Goal: Information Seeking & Learning: Learn about a topic

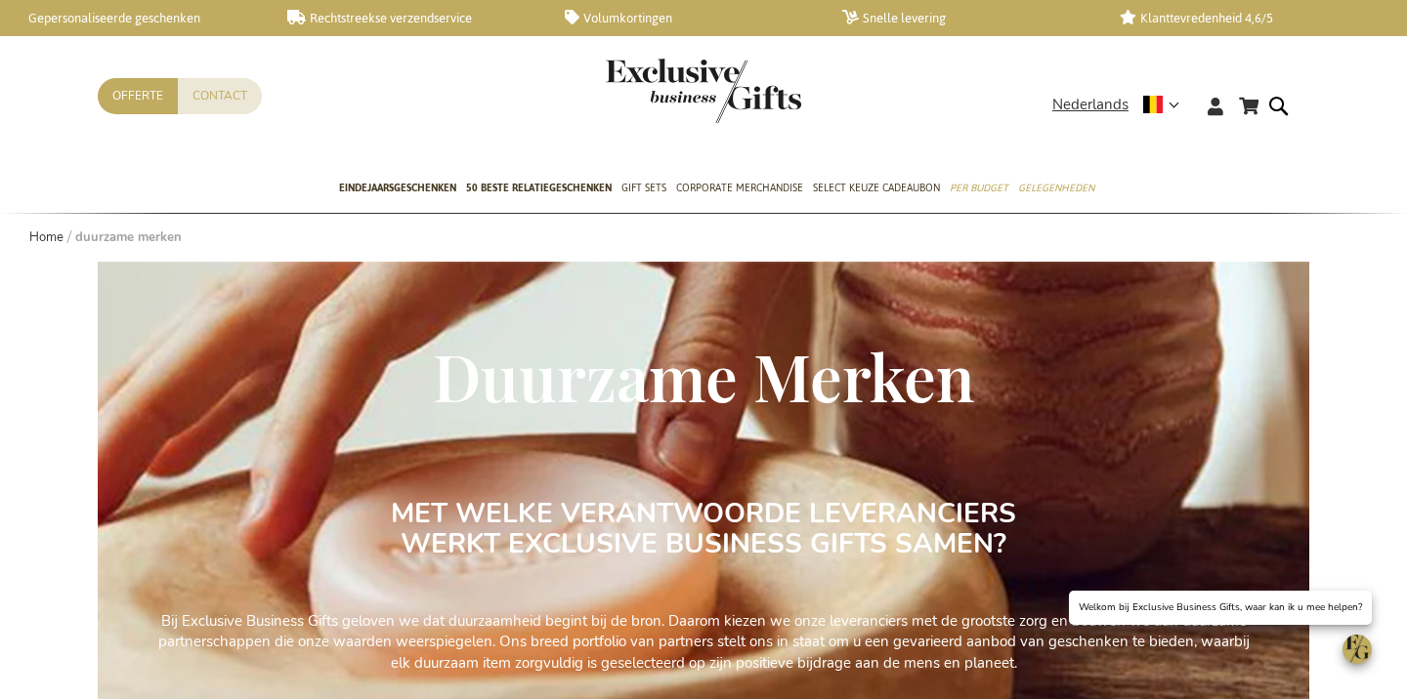
click at [460, 371] on span "Duurzame Merken" at bounding box center [704, 376] width 542 height 84
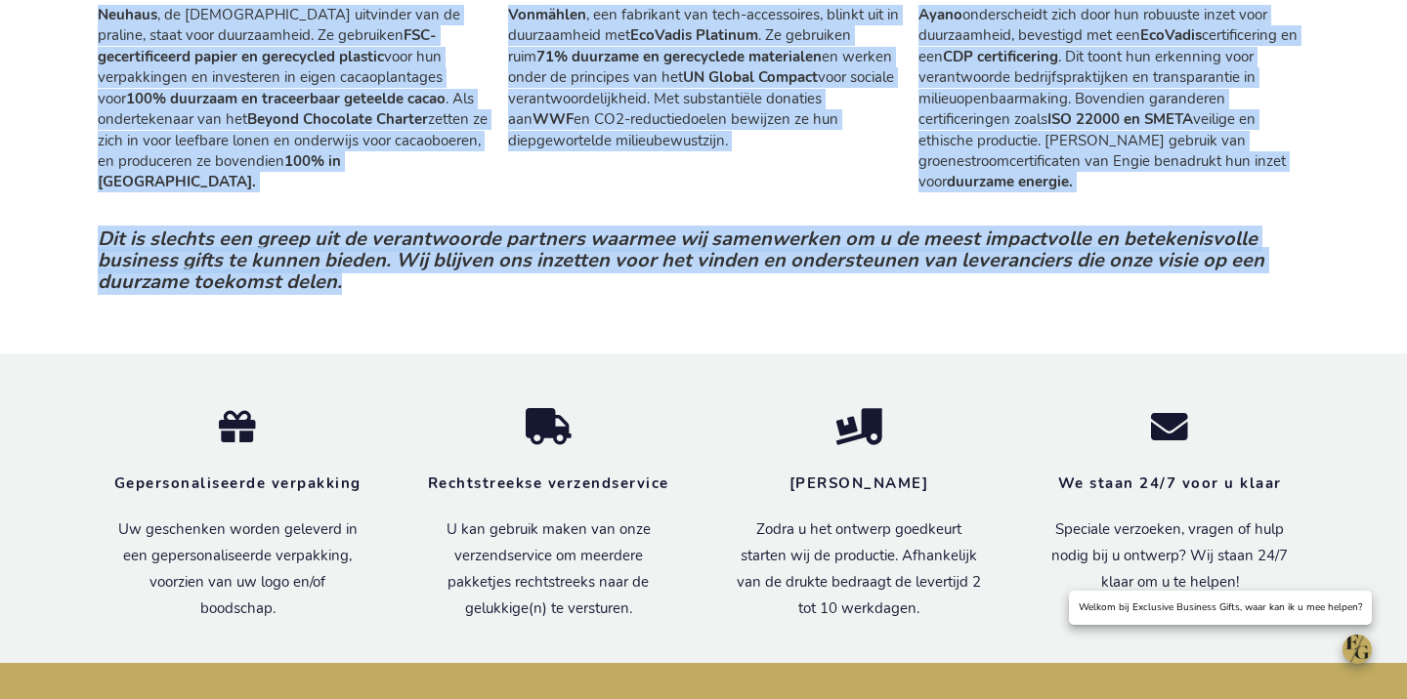
drag, startPoint x: 444, startPoint y: 374, endPoint x: 1111, endPoint y: 290, distance: 671.5
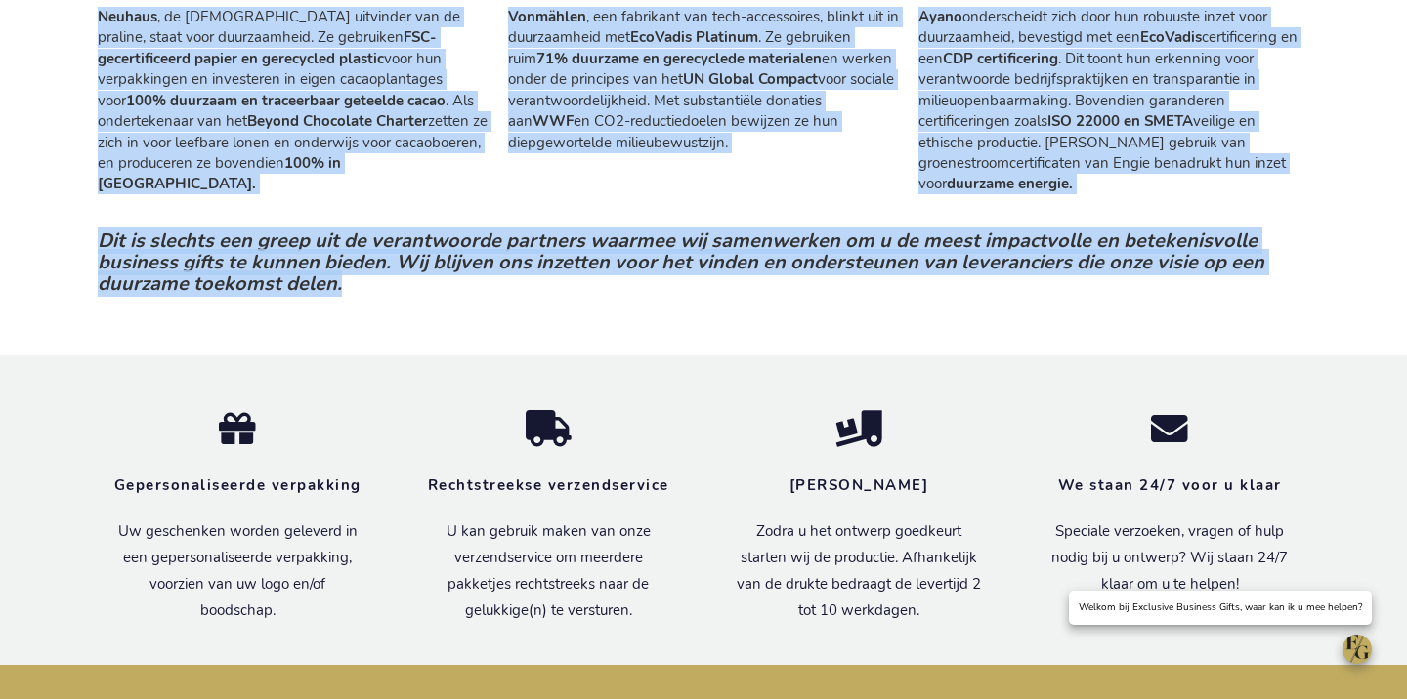
copy div "Duurzame Merken MET WELKE VERANTWOORDE LEVERANCIERS WERKT EXCLUSIVE BUSINESS GI…"
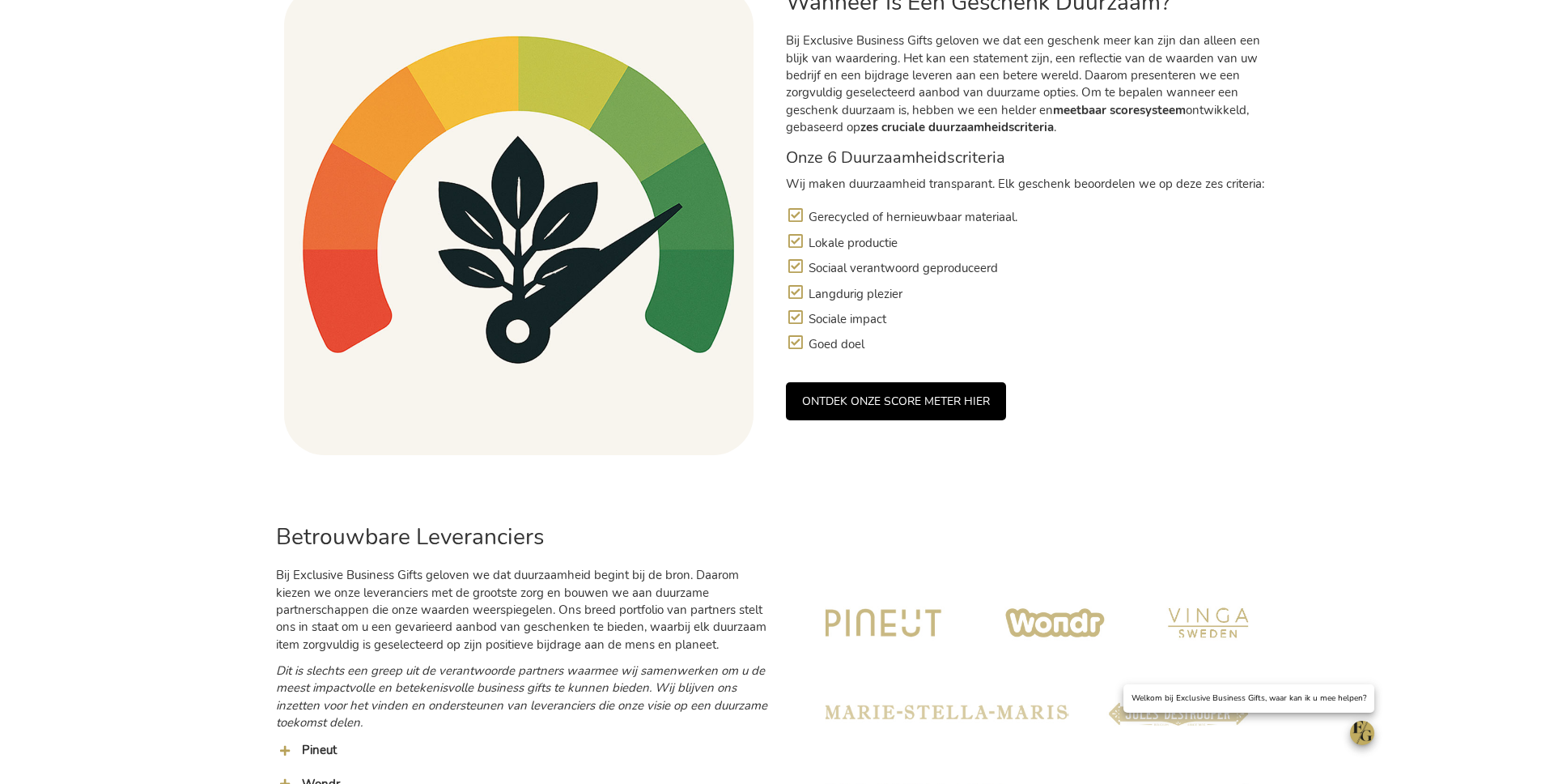
scroll to position [1611, 0]
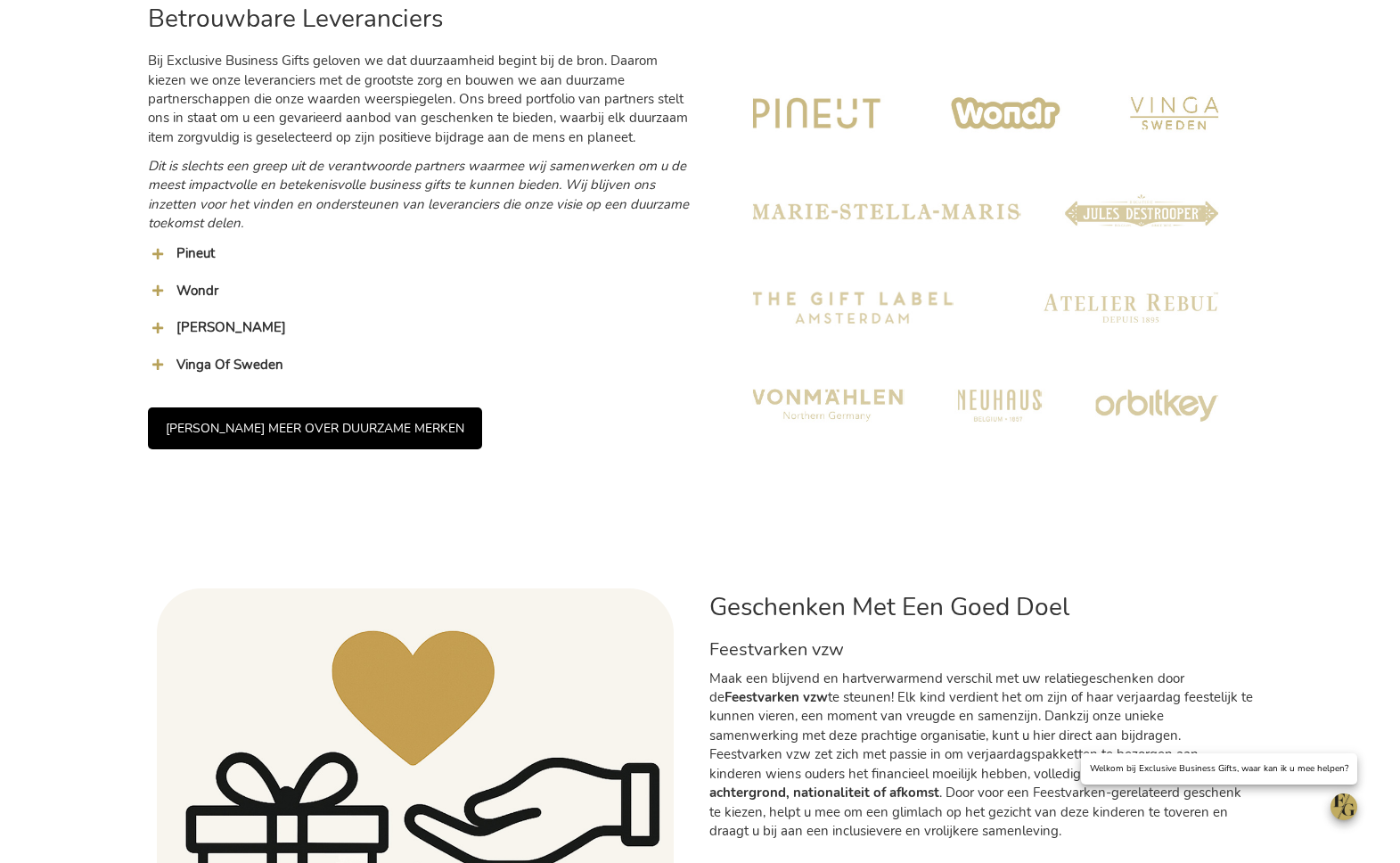
click at [906, 283] on img at bounding box center [985, 258] width 517 height 517
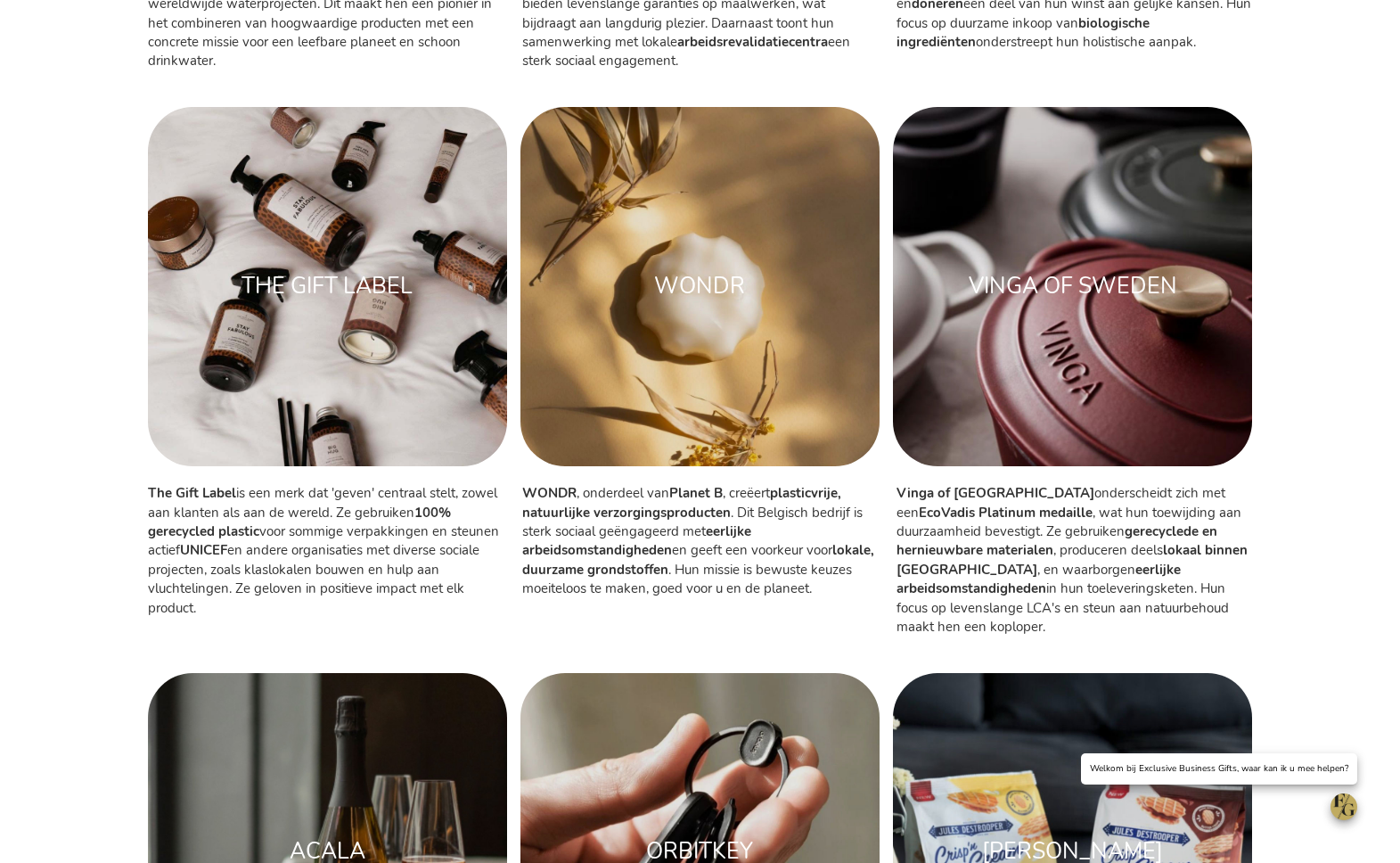
scroll to position [1079, 0]
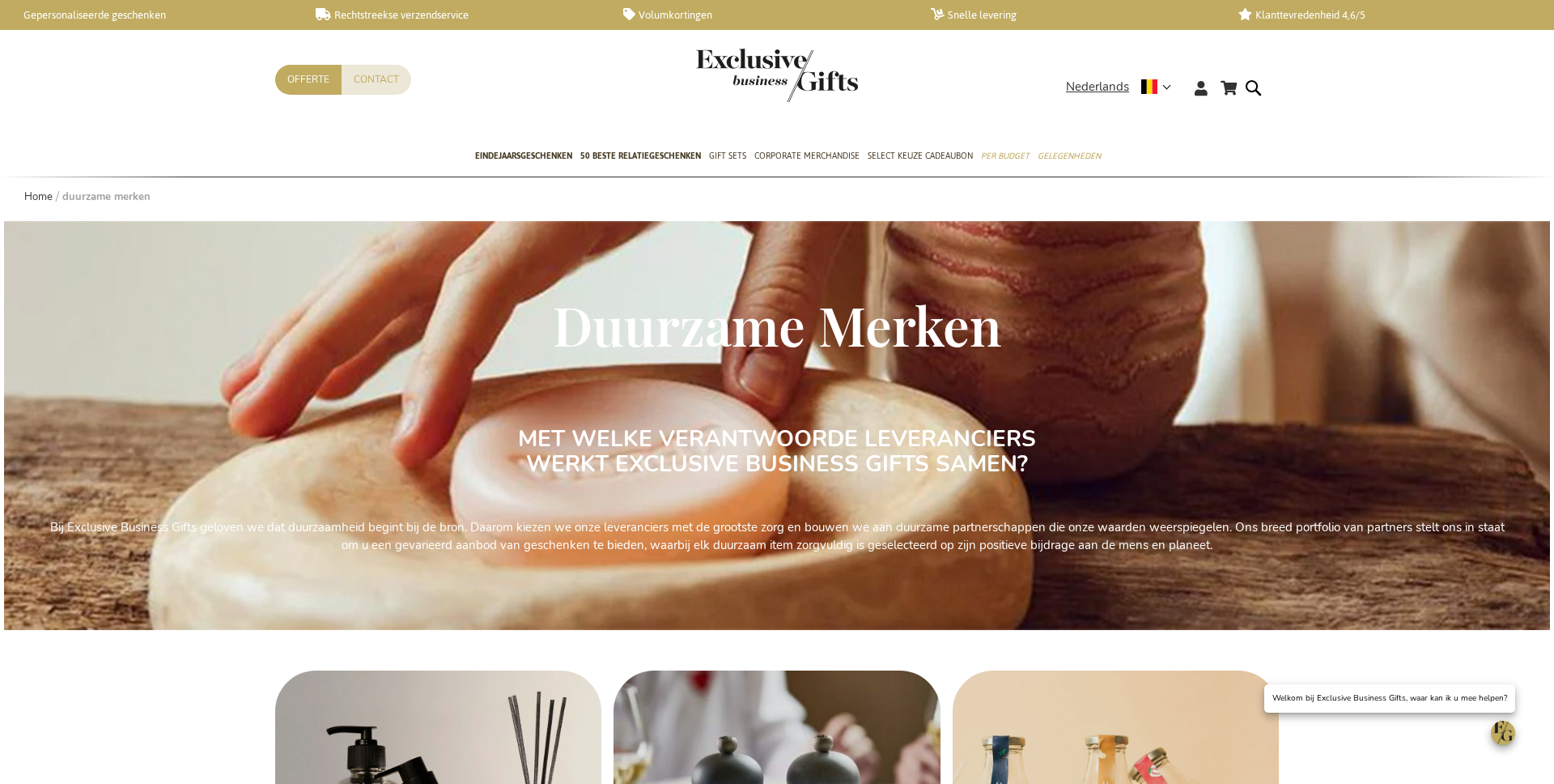
scroll to position [3, 0]
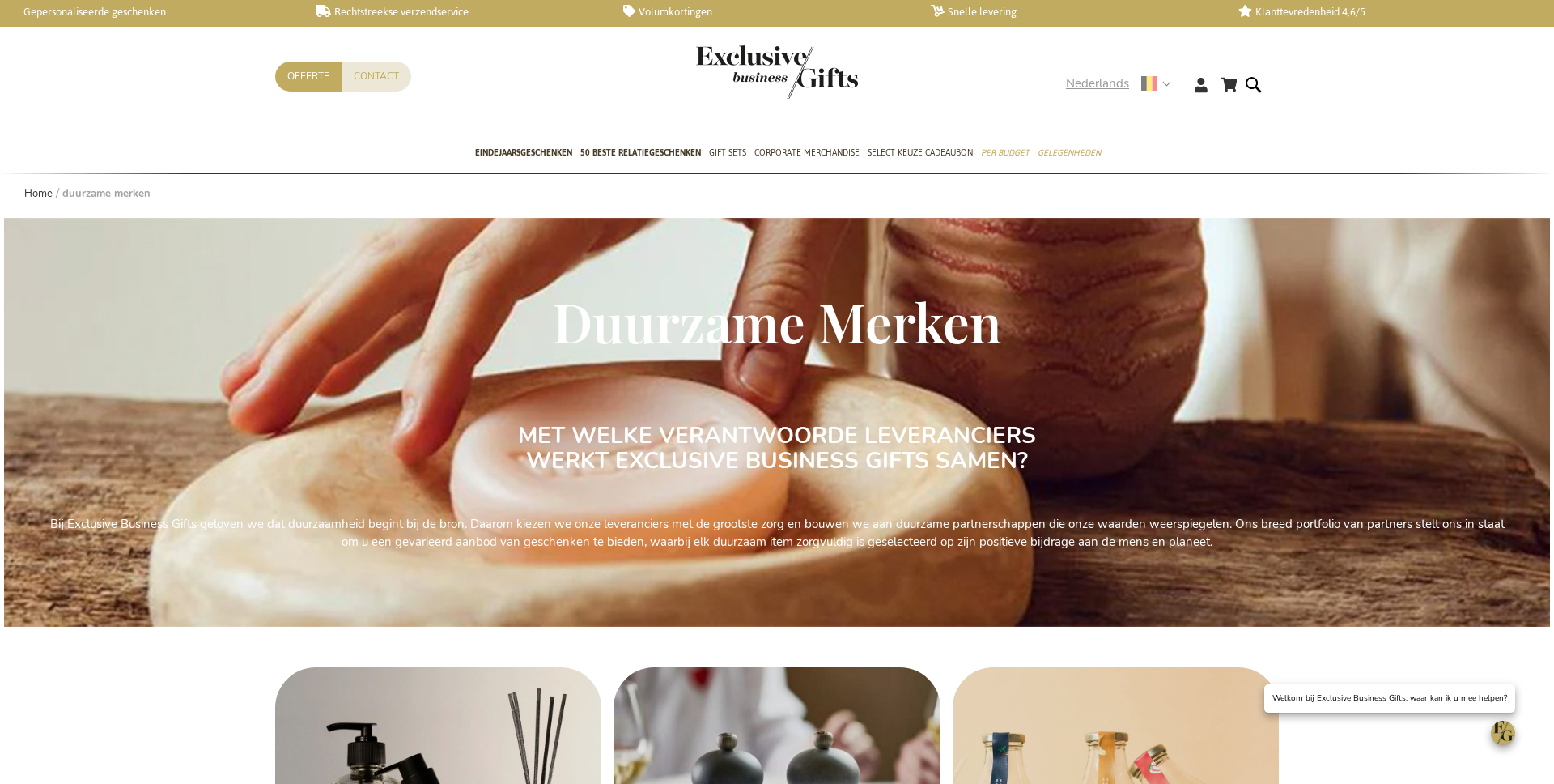
drag, startPoint x: 1080, startPoint y: 83, endPoint x: 1077, endPoint y: 112, distance: 29.2
click at [1081, 84] on span "Nederlands" at bounding box center [1097, 84] width 63 height 18
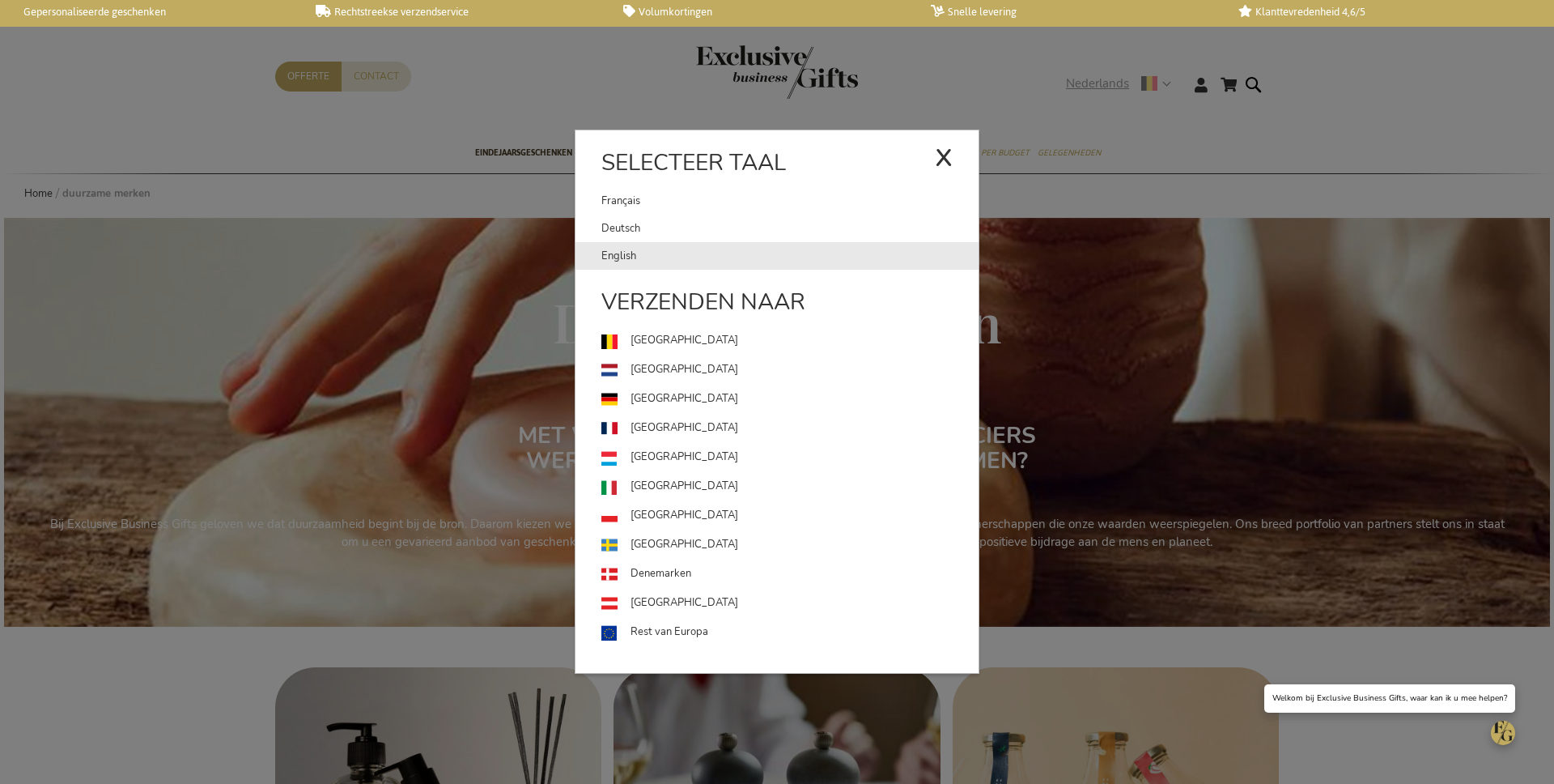
click at [802, 254] on link "English" at bounding box center [790, 255] width 377 height 27
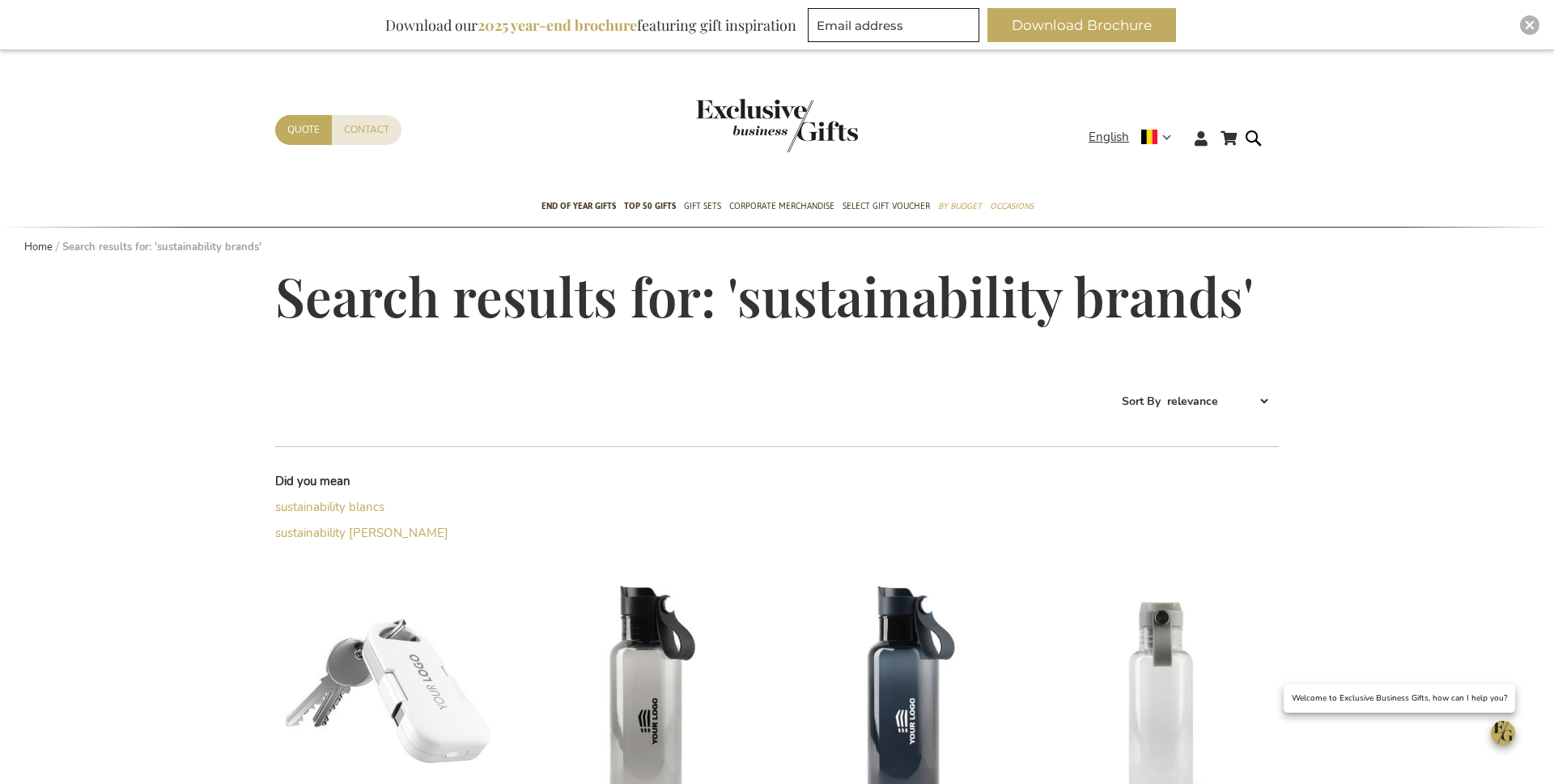
click at [805, 109] on img "store logo" at bounding box center [777, 125] width 162 height 53
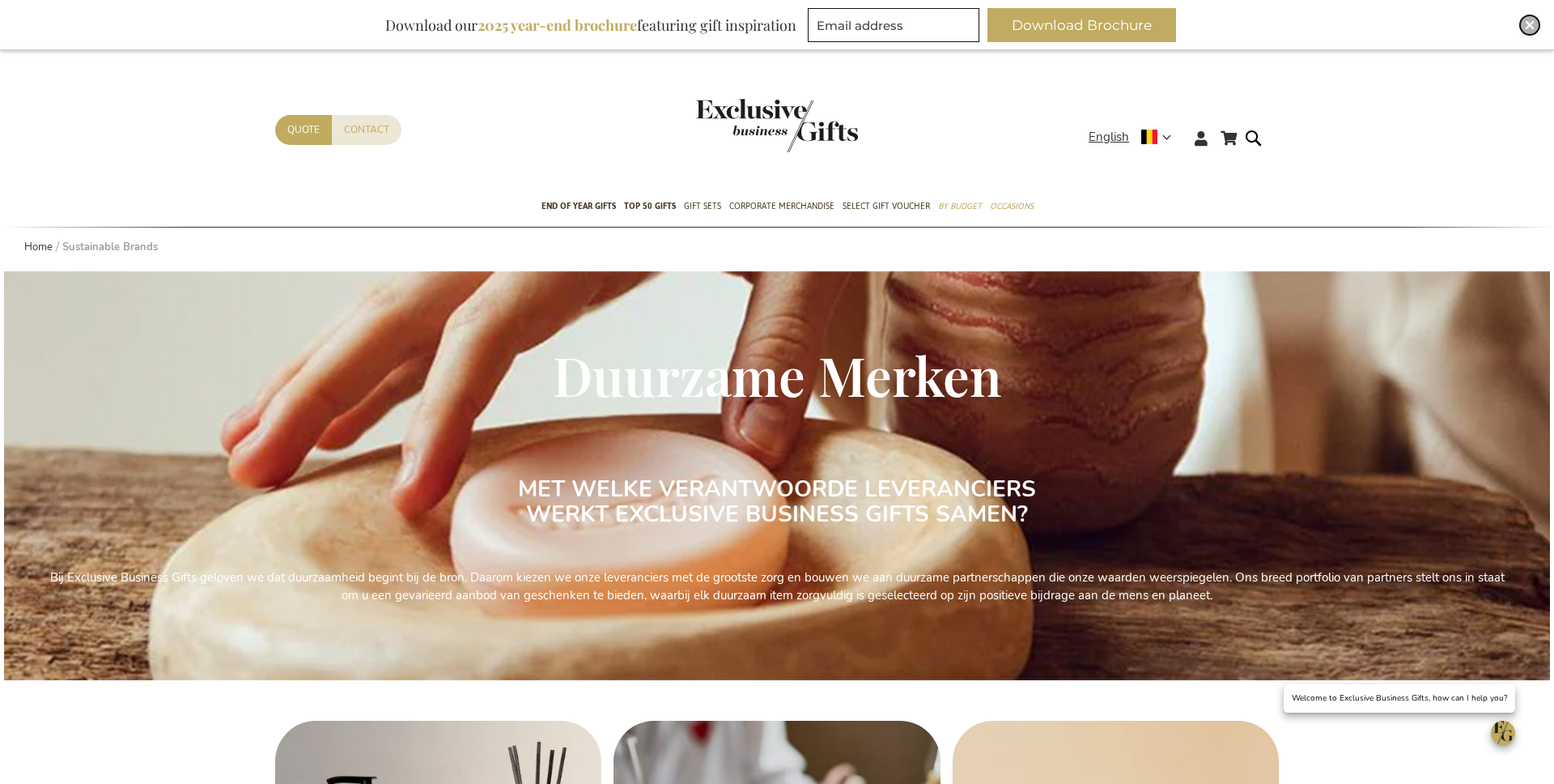
drag, startPoint x: 1525, startPoint y: 24, endPoint x: 1449, endPoint y: 10, distance: 77.3
click at [1525, 24] on img "Close" at bounding box center [1530, 25] width 10 height 10
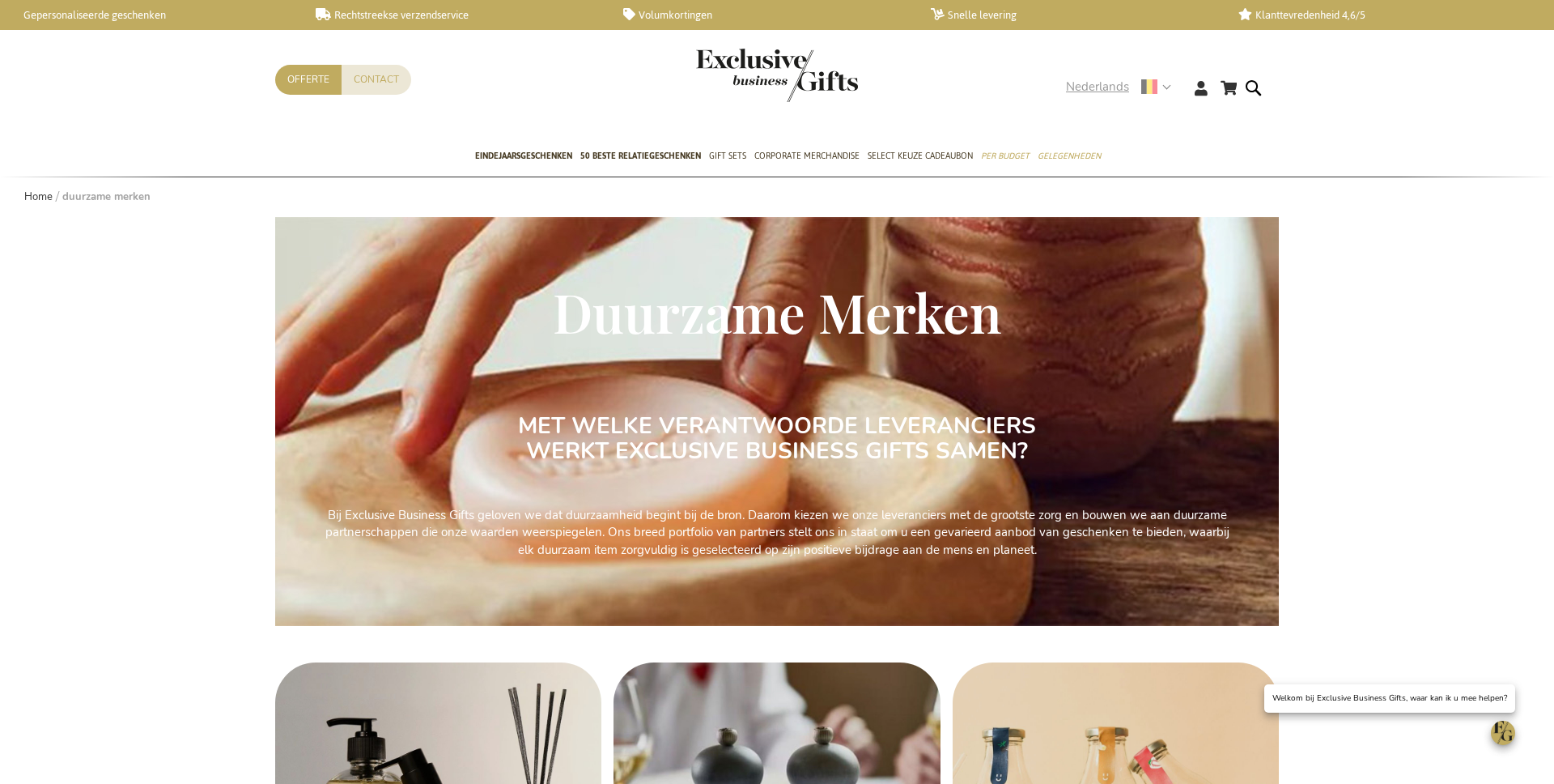
click at [1086, 85] on span "Nederlands" at bounding box center [1097, 87] width 63 height 18
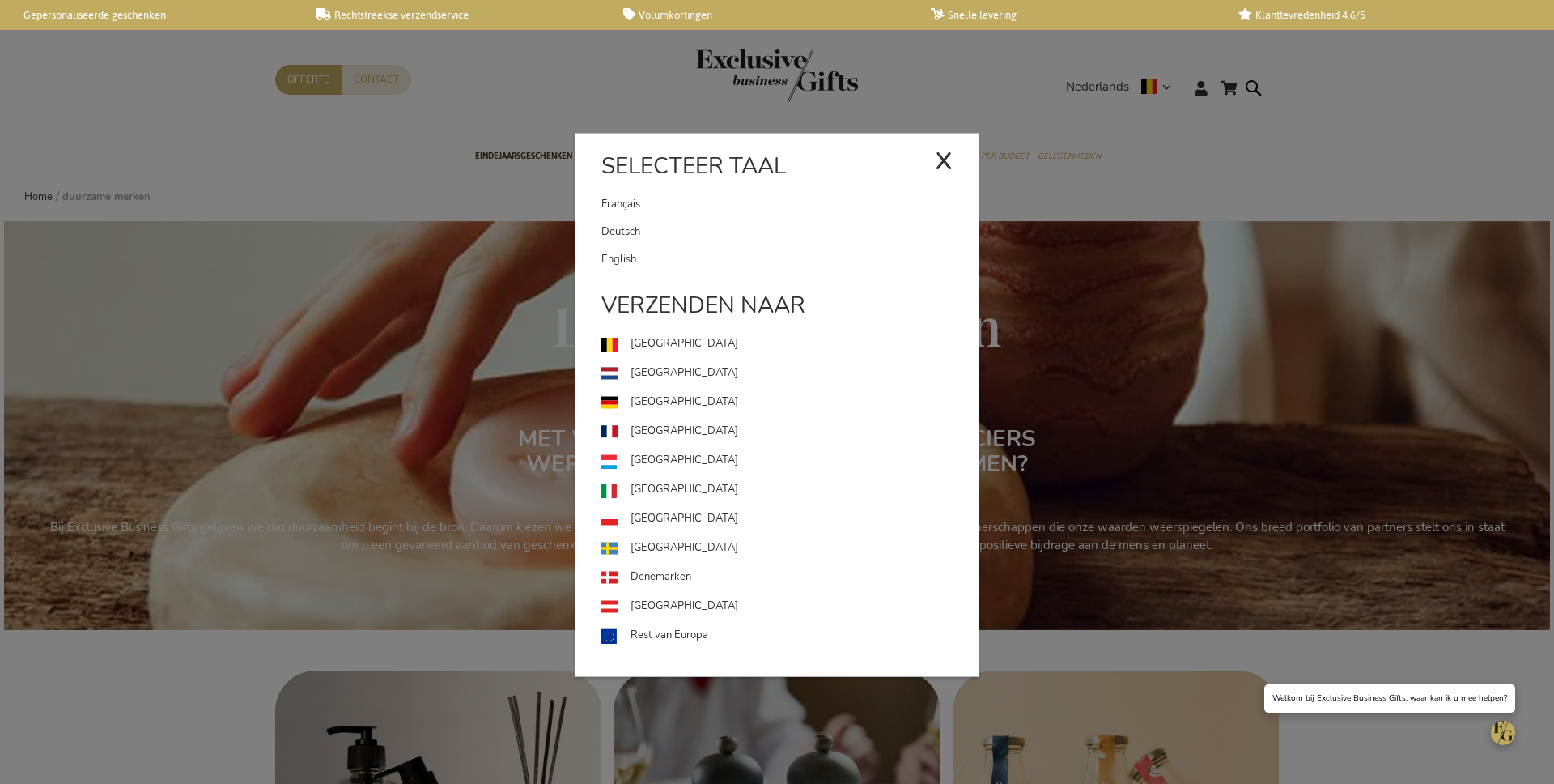
click at [772, 255] on link "English" at bounding box center [790, 259] width 377 height 27
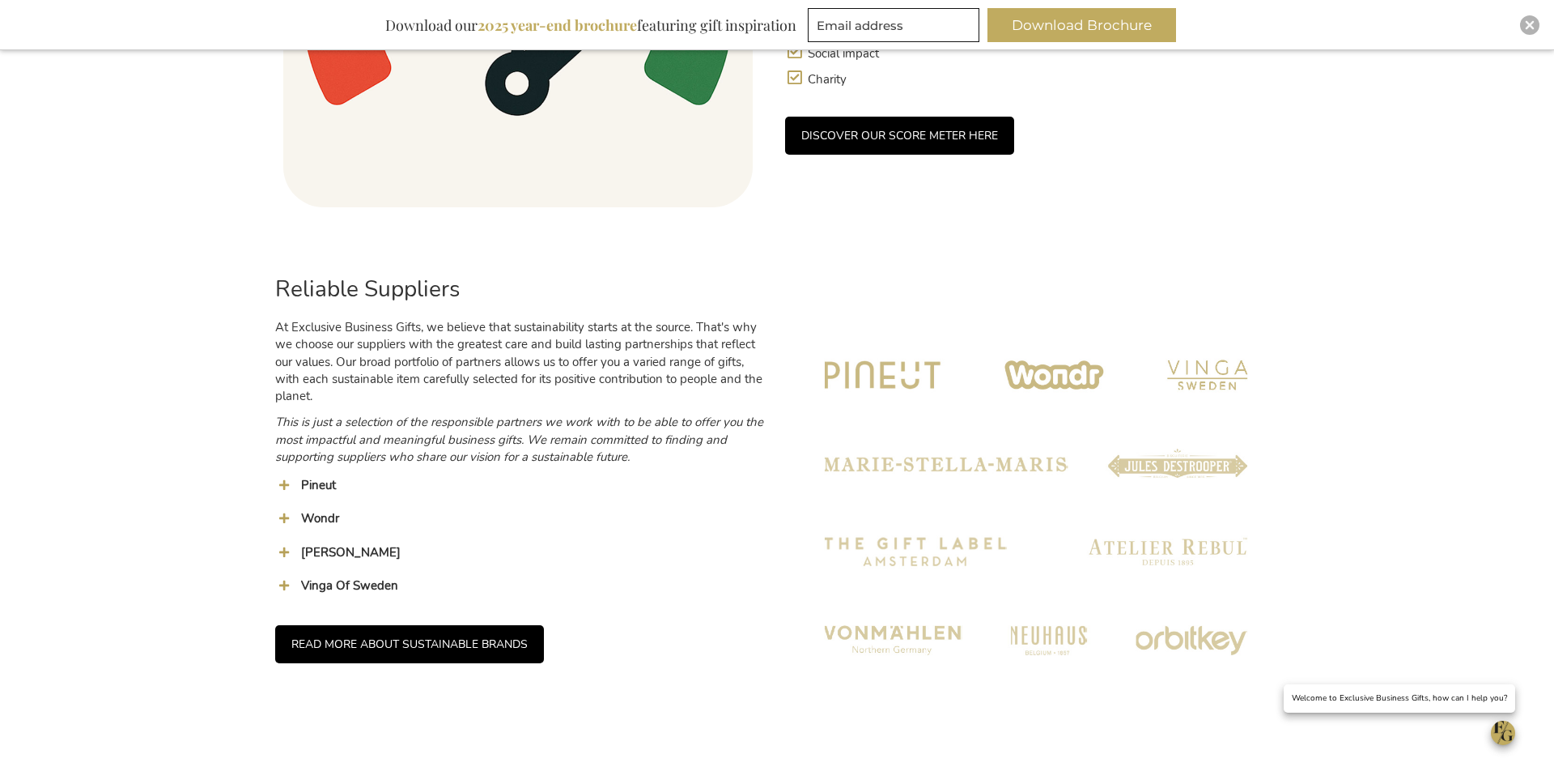
scroll to position [1422, 0]
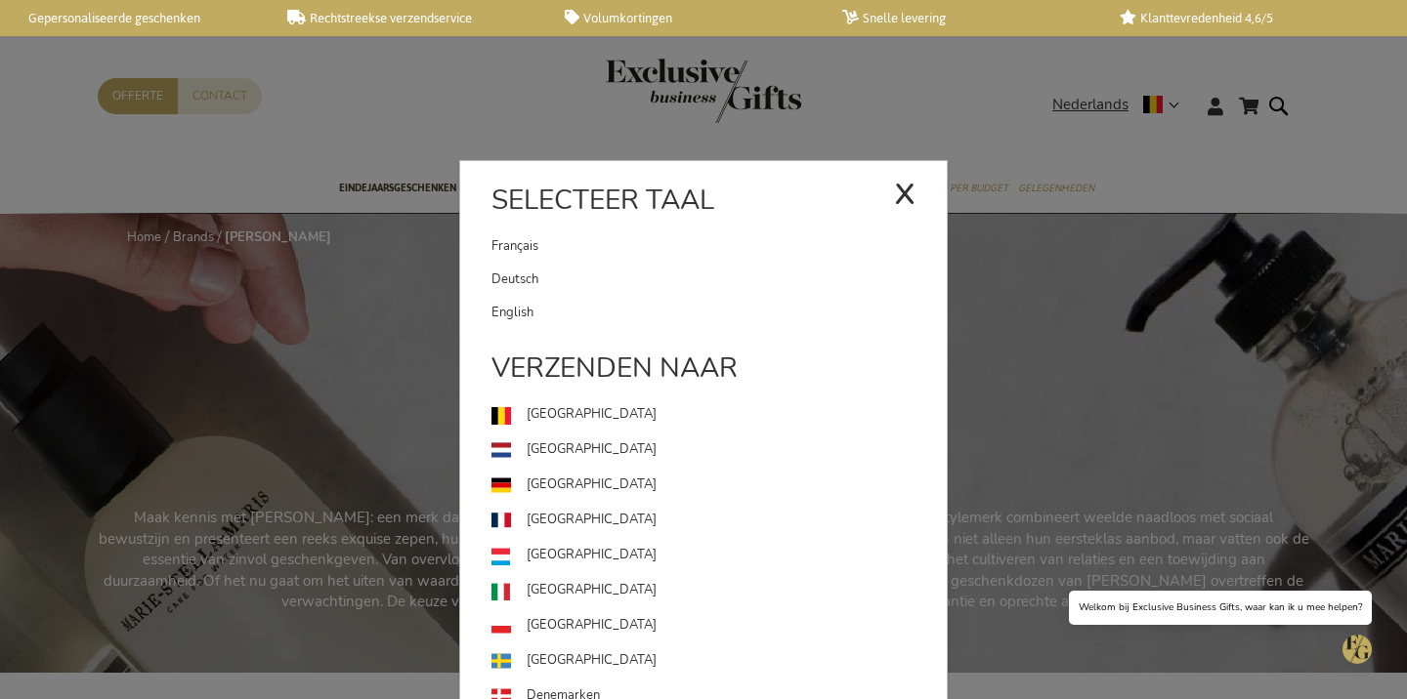
click at [705, 312] on link "English" at bounding box center [718, 312] width 455 height 33
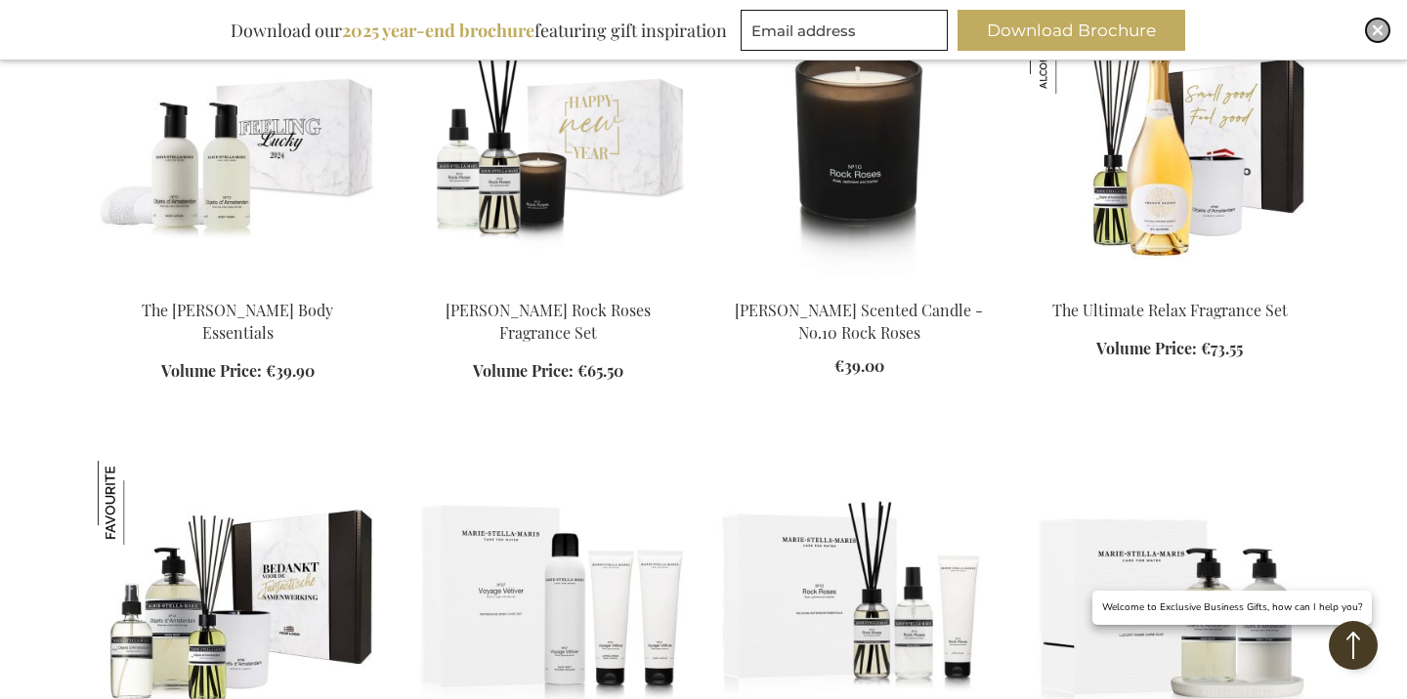
drag, startPoint x: 1373, startPoint y: 31, endPoint x: 1346, endPoint y: 51, distance: 33.6
click at [1373, 31] on img "Close" at bounding box center [1377, 30] width 12 height 12
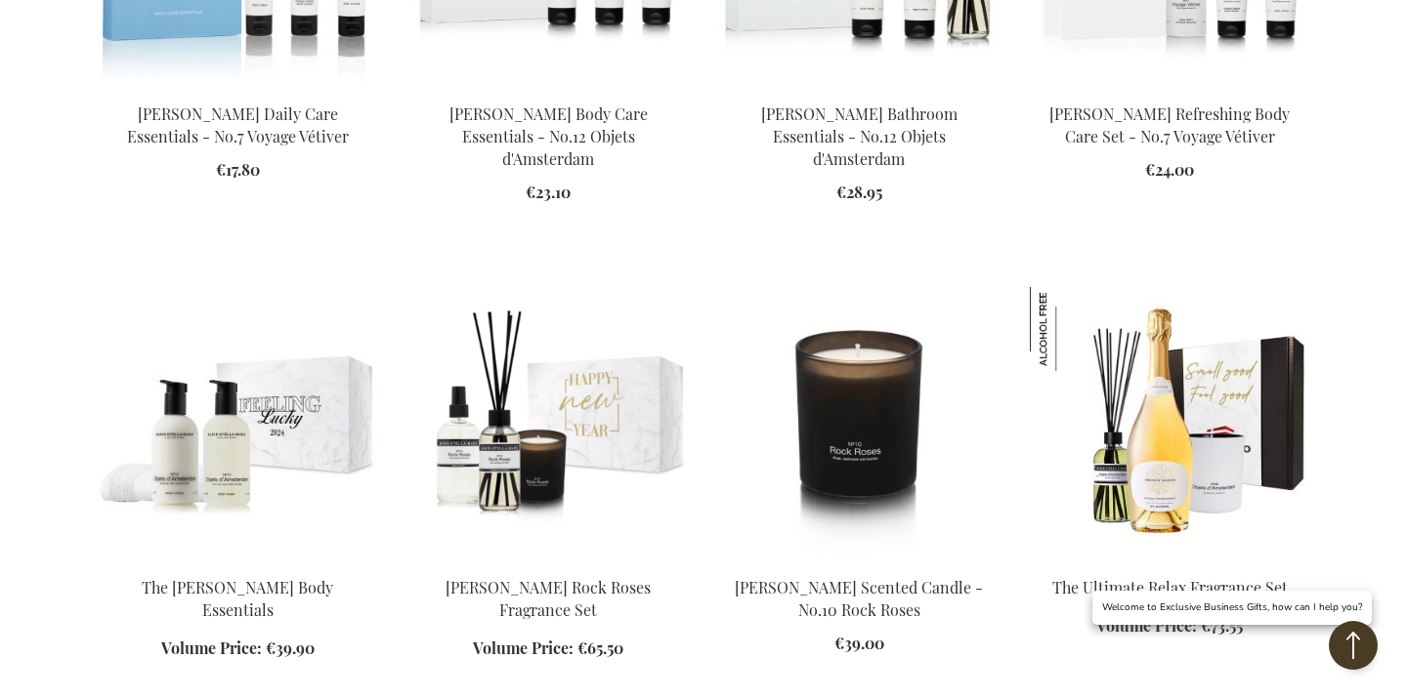
scroll to position [1159, 0]
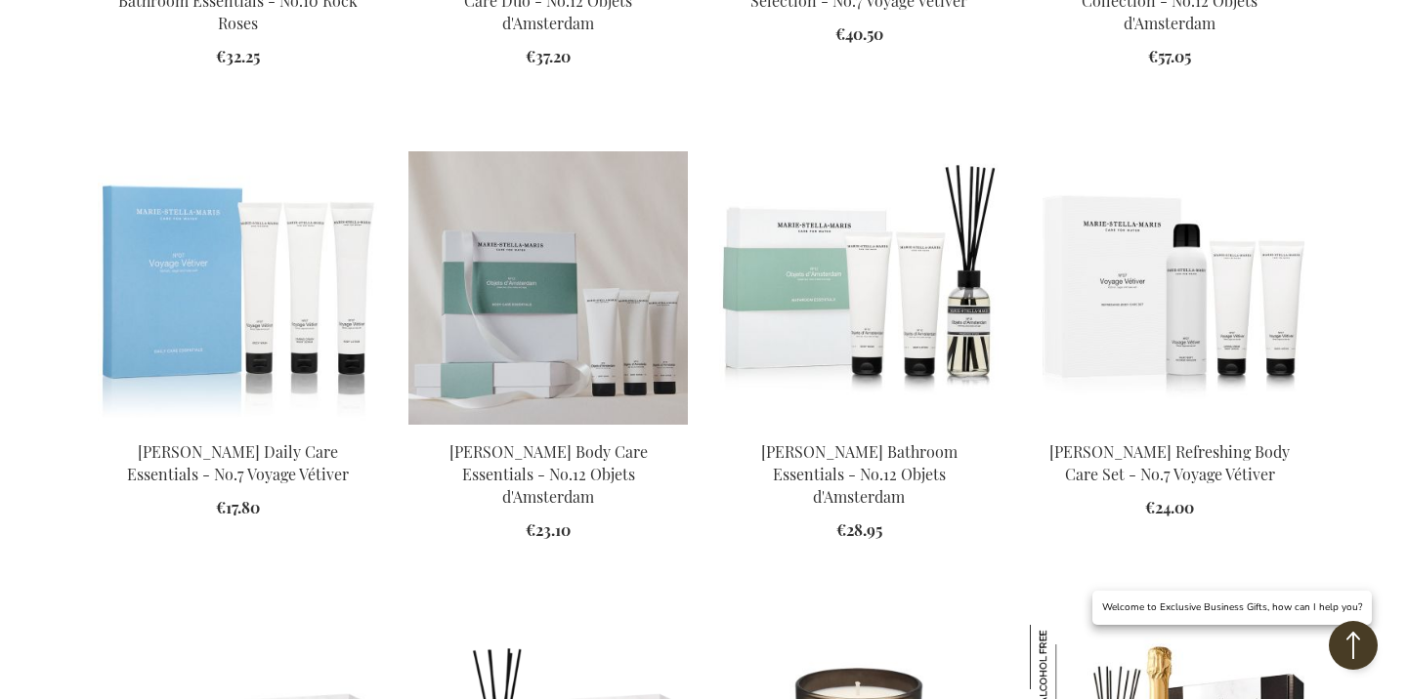
click at [592, 345] on img at bounding box center [547, 288] width 279 height 274
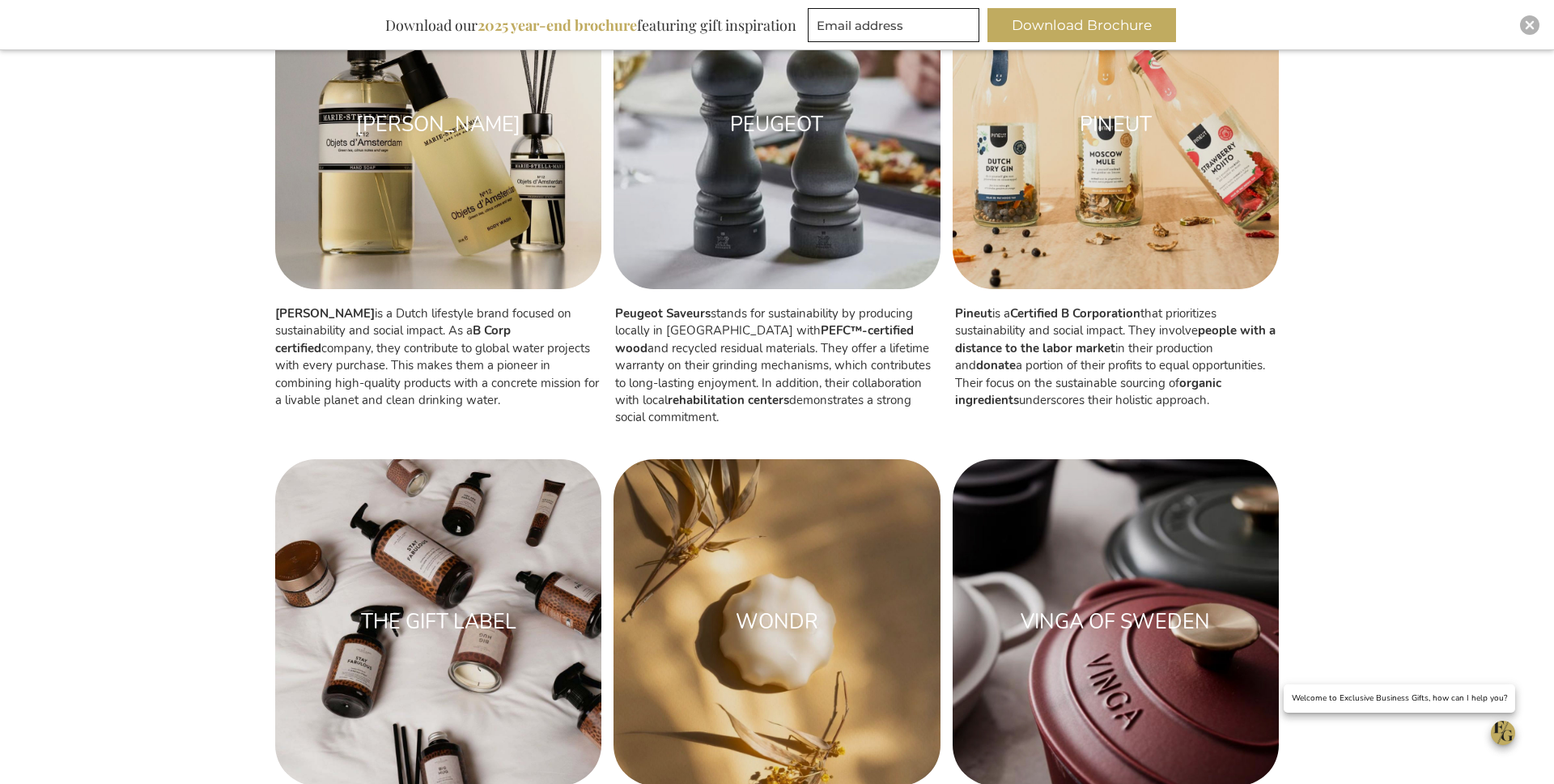
click at [877, 235] on img at bounding box center [777, 126] width 327 height 327
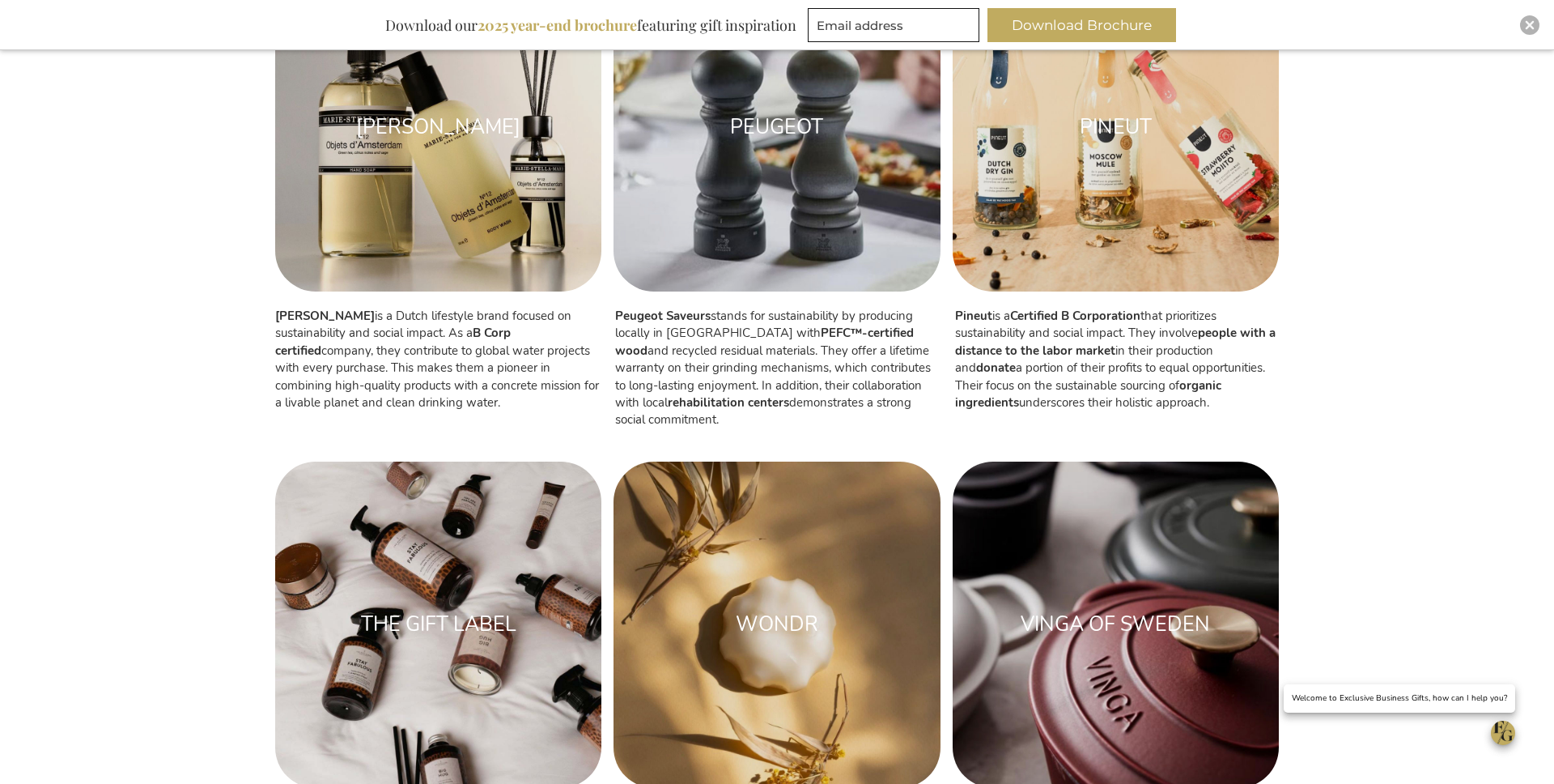
click at [457, 146] on div "MARIE-STELLA-MARIS" at bounding box center [438, 128] width 327 height 46
click at [1084, 180] on img at bounding box center [1116, 128] width 327 height 327
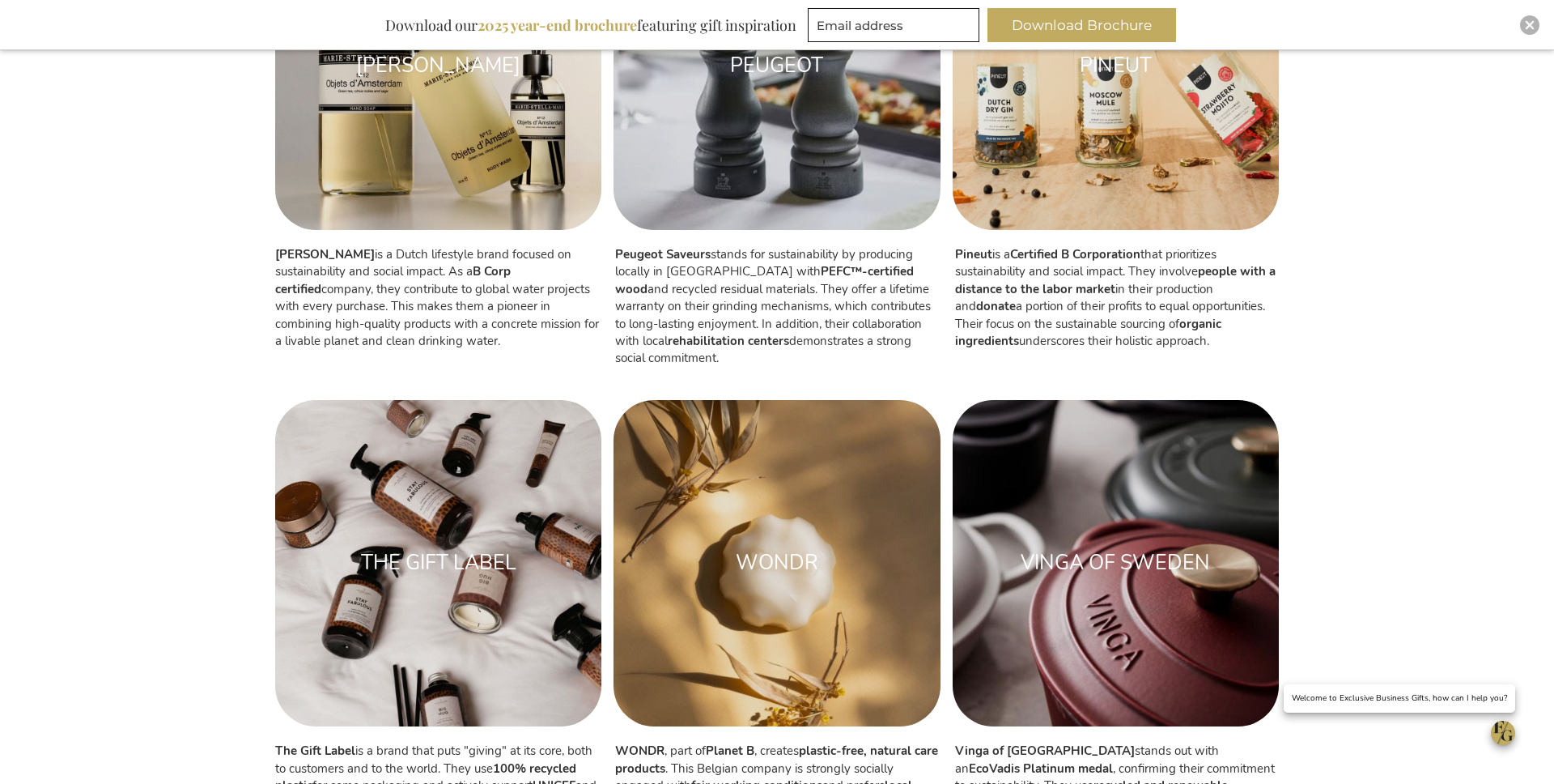
scroll to position [1079, 0]
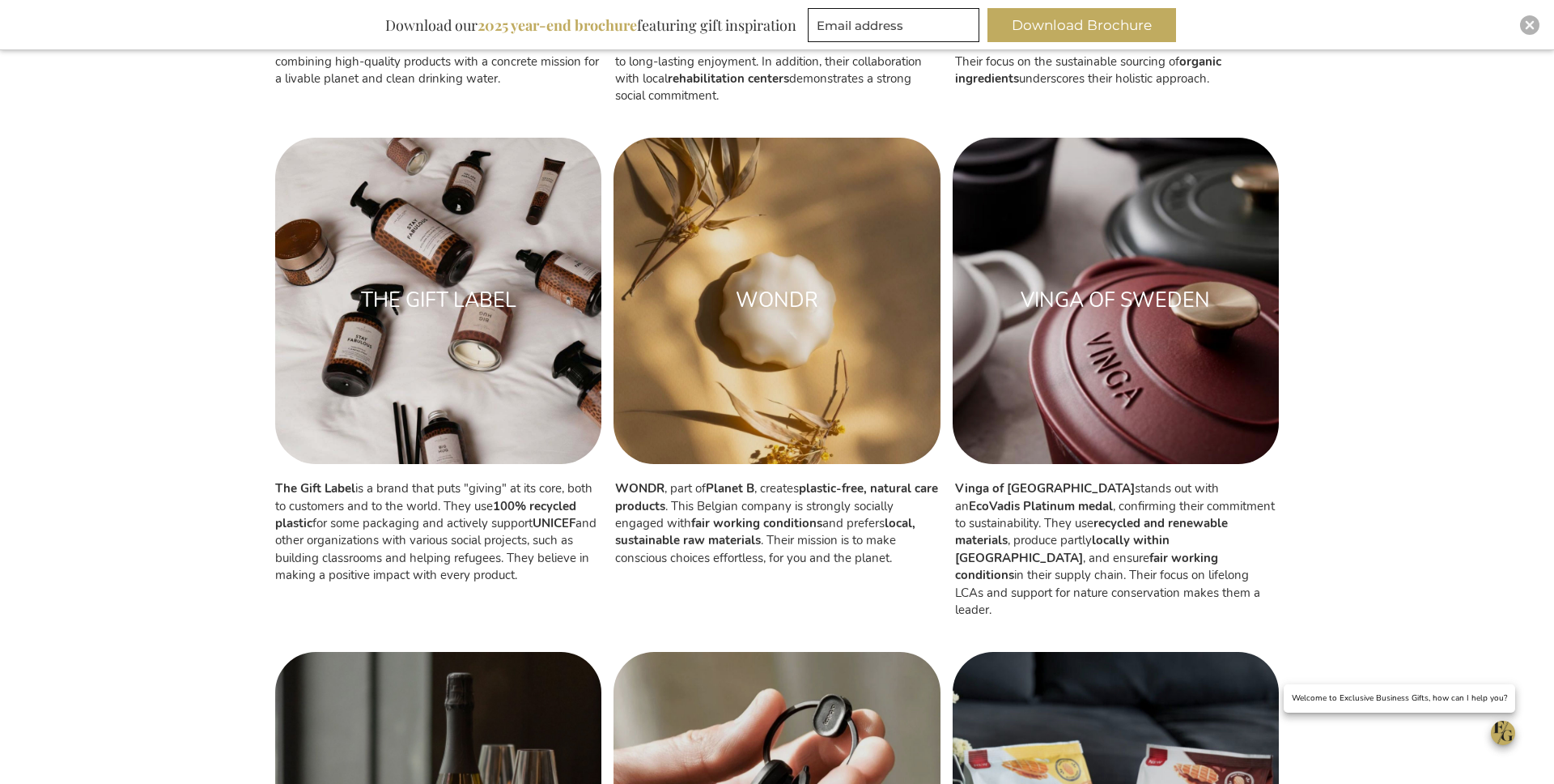
click at [506, 204] on img at bounding box center [438, 301] width 327 height 327
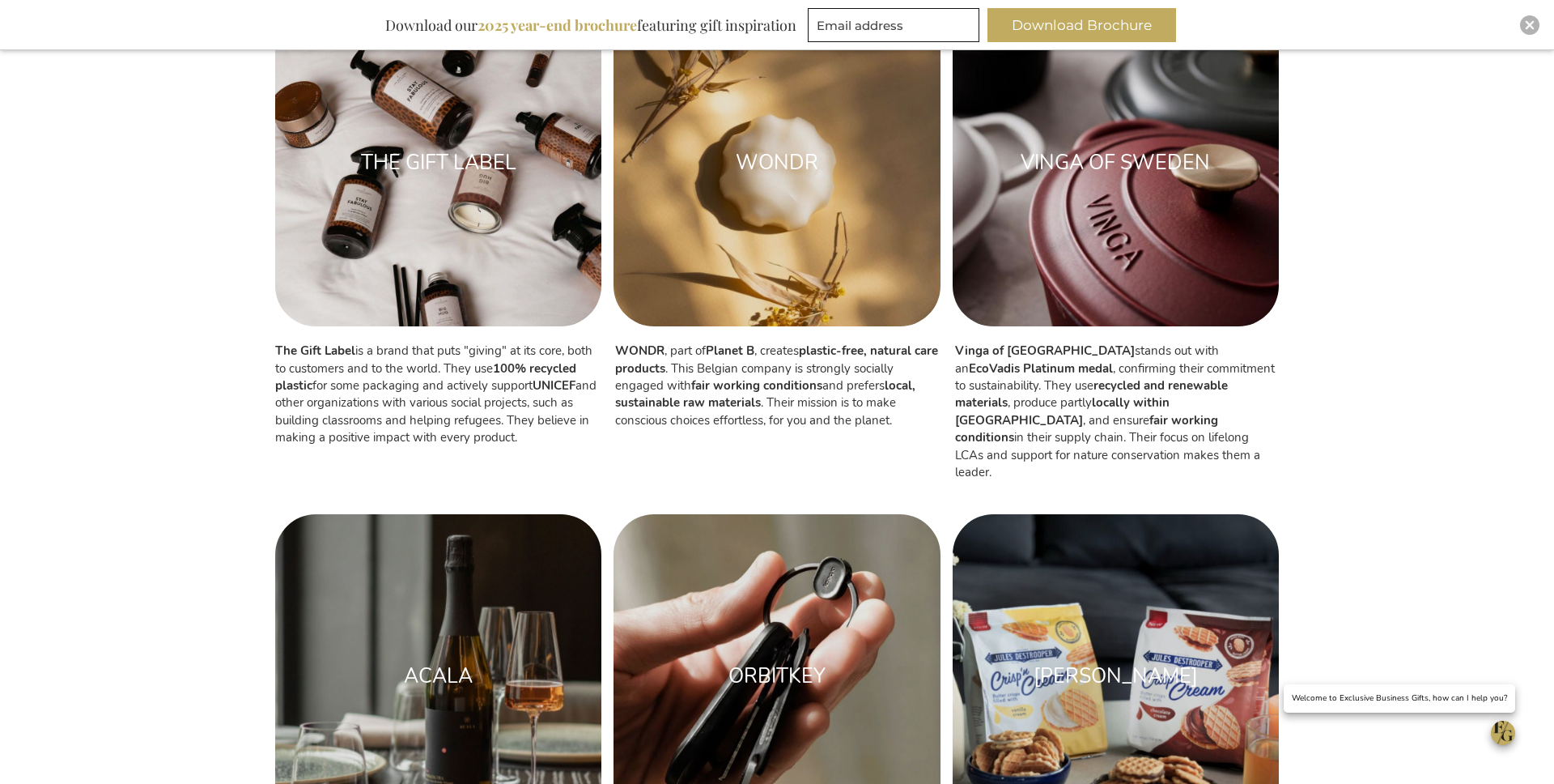
scroll to position [1556, 0]
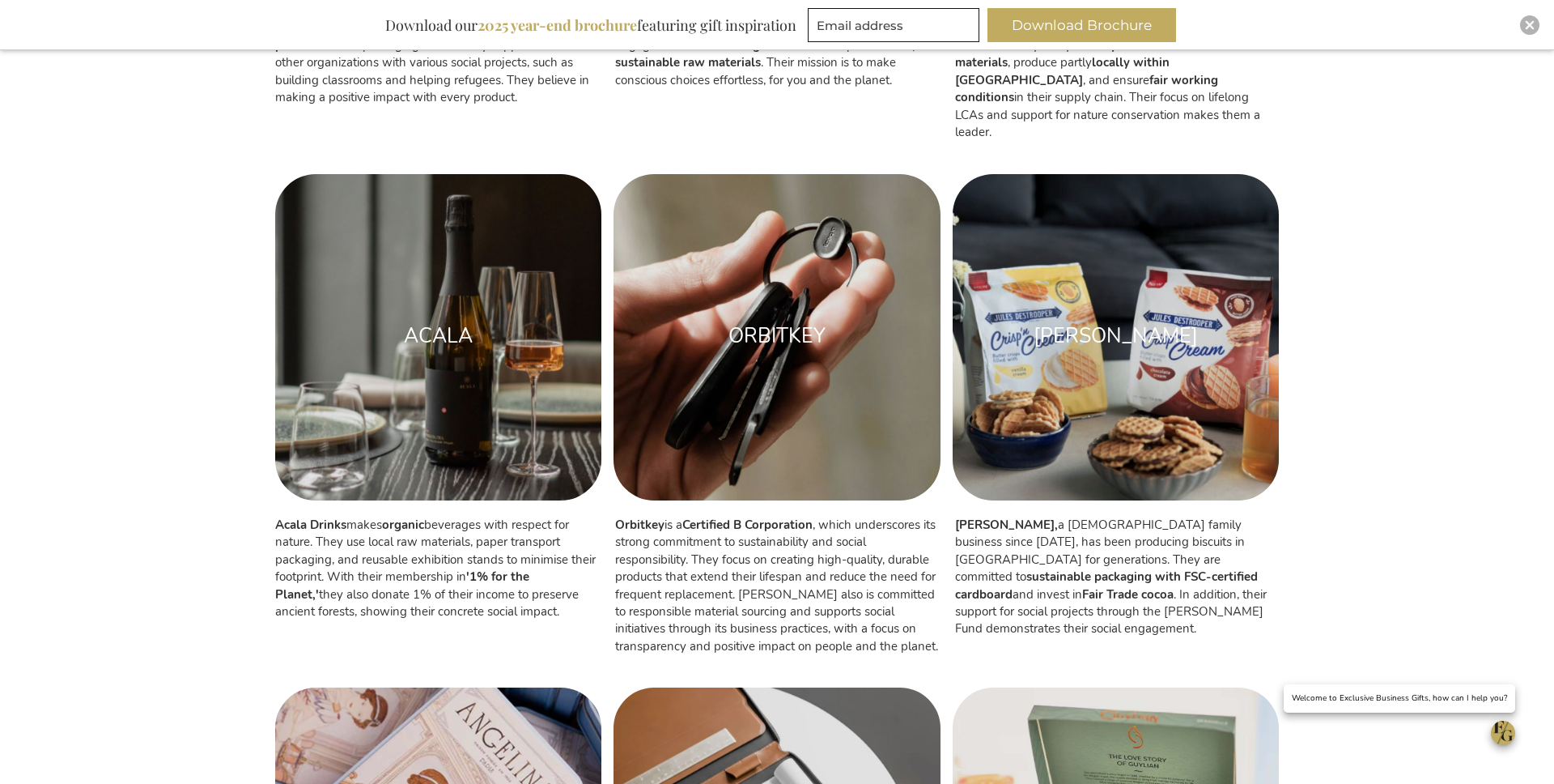
click at [778, 227] on img at bounding box center [777, 337] width 327 height 327
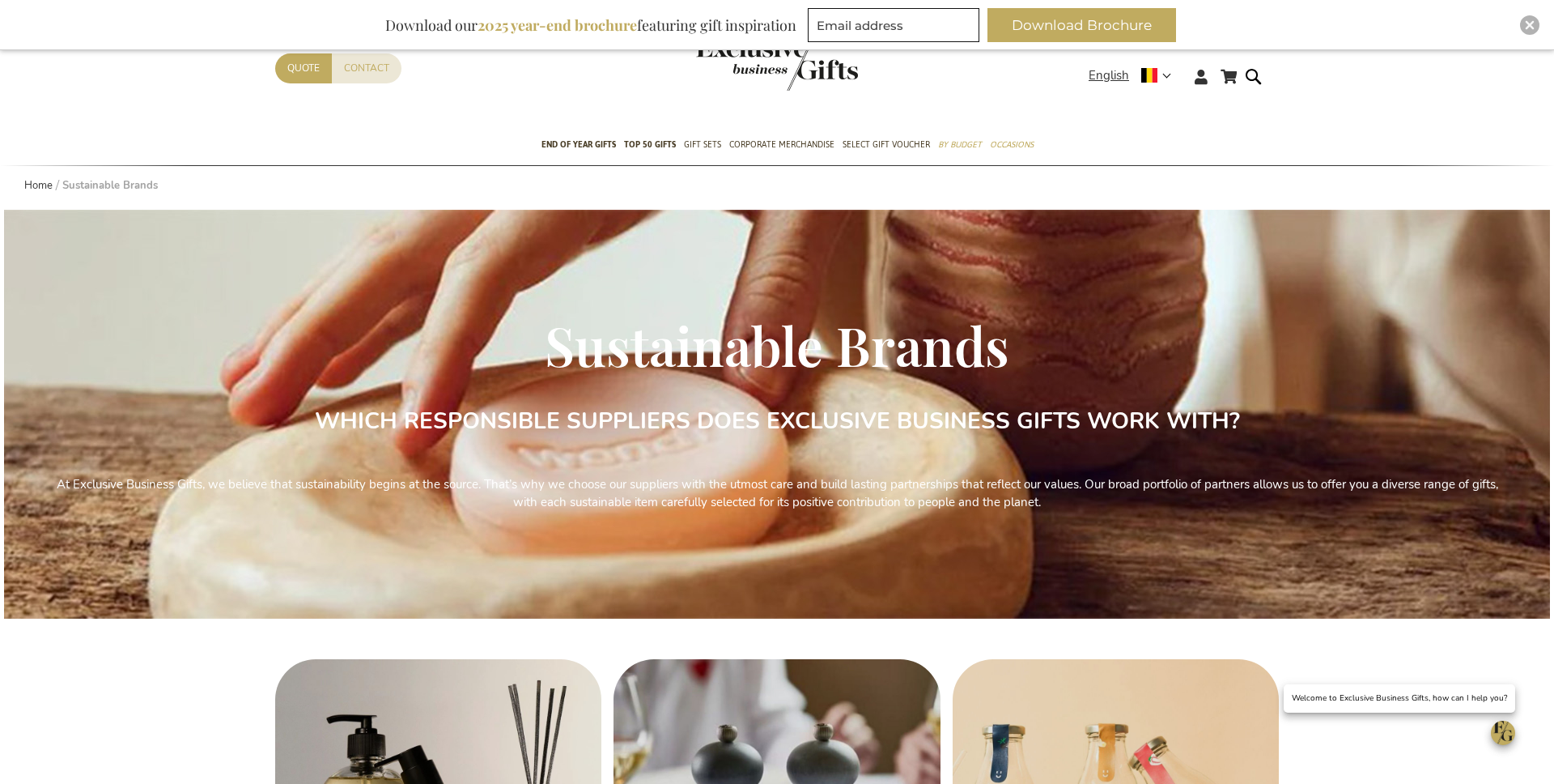
scroll to position [0, 0]
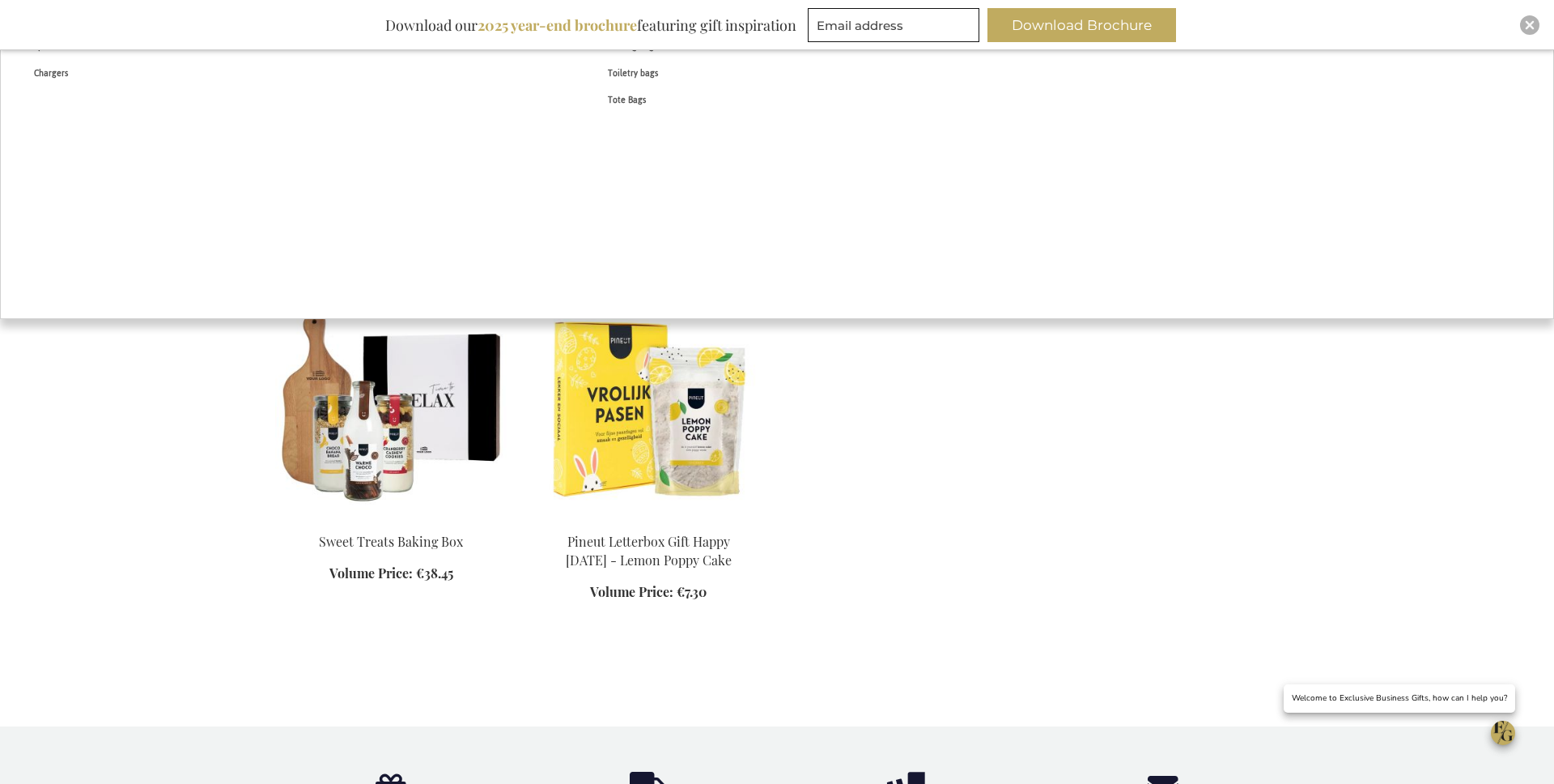
scroll to position [564, 0]
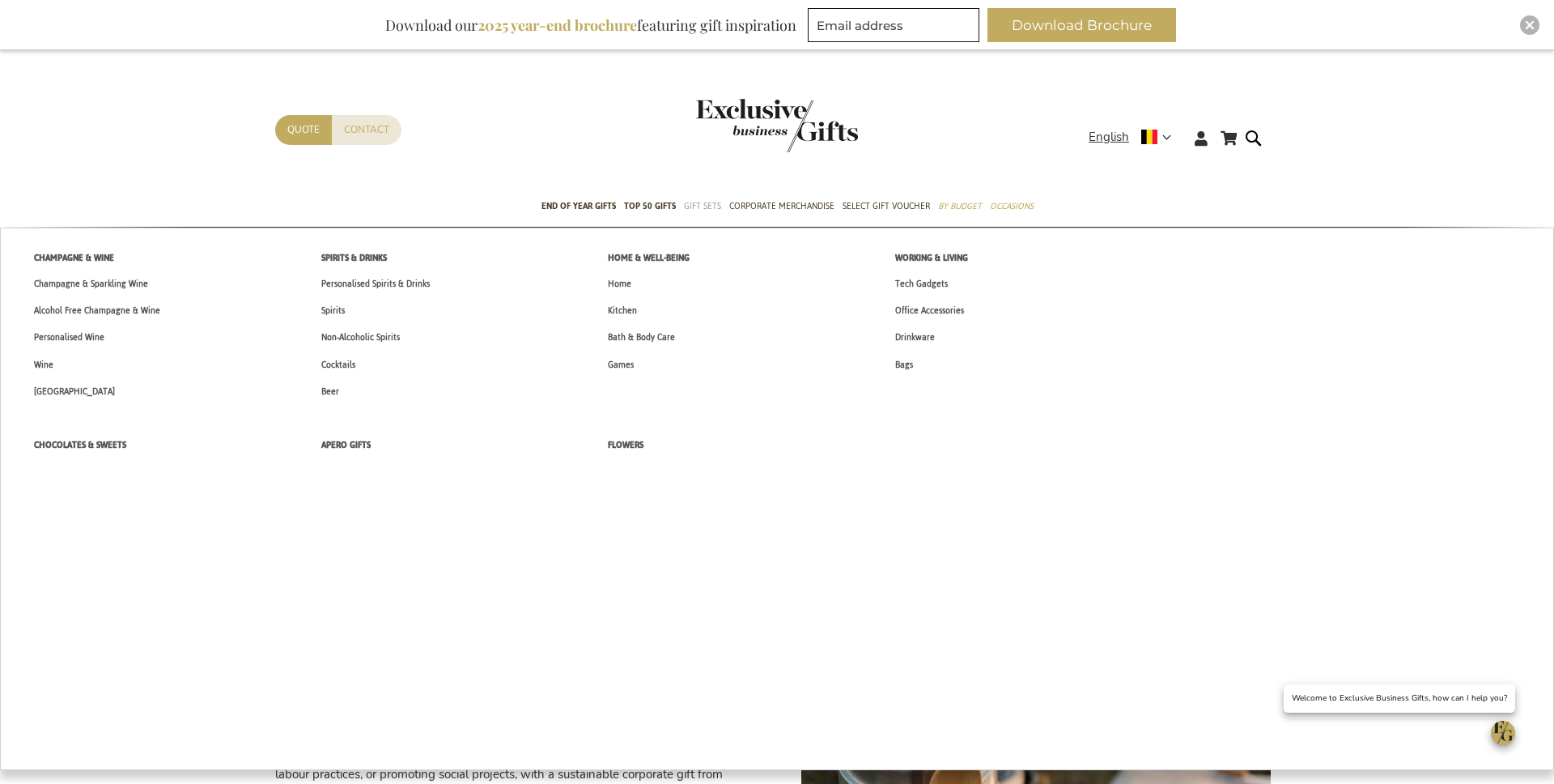
click at [689, 215] on link "Gift Sets" at bounding box center [702, 207] width 37 height 41
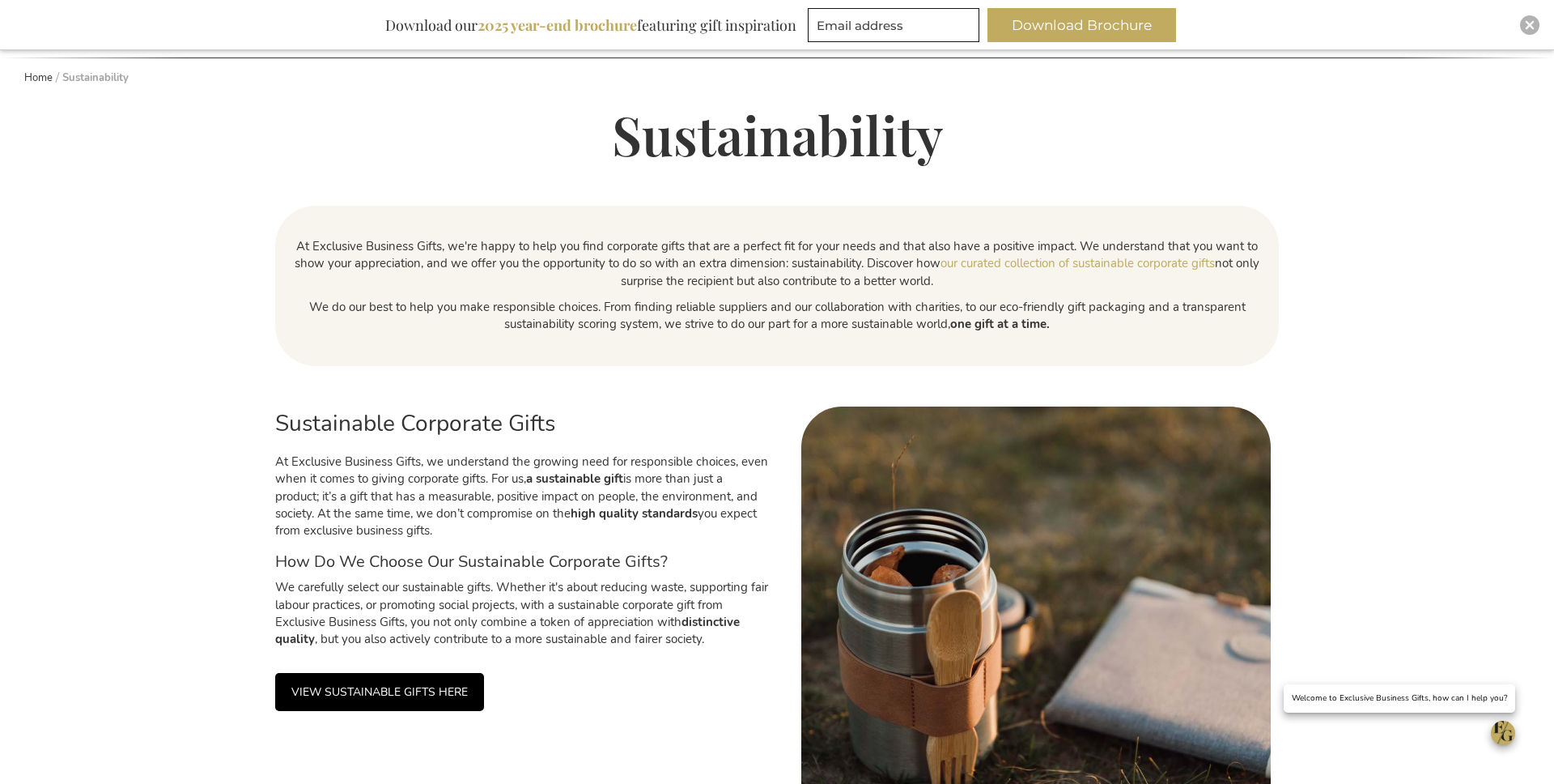
scroll to position [364, 0]
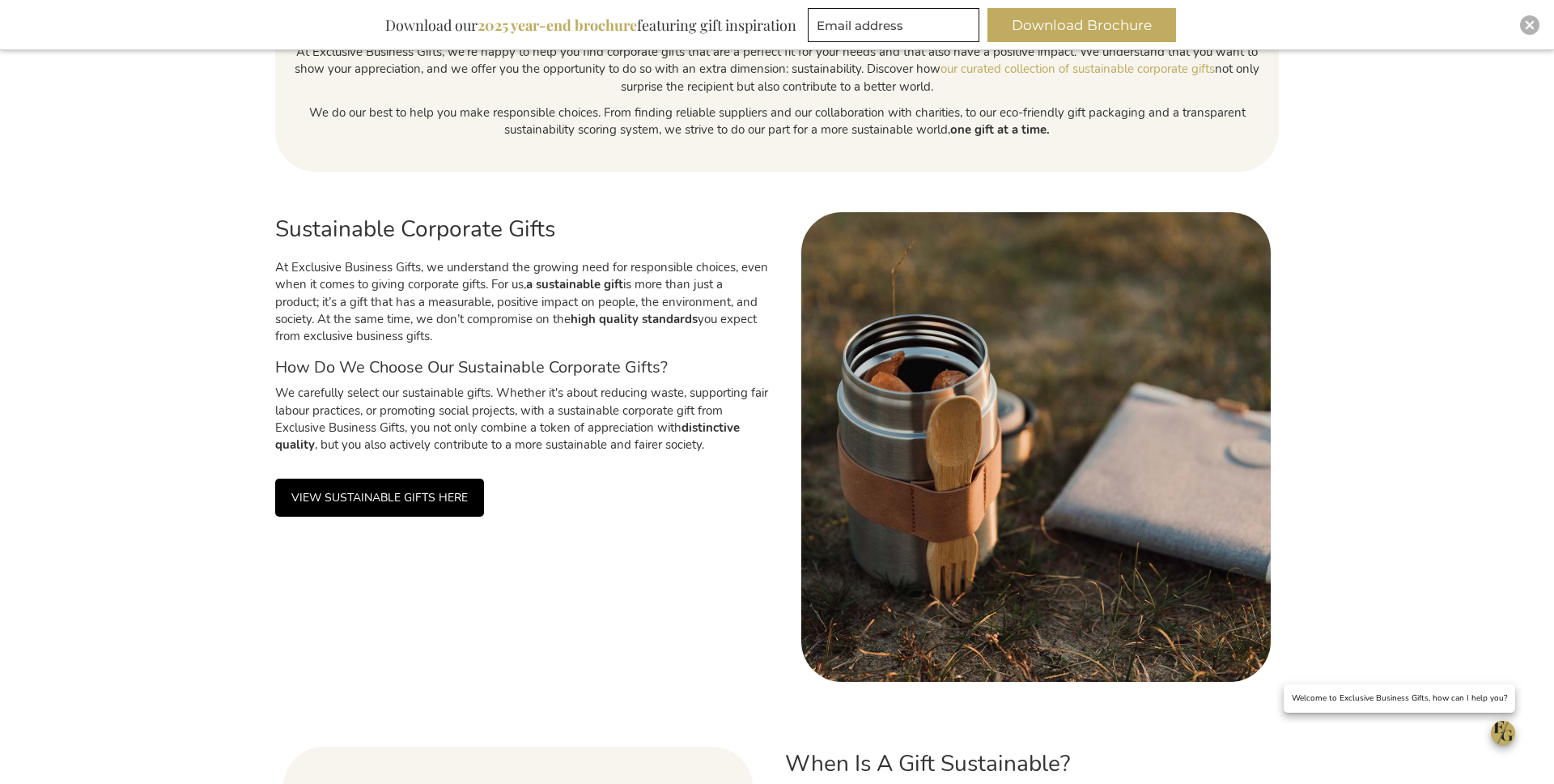
click at [428, 499] on link "VIEW SUSTAINABLE GIFTS HERE" at bounding box center [380, 497] width 209 height 38
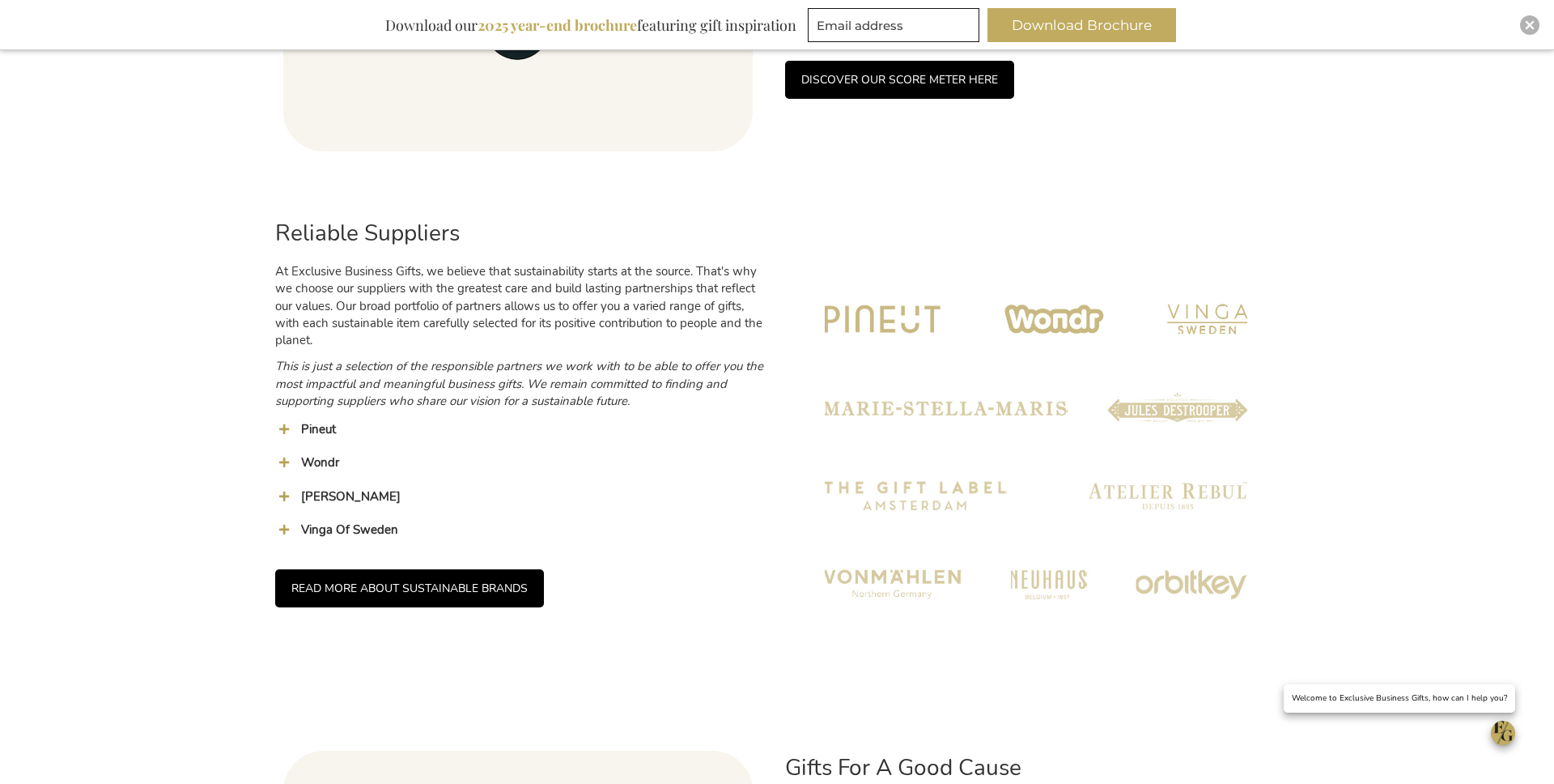
scroll to position [1483, 0]
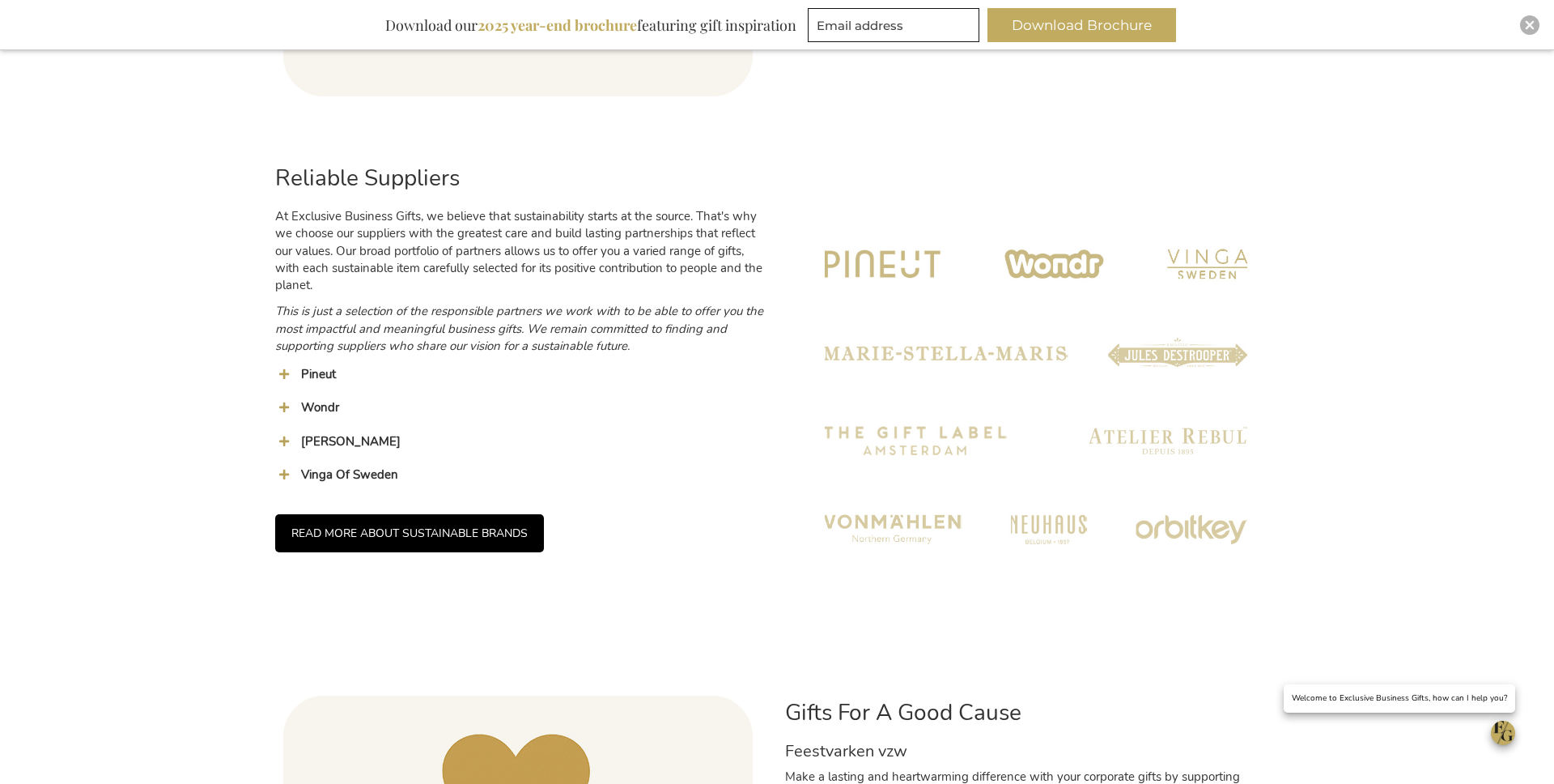
click at [505, 533] on link "READ MORE ABOUT SUSTAINABLE BRANDS" at bounding box center [409, 533] width 269 height 38
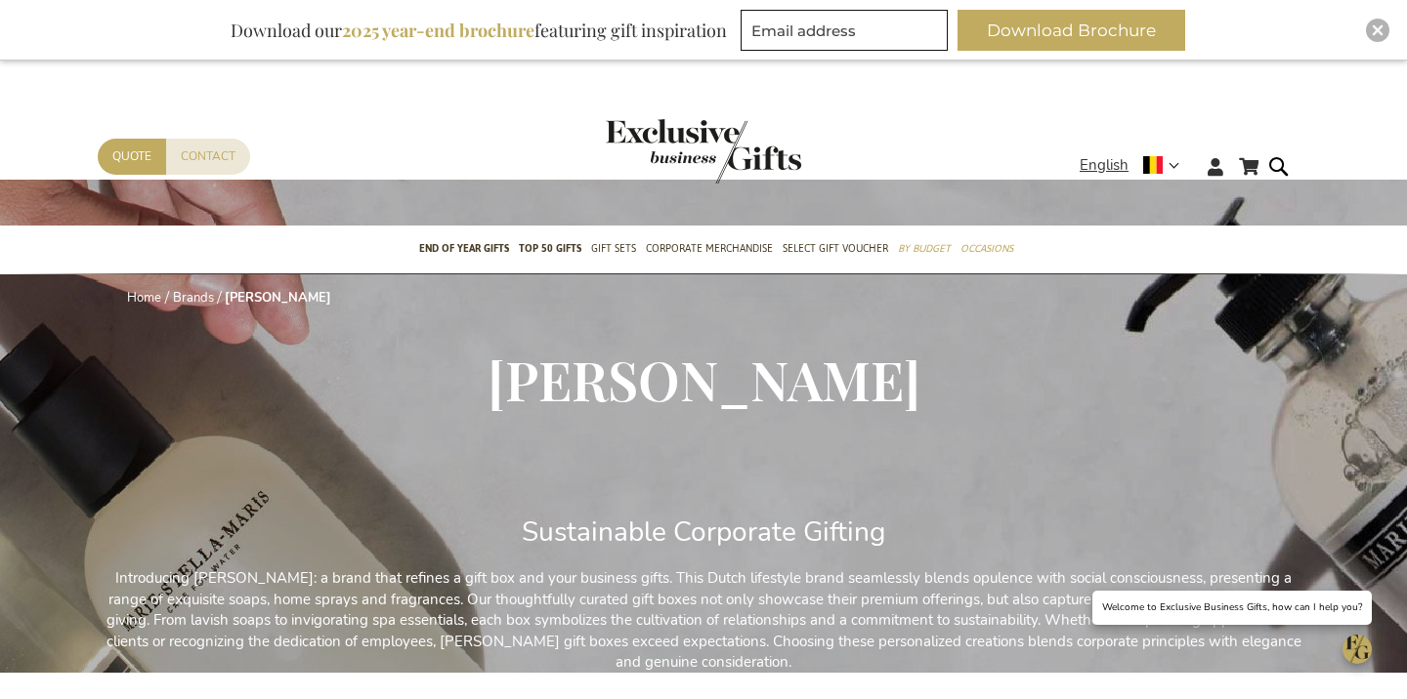
click at [697, 129] on img "store logo" at bounding box center [703, 151] width 195 height 64
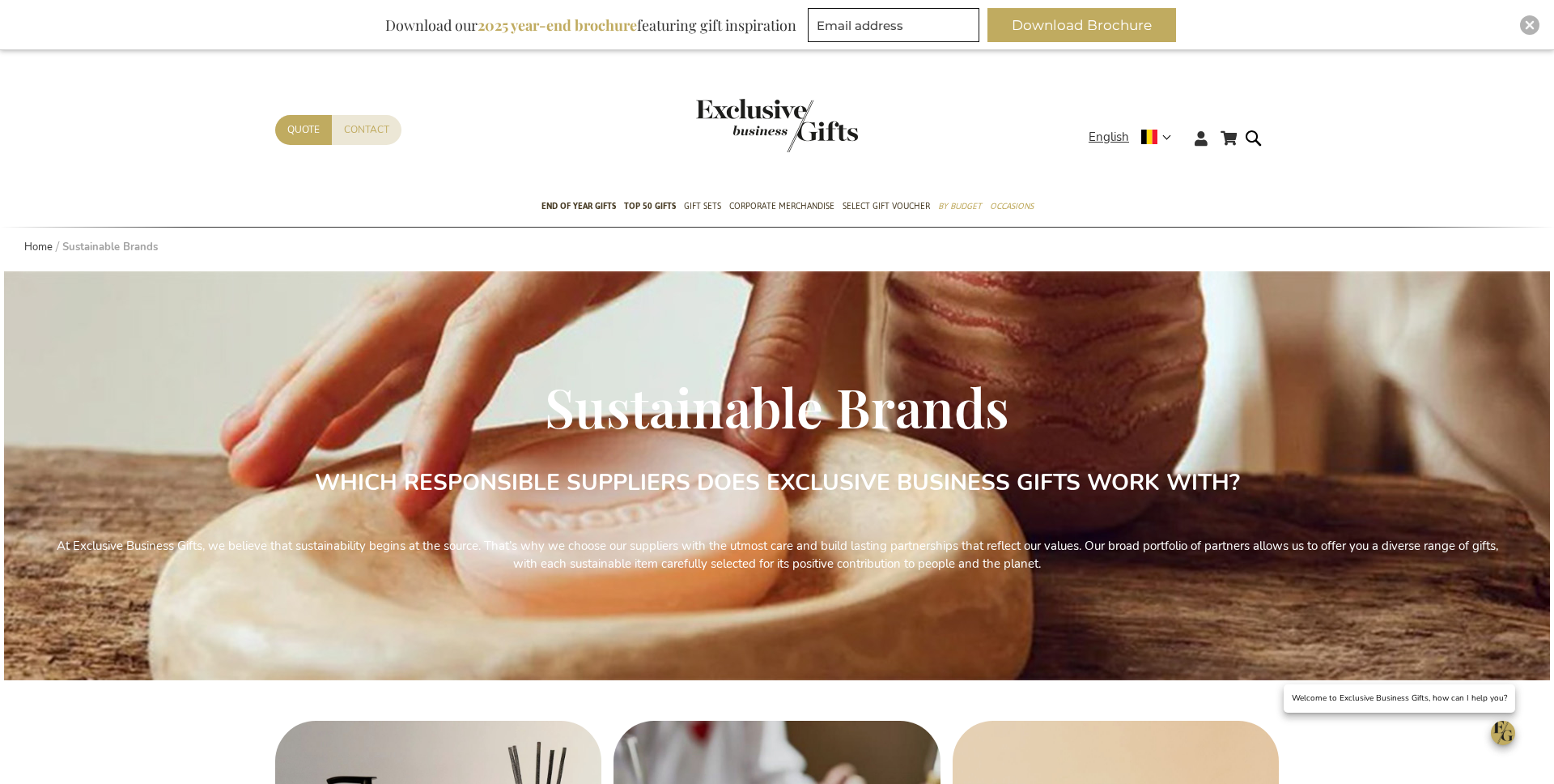
drag, startPoint x: 554, startPoint y: 394, endPoint x: 555, endPoint y: 406, distance: 12.0
click at [554, 397] on span "Sustainable Brands" at bounding box center [777, 406] width 465 height 70
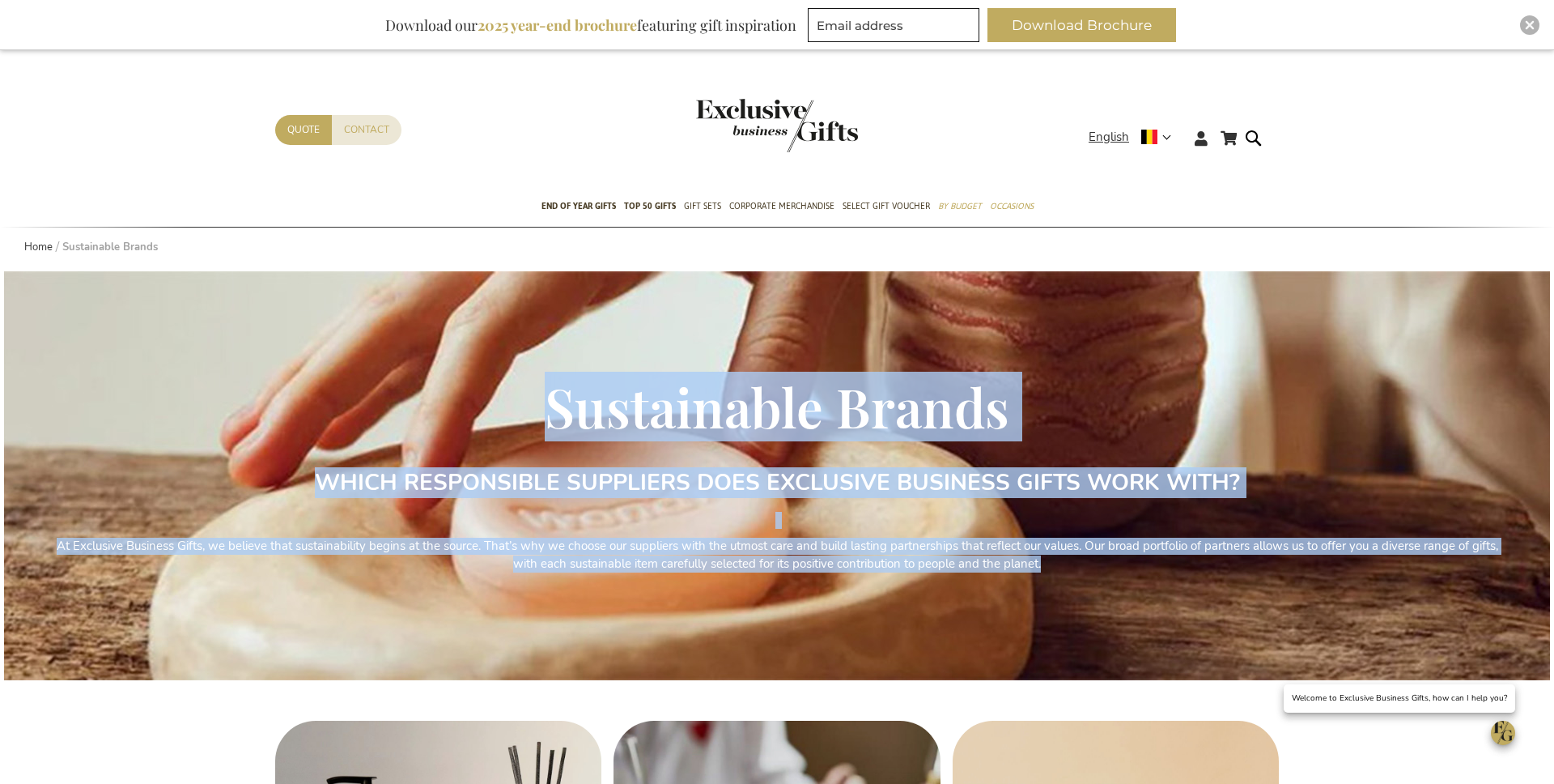
drag, startPoint x: 554, startPoint y: 413, endPoint x: 1416, endPoint y: 628, distance: 888.4
click at [1416, 628] on div "Sustainable Brands WHICH RESPONSIBLE SUPPLIERS DOES EXCLUSIVE BUSINESS GIFTS WO…" at bounding box center [777, 515] width 1465 height 275
copy div "Sustainable Brands WHICH RESPONSIBLE SUPPLIERS DOES EXCLUSIVE BUSINESS GIFTS WO…"
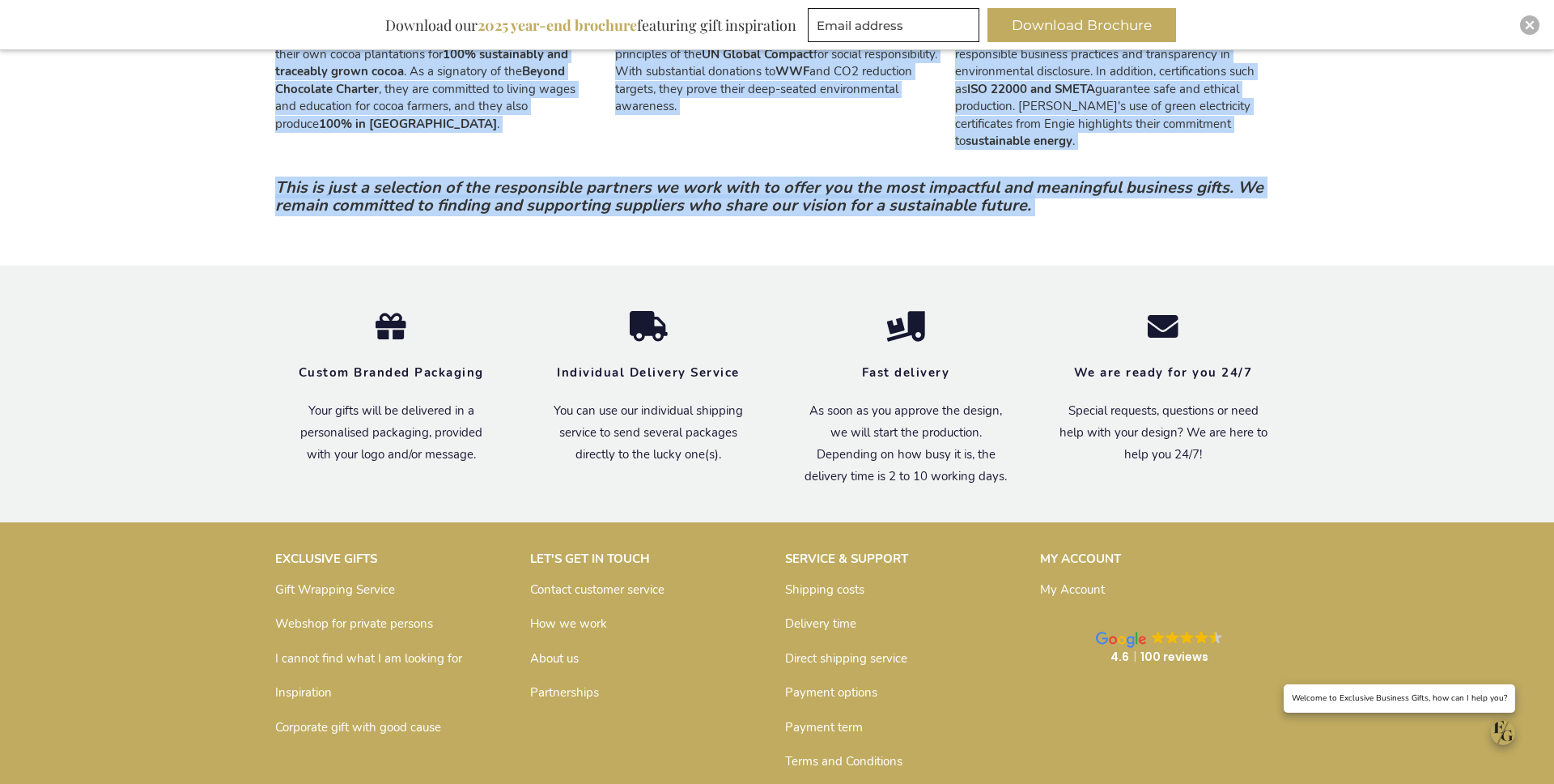
scroll to position [3093, 0]
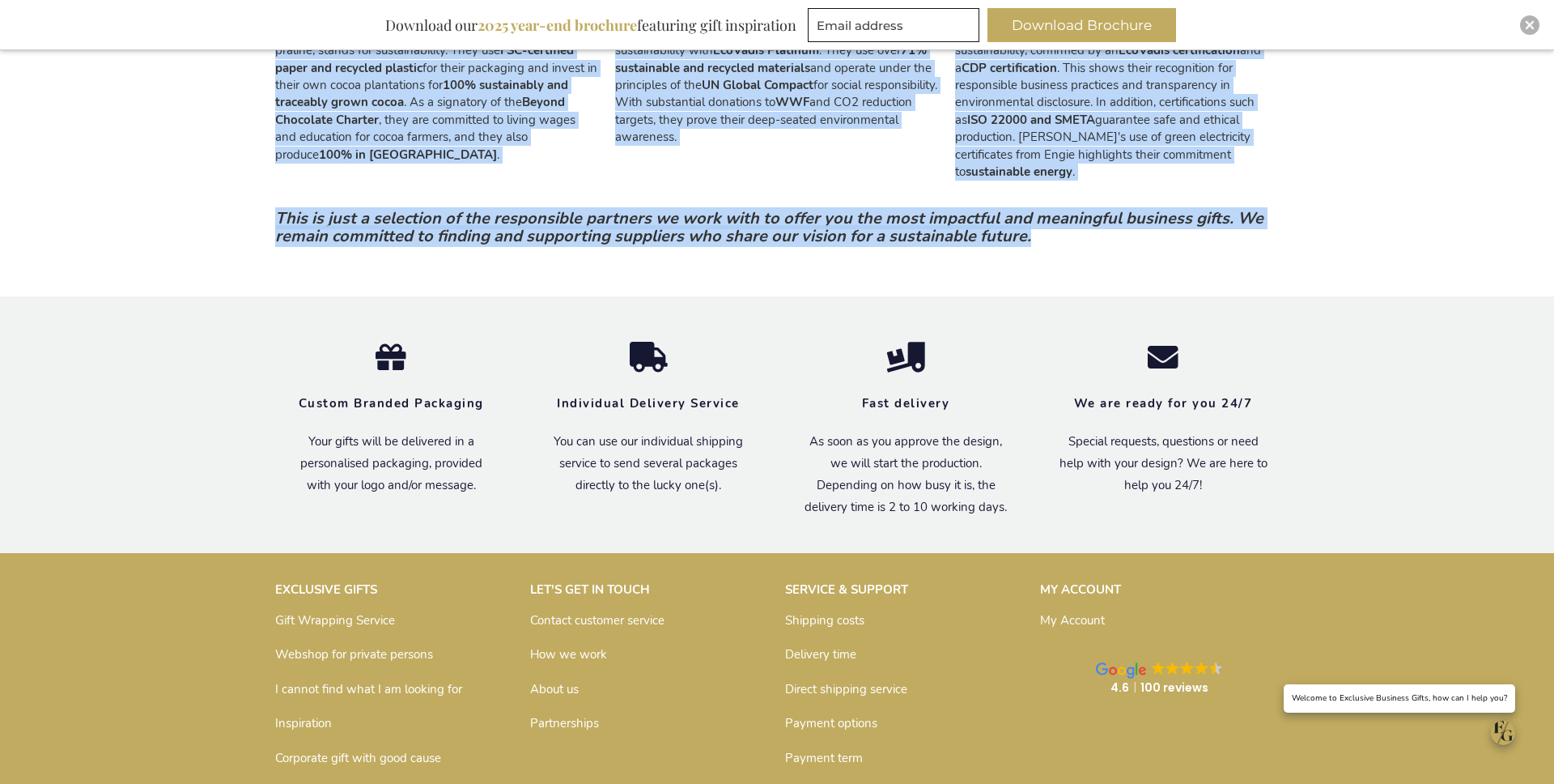
drag, startPoint x: 275, startPoint y: 646, endPoint x: 1130, endPoint y: 198, distance: 965.3
copy div "Marie-Stella-Maris is a Dutch lifestyle brand focused on sustainability and soc…"
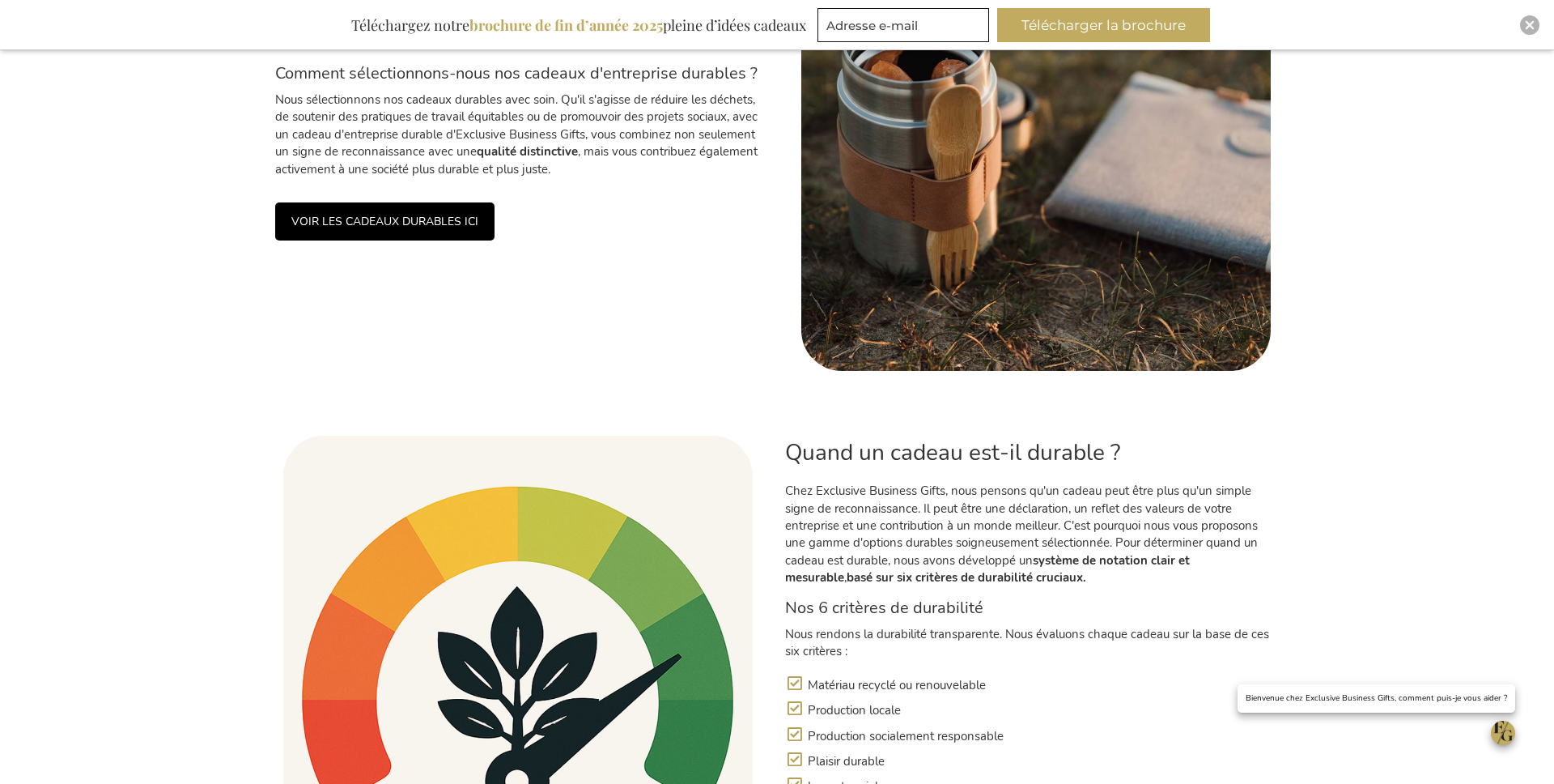
scroll to position [675, 0]
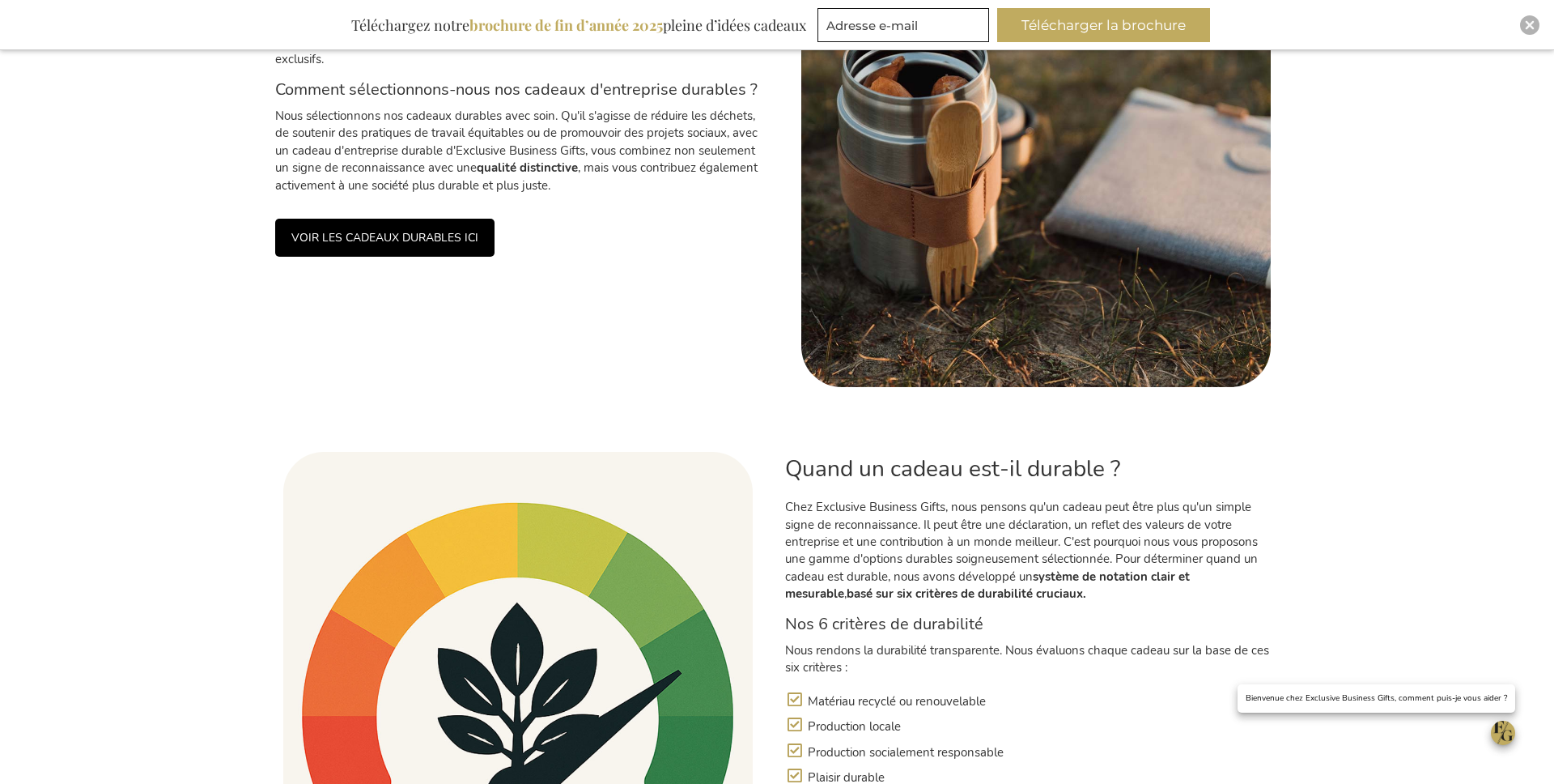
click at [443, 239] on link "VOIR LES CADEAUX DURABLES ICI" at bounding box center [385, 238] width 220 height 38
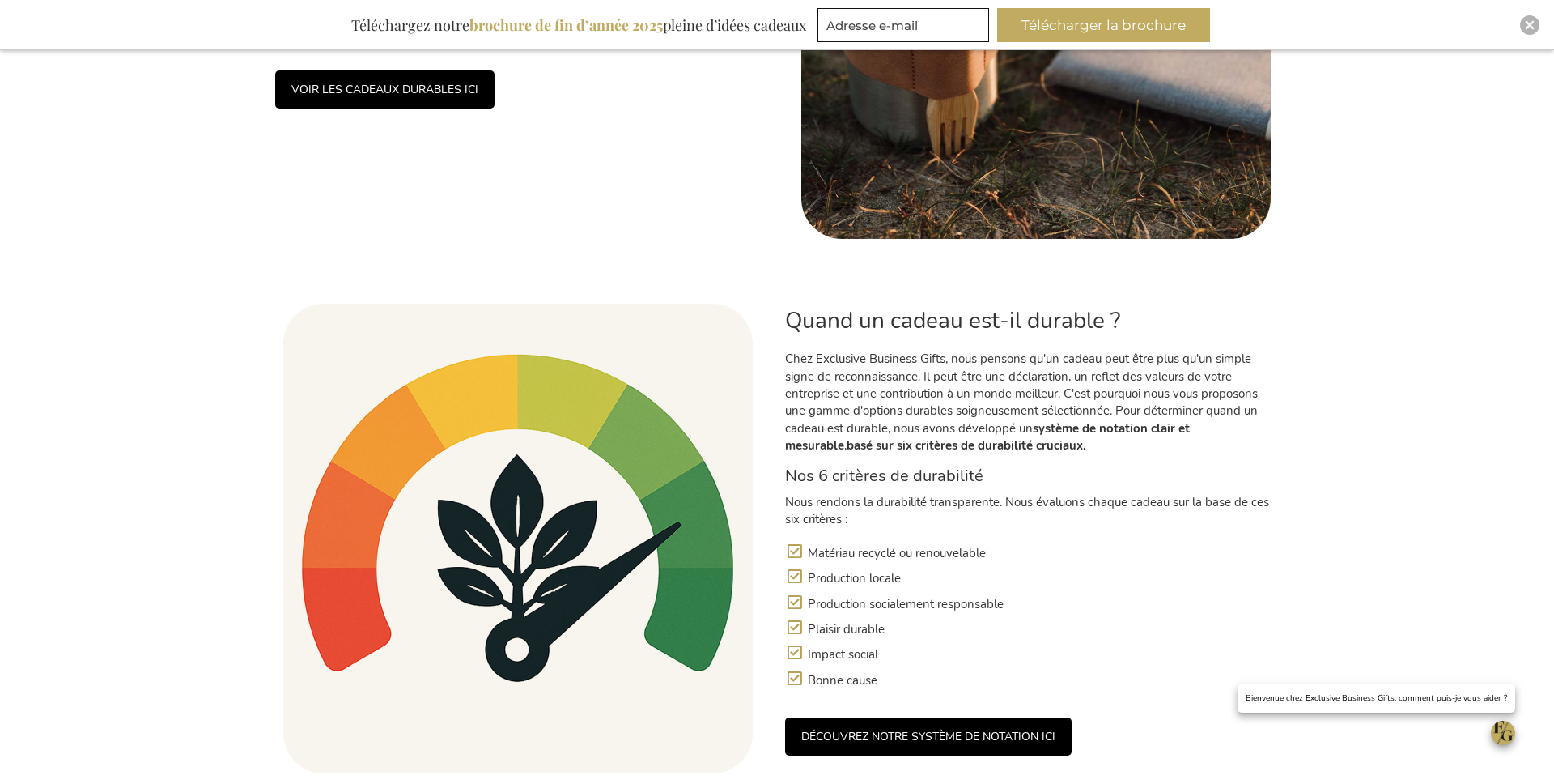
scroll to position [947, 0]
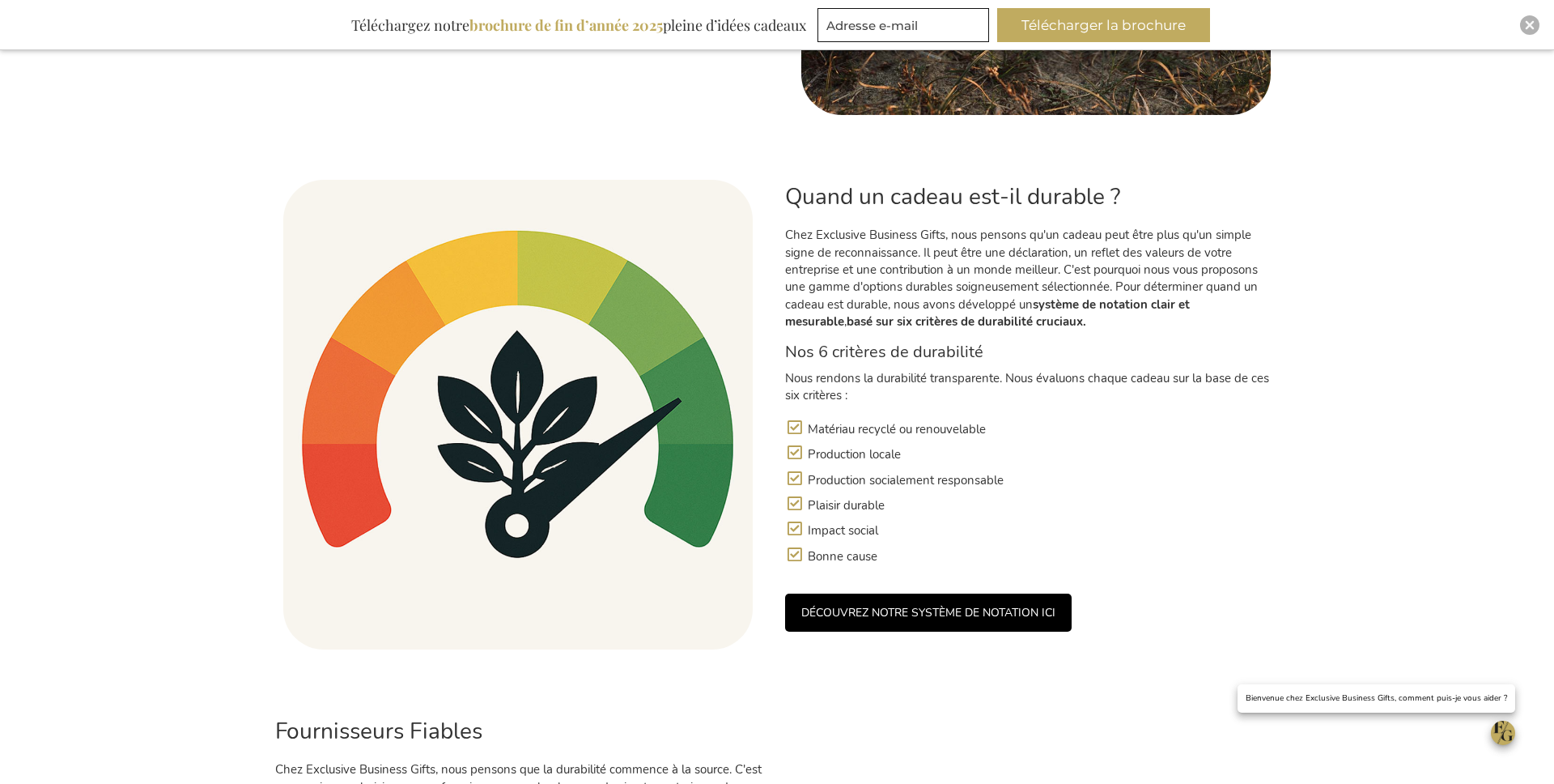
click at [997, 608] on link "DÉCOUVREZ NOTRE SYSTÈME DE NOTATION ICI" at bounding box center [929, 612] width 287 height 38
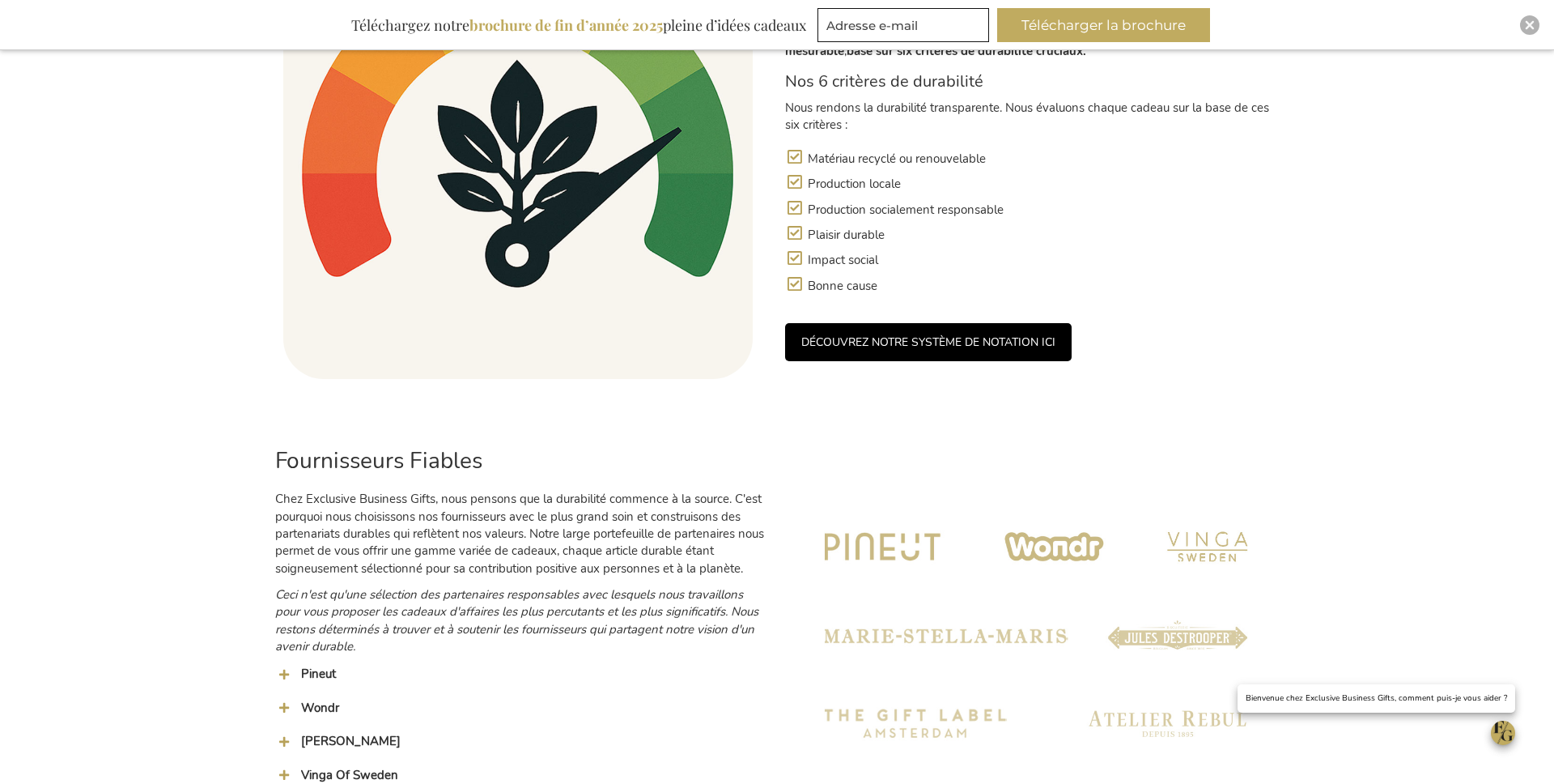
scroll to position [1346, 0]
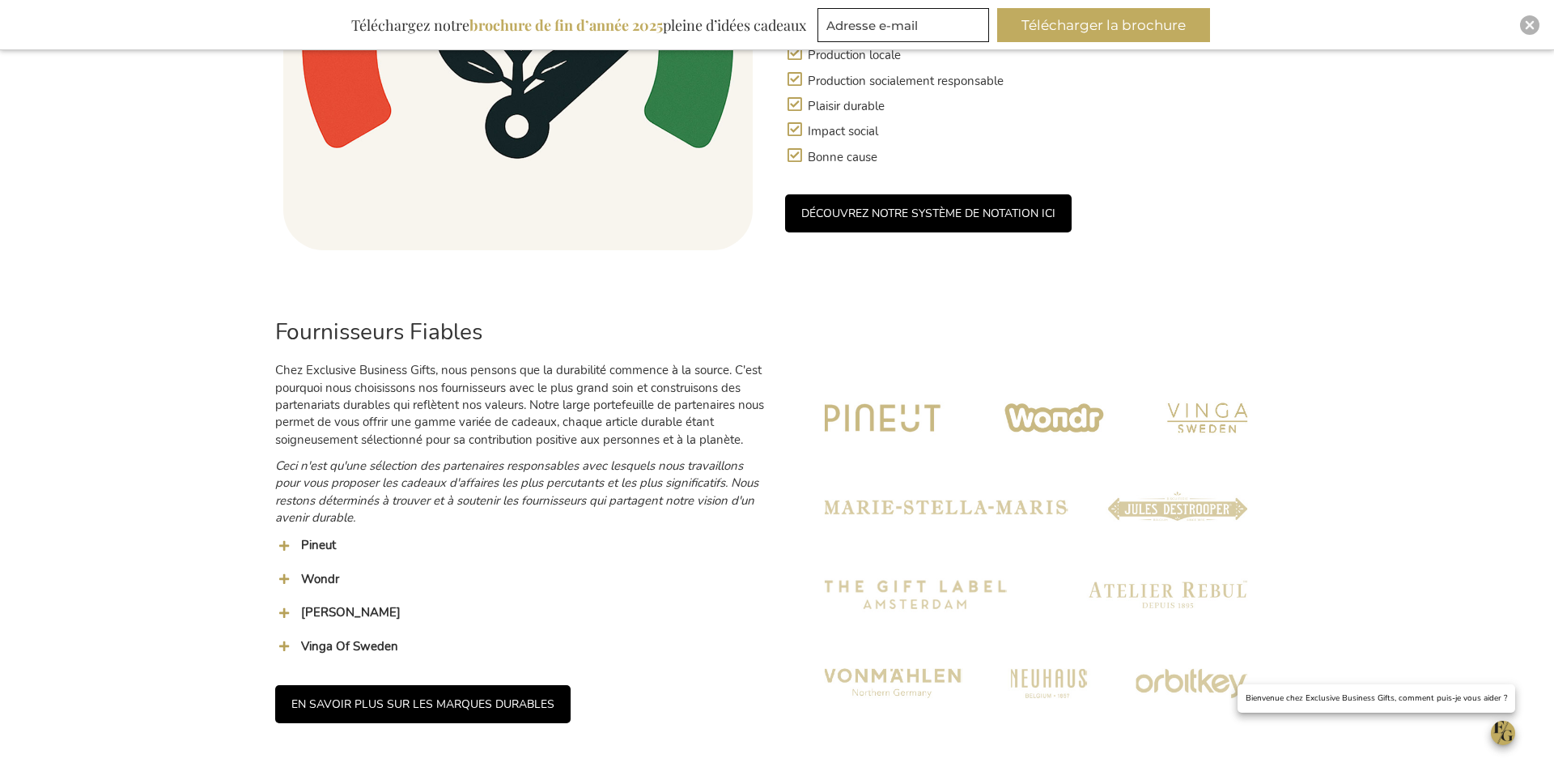
click at [1064, 438] on img at bounding box center [1036, 549] width 470 height 470
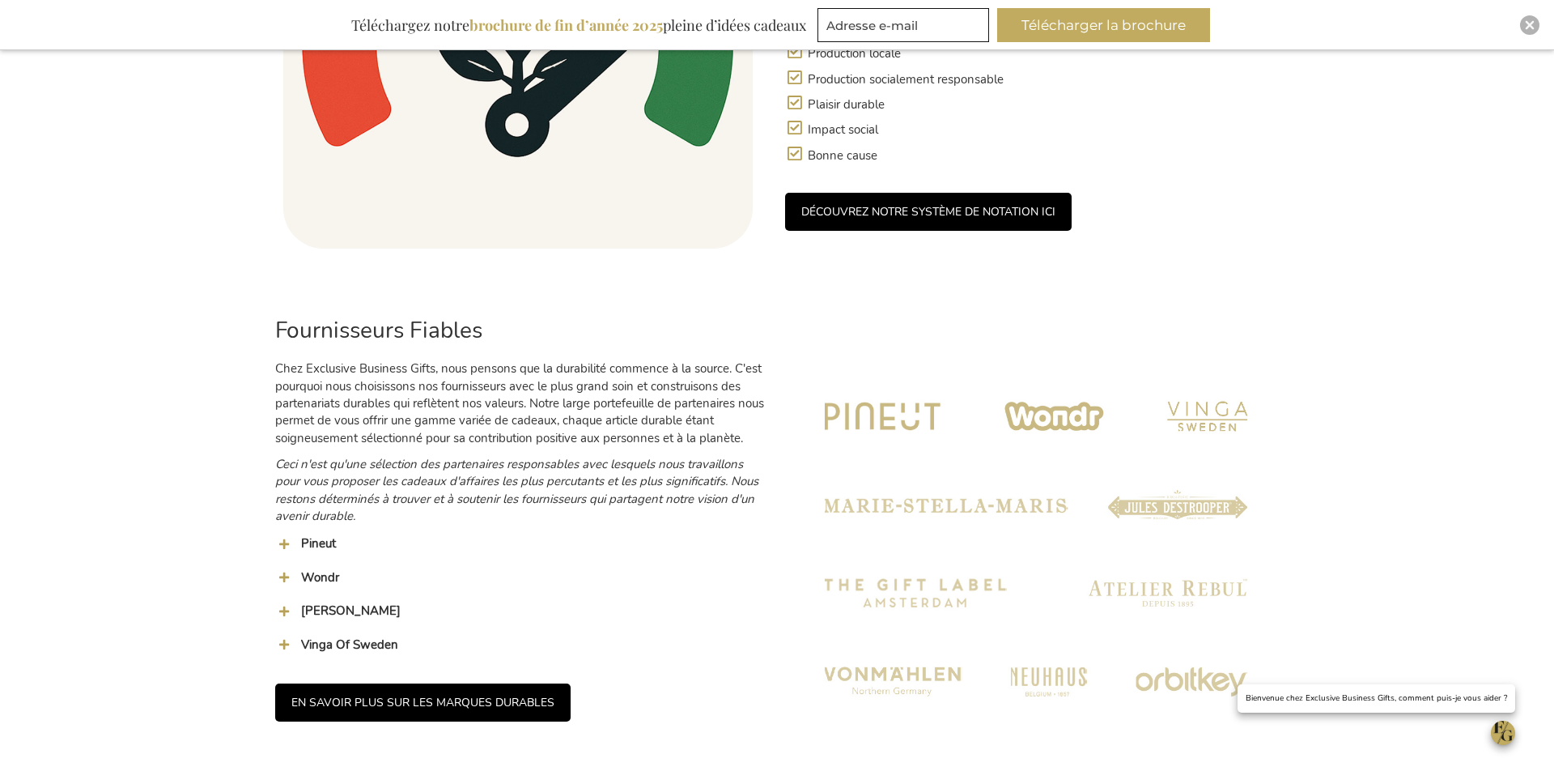
click at [886, 219] on link "DÉCOUVREZ NOTRE SYSTÈME DE NOTATION ICI" at bounding box center [929, 211] width 287 height 38
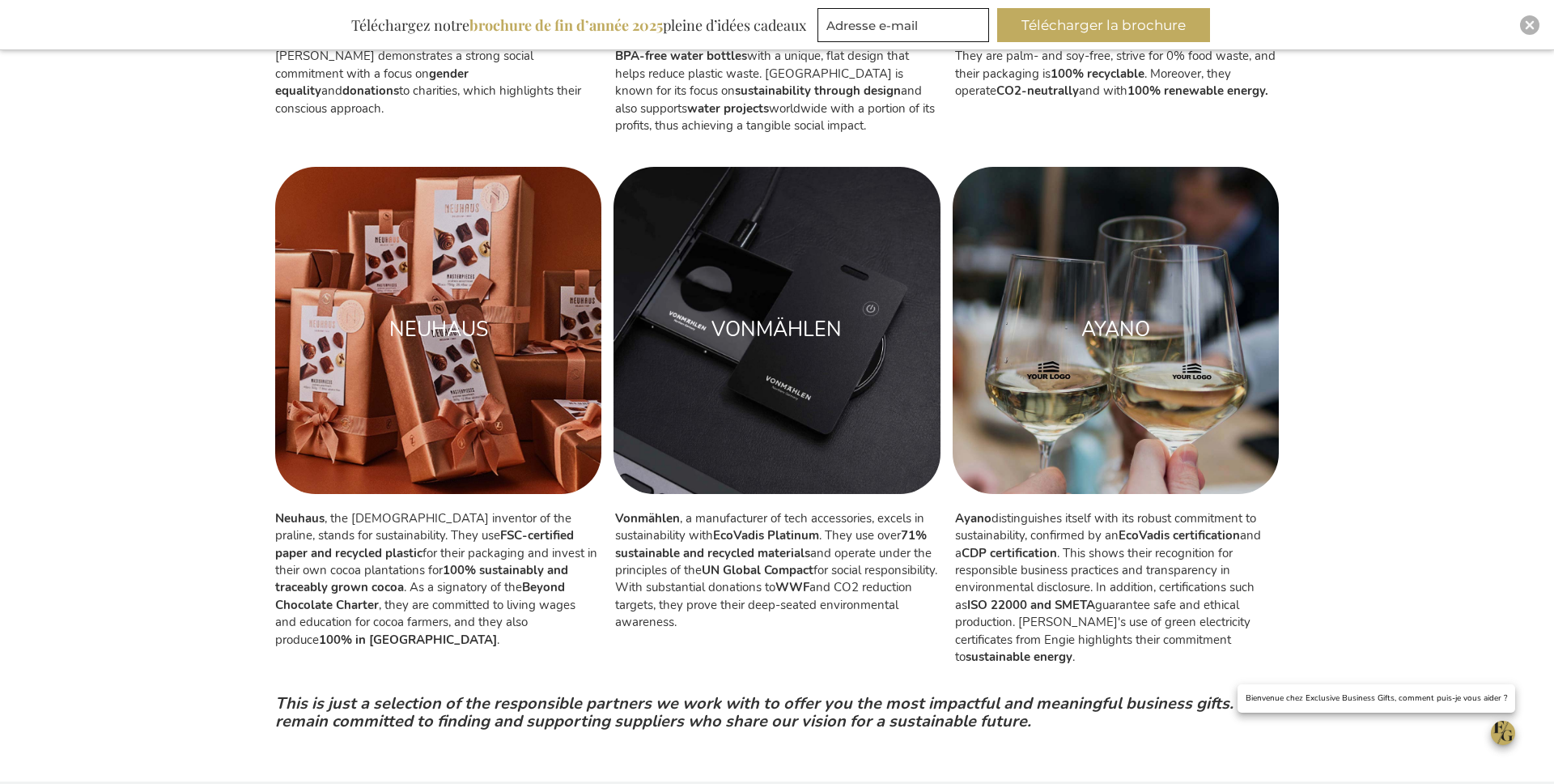
scroll to position [1912, 0]
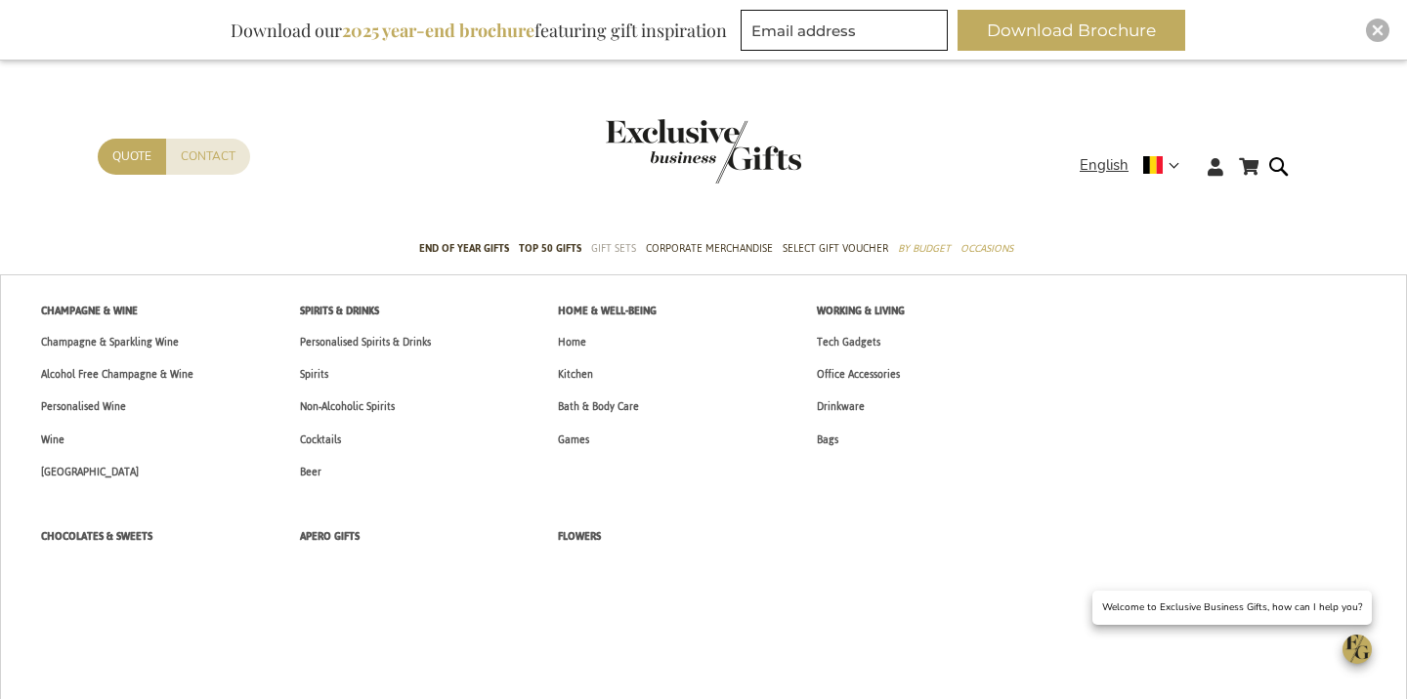
click at [619, 244] on span "Gift Sets" at bounding box center [613, 248] width 45 height 21
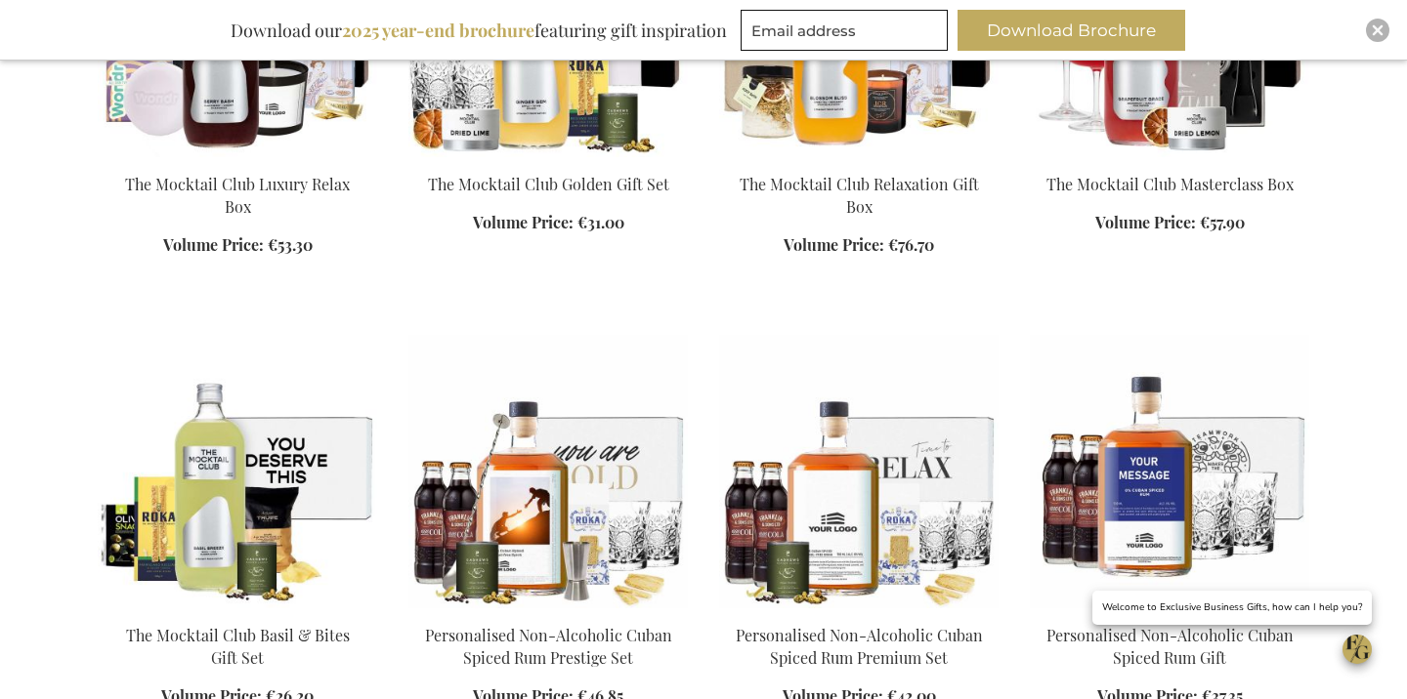
scroll to position [1041, 0]
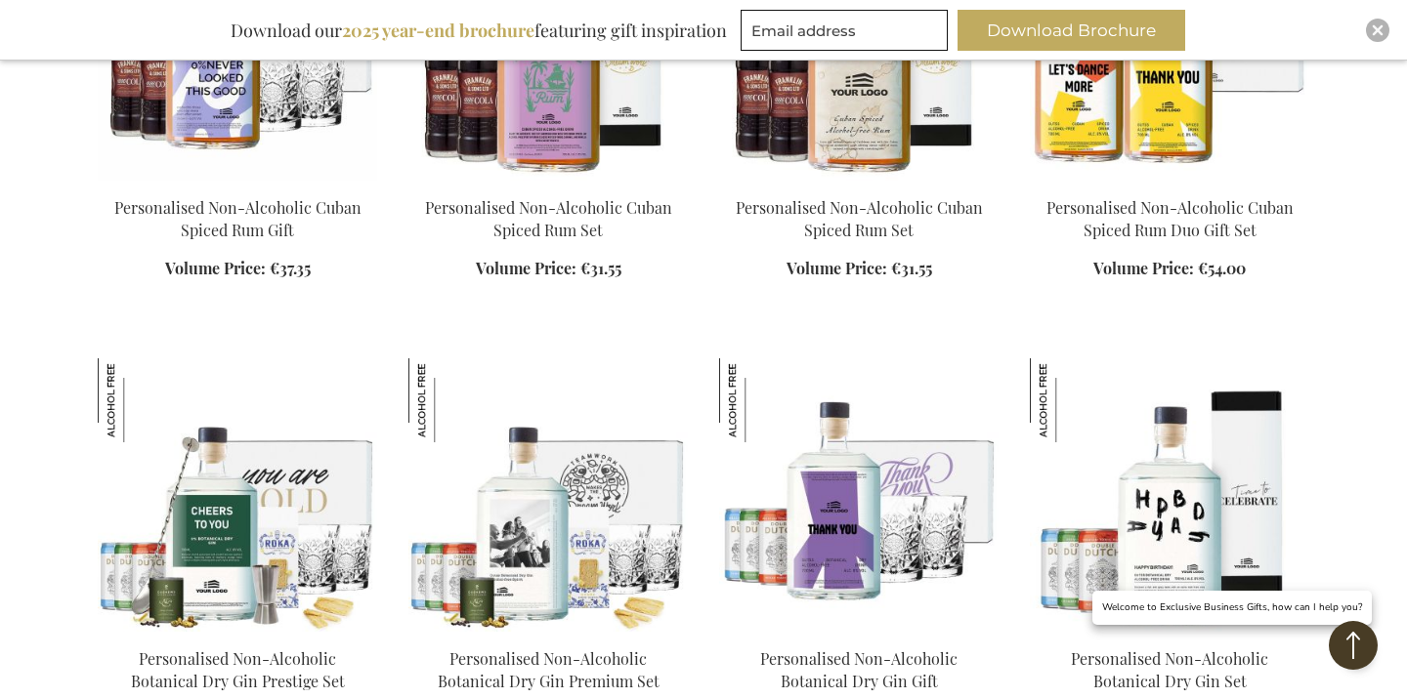
scroll to position [229, 0]
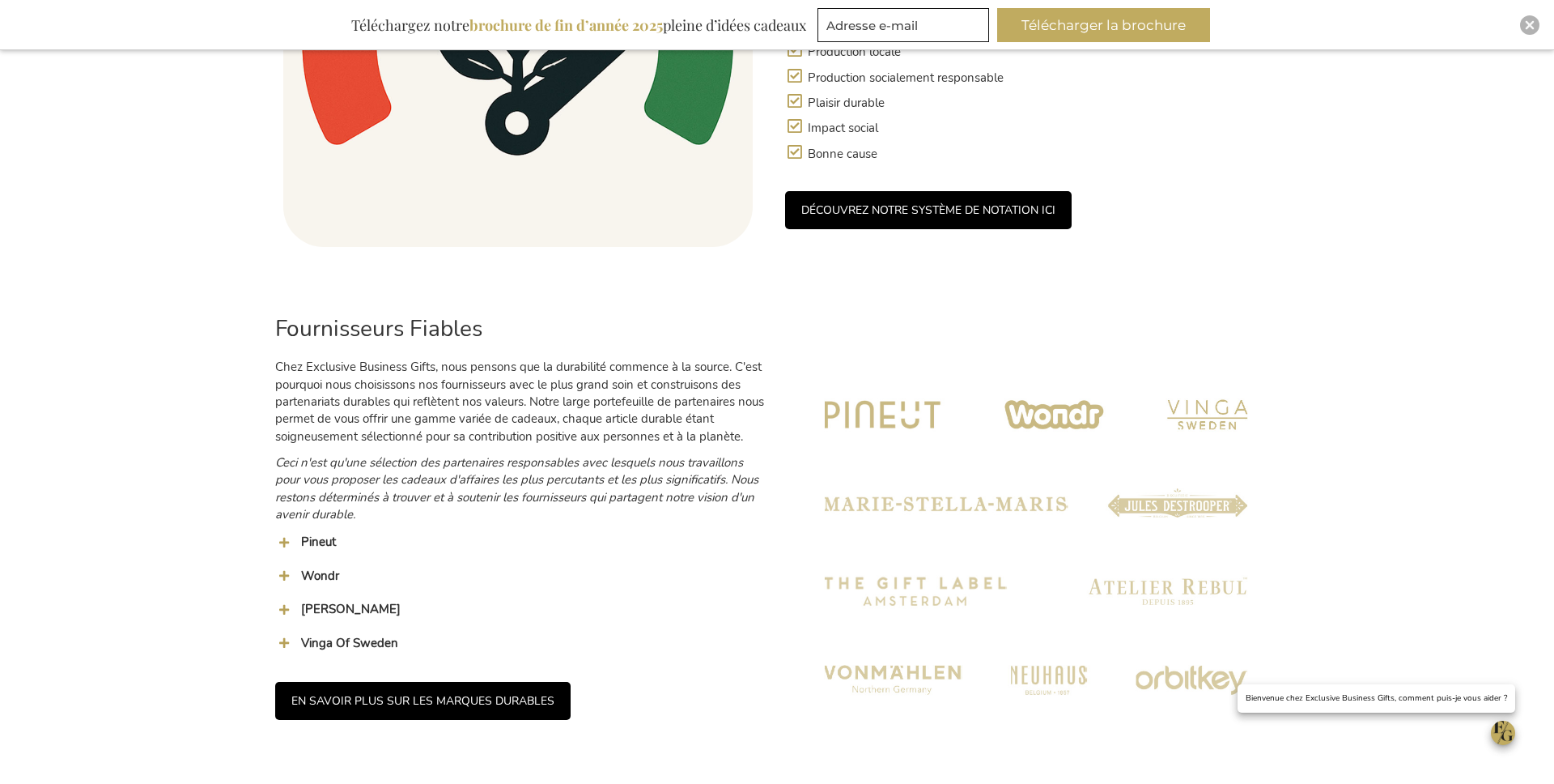
scroll to position [1556, 0]
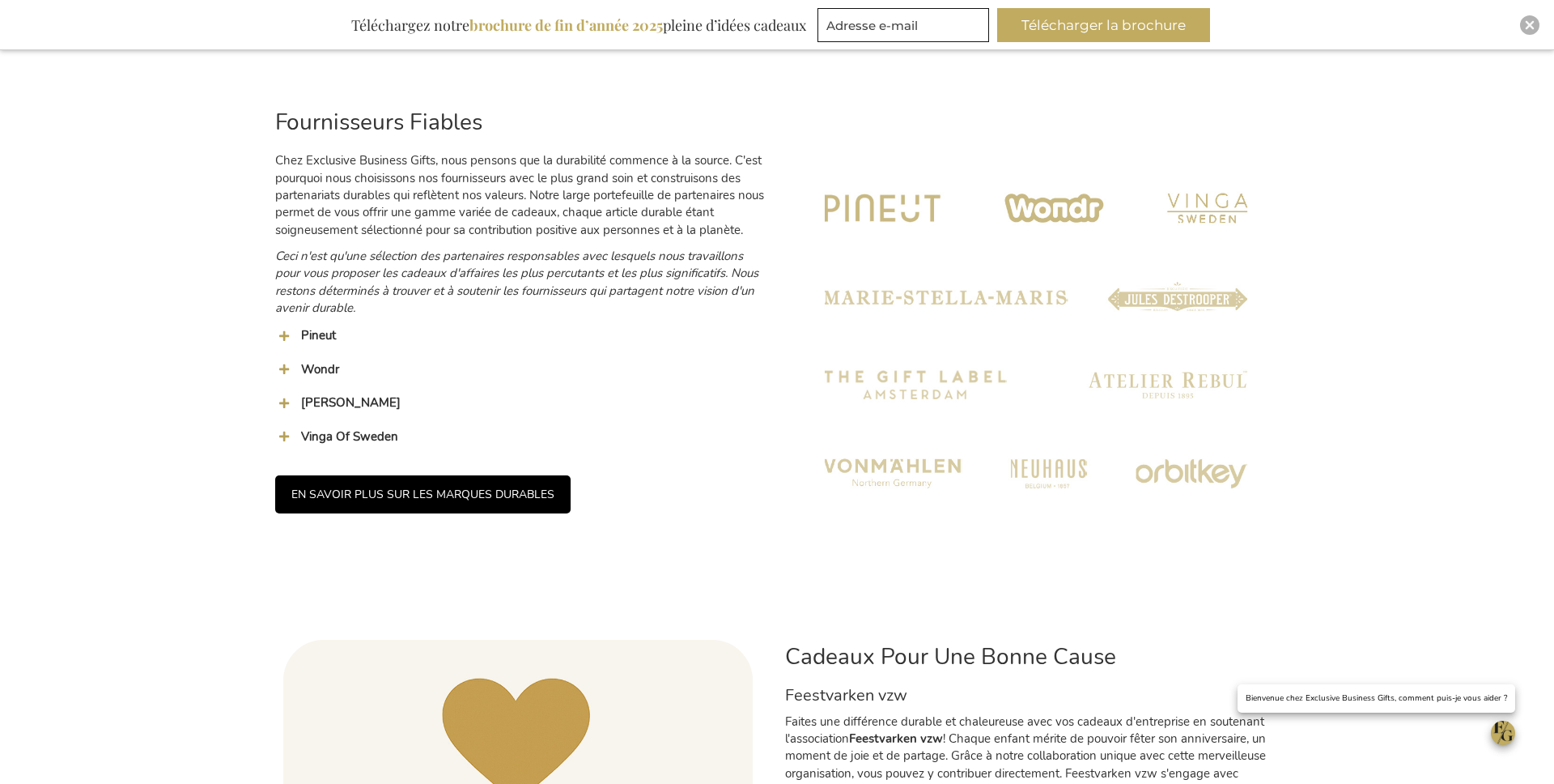
click at [854, 391] on img at bounding box center [1036, 340] width 470 height 470
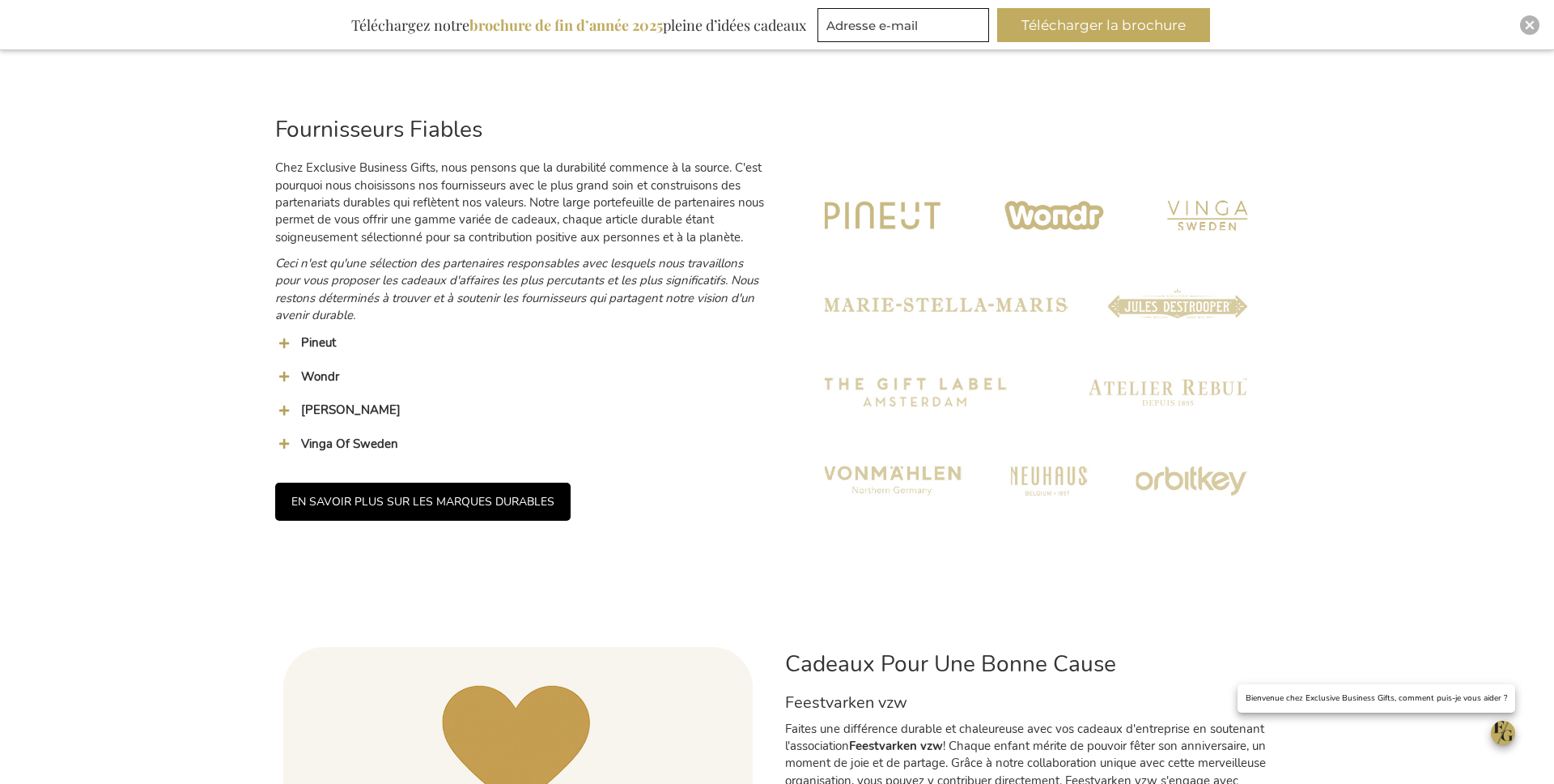
scroll to position [1504, 0]
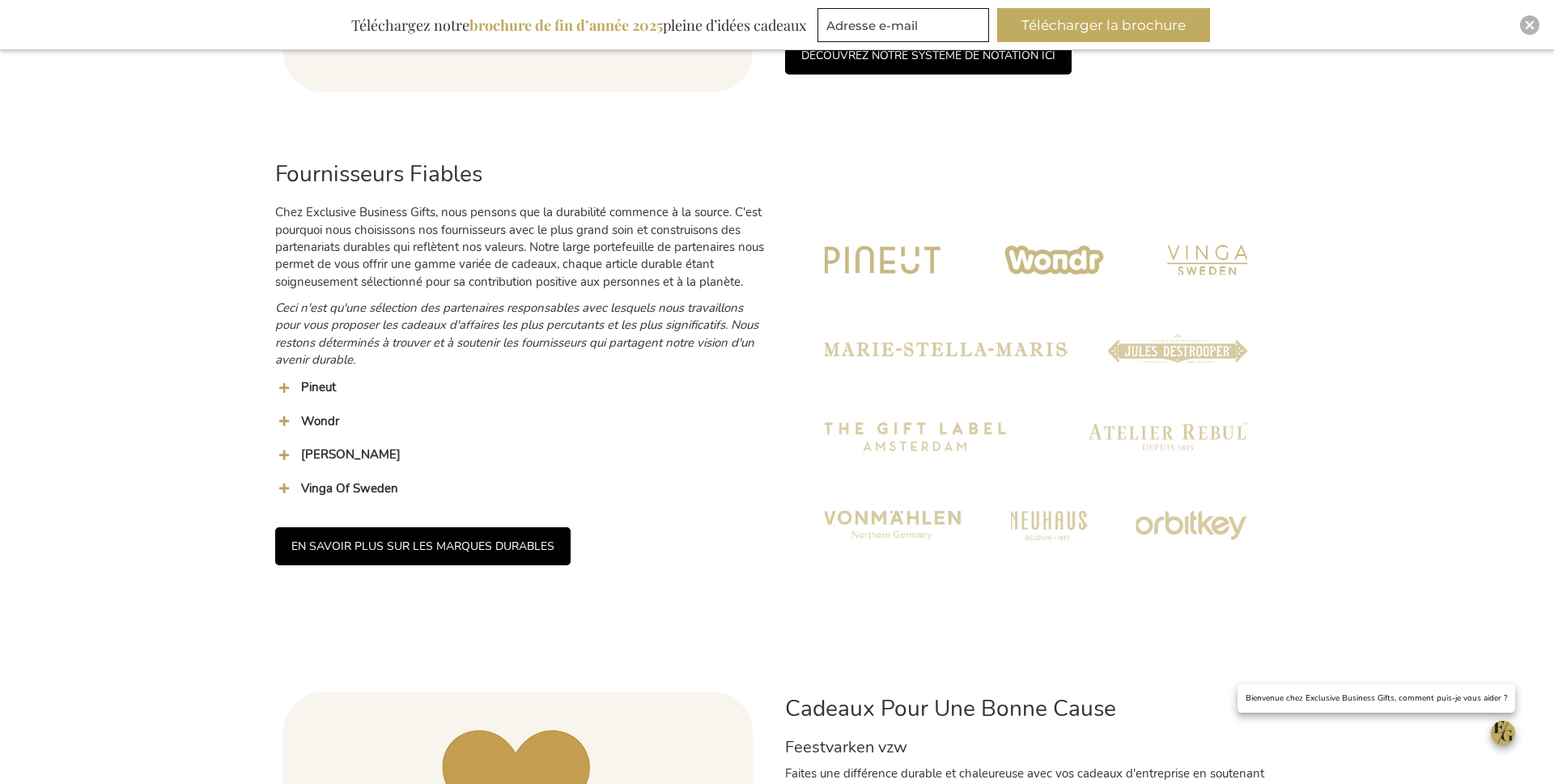
click at [419, 538] on link "EN SAVOIR PLUS SUR LES MARQUES DURABLES" at bounding box center [423, 546] width 296 height 38
click at [288, 380] on span at bounding box center [283, 387] width 17 height 17
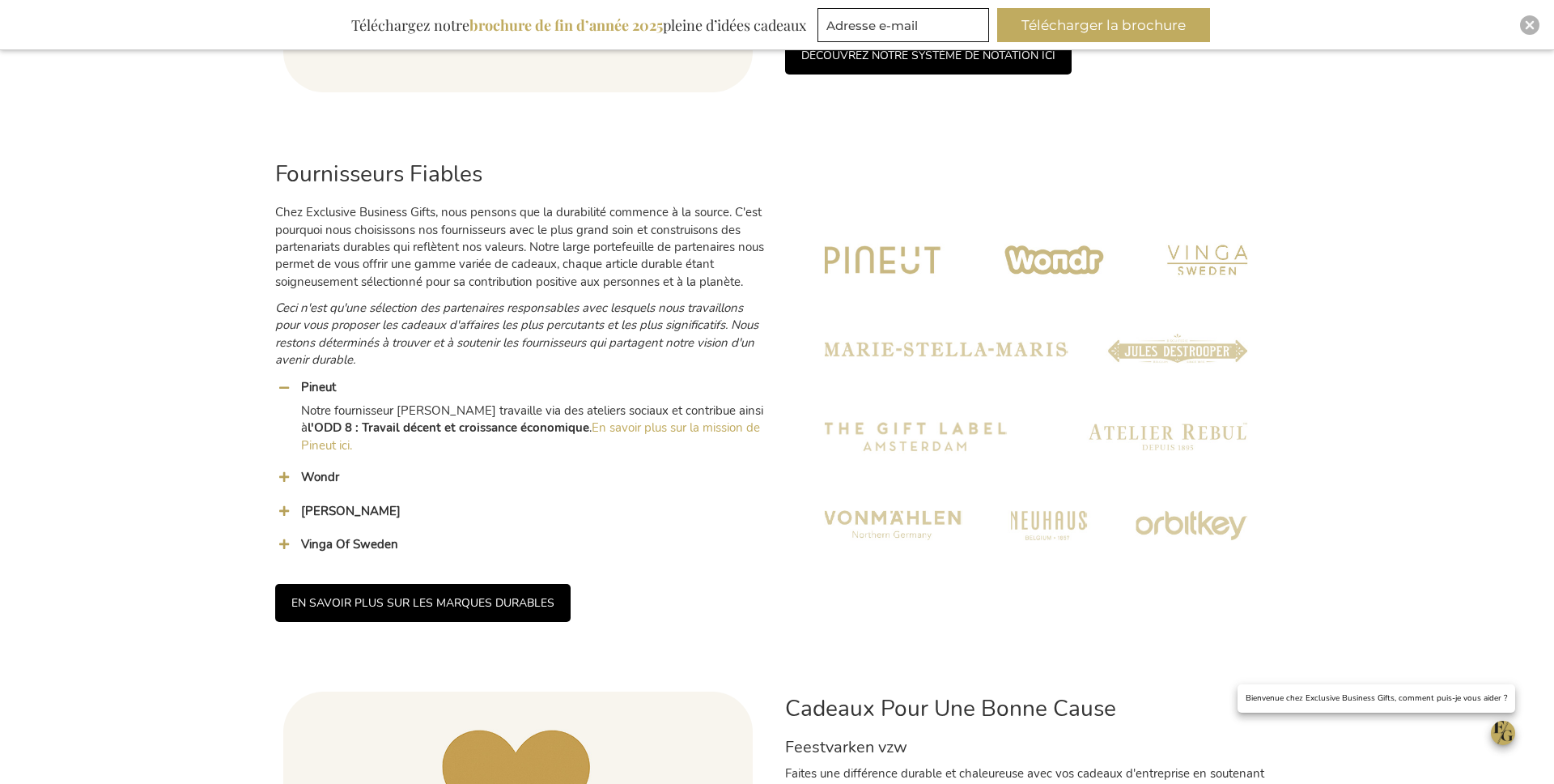
click at [288, 380] on span at bounding box center [283, 387] width 17 height 17
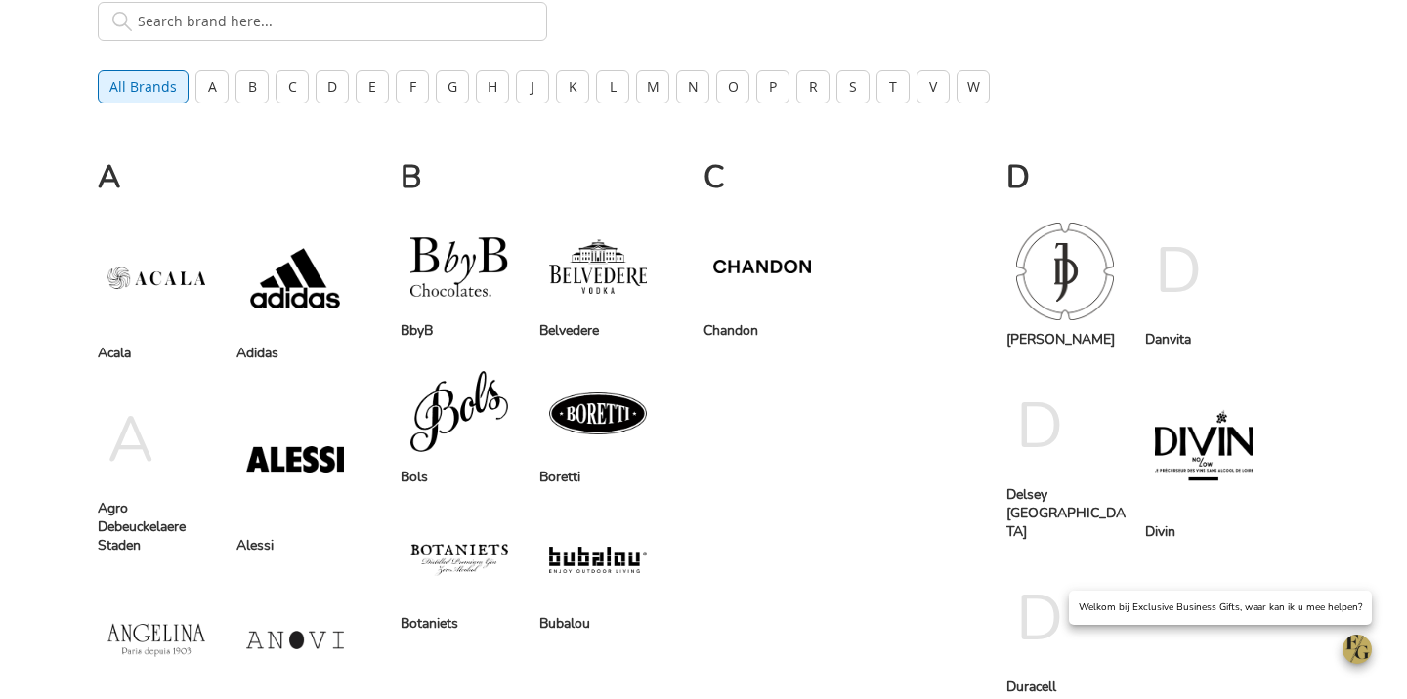
scroll to position [595, 0]
click at [651, 92] on button "M" at bounding box center [652, 86] width 33 height 33
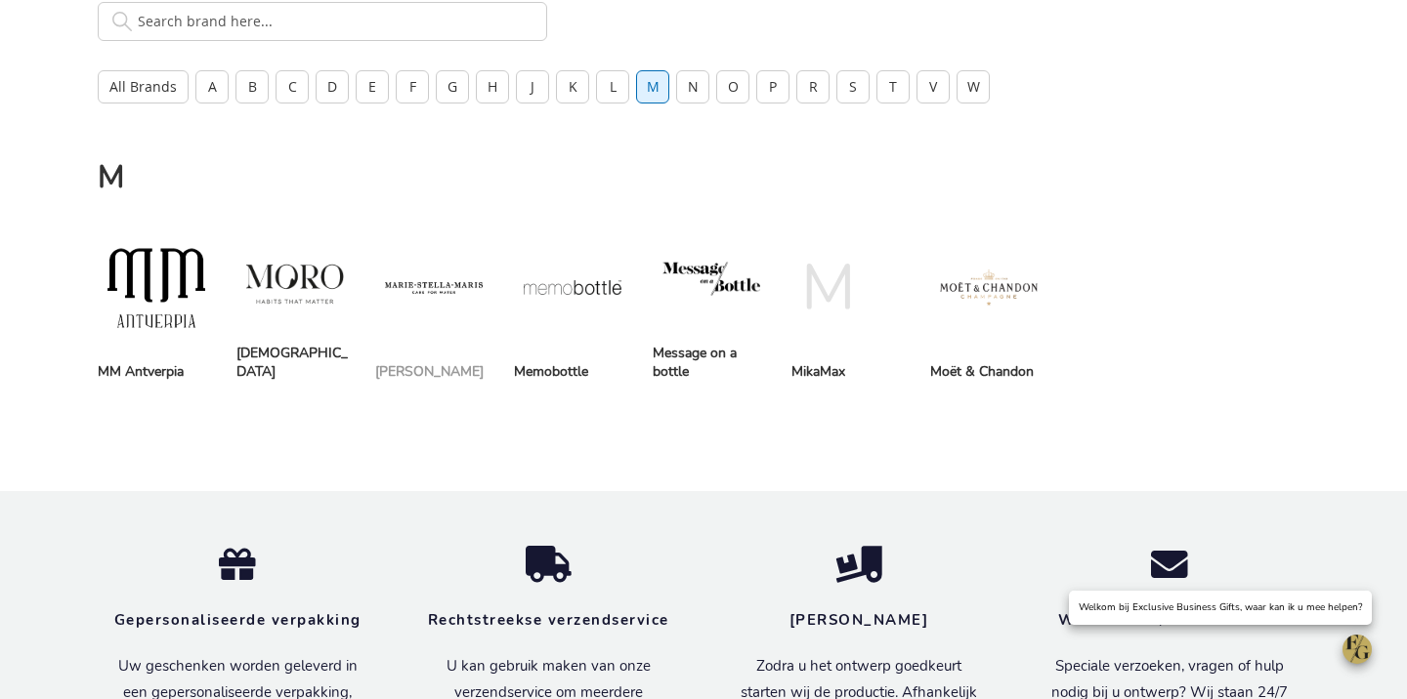
click at [434, 316] on span at bounding box center [433, 287] width 117 height 149
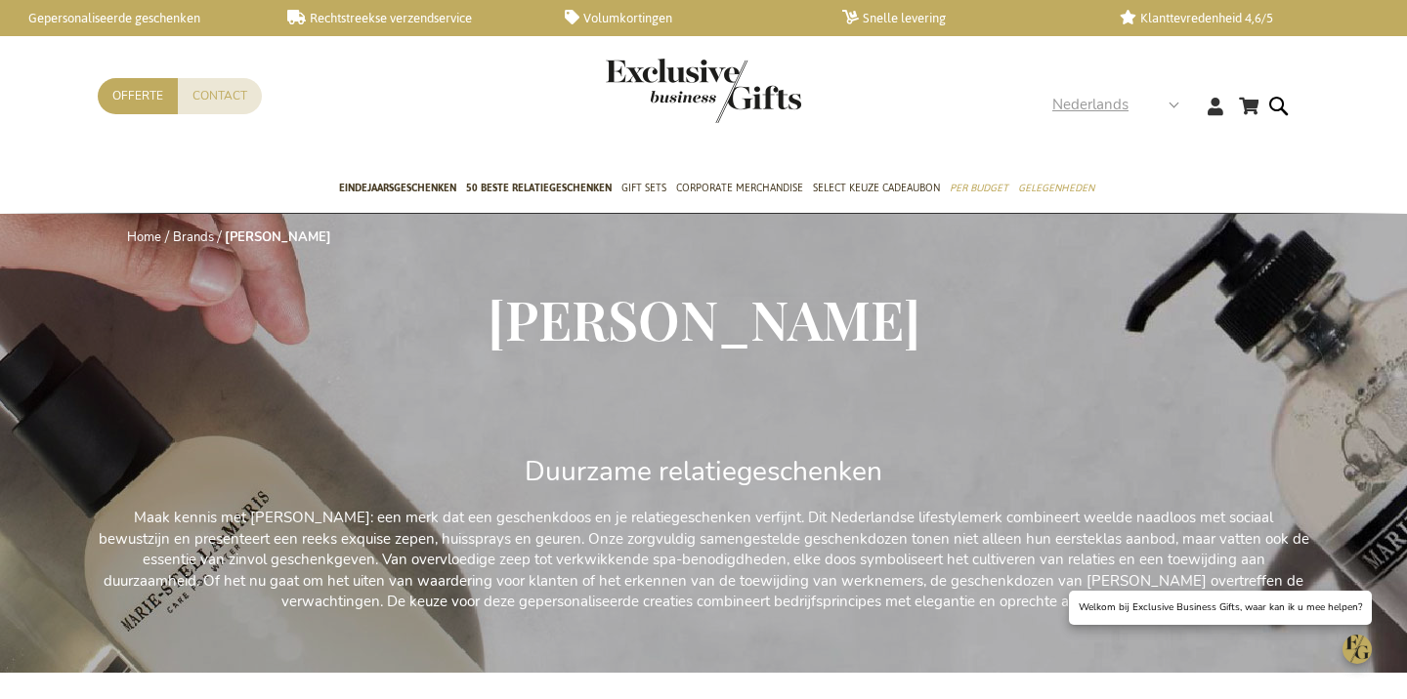
click at [1114, 105] on span "Nederlands" at bounding box center [1090, 105] width 76 height 22
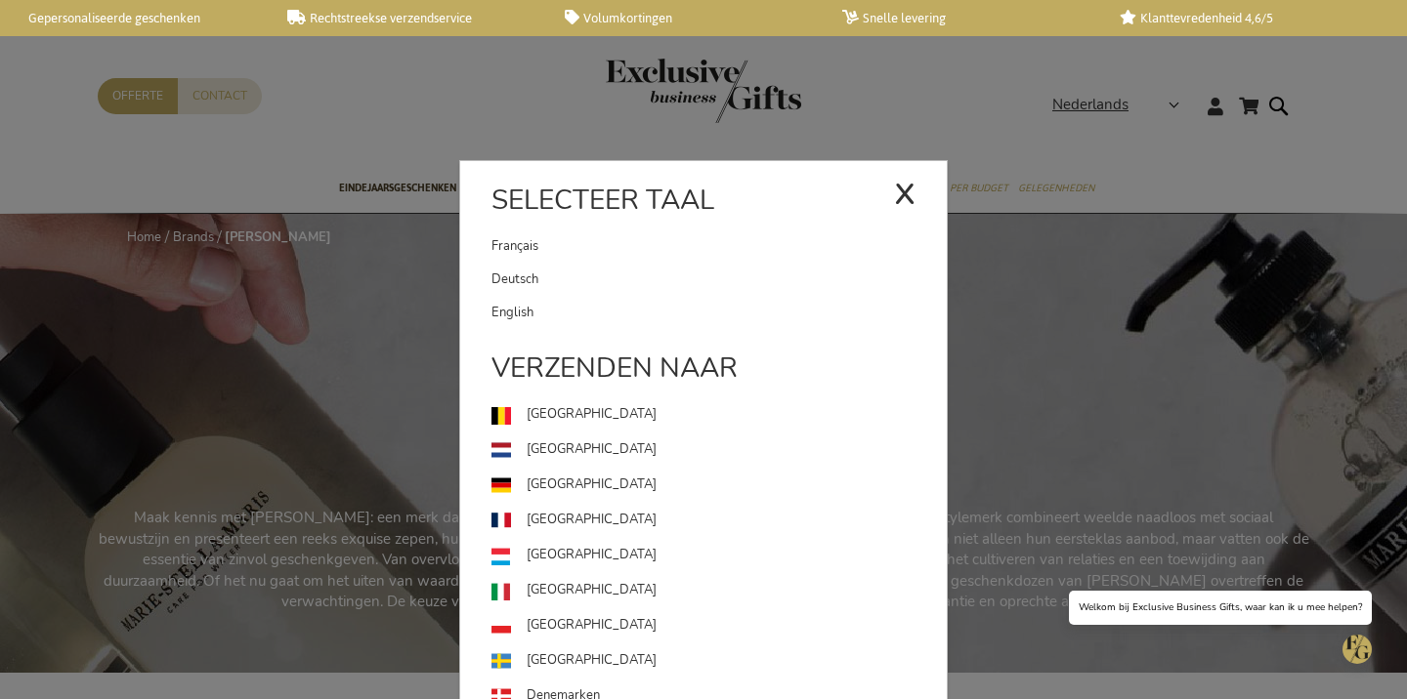
click at [714, 253] on link "Français" at bounding box center [692, 246] width 402 height 33
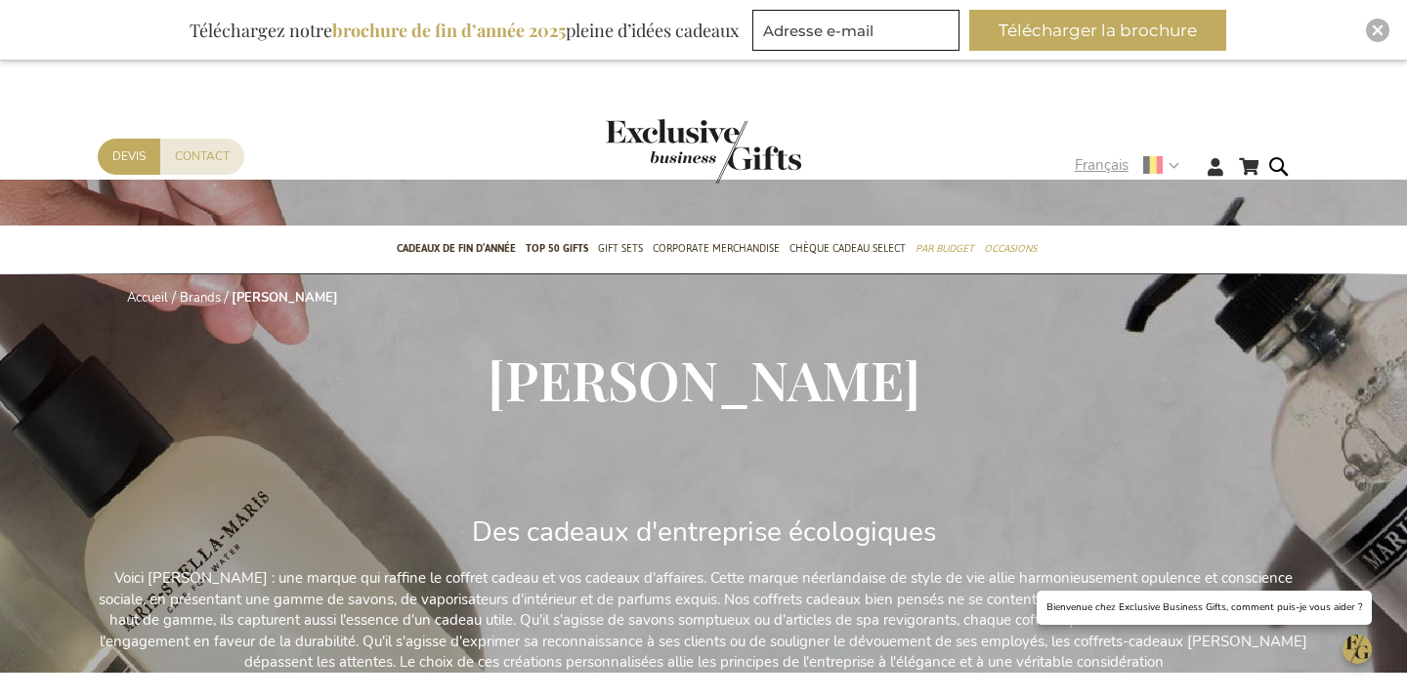
click at [1122, 166] on span "Français" at bounding box center [1101, 165] width 54 height 22
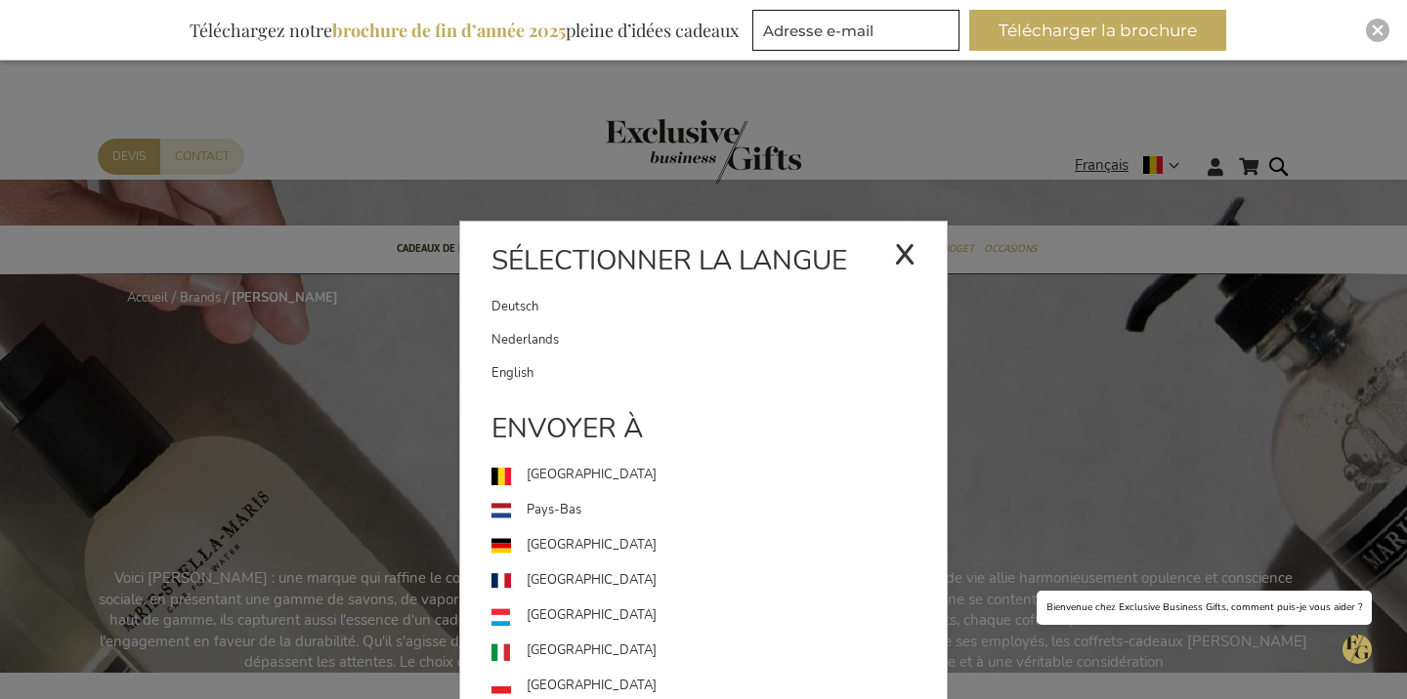
drag, startPoint x: 699, startPoint y: 313, endPoint x: 686, endPoint y: 216, distance: 97.7
click at [699, 312] on link "Deutsch" at bounding box center [692, 306] width 402 height 33
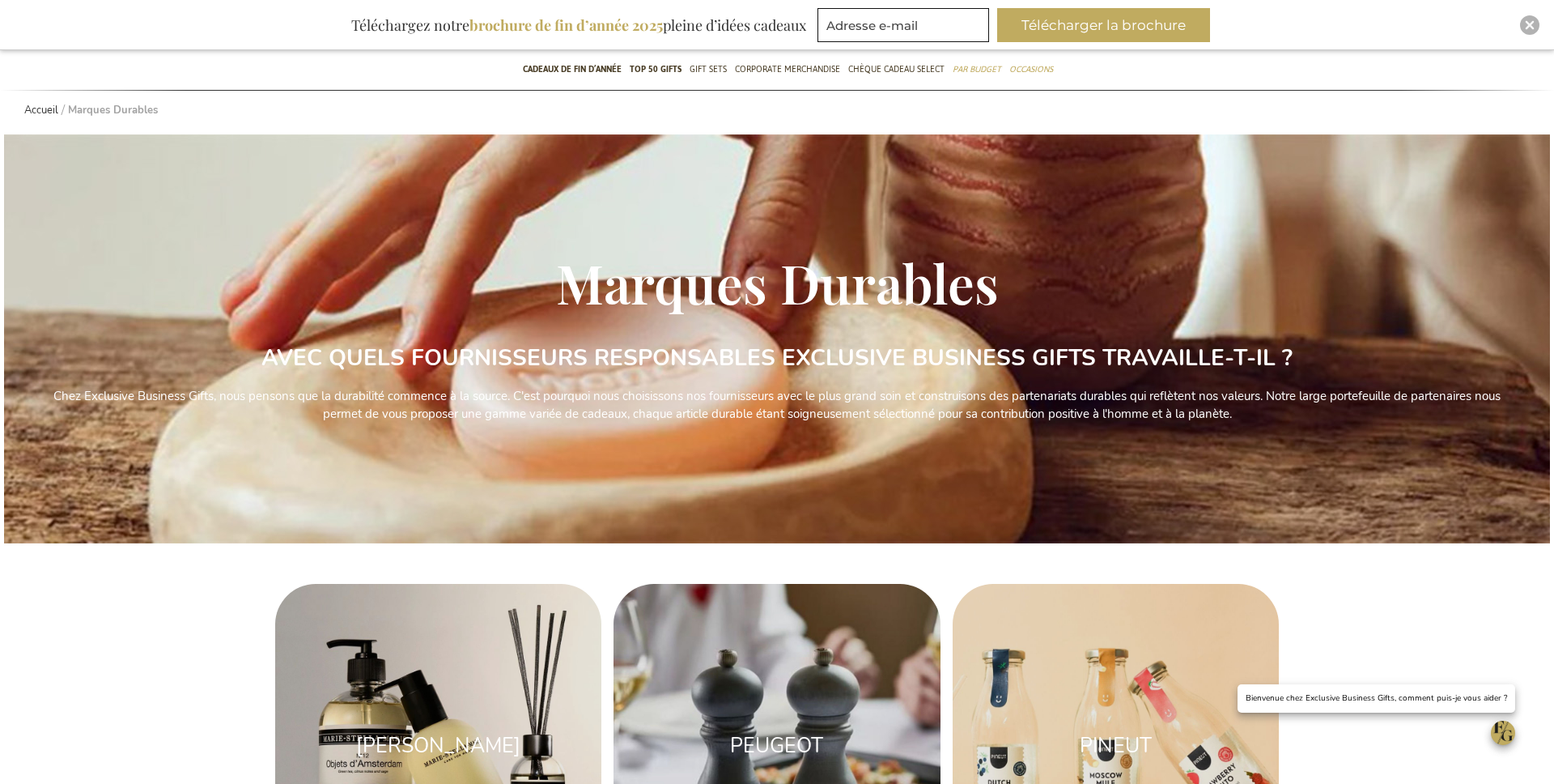
scroll to position [372, 0]
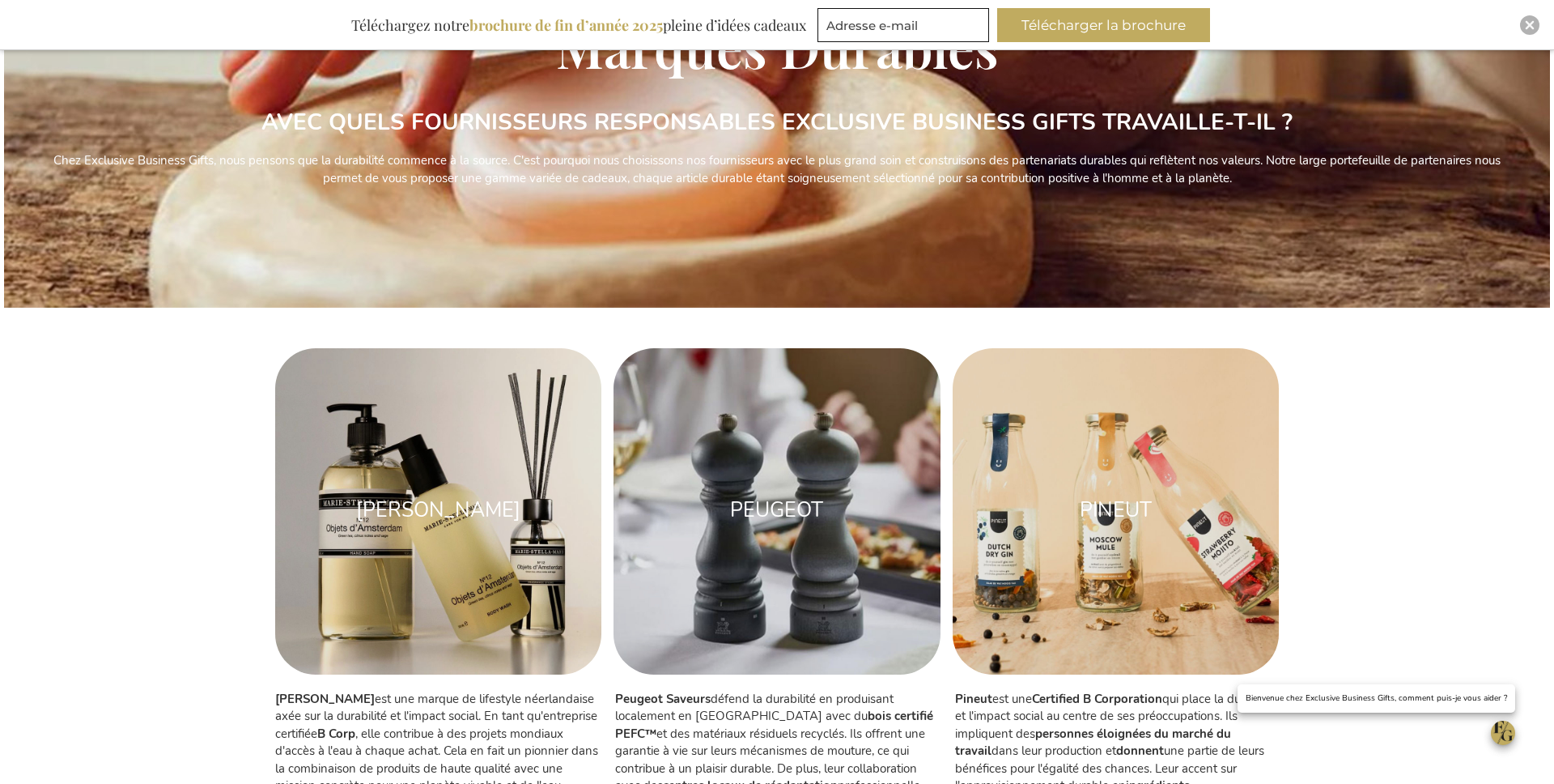
click at [380, 494] on div "MARIE-STELLA-MARIS" at bounding box center [438, 511] width 327 height 46
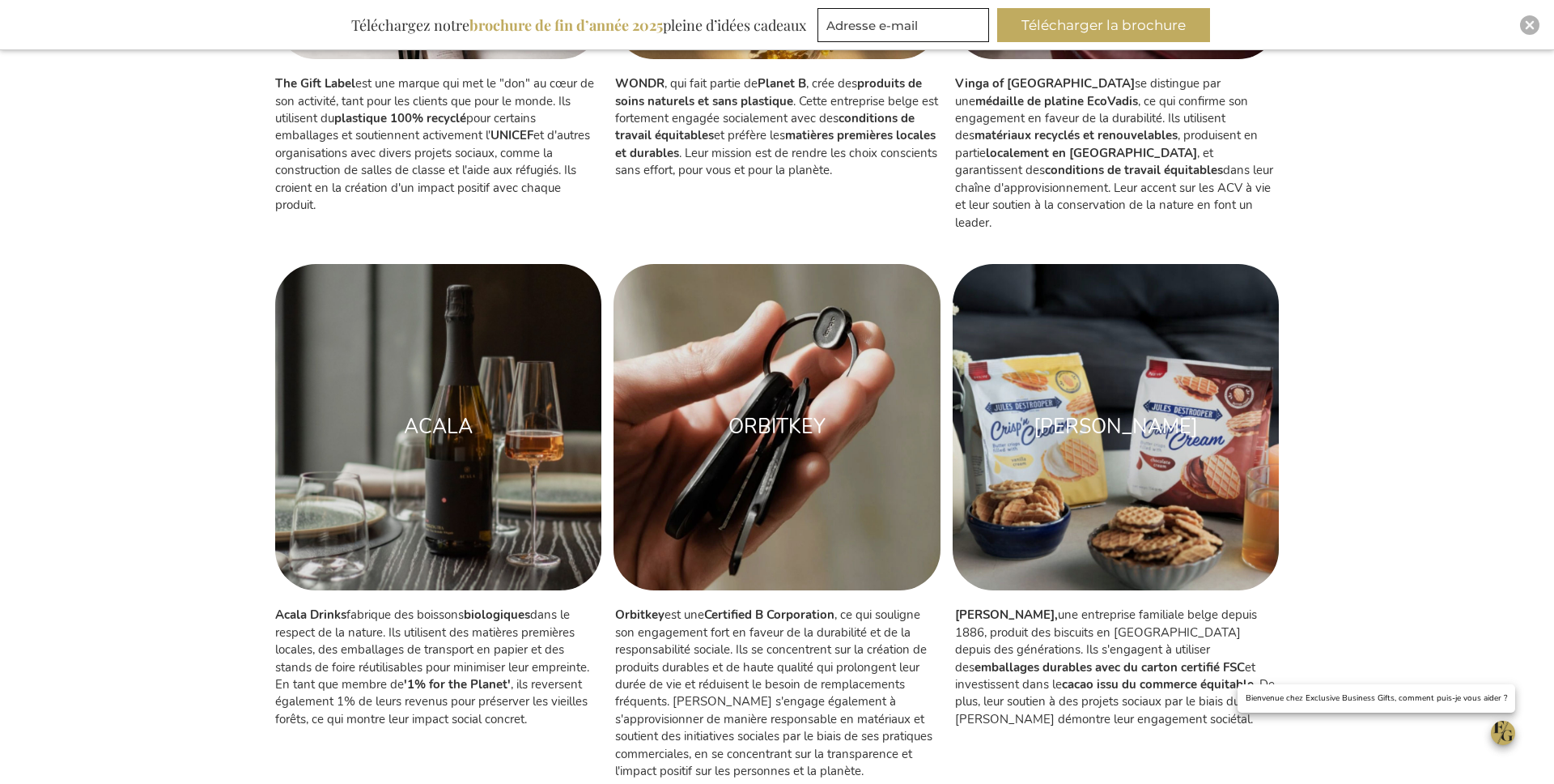
scroll to position [1676, 0]
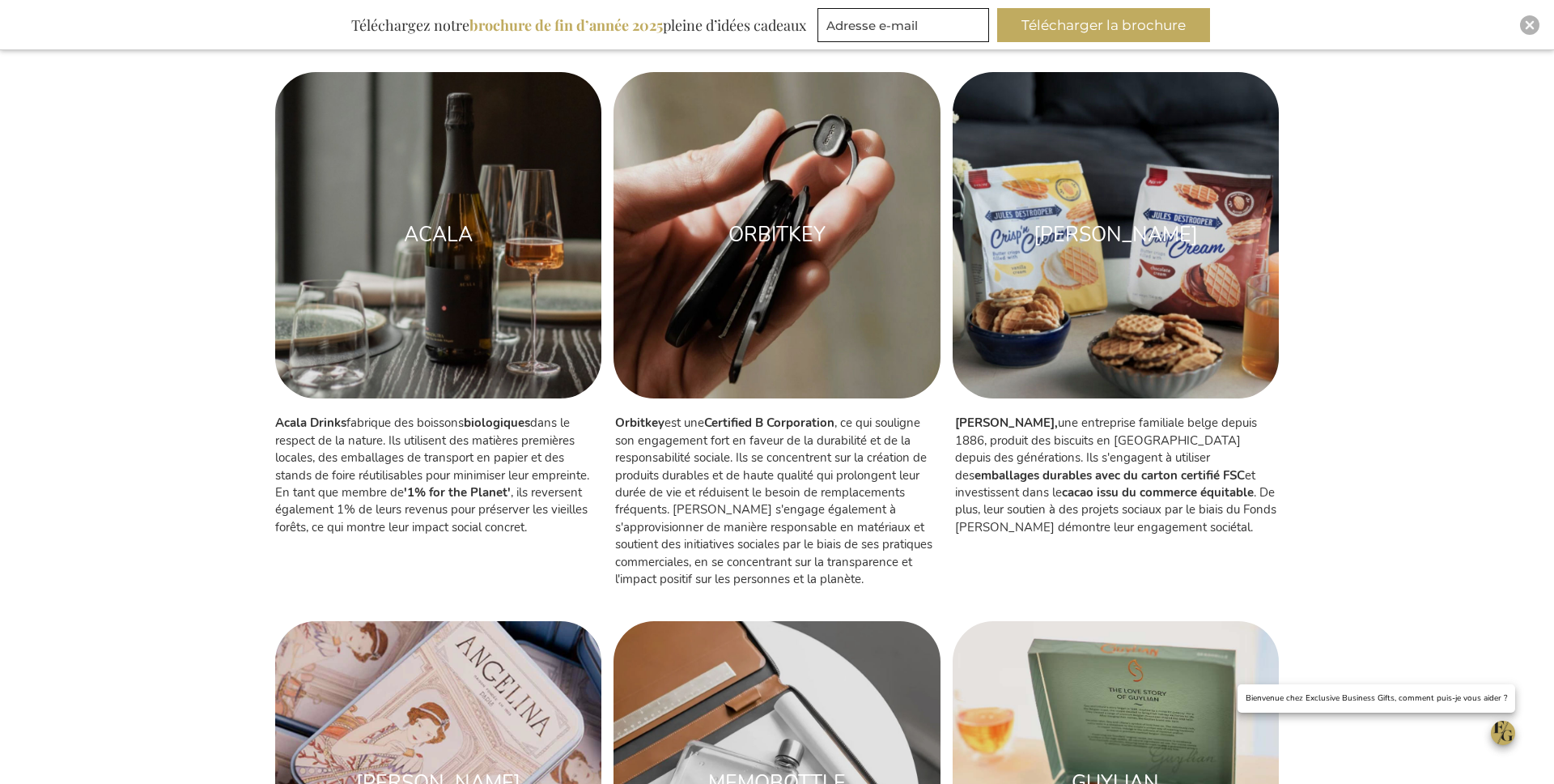
click at [1059, 256] on img at bounding box center [1116, 235] width 327 height 327
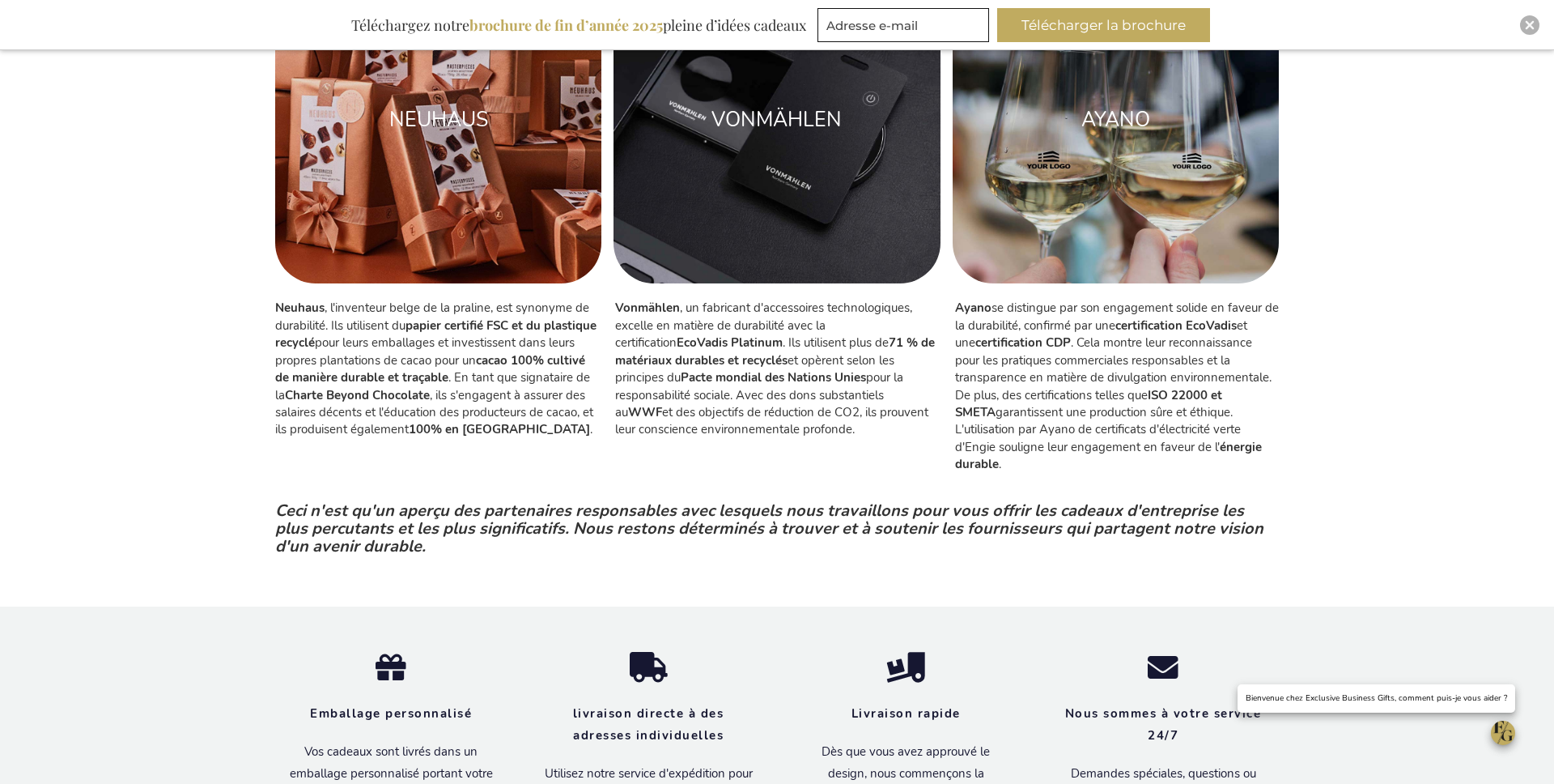
scroll to position [2829, 0]
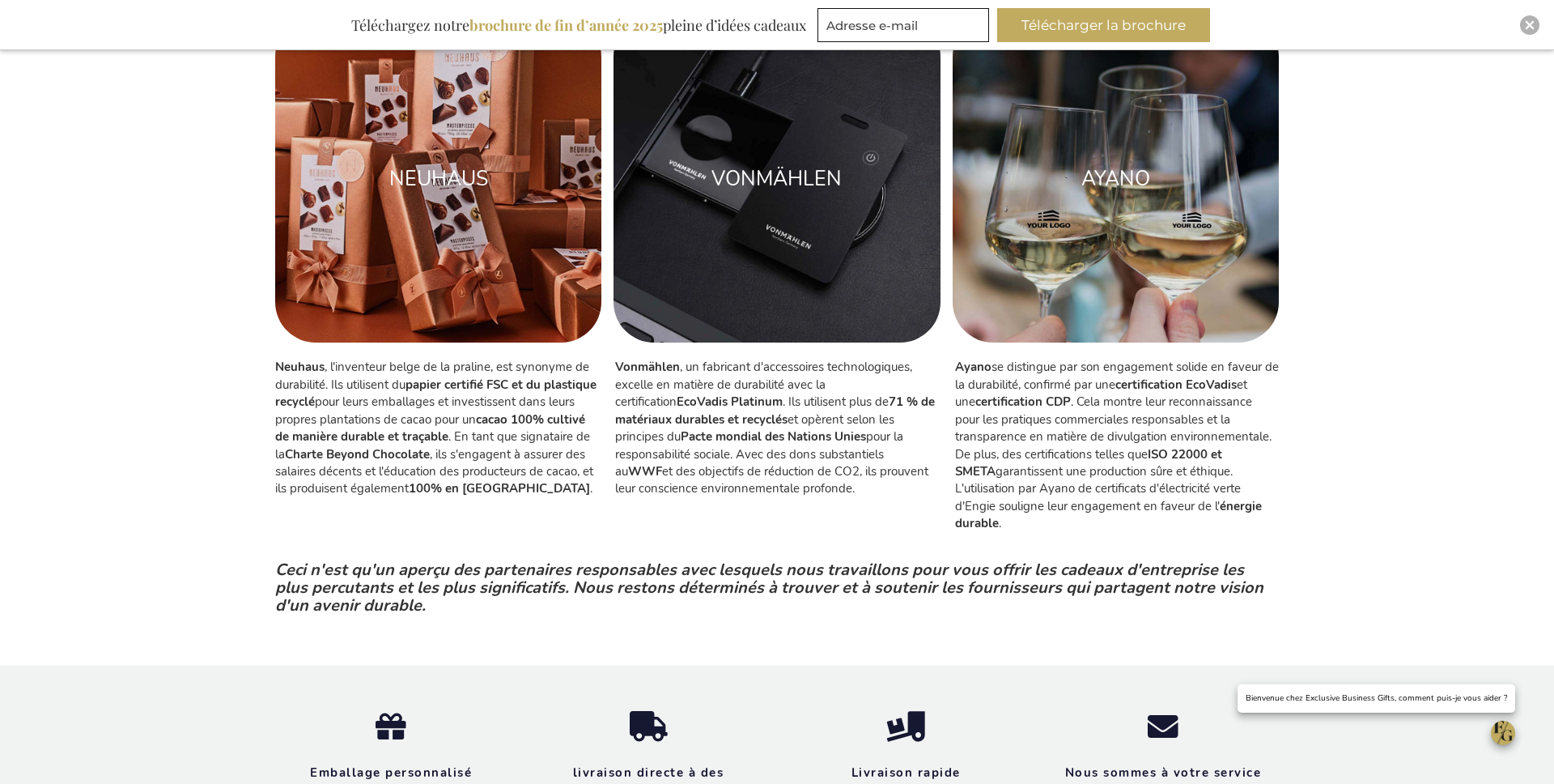
click at [729, 228] on img at bounding box center [777, 180] width 327 height 327
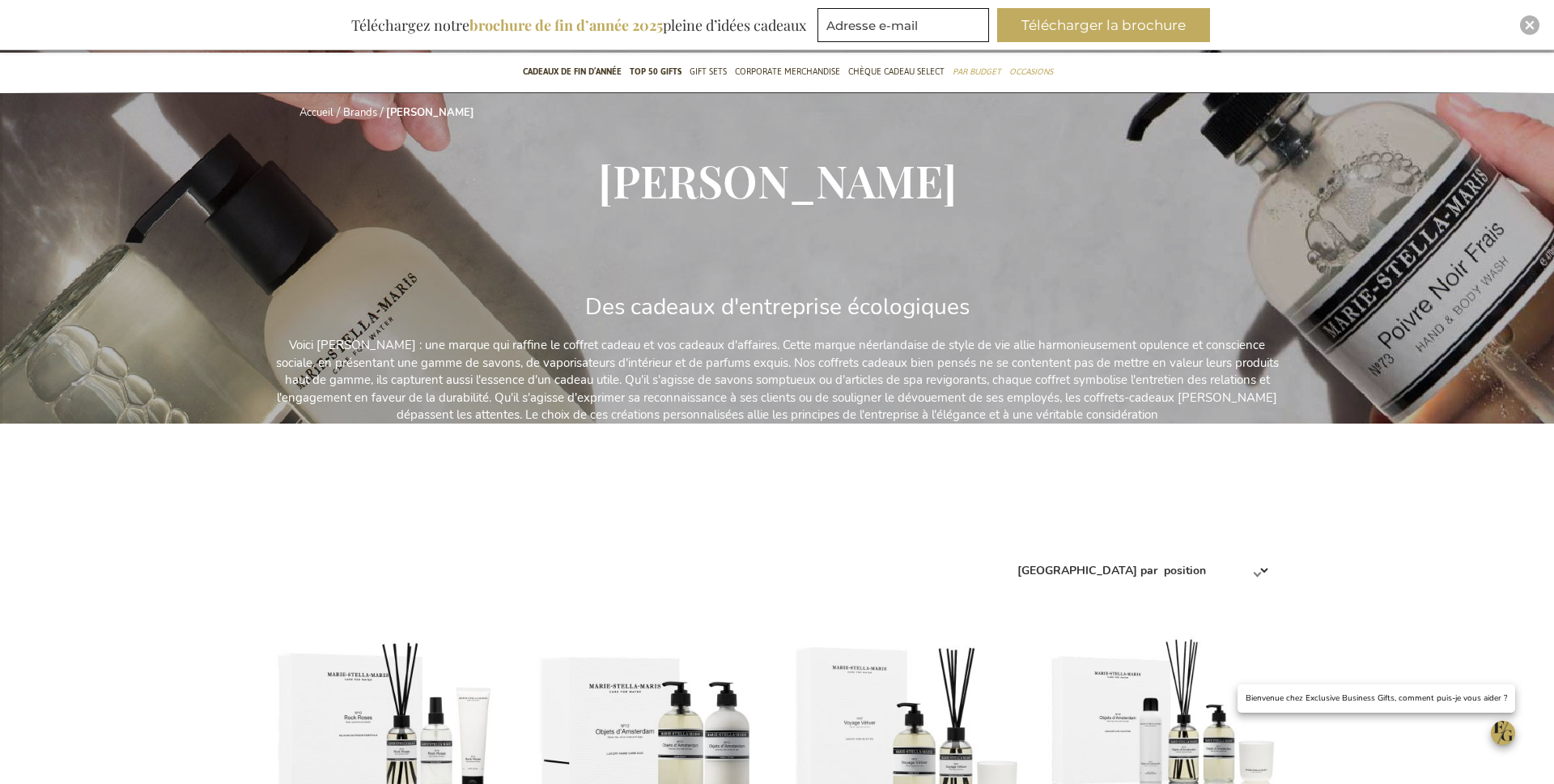
scroll to position [155, 0]
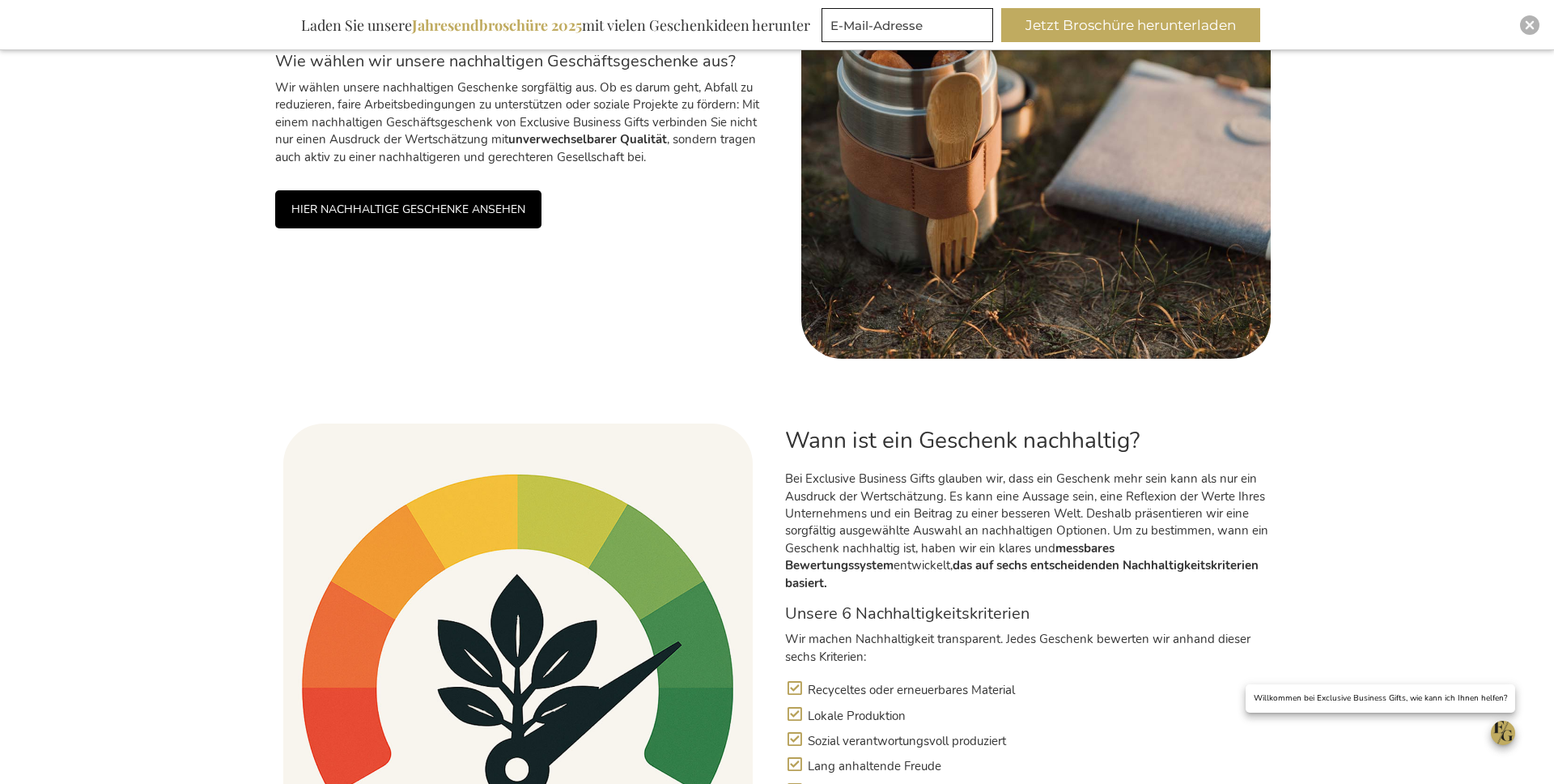
scroll to position [811, 0]
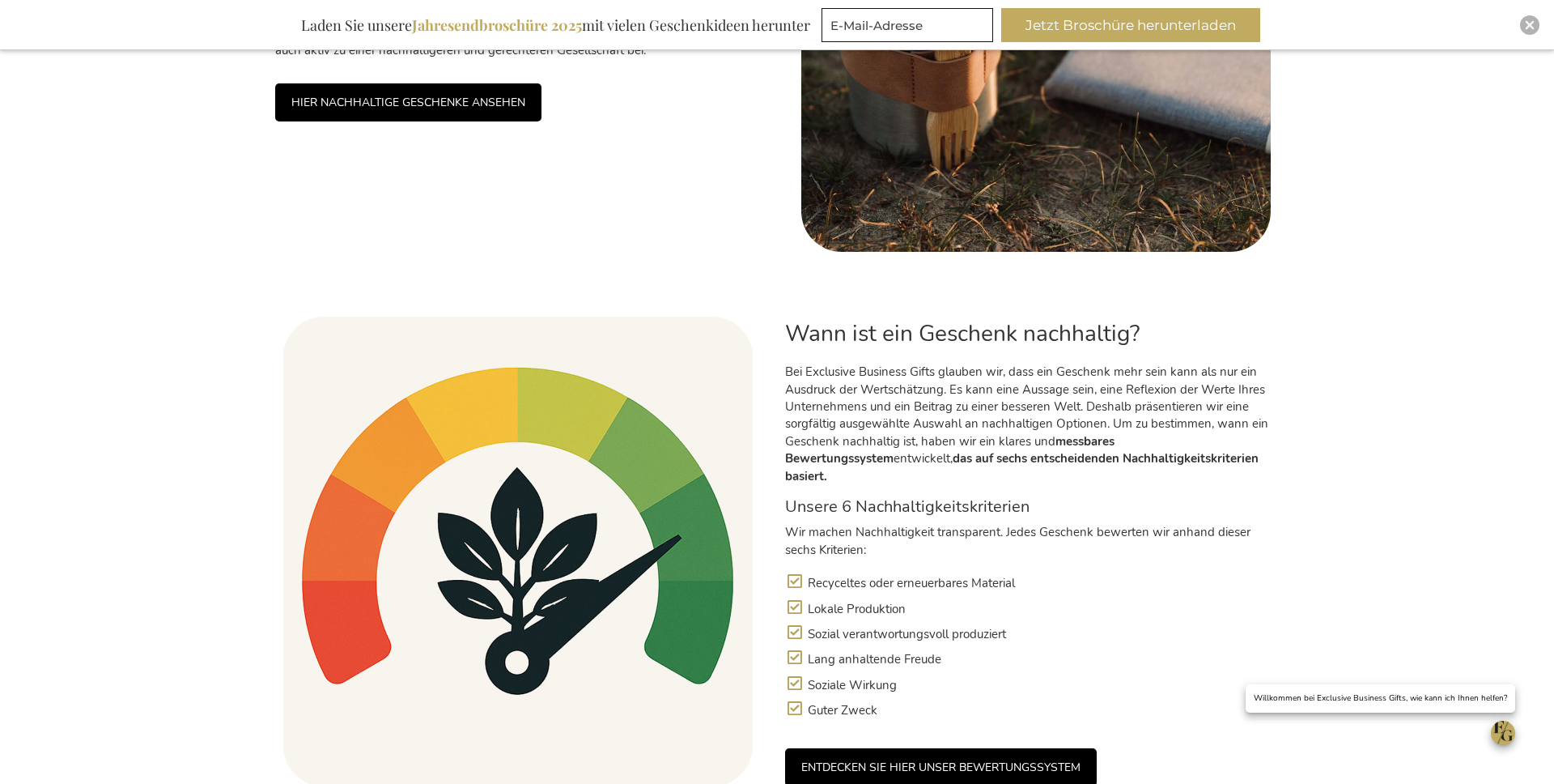
click at [854, 748] on link "ENTDECKEN SIE HIER UNSER BEWERTUNGSSYSTEM" at bounding box center [942, 767] width 312 height 38
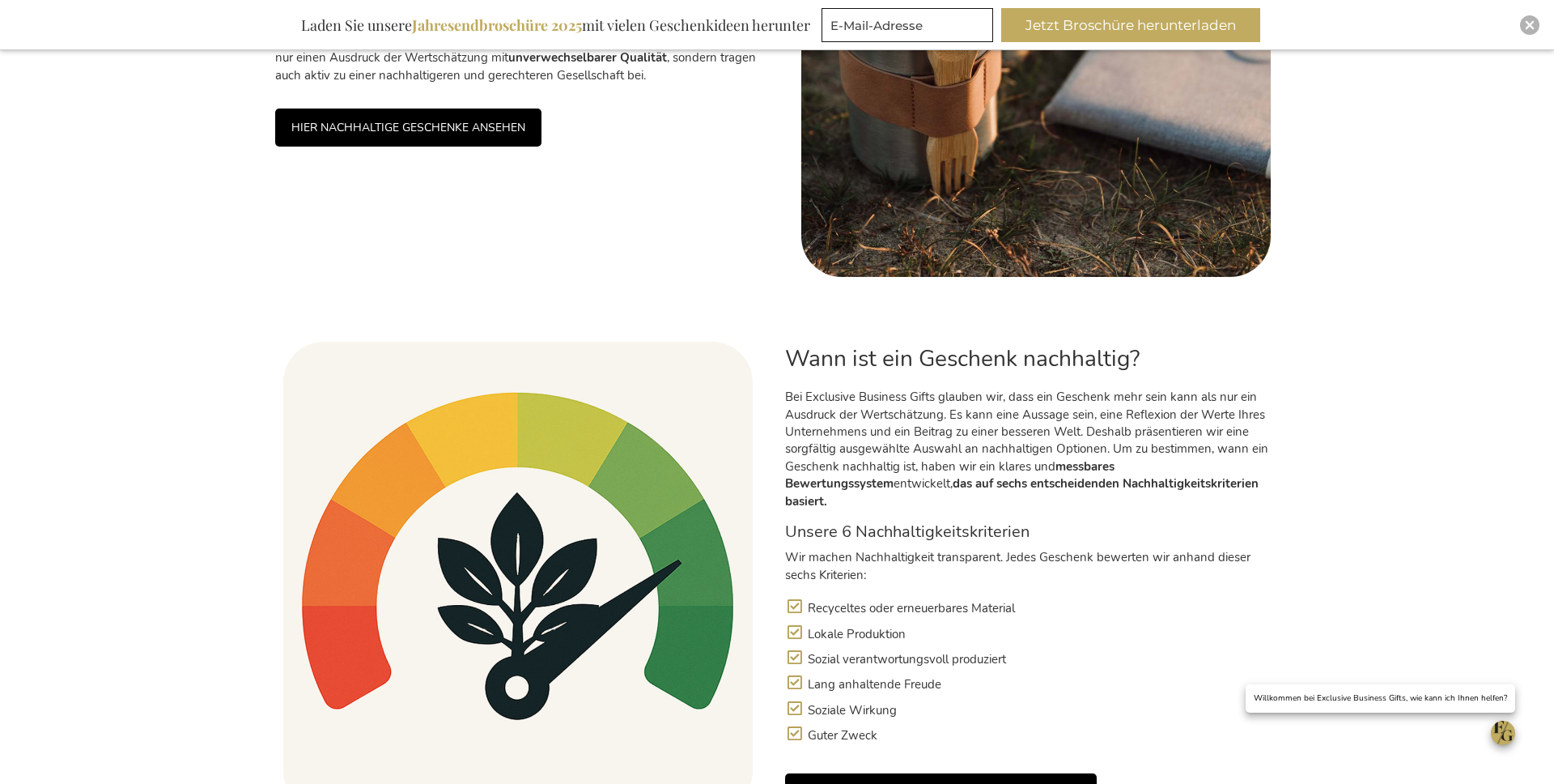
scroll to position [844, 0]
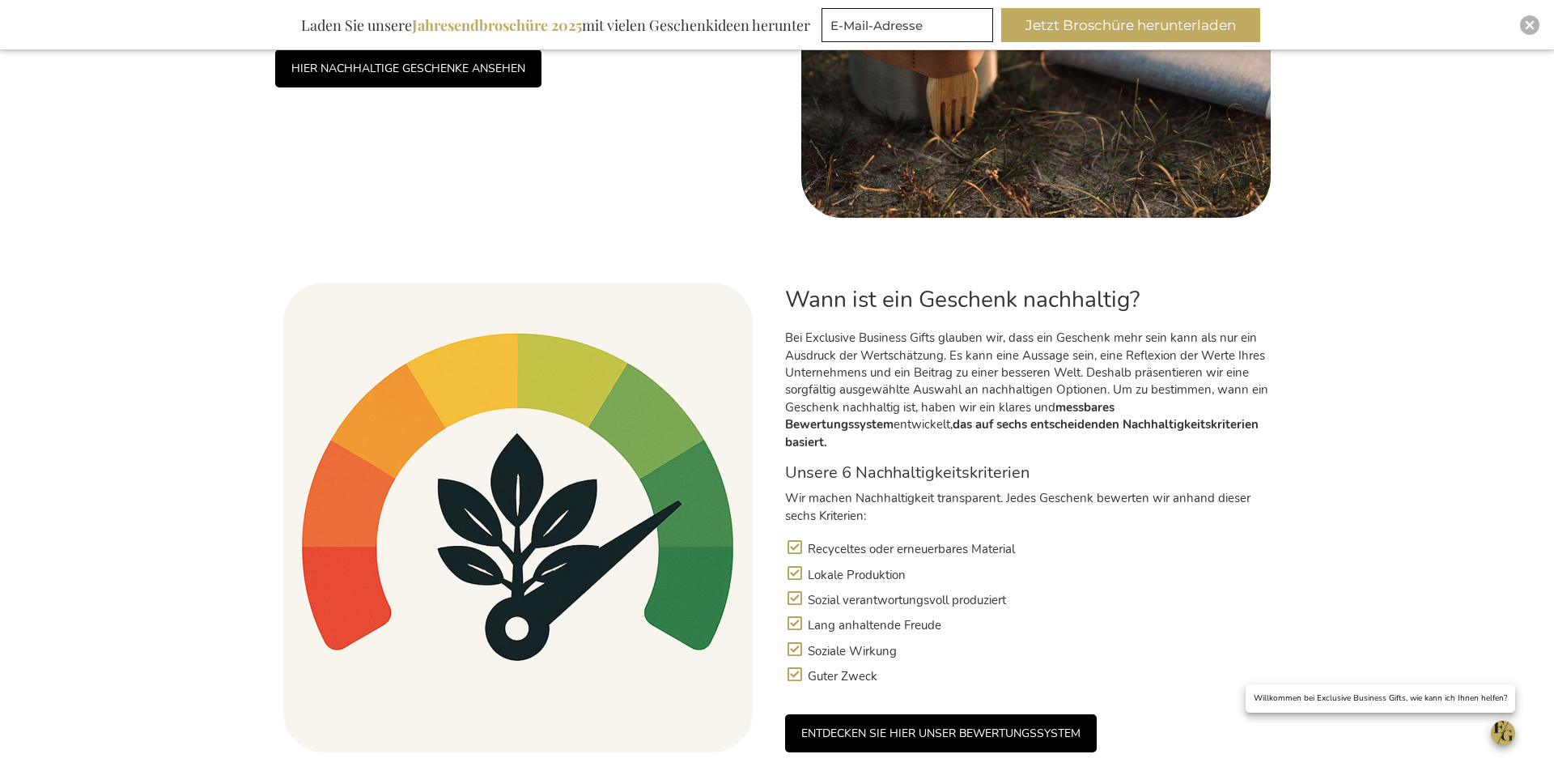
click at [482, 63] on link "HIER NACHHALTIGE GESCHENKE ANSEHEN" at bounding box center [408, 69] width 266 height 38
click at [975, 714] on link "ENTDECKEN SIE HIER UNSER BEWERTUNGSSYSTEM" at bounding box center [942, 733] width 312 height 38
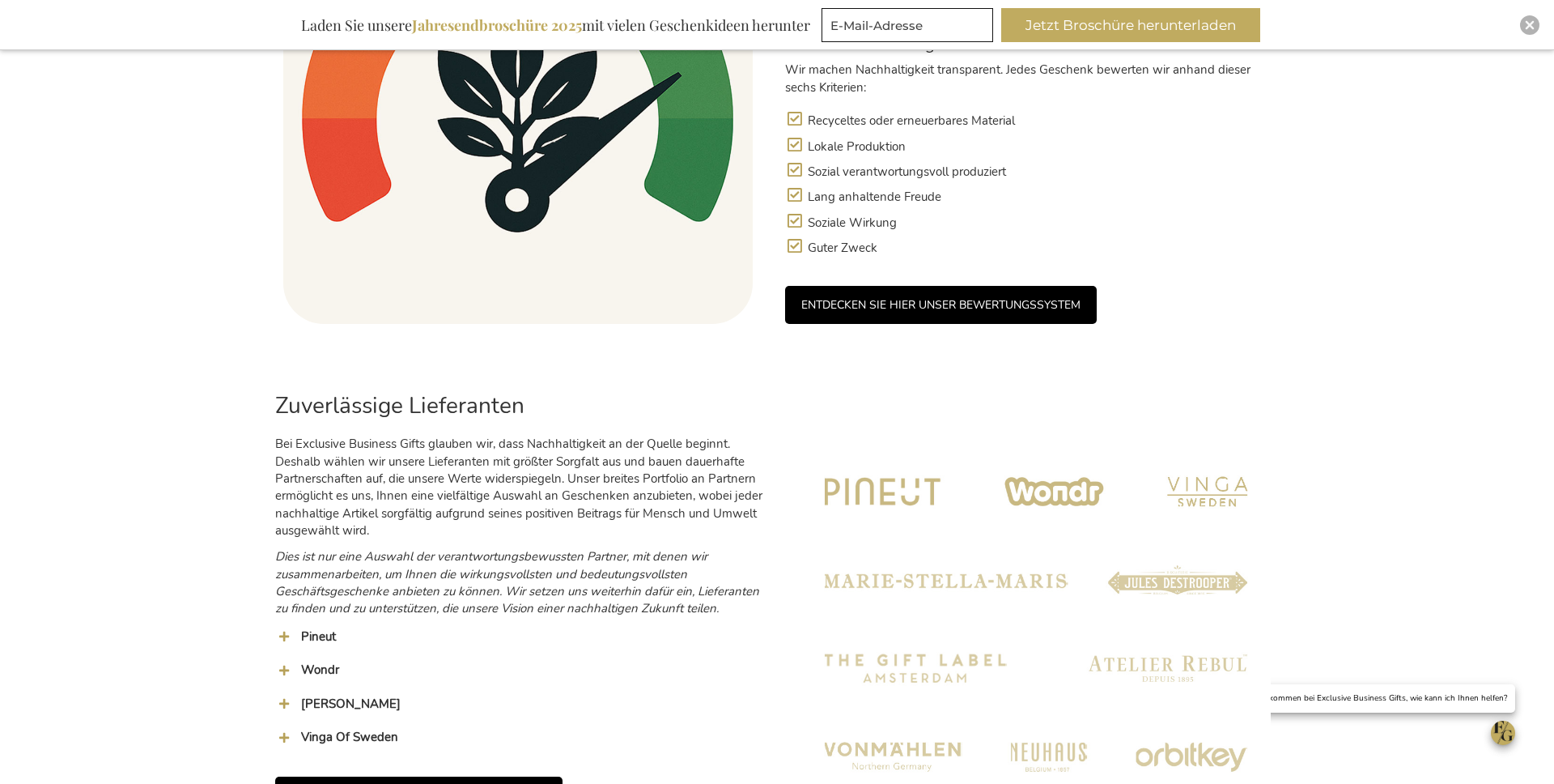
scroll to position [1420, 0]
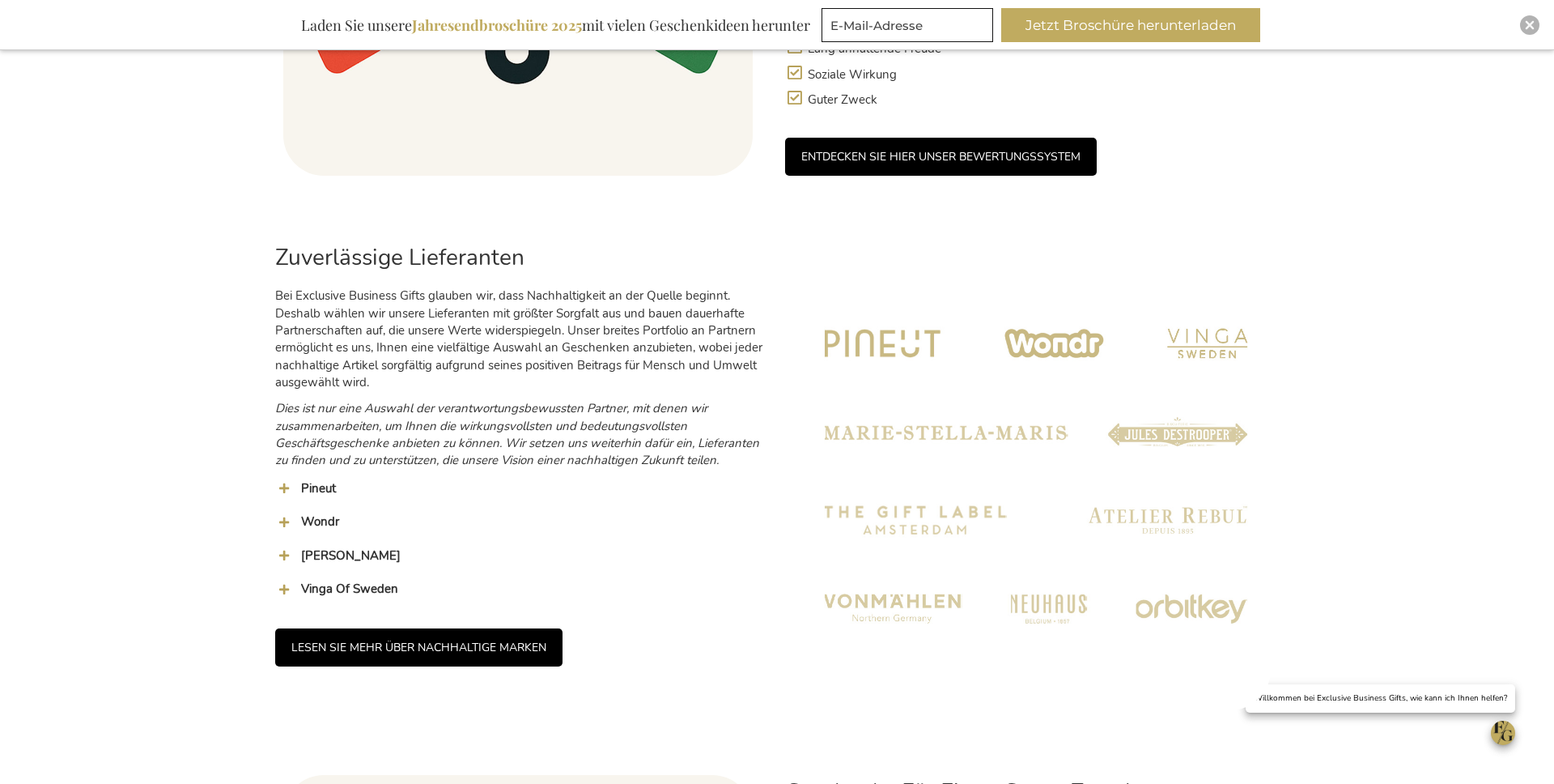
click at [496, 644] on link "LESEN SIE MEHR ÜBER NACHHALTIGE MARKEN" at bounding box center [419, 647] width 288 height 38
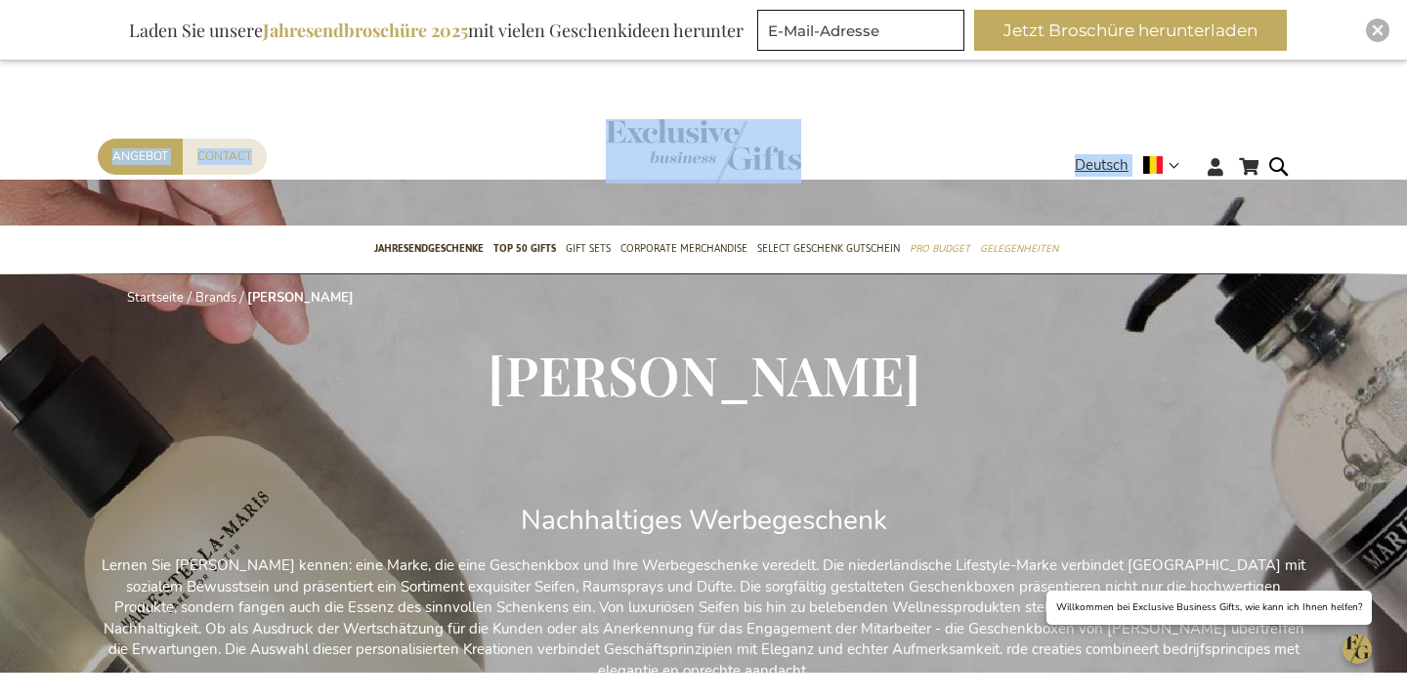
click at [703, 120] on header "Mein Warenkorb Mein Warenkorb 0 Schließen Sie haben keine Artikel in Ihrem Ware…" at bounding box center [703, 143] width 1407 height 165
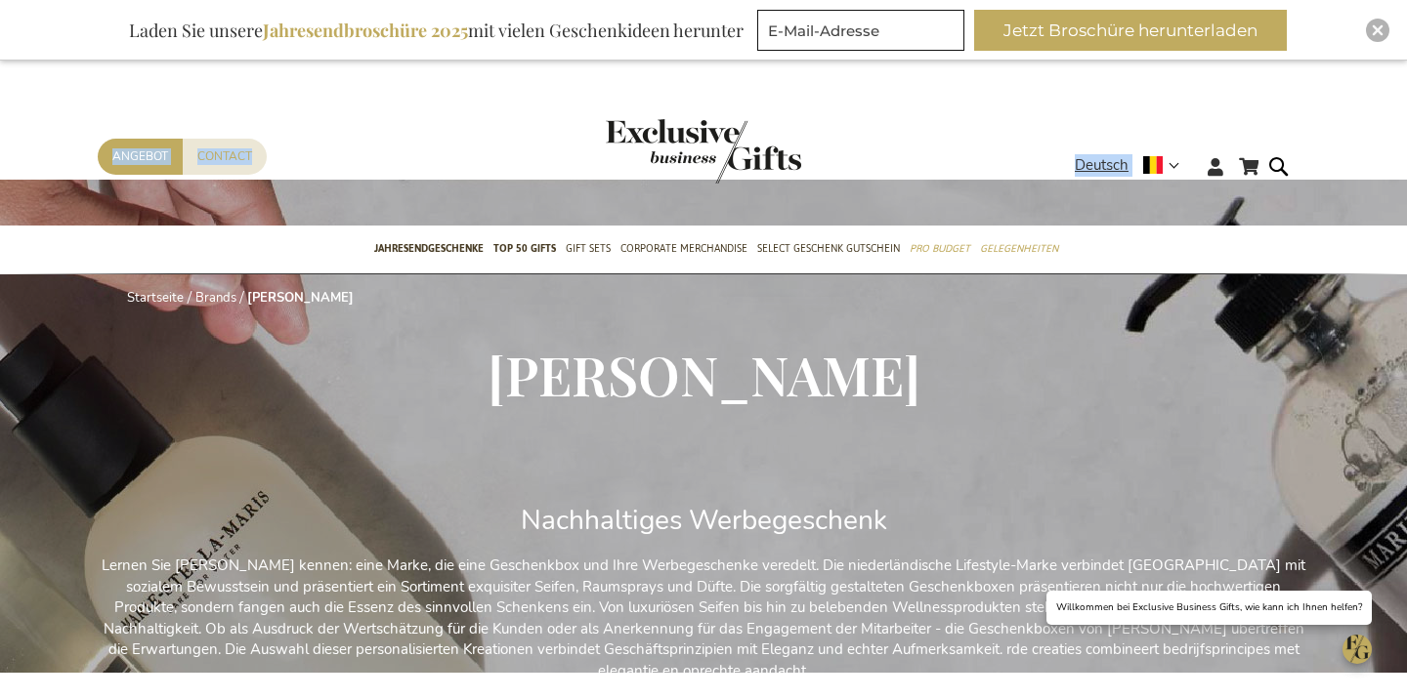
click at [698, 130] on img "store logo" at bounding box center [703, 151] width 195 height 64
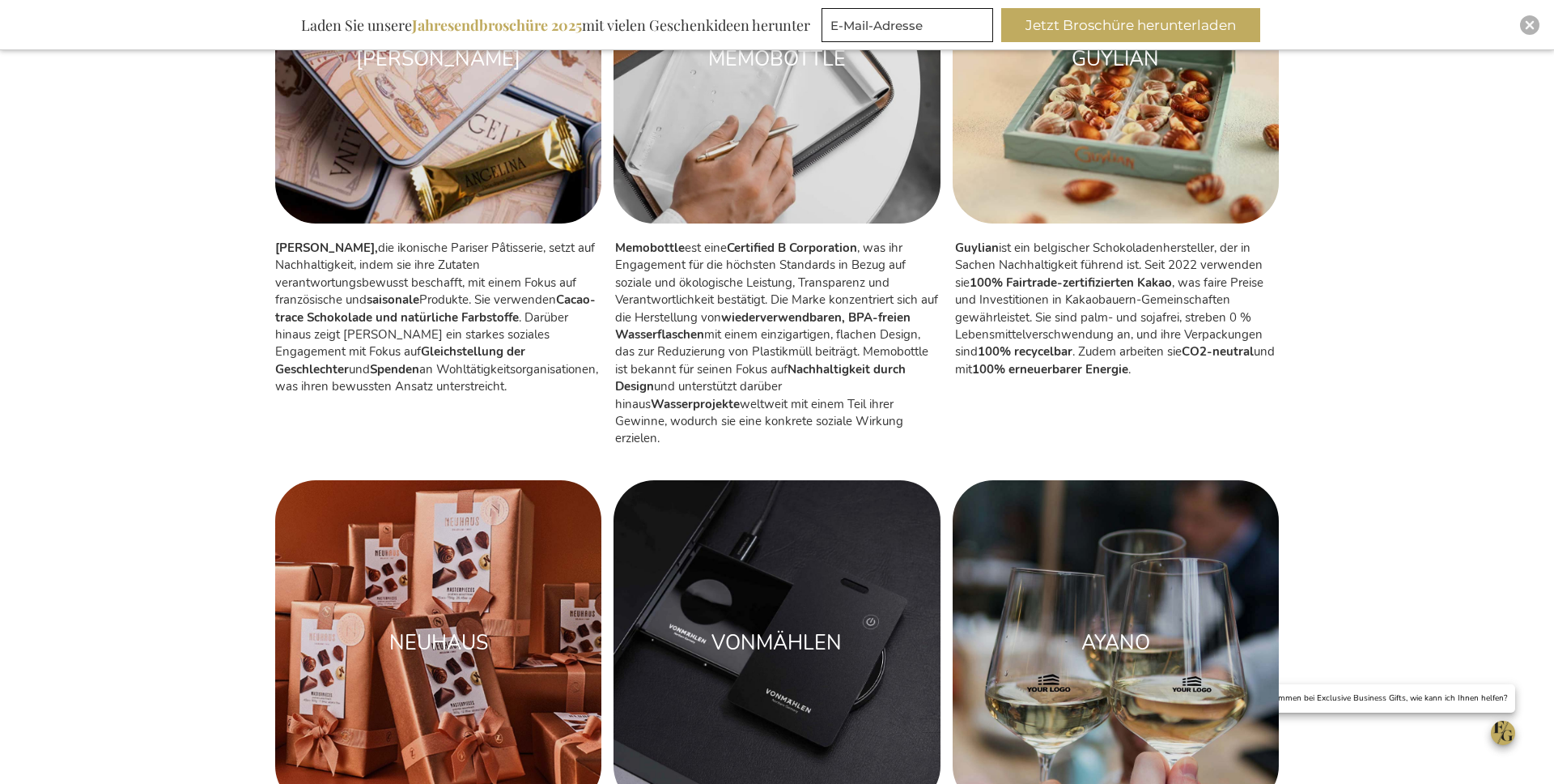
scroll to position [2439, 0]
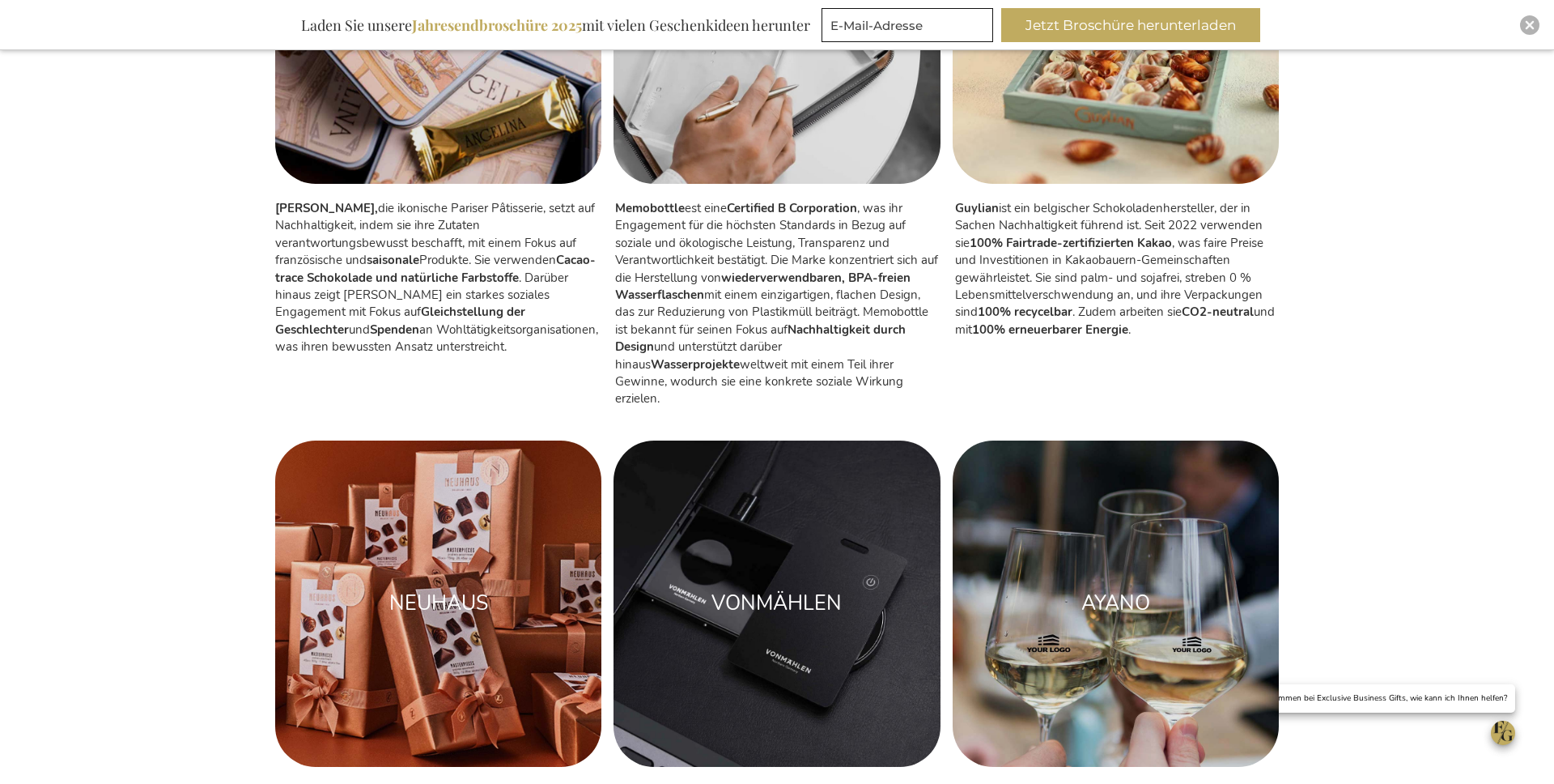
click at [820, 59] on img at bounding box center [777, 21] width 327 height 327
click at [1064, 500] on img at bounding box center [1116, 603] width 327 height 327
click at [443, 679] on img at bounding box center [438, 603] width 327 height 327
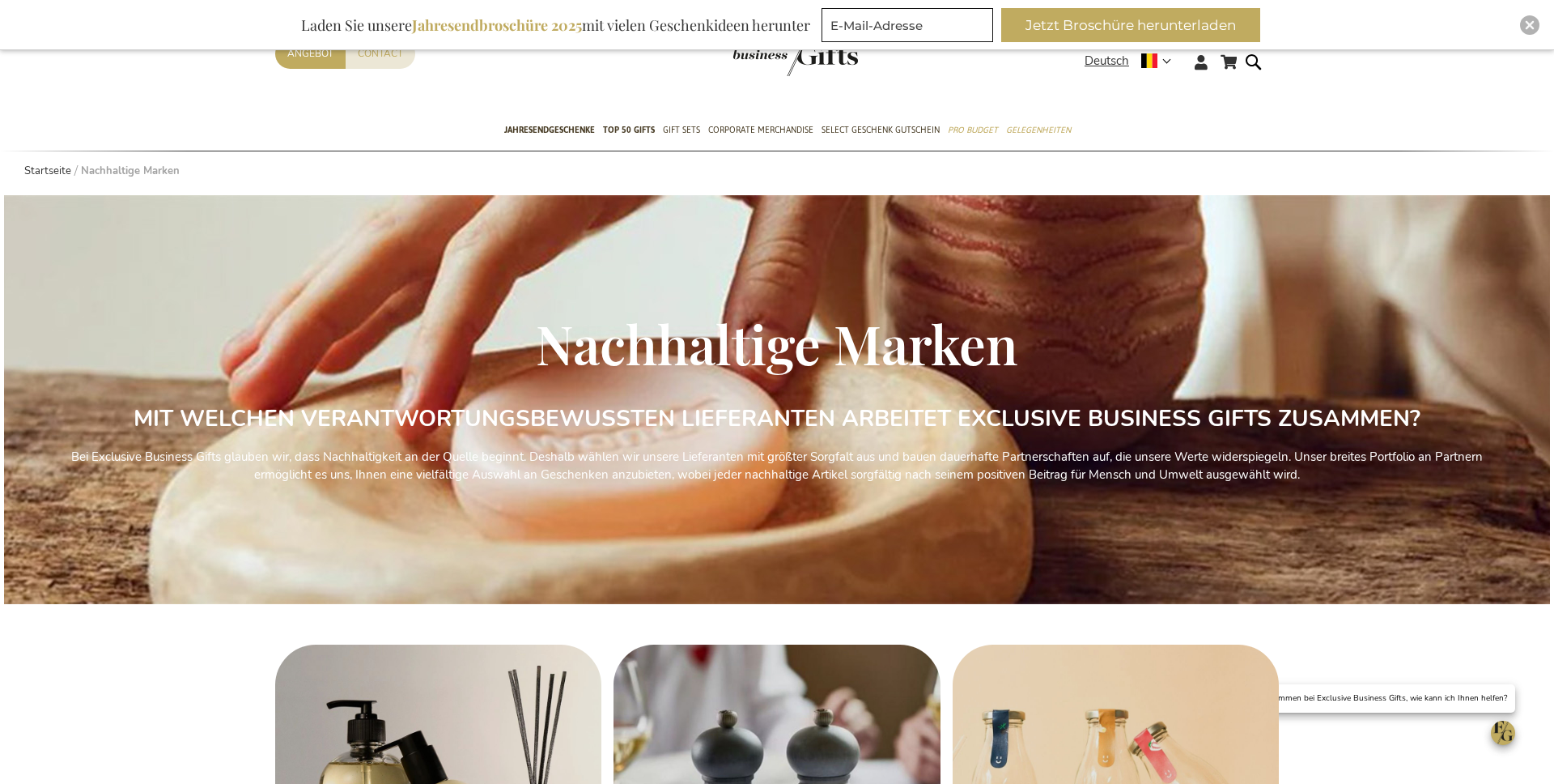
scroll to position [80, 0]
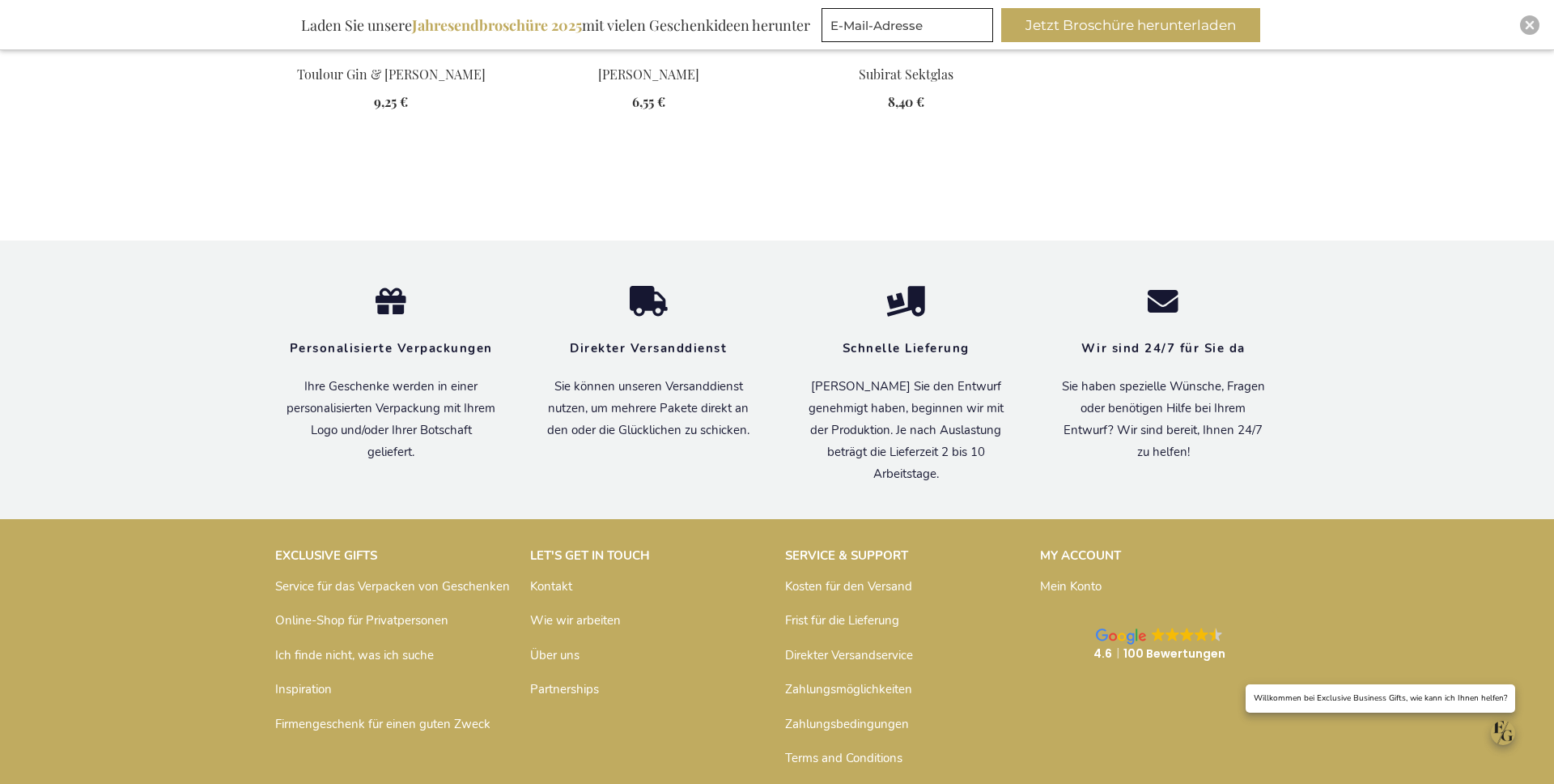
scroll to position [1422, 0]
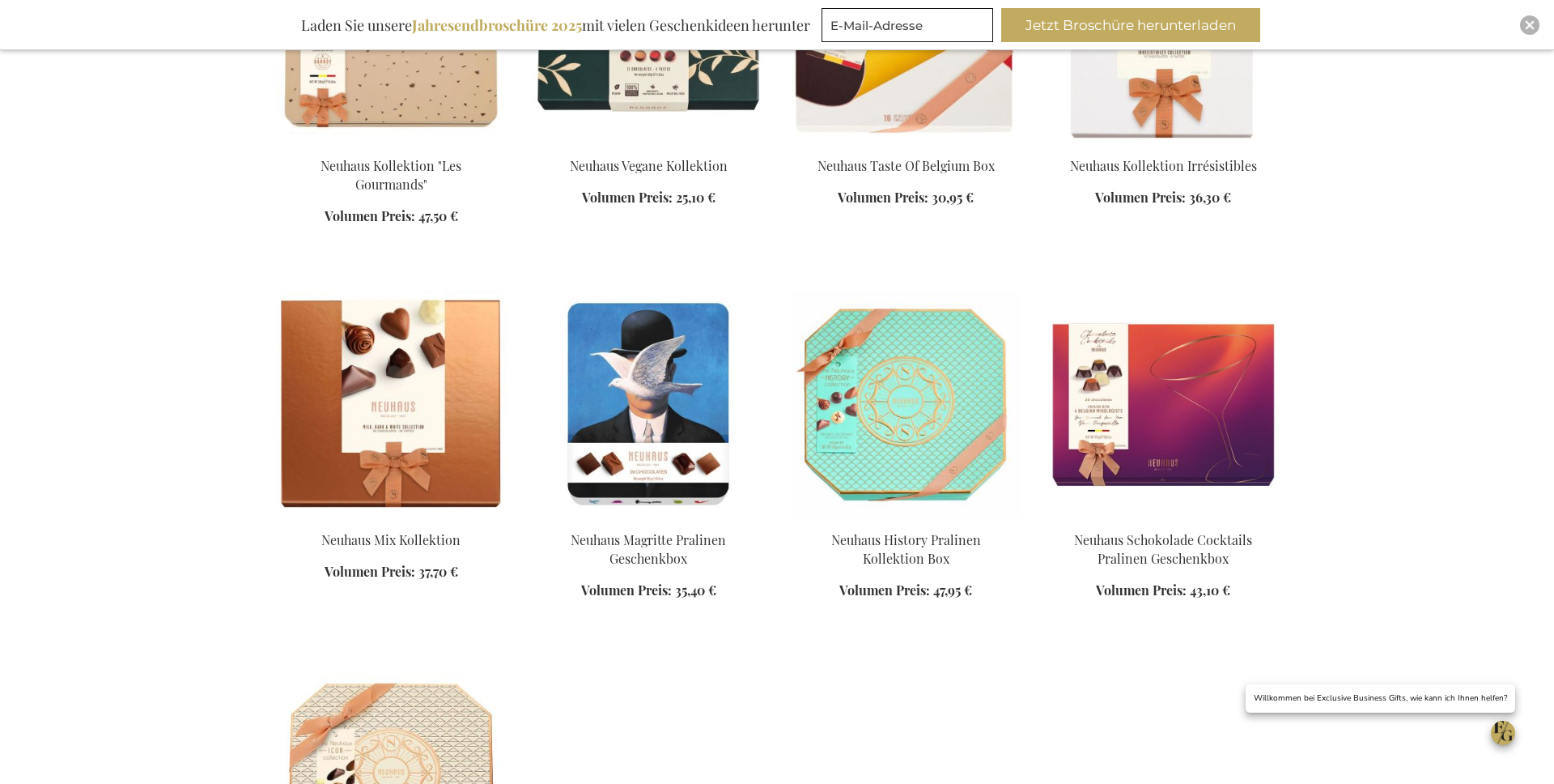
scroll to position [350, 0]
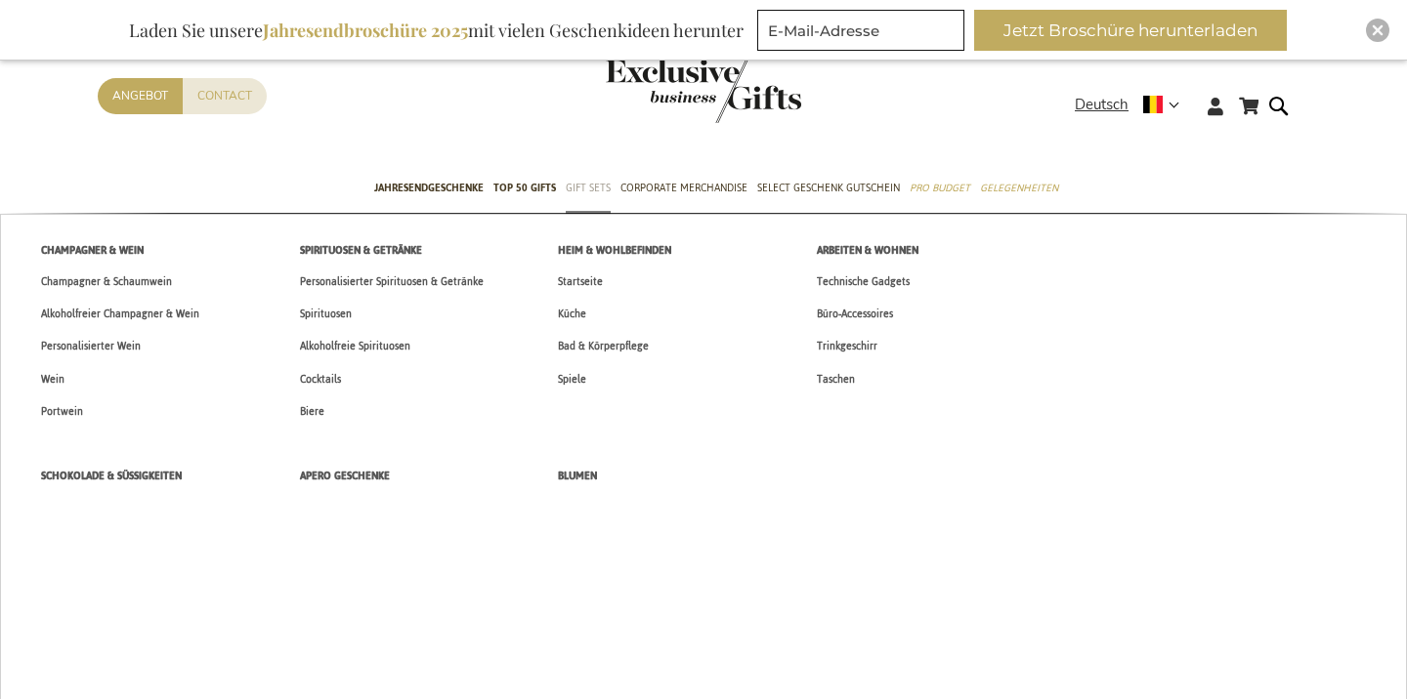
click at [589, 184] on span "Gift Sets" at bounding box center [588, 188] width 45 height 21
click at [590, 313] on link "Küche" at bounding box center [571, 314] width 69 height 32
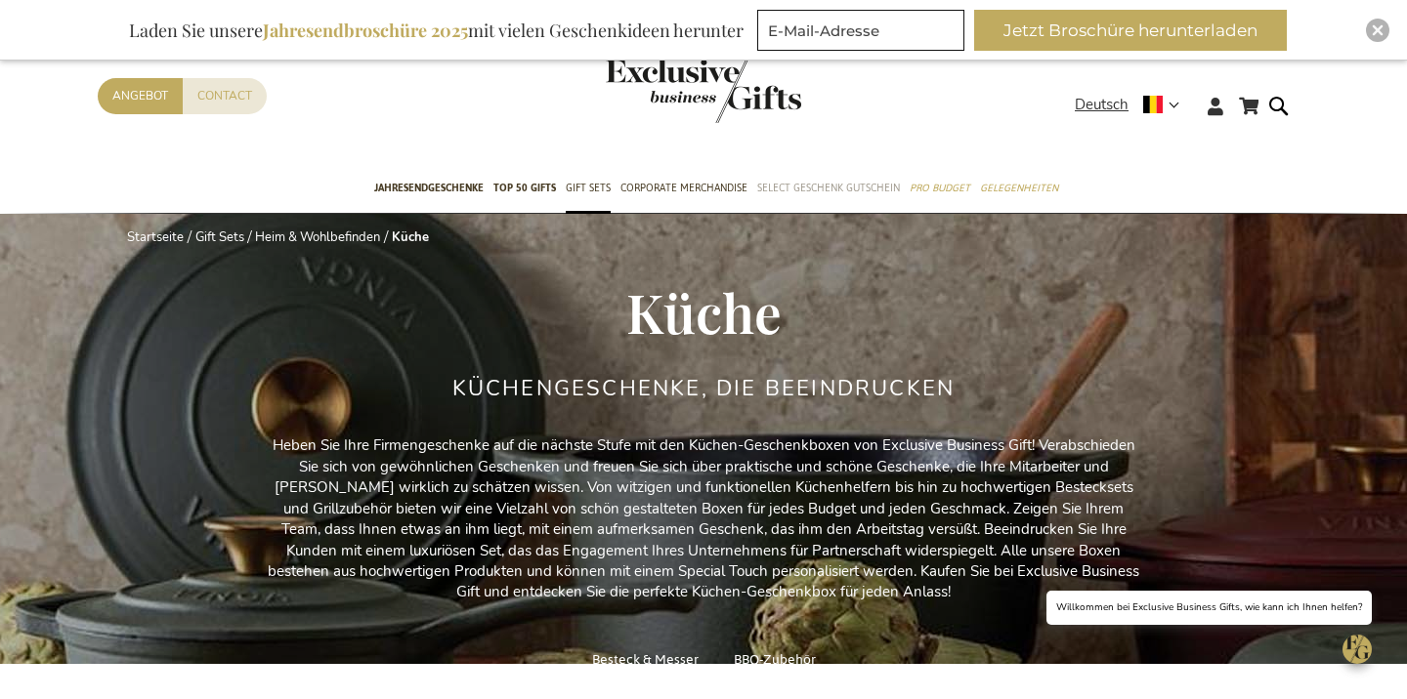
click at [812, 190] on span "Select Geschenk Gutschein" at bounding box center [828, 188] width 143 height 21
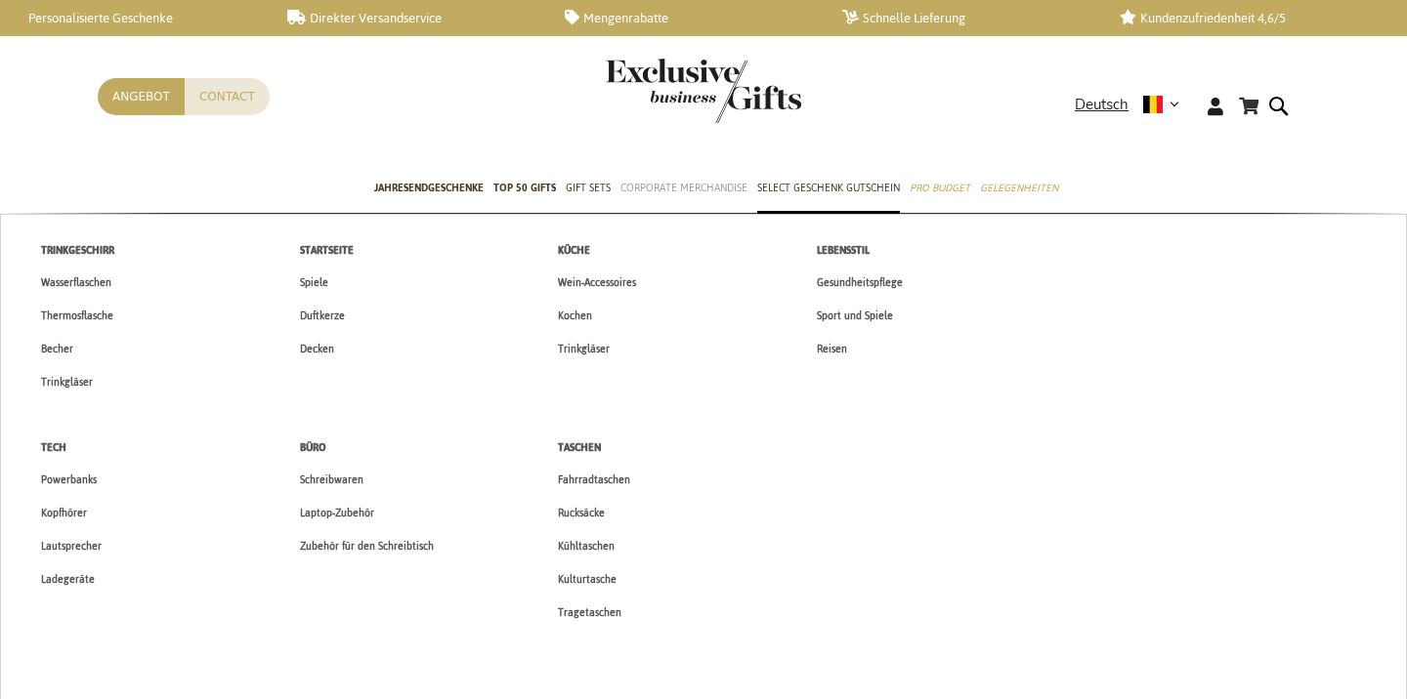
click at [689, 184] on span "Corporate Merchandise" at bounding box center [683, 188] width 127 height 21
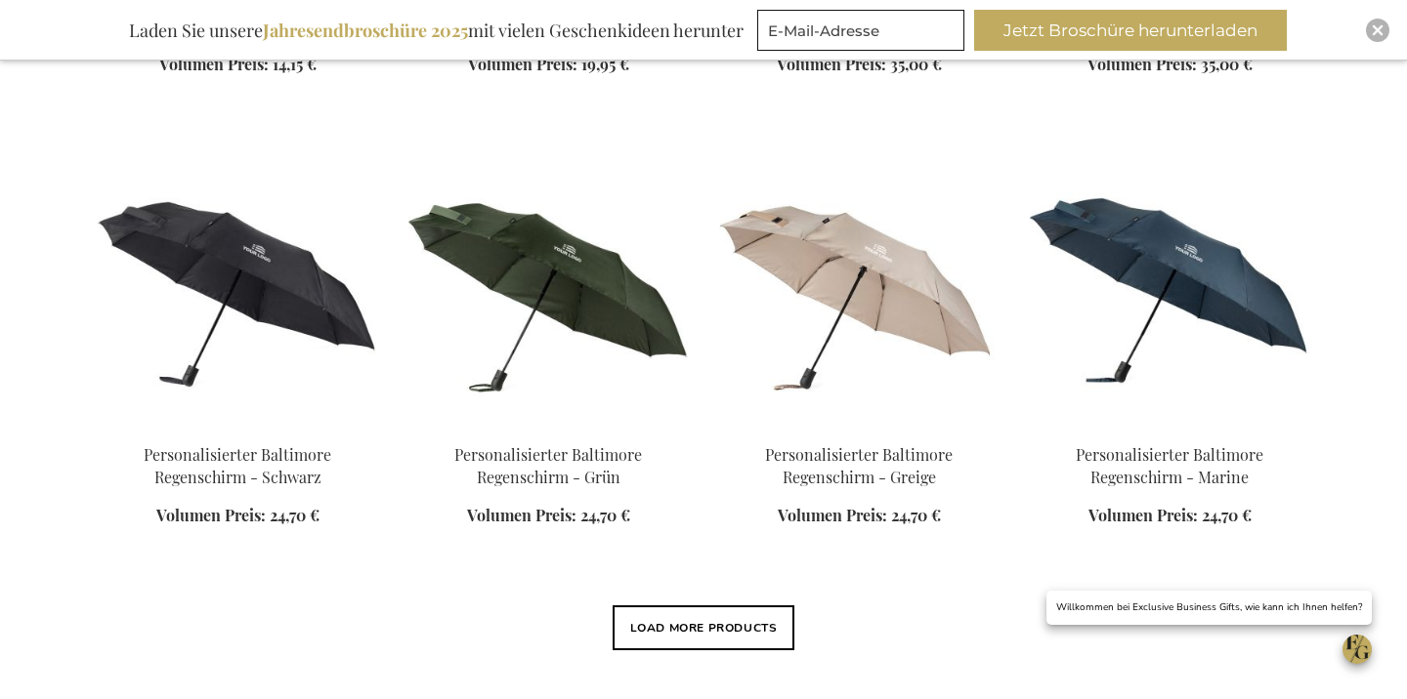
scroll to position [1739, 0]
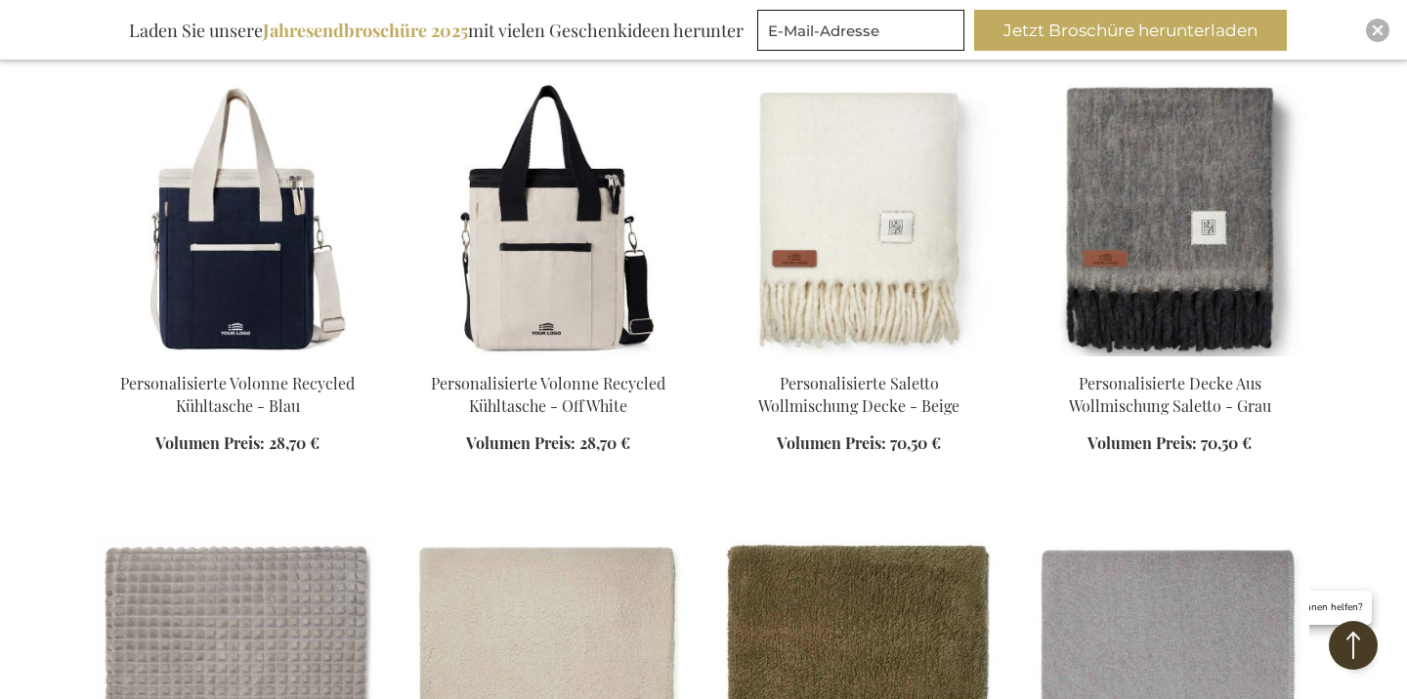
scroll to position [633, 0]
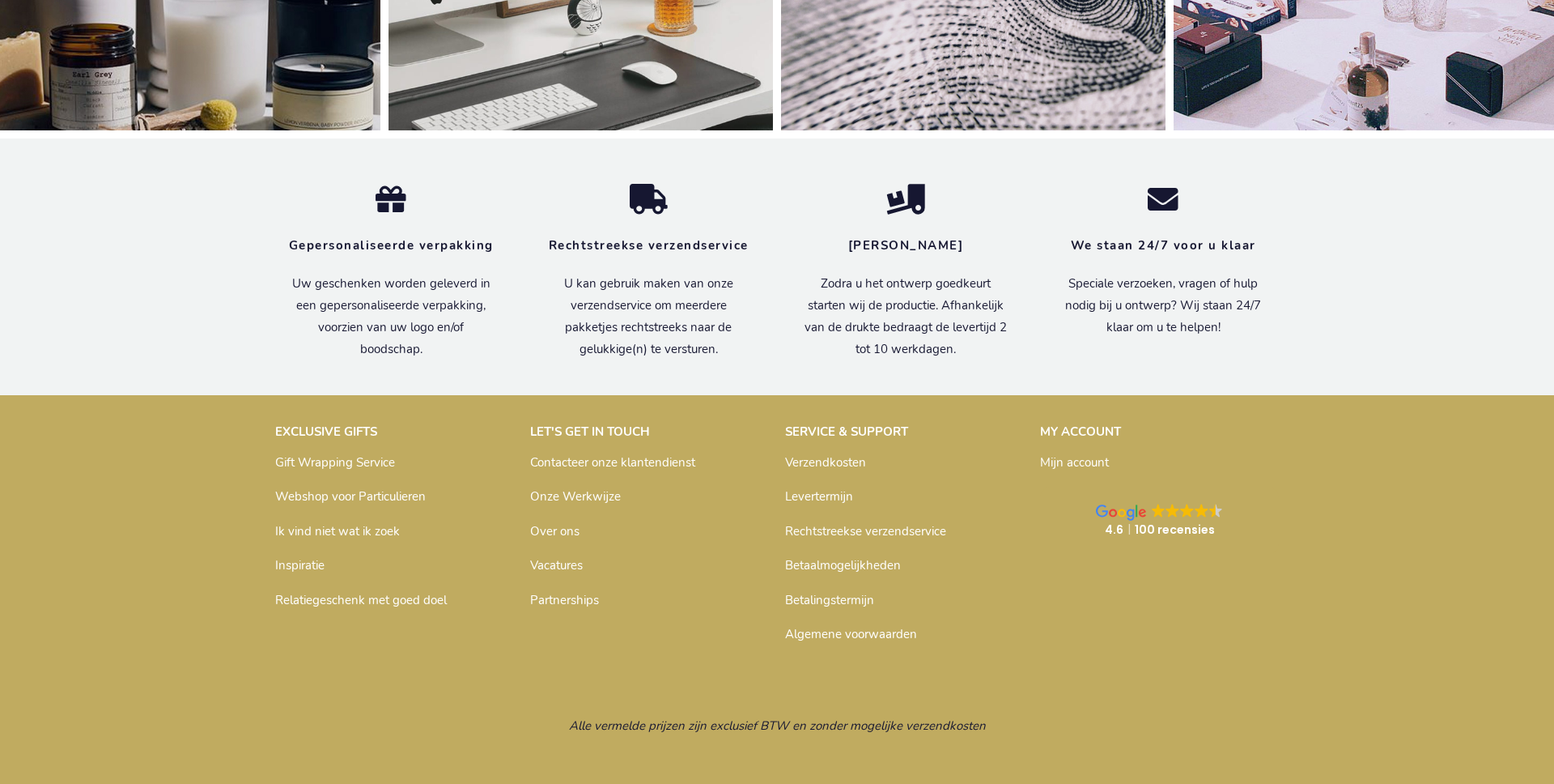
scroll to position [5368, 0]
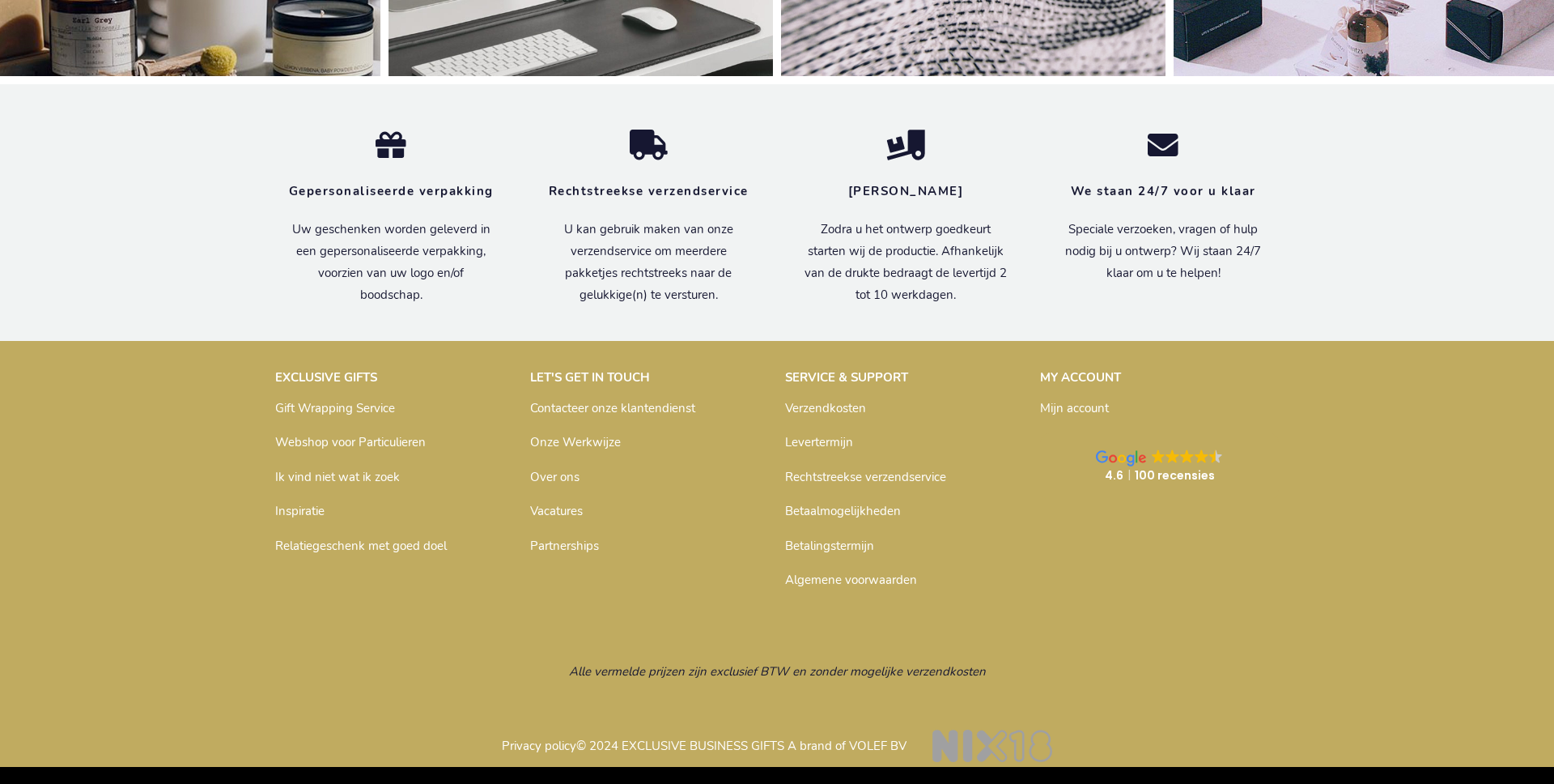
click at [574, 482] on link "Over ons" at bounding box center [555, 477] width 50 height 17
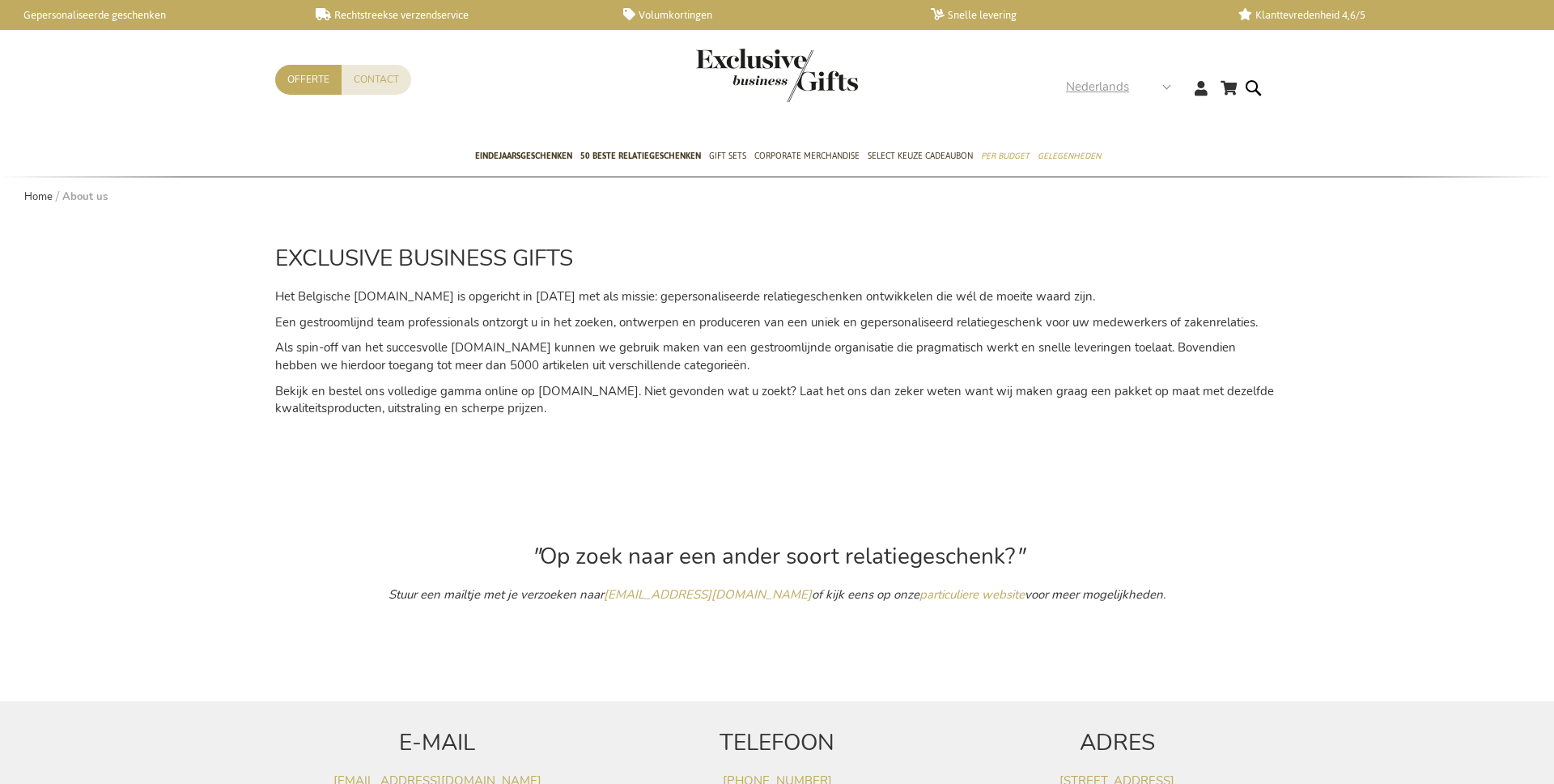
click at [1104, 87] on span "Nederlands" at bounding box center [1097, 87] width 63 height 18
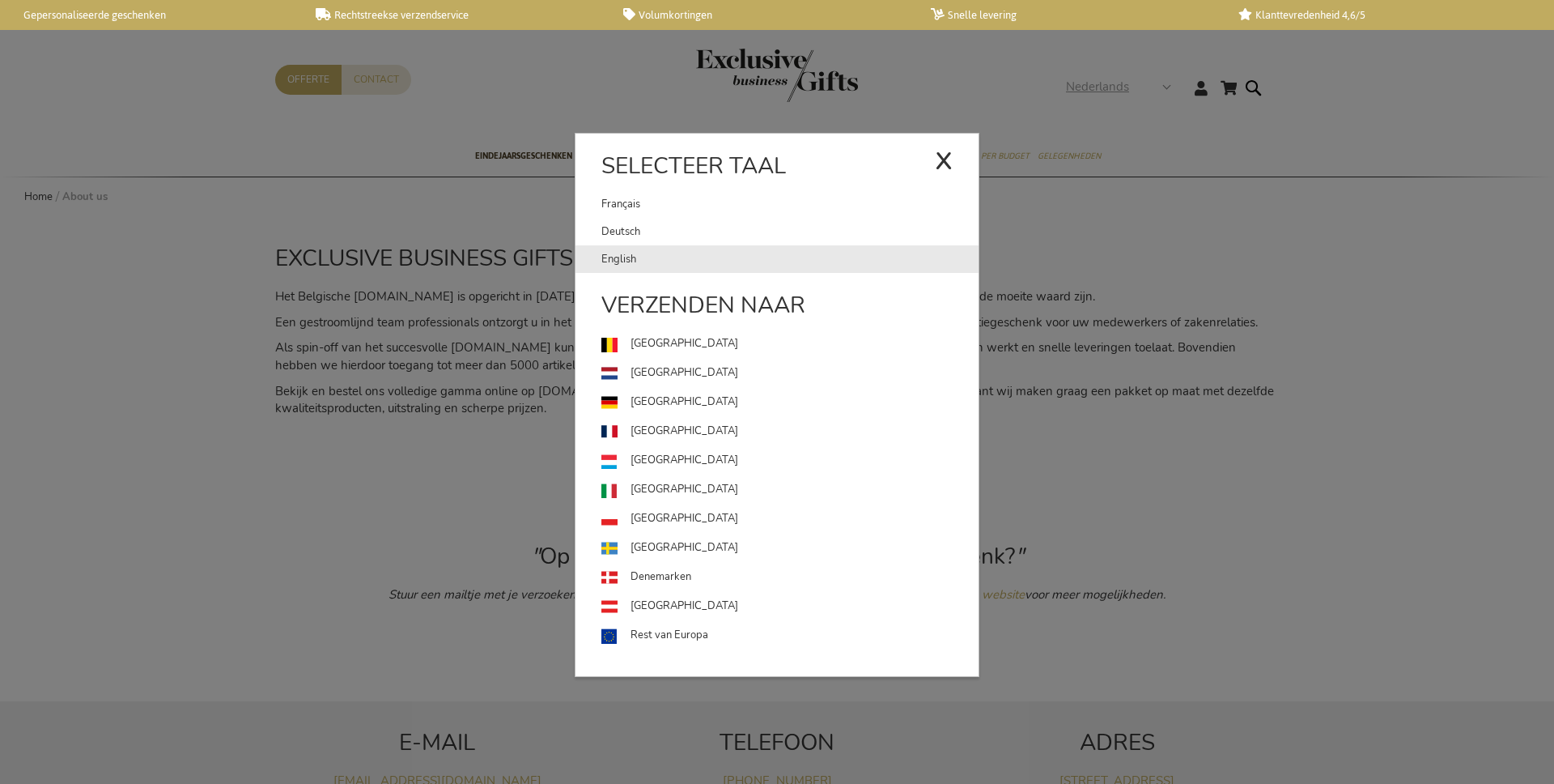
click at [692, 251] on link "English" at bounding box center [790, 259] width 377 height 27
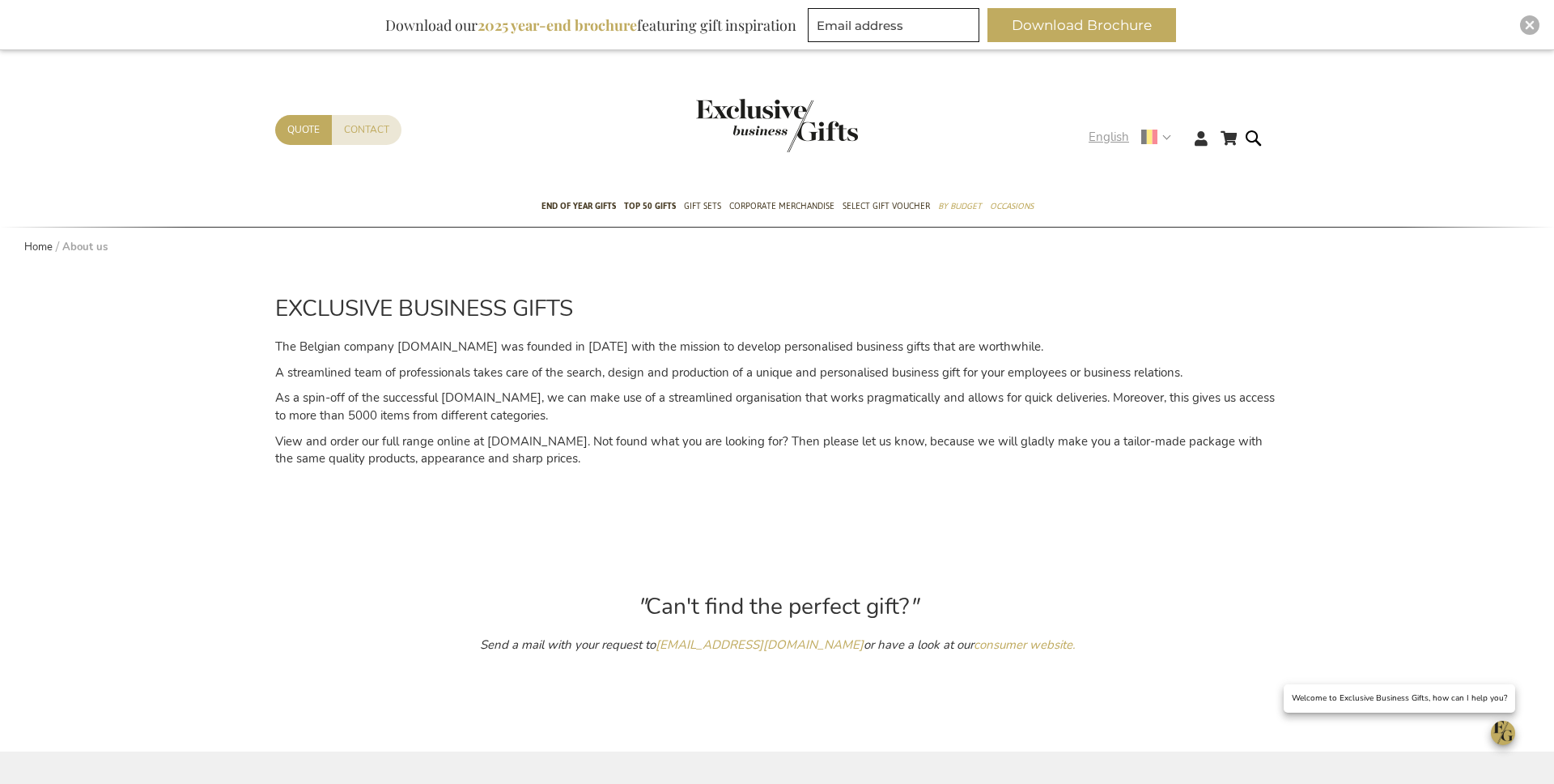
click at [1106, 138] on span "English" at bounding box center [1109, 137] width 41 height 18
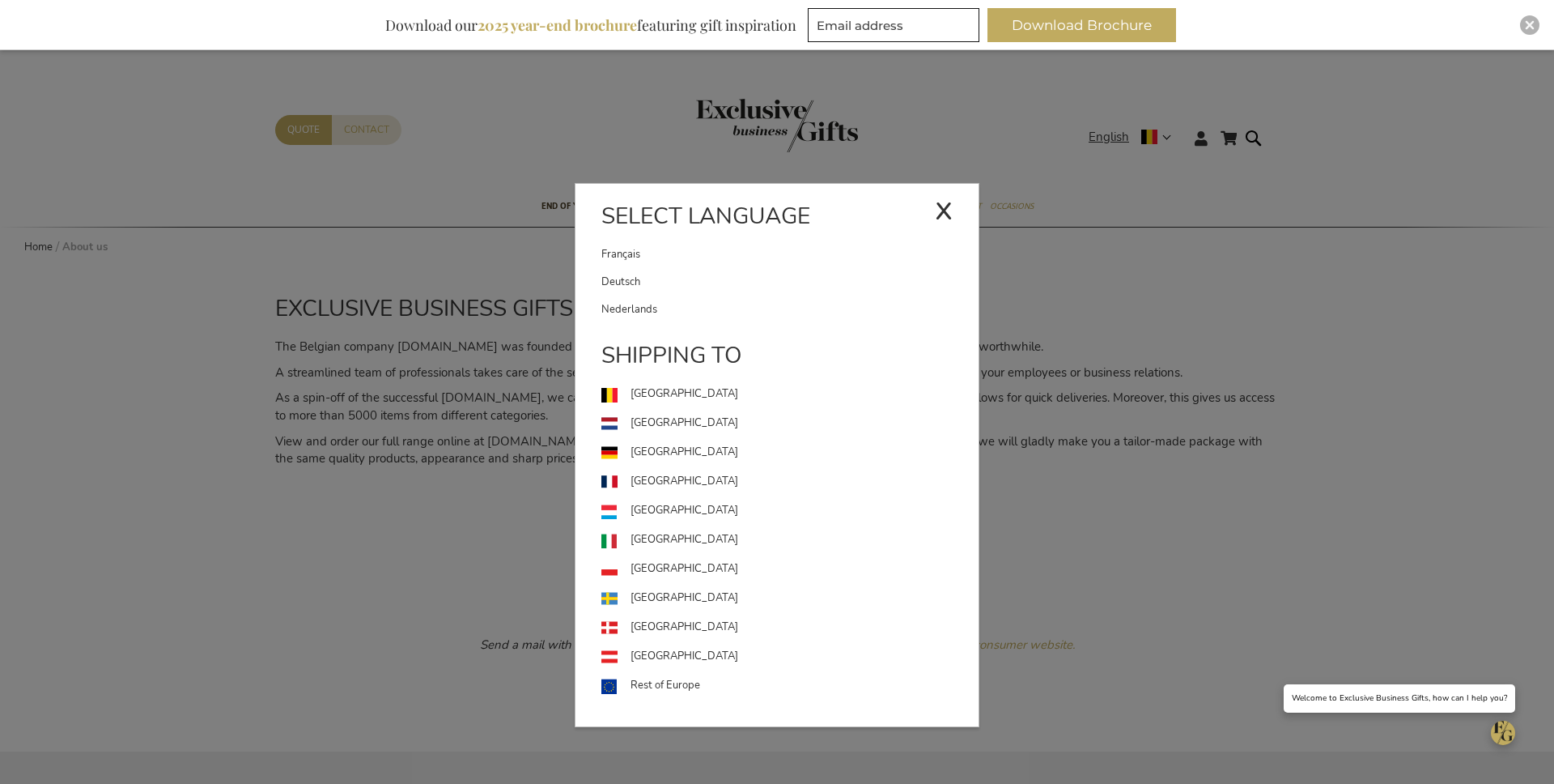
click at [647, 273] on link "Deutsch" at bounding box center [790, 281] width 377 height 27
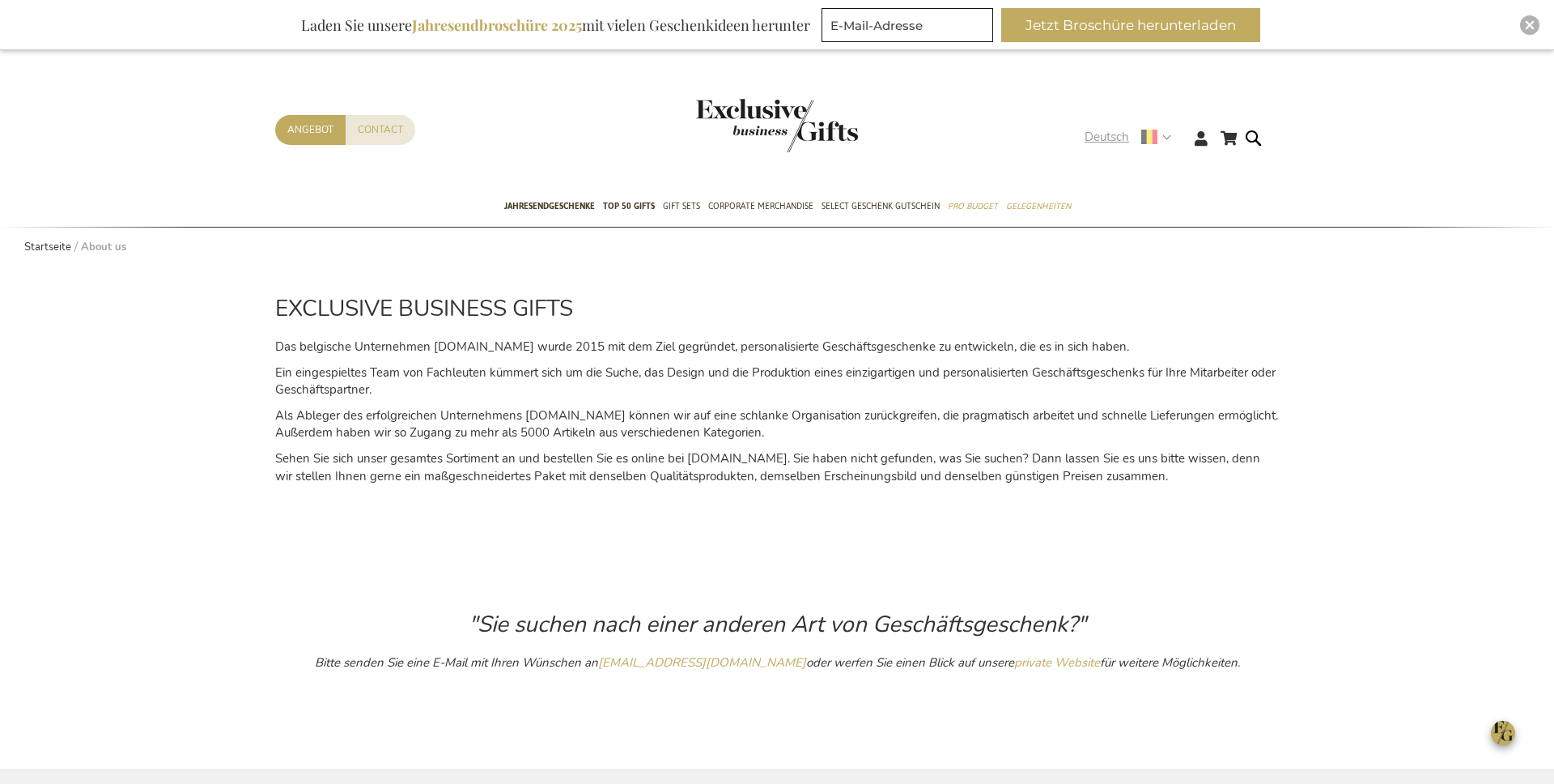
click at [1096, 140] on span "Deutsch" at bounding box center [1107, 137] width 45 height 18
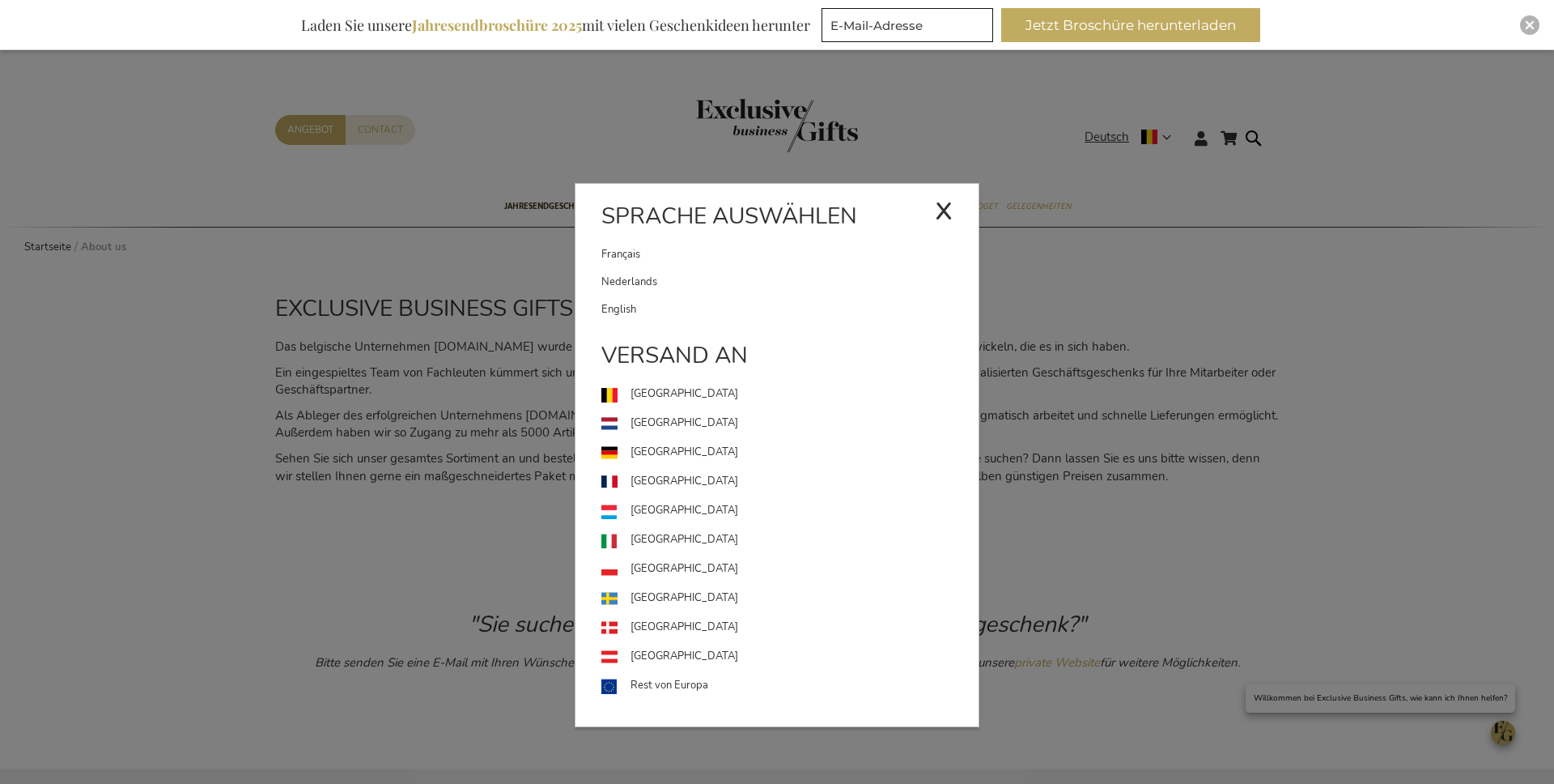
click at [682, 254] on link "Français" at bounding box center [768, 254] width 333 height 27
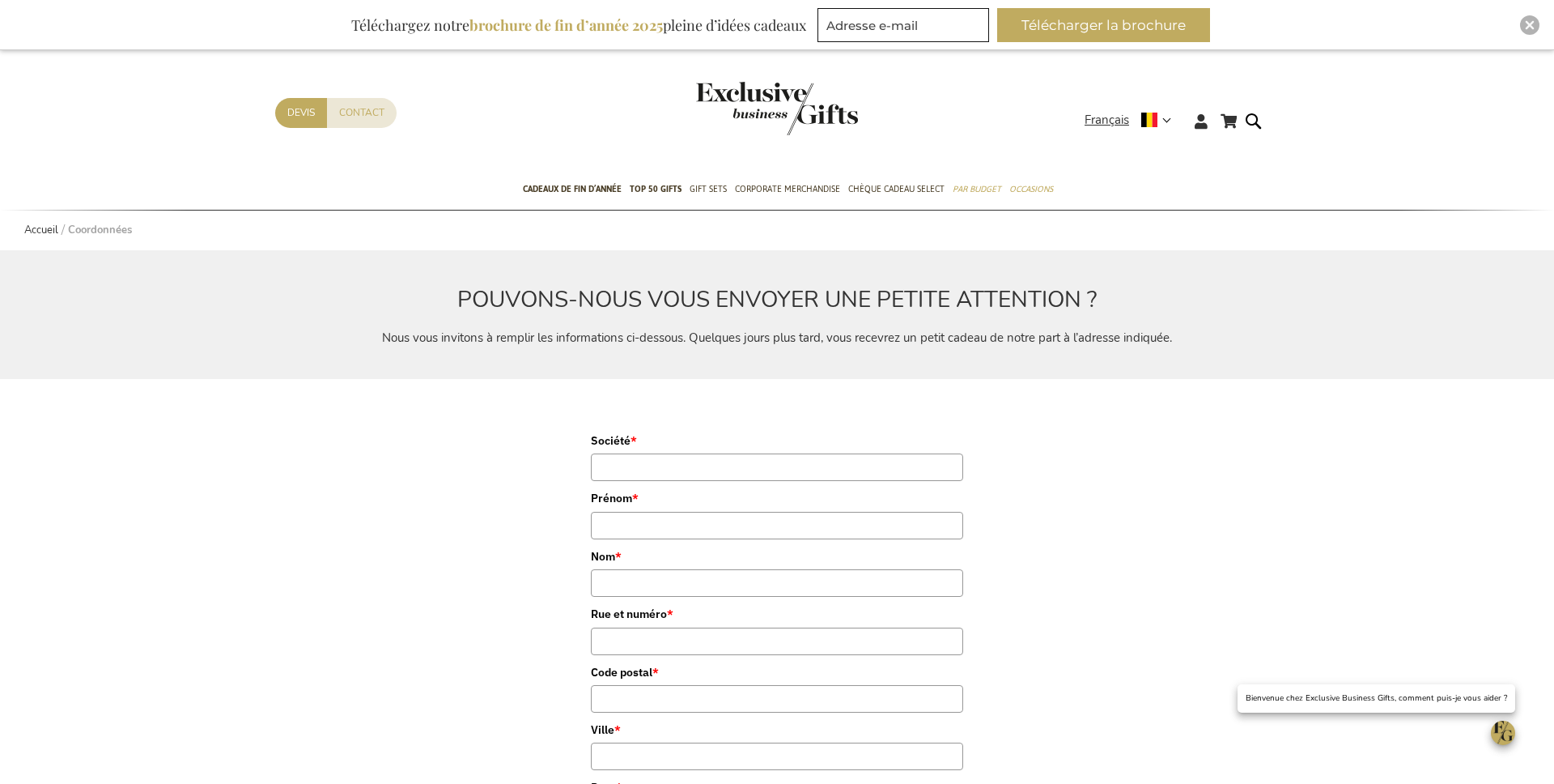
scroll to position [18, 0]
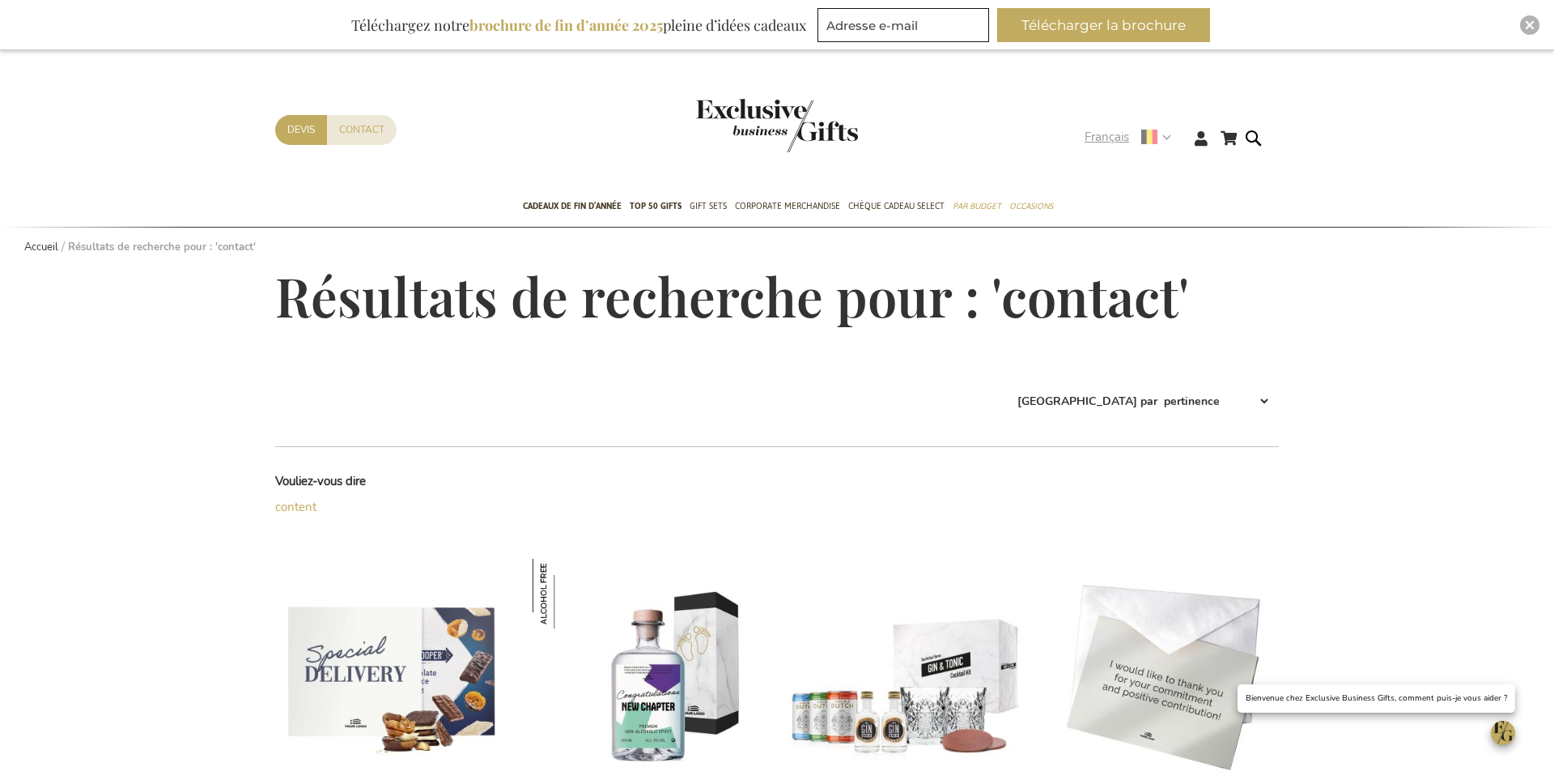
click at [1097, 138] on span "Français" at bounding box center [1107, 137] width 45 height 18
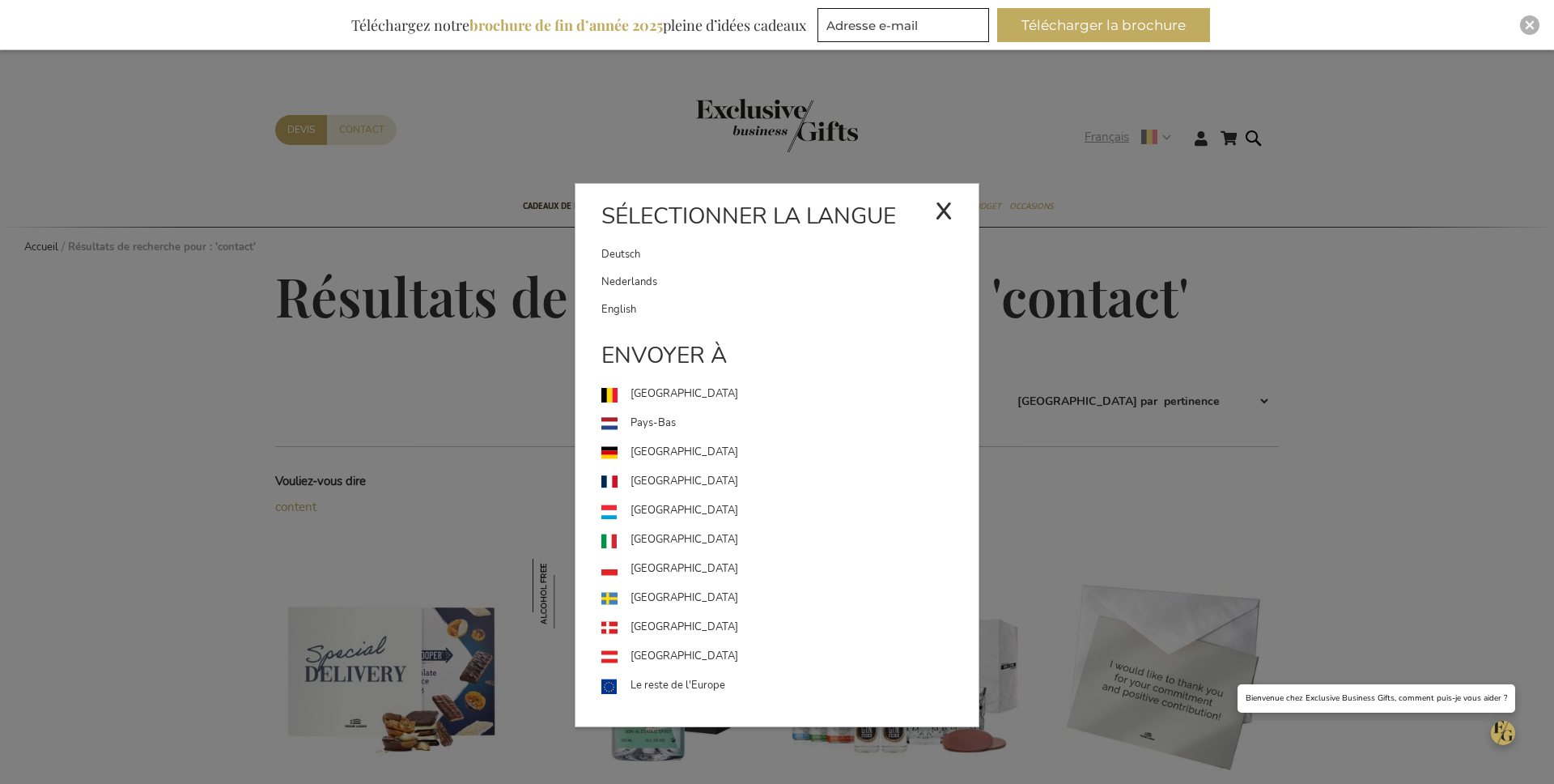
scroll to position [1, 0]
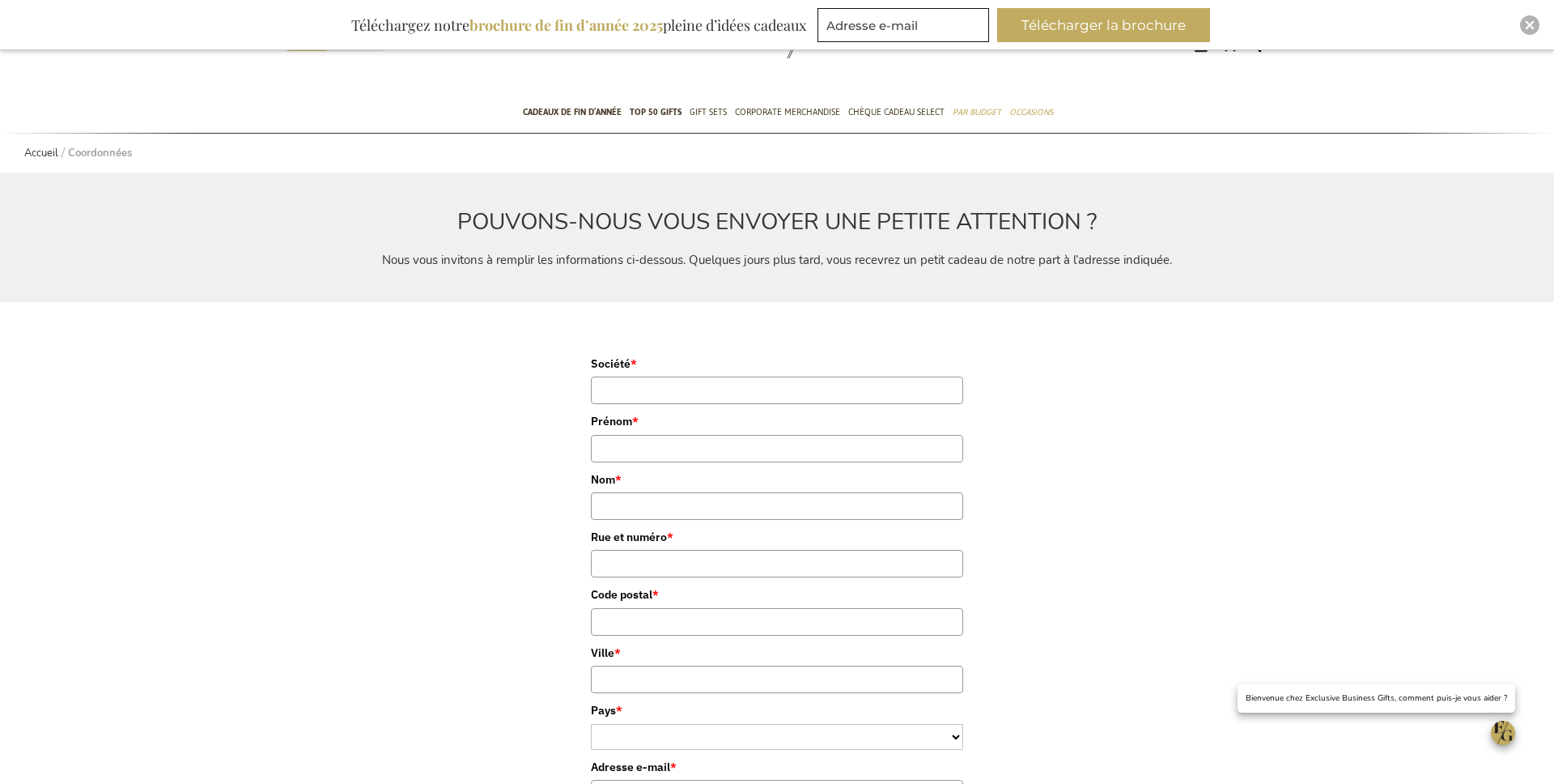
scroll to position [69, 0]
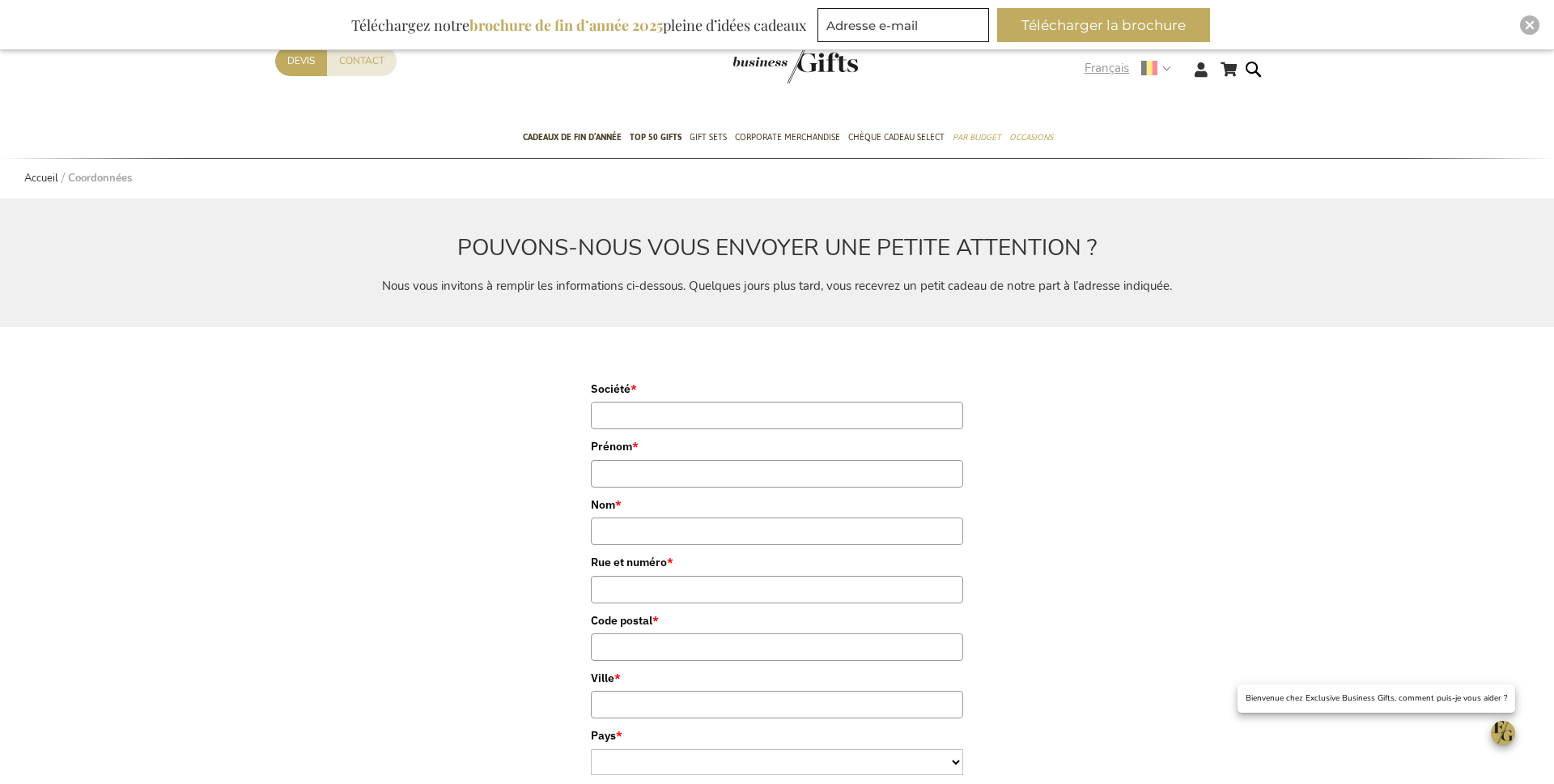
click at [1107, 76] on span "Français" at bounding box center [1107, 68] width 45 height 18
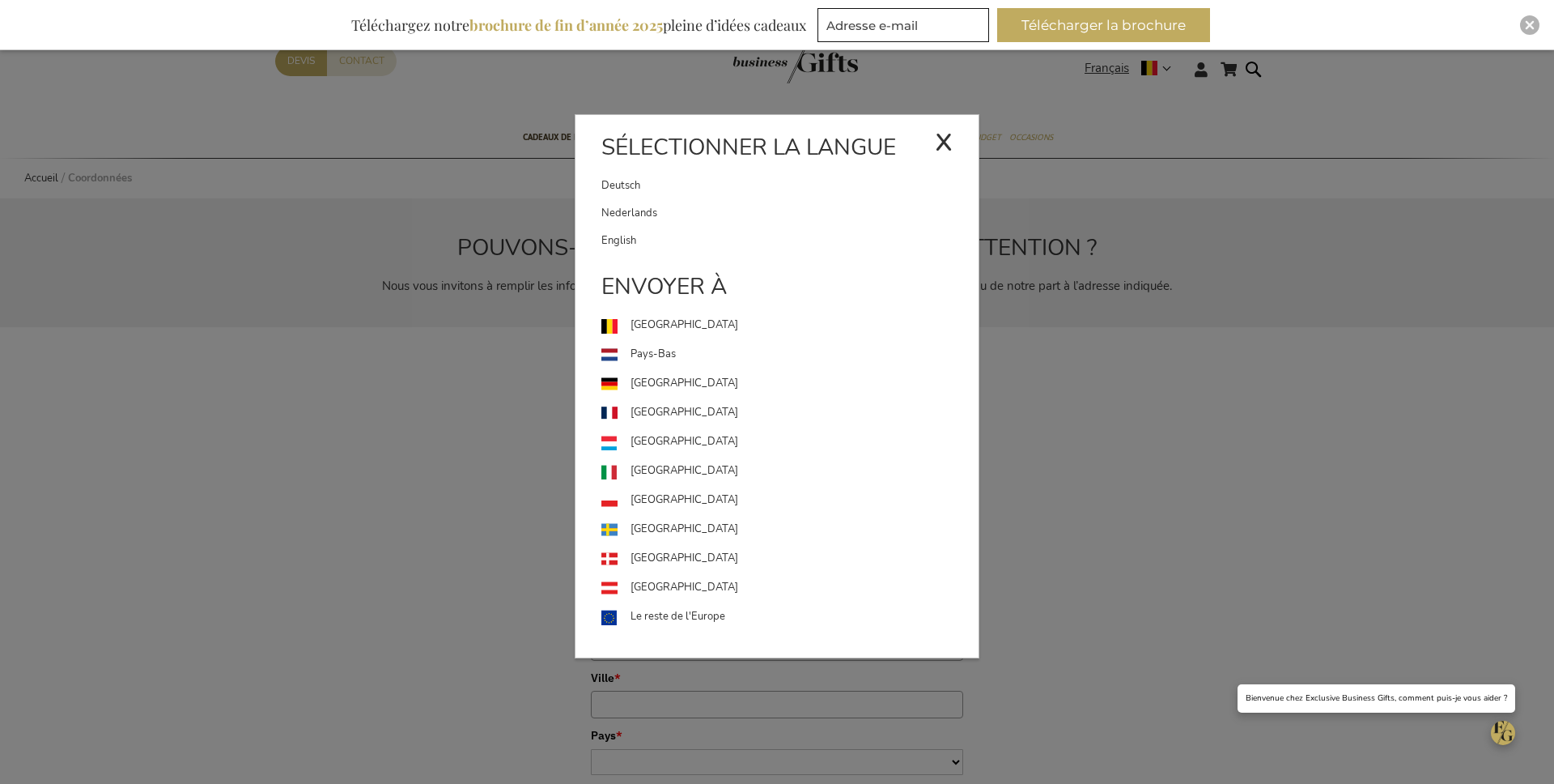
click at [840, 232] on link "English" at bounding box center [790, 240] width 377 height 27
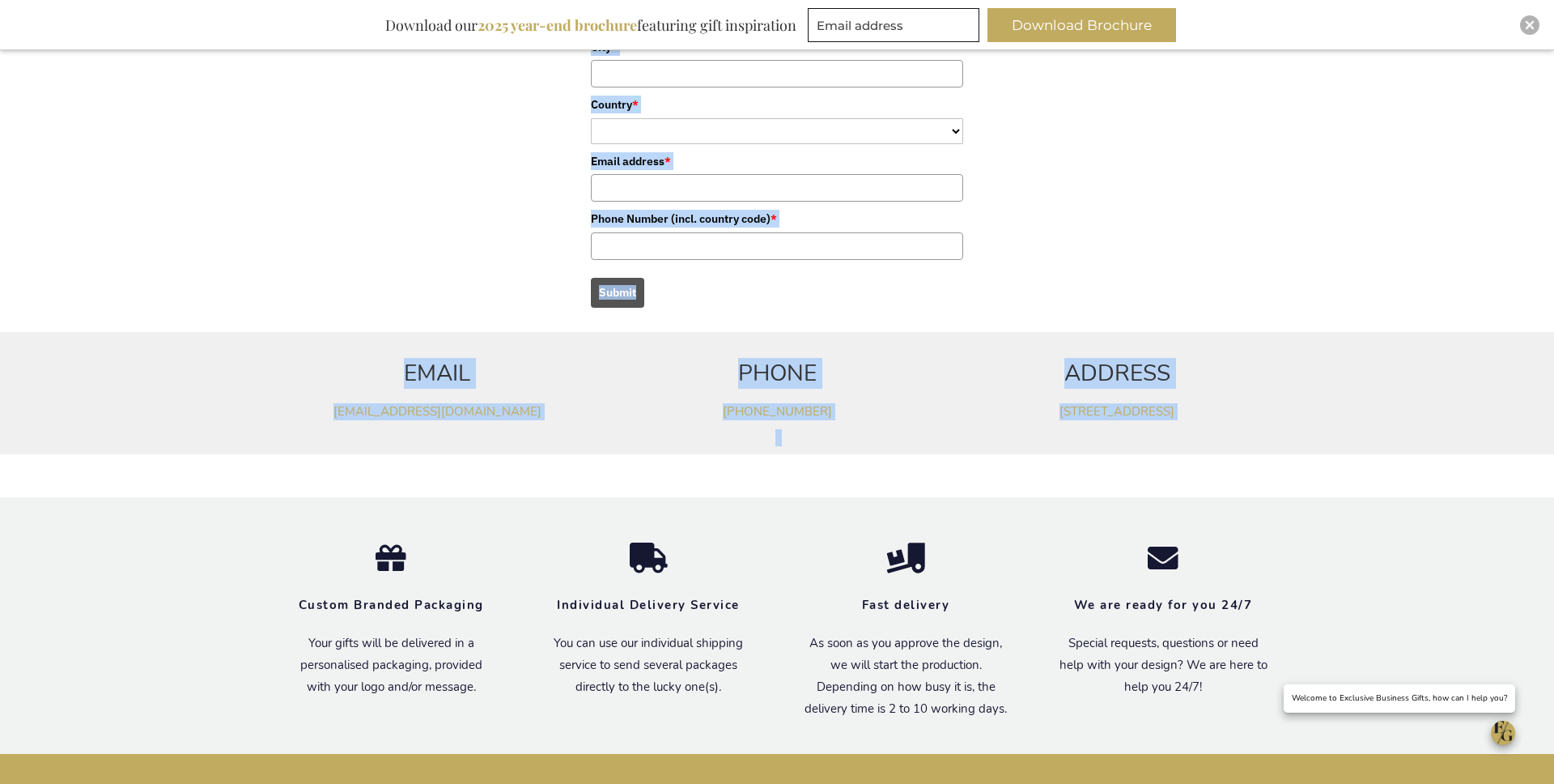
scroll to position [692, 0]
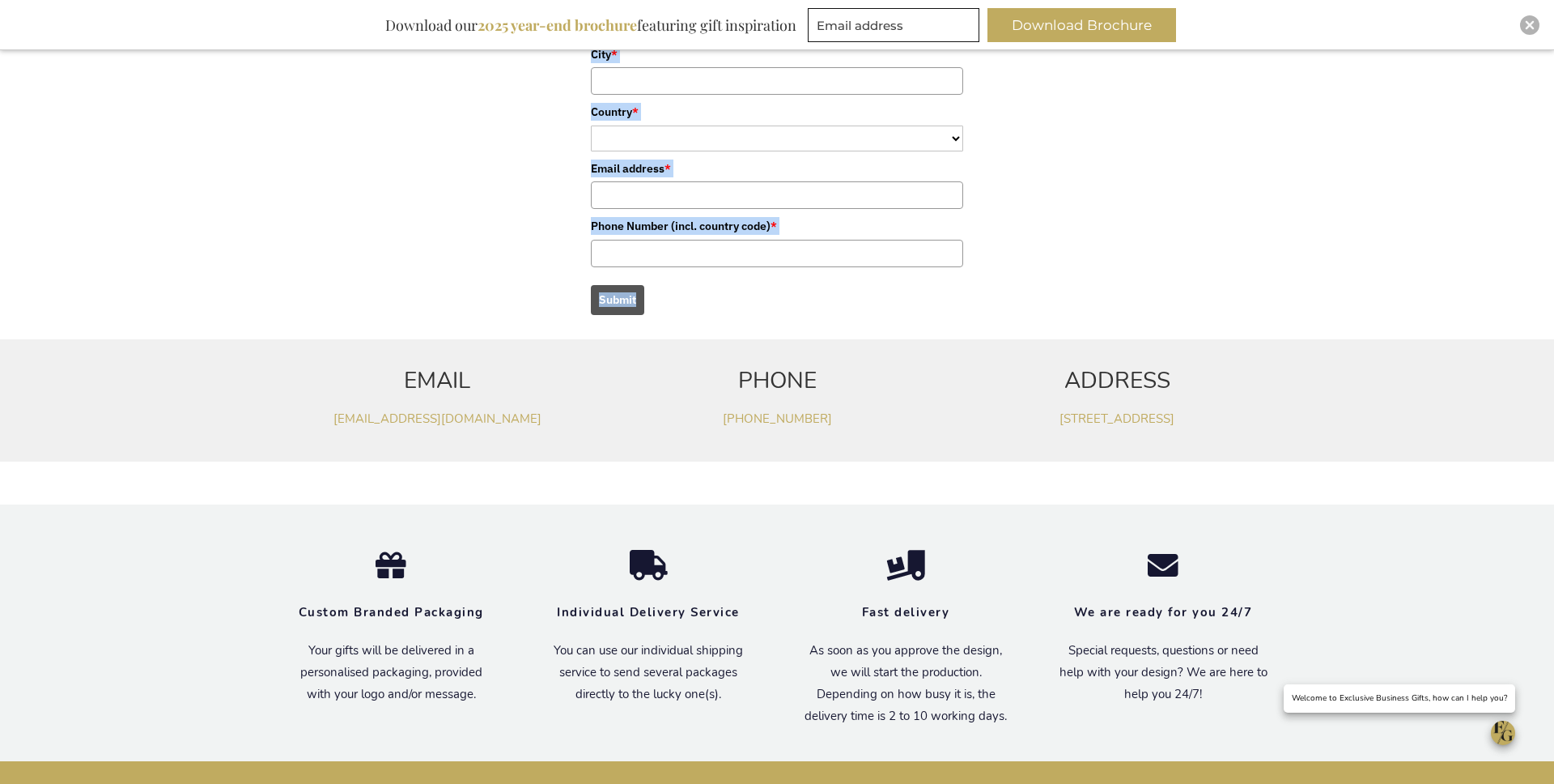
drag, startPoint x: 520, startPoint y: 330, endPoint x: 696, endPoint y: 308, distance: 177.4
click at [695, 307] on div "MAY WE SEND YOU A SMALL GIFT OF APPRECIATION? We kindly invite you to fill in t…" at bounding box center [777, 22] width 1004 height 896
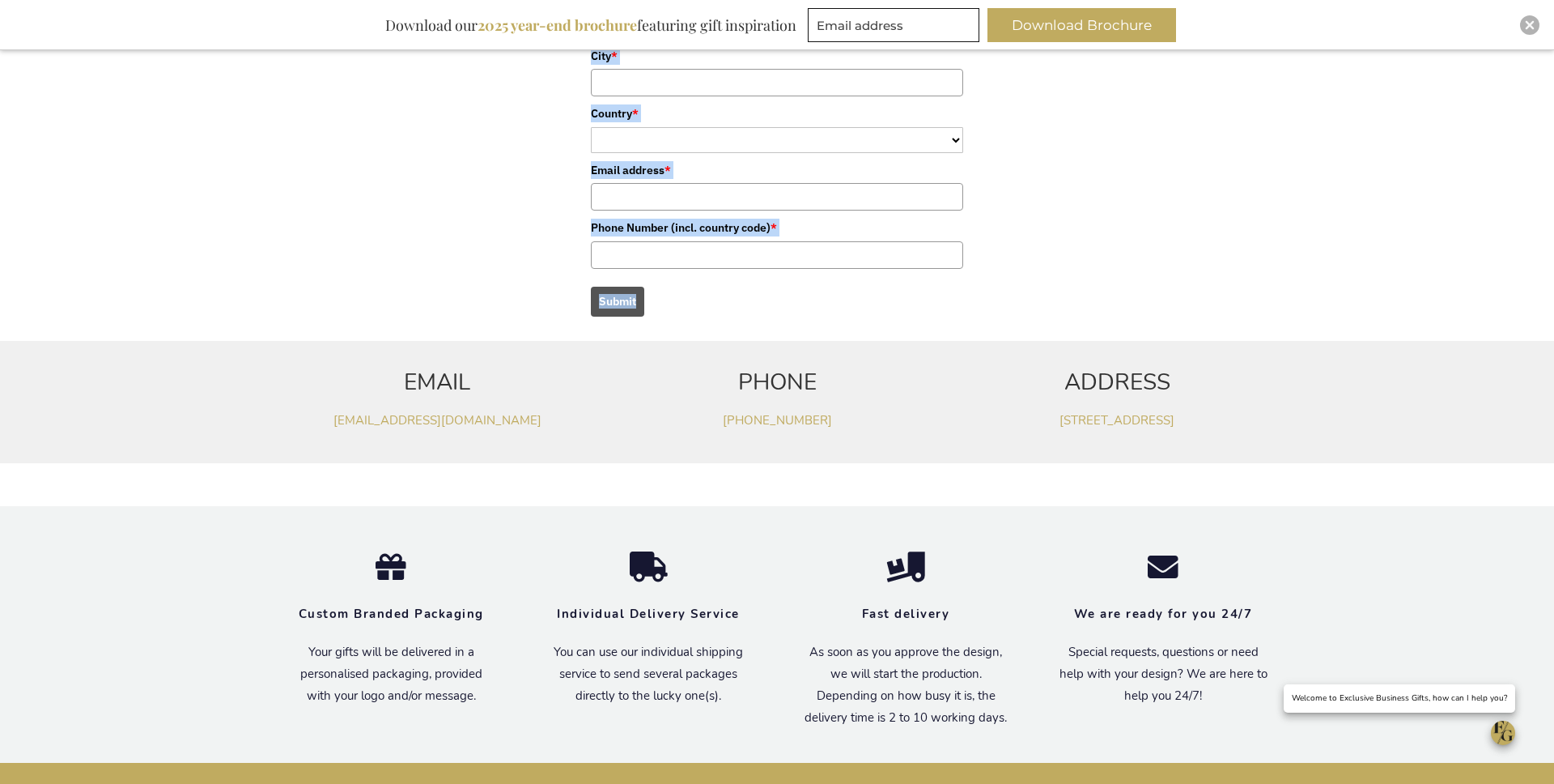
copy div "MAY WE SEND YOU A SMALL GIFT OF APPRECIATION? We kindly invite you to fill in t…"
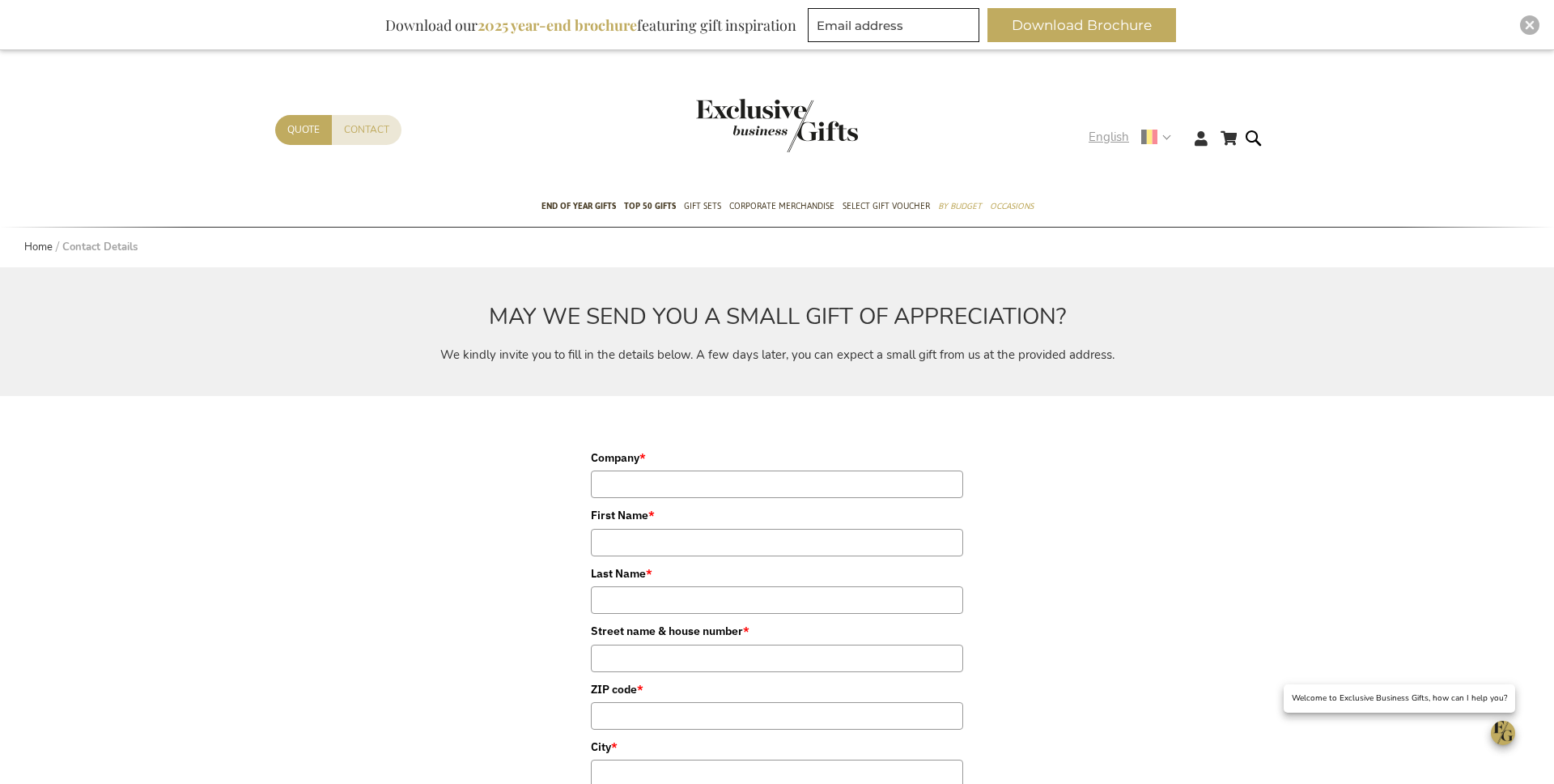
click at [1090, 143] on span "English" at bounding box center [1109, 137] width 41 height 18
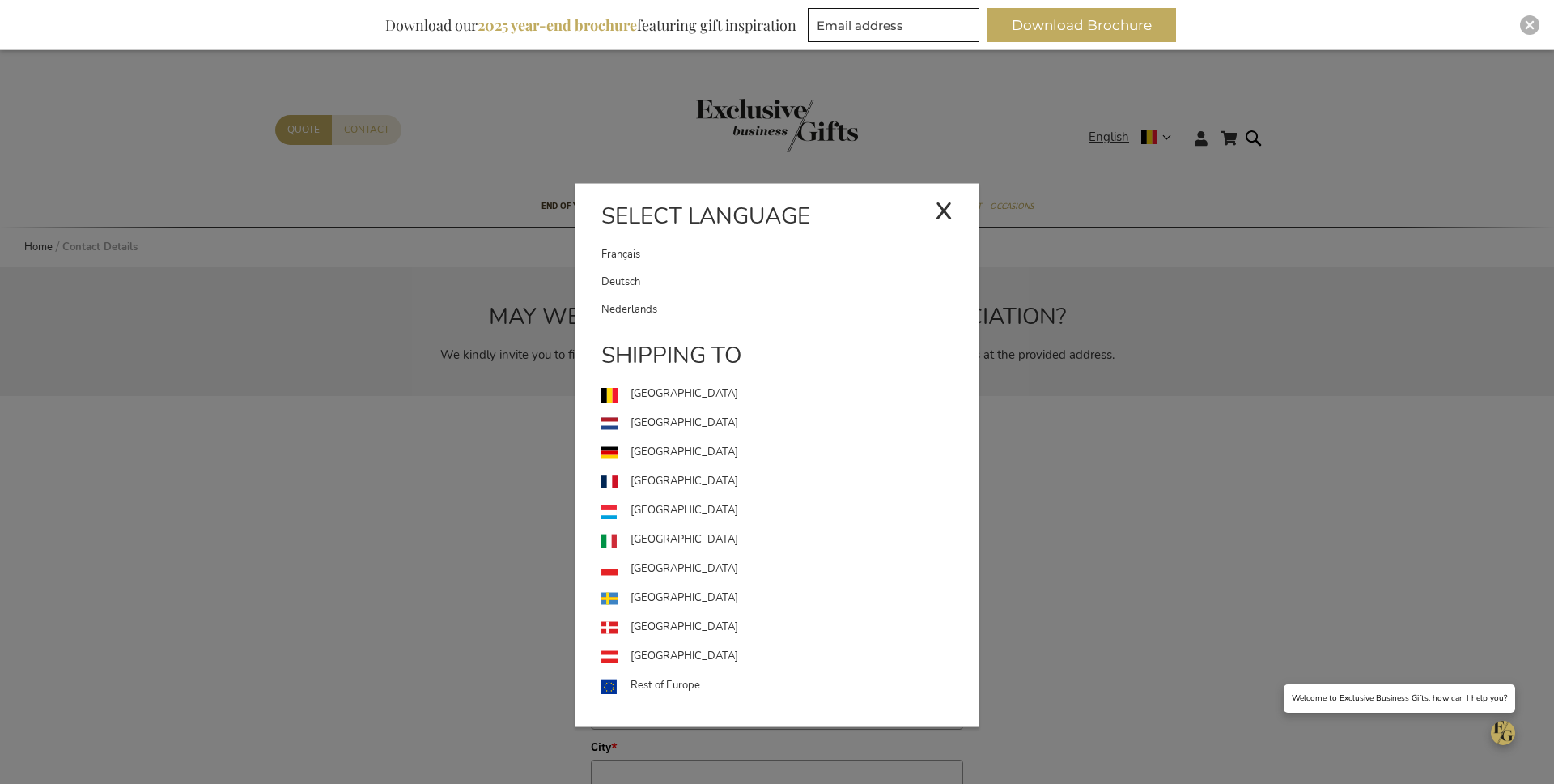
click at [754, 314] on link "Nederlands" at bounding box center [790, 309] width 377 height 27
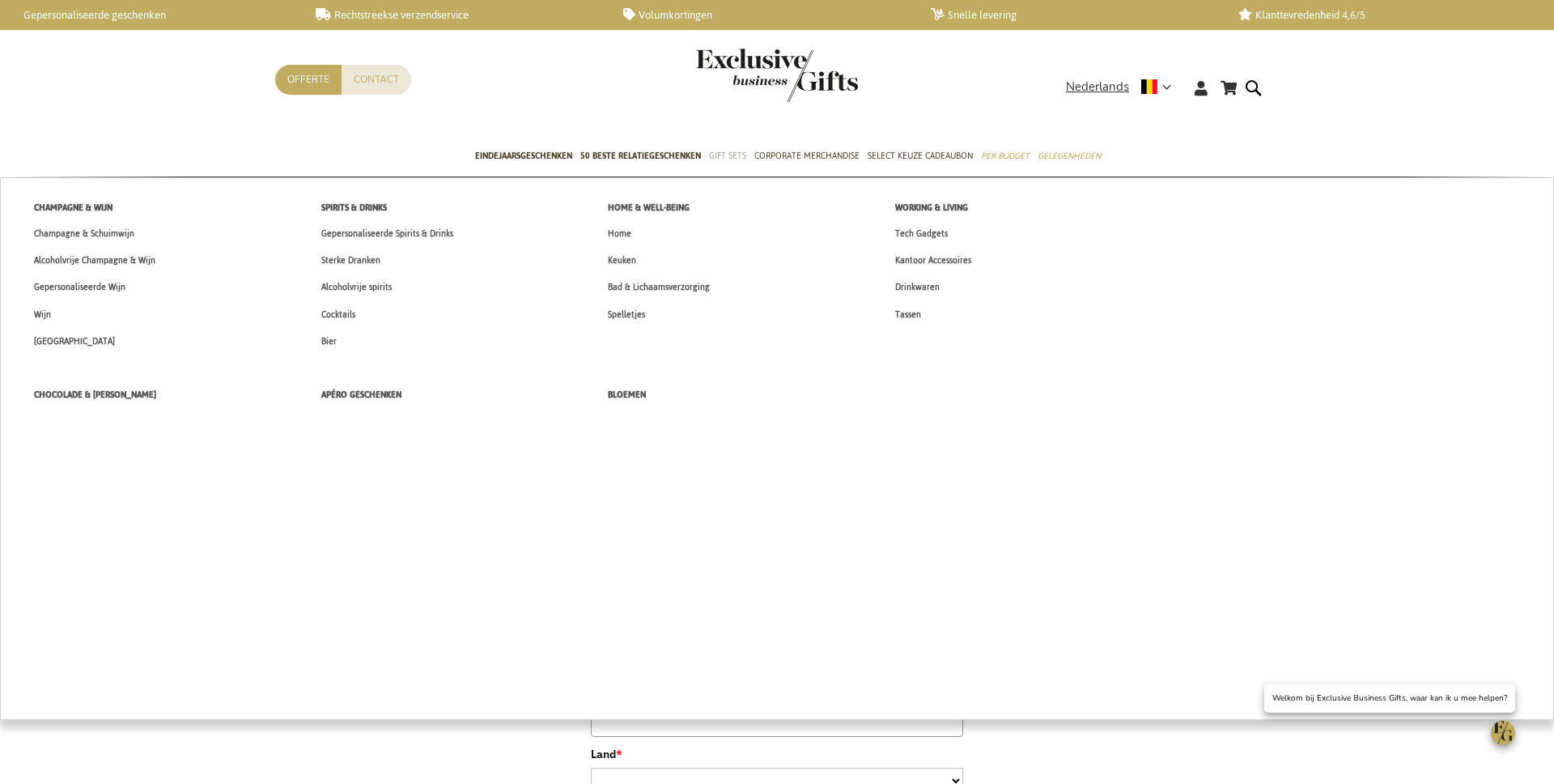
click at [714, 157] on span "Gift Sets" at bounding box center [728, 156] width 37 height 17
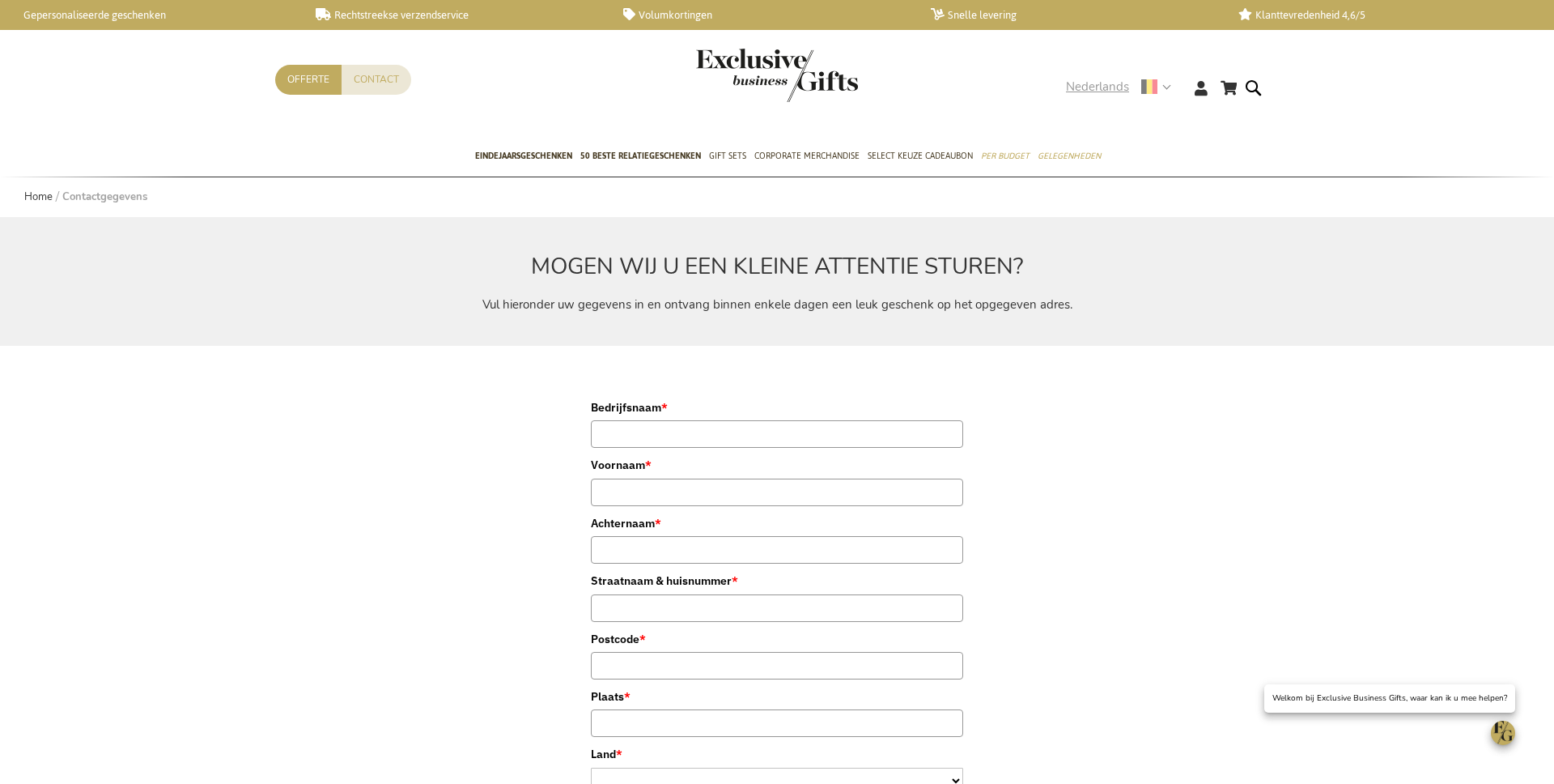
click at [1094, 86] on span "Nederlands" at bounding box center [1097, 87] width 63 height 18
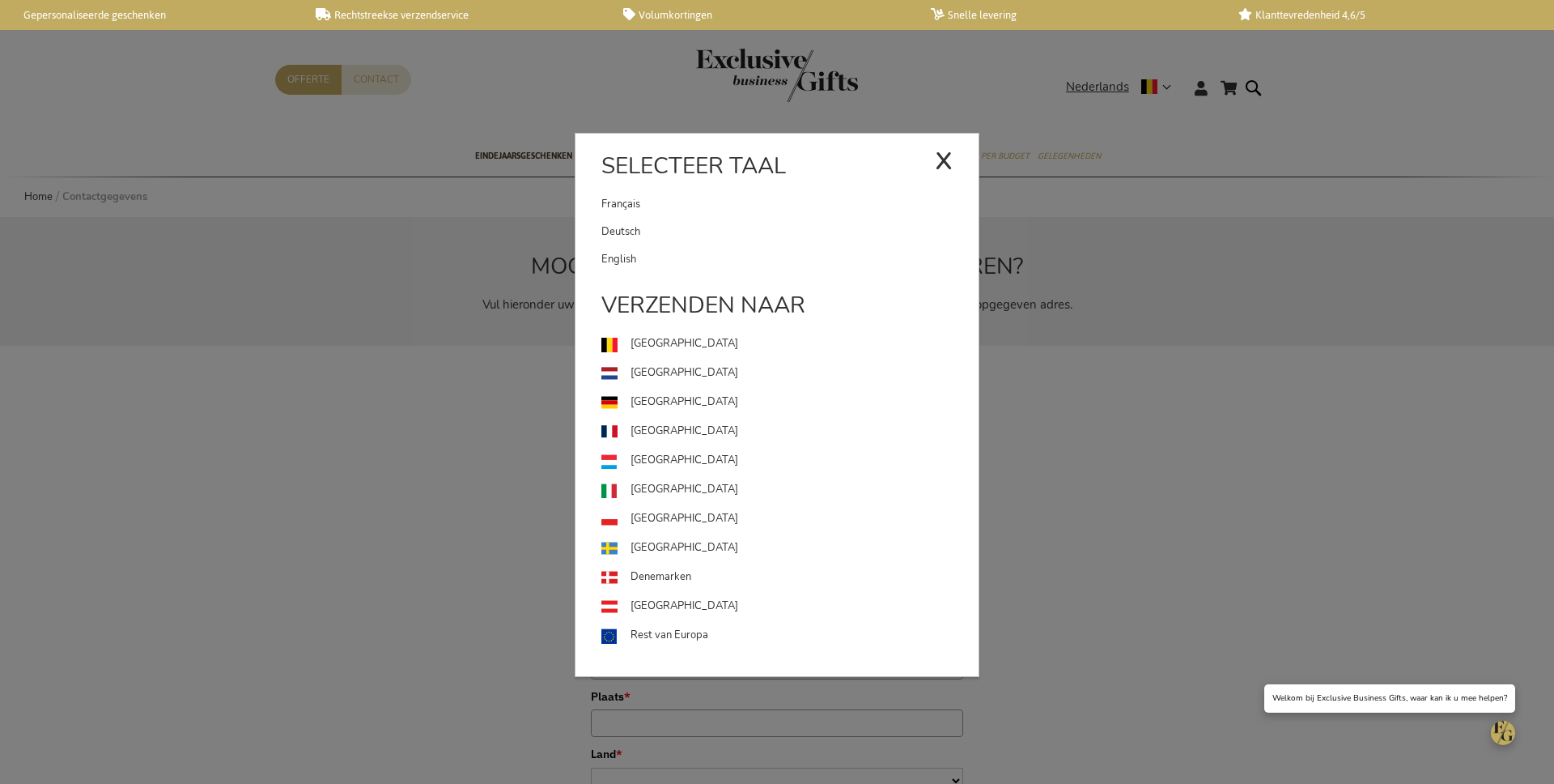
click at [688, 223] on link "Deutsch" at bounding box center [790, 231] width 377 height 27
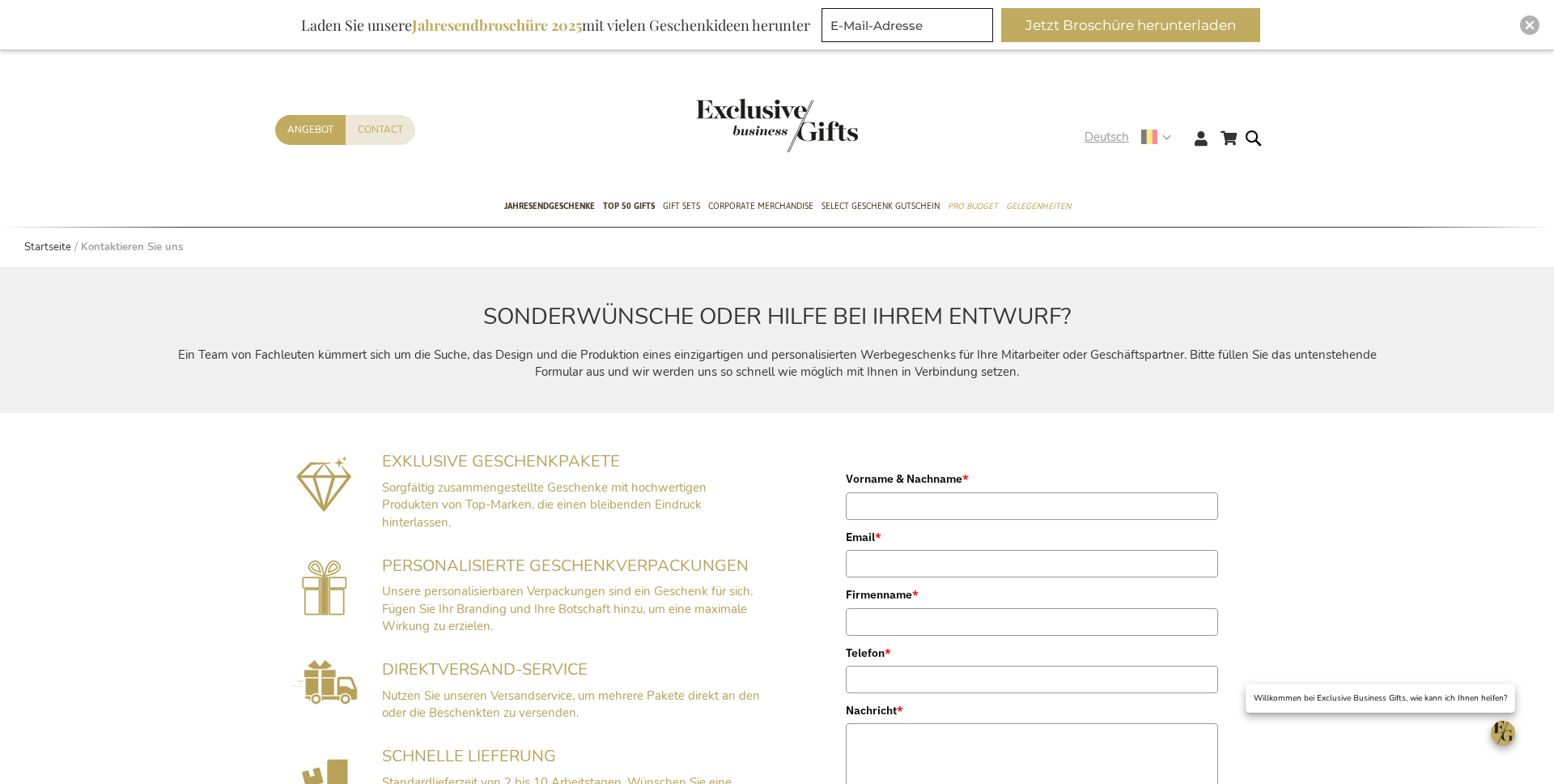
click at [1102, 134] on span "Deutsch" at bounding box center [1107, 137] width 45 height 18
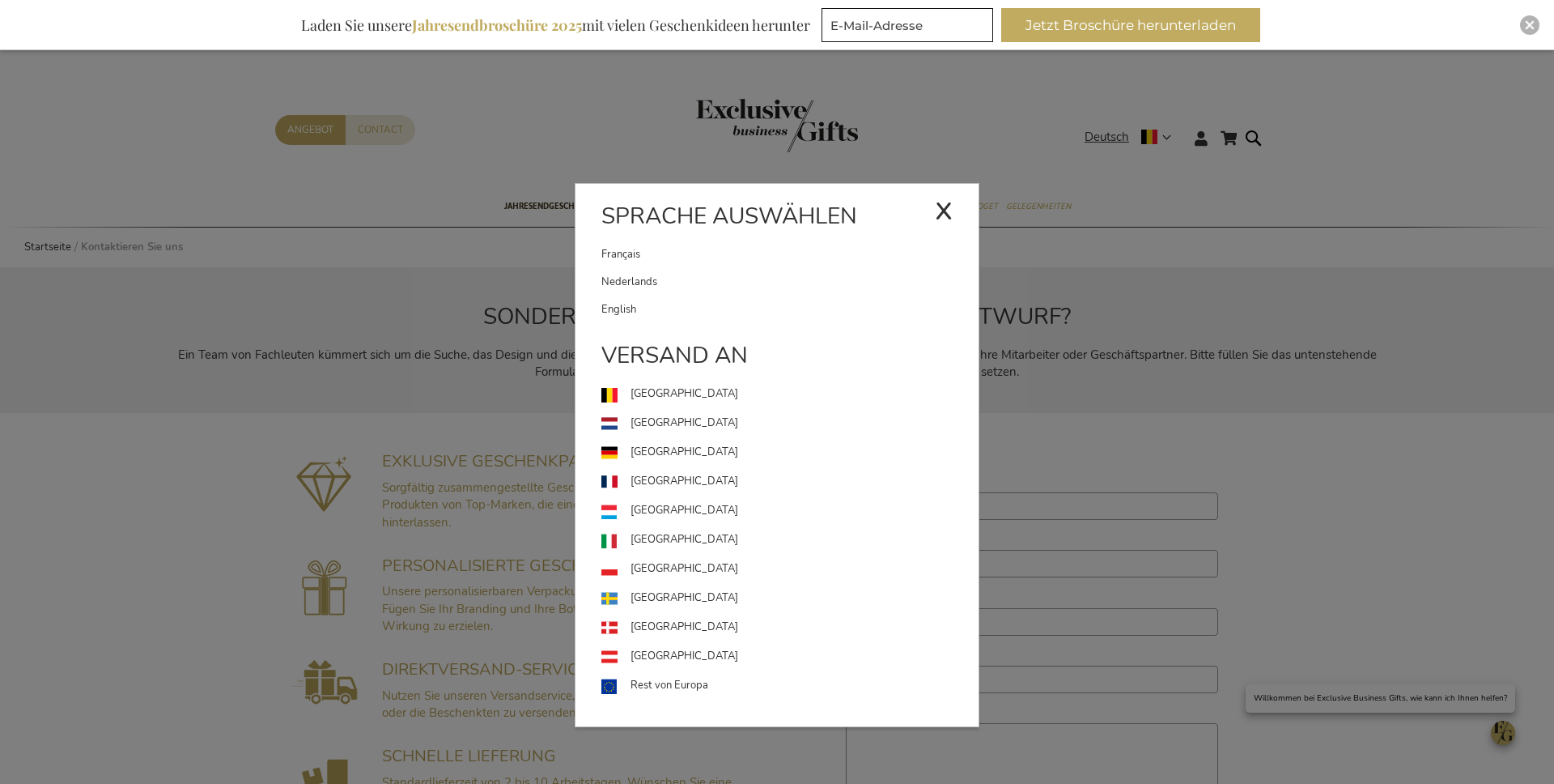
click at [724, 305] on link "English" at bounding box center [790, 309] width 377 height 27
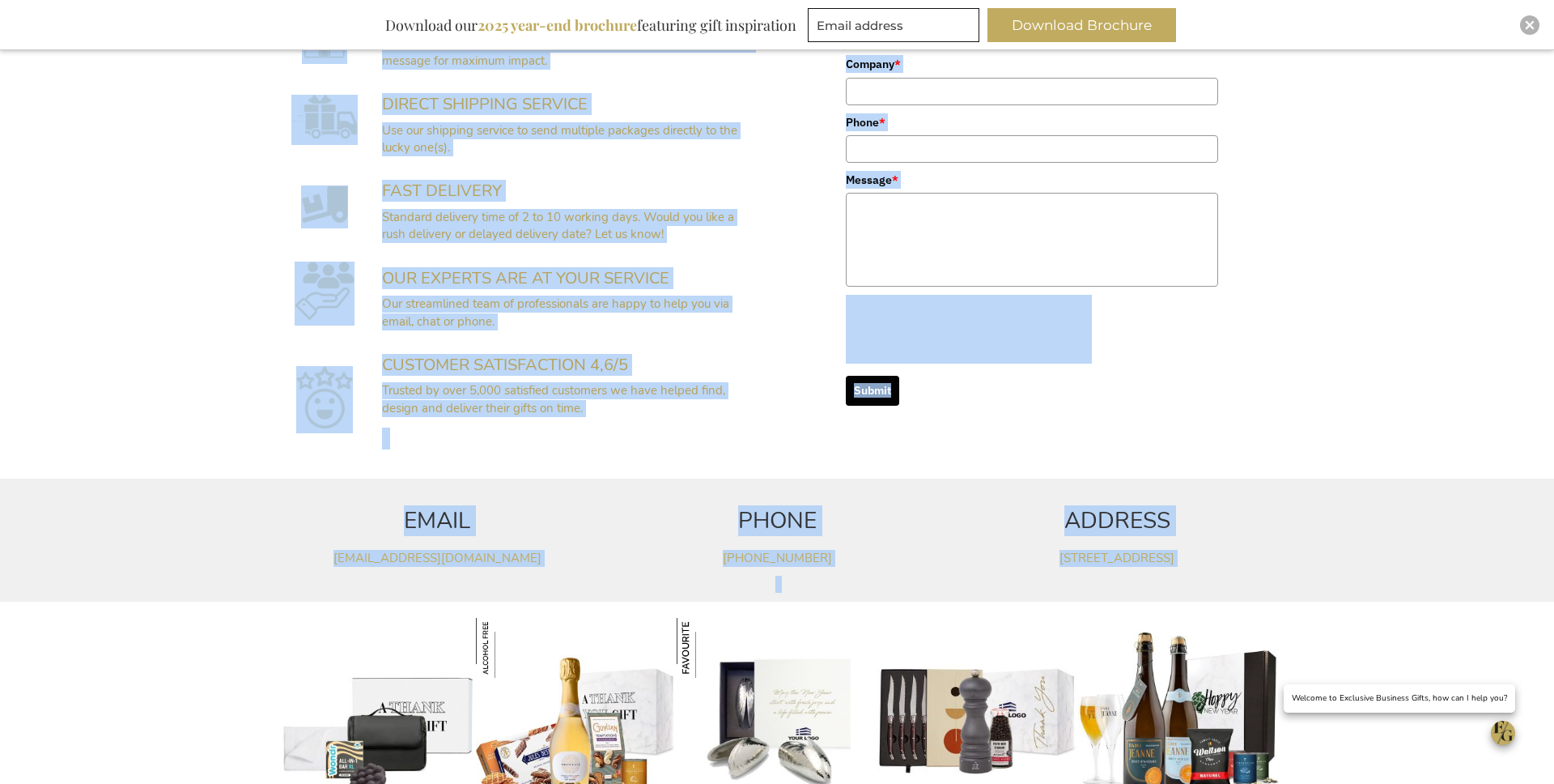
scroll to position [532, 0]
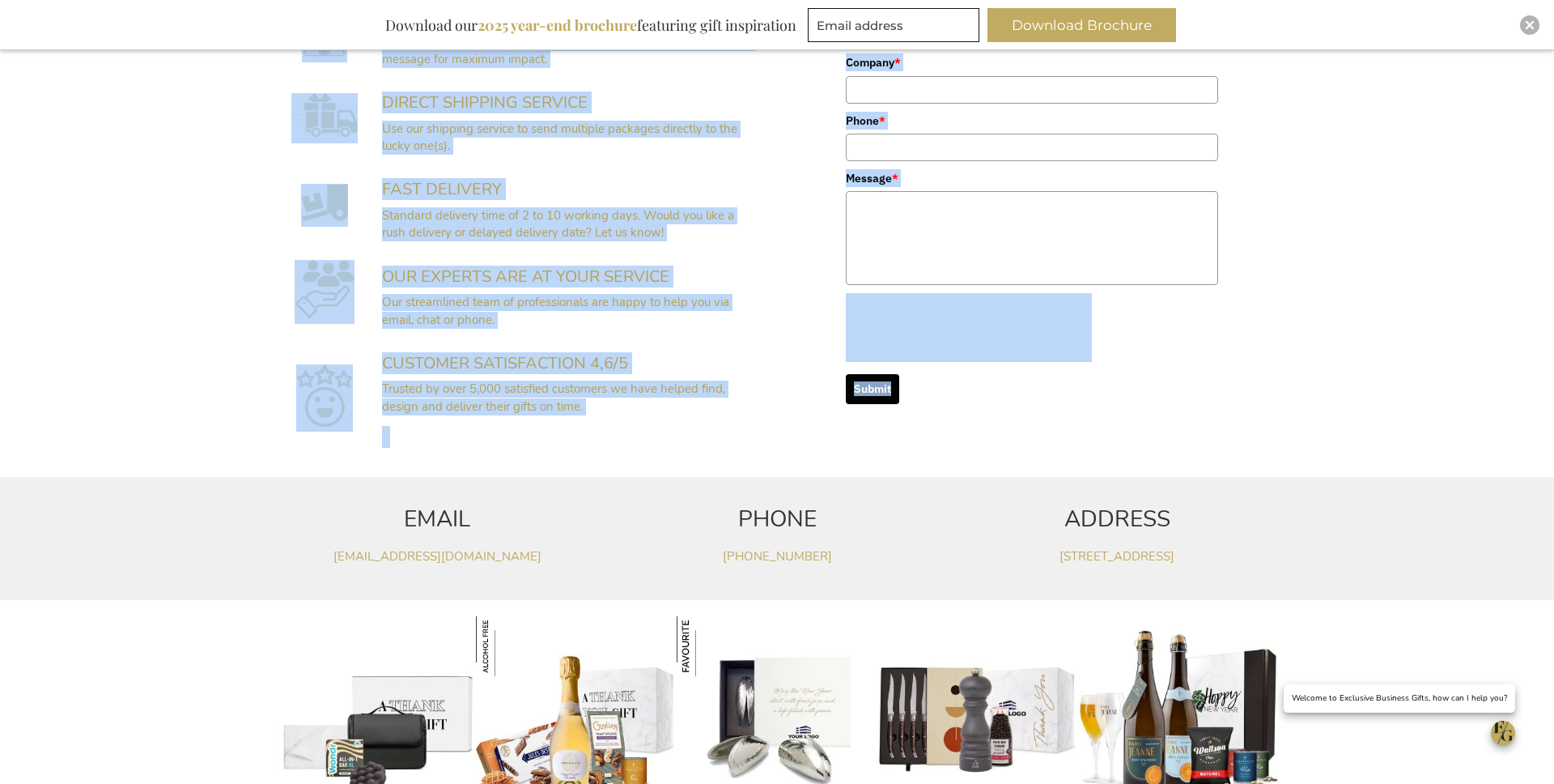
drag, startPoint x: 511, startPoint y: 310, endPoint x: 1064, endPoint y: 418, distance: 563.4
click at [1067, 419] on div "SPECIAL REQUESTS OR HELP WITH YOUR DESIGN? A streamlined team of professionals …" at bounding box center [777, 103] width 1554 height 734
copy div "SPECIAL REQUESTS OR HELP WITH YOUR DESIGN? A streamlined team of professionals …"
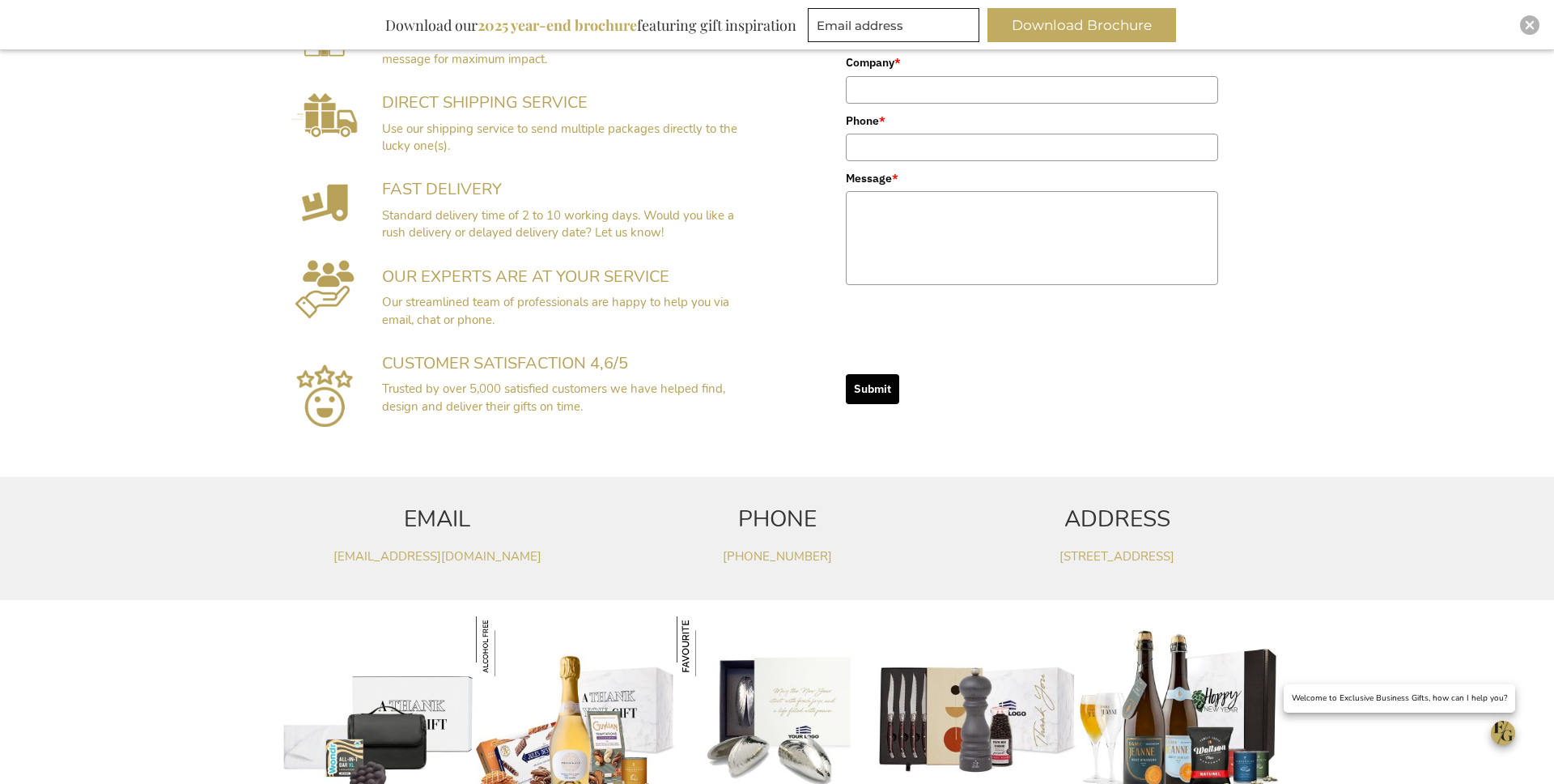
drag, startPoint x: 626, startPoint y: 375, endPoint x: 611, endPoint y: 345, distance: 33.5
click at [626, 375] on td "CUSTOMER SATISFACTION 4,6/5 Trusted by over 5,000 satisfied customers we have h…" at bounding box center [571, 397] width 395 height 125
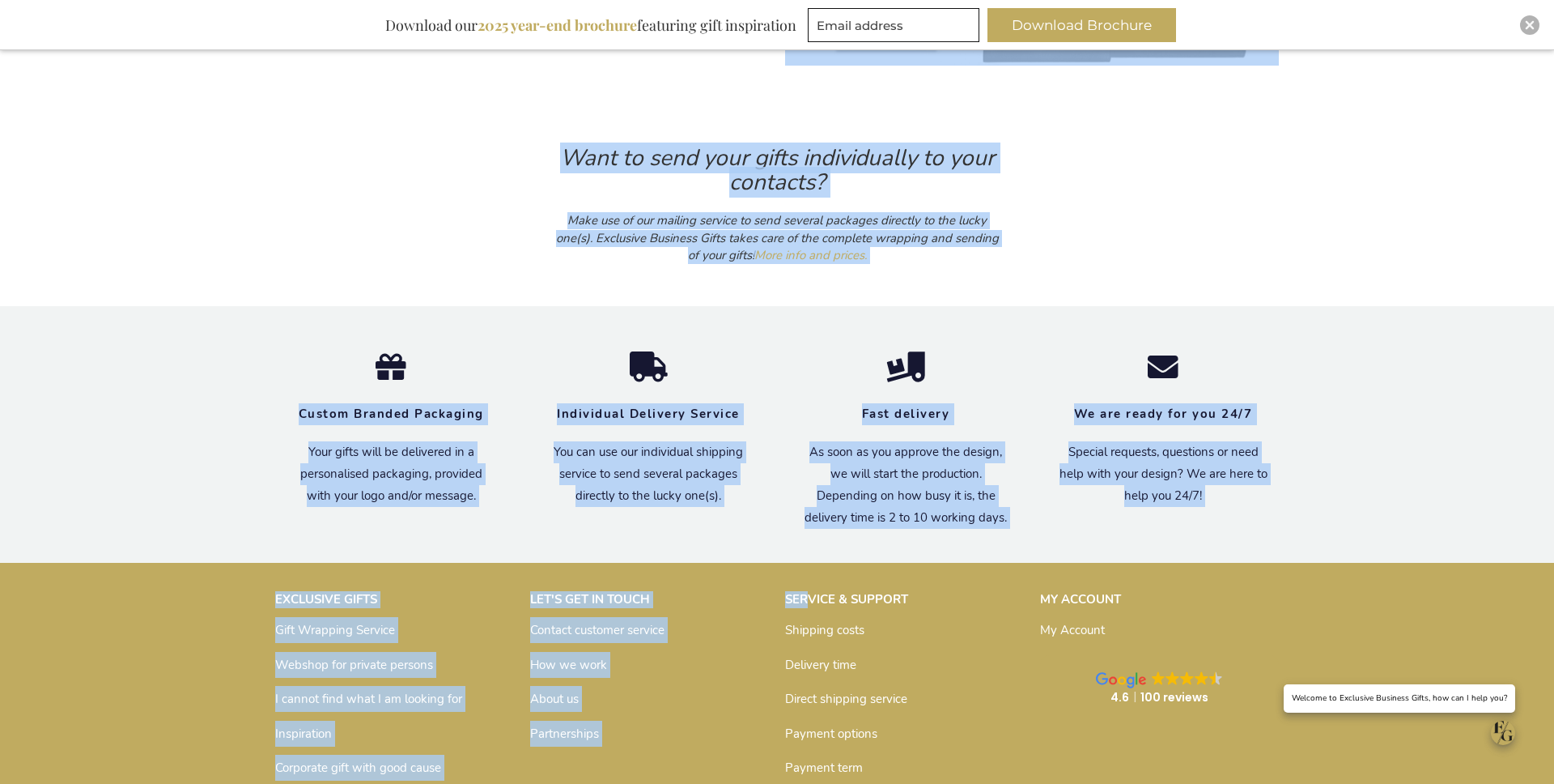
scroll to position [1451, 0]
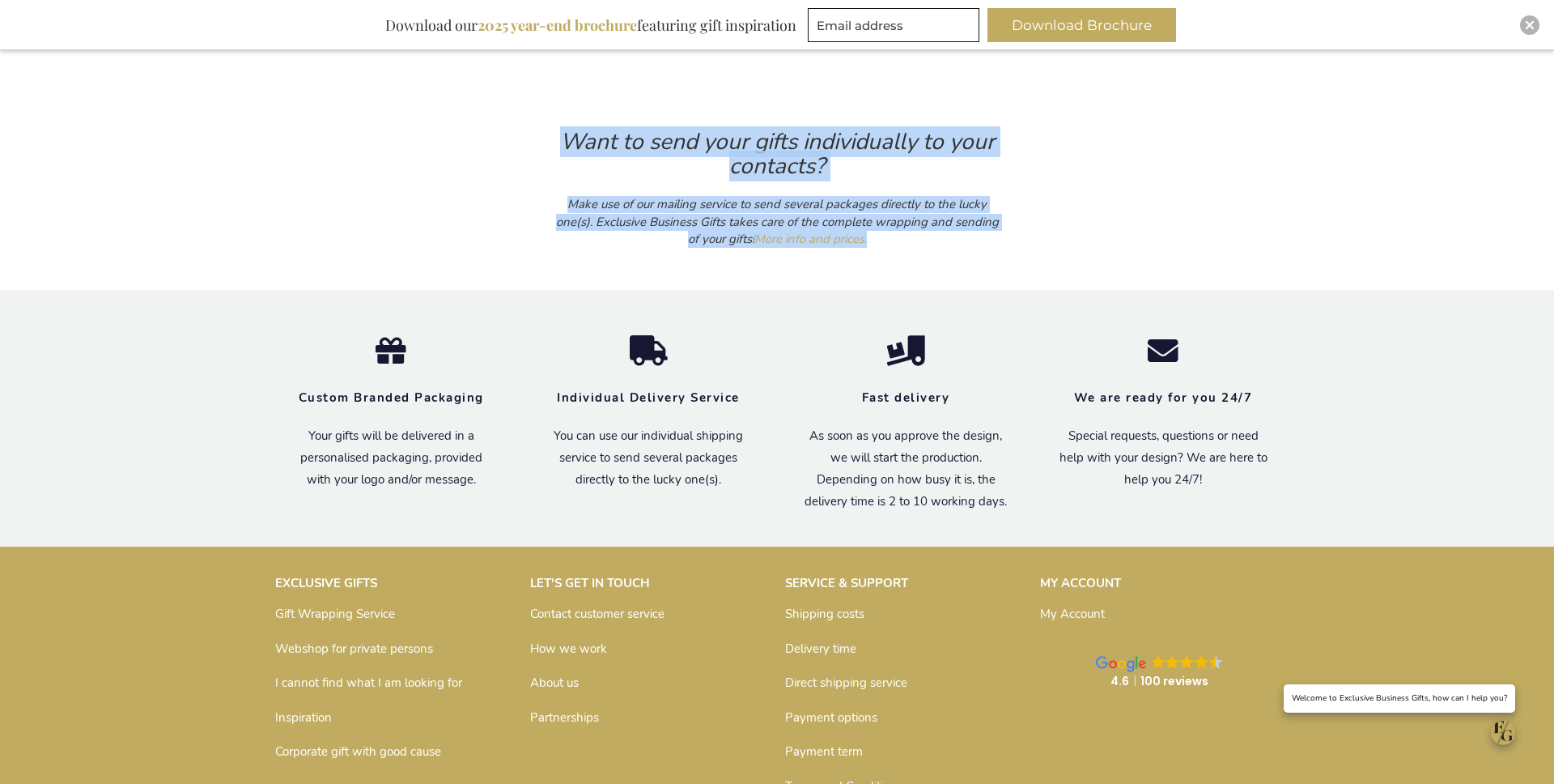
drag, startPoint x: 282, startPoint y: 306, endPoint x: 956, endPoint y: 239, distance: 677.3
copy main "Custom Gift Wrapping Service What makes a gift special? The packaging is alread…"
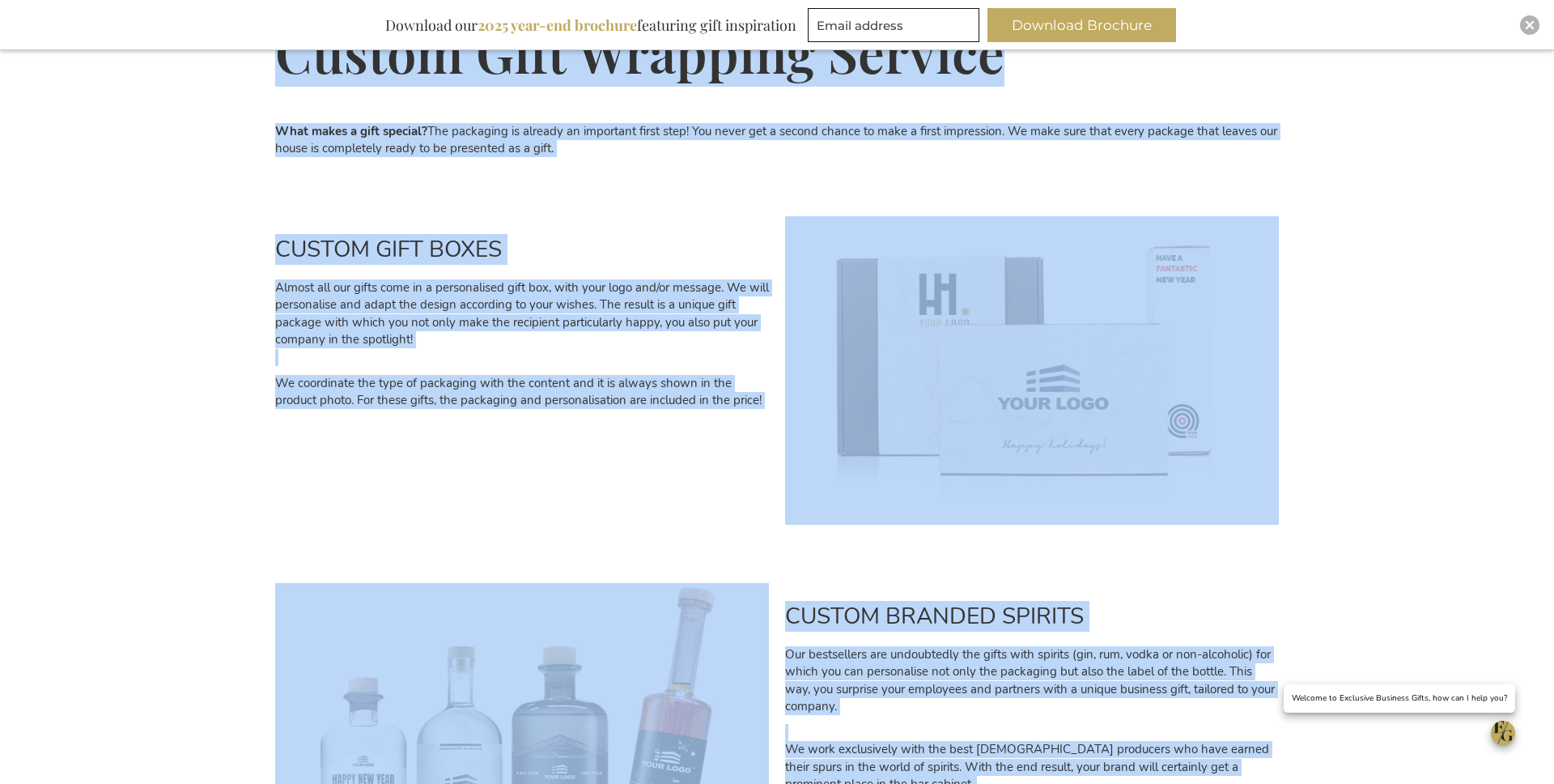
scroll to position [0, 0]
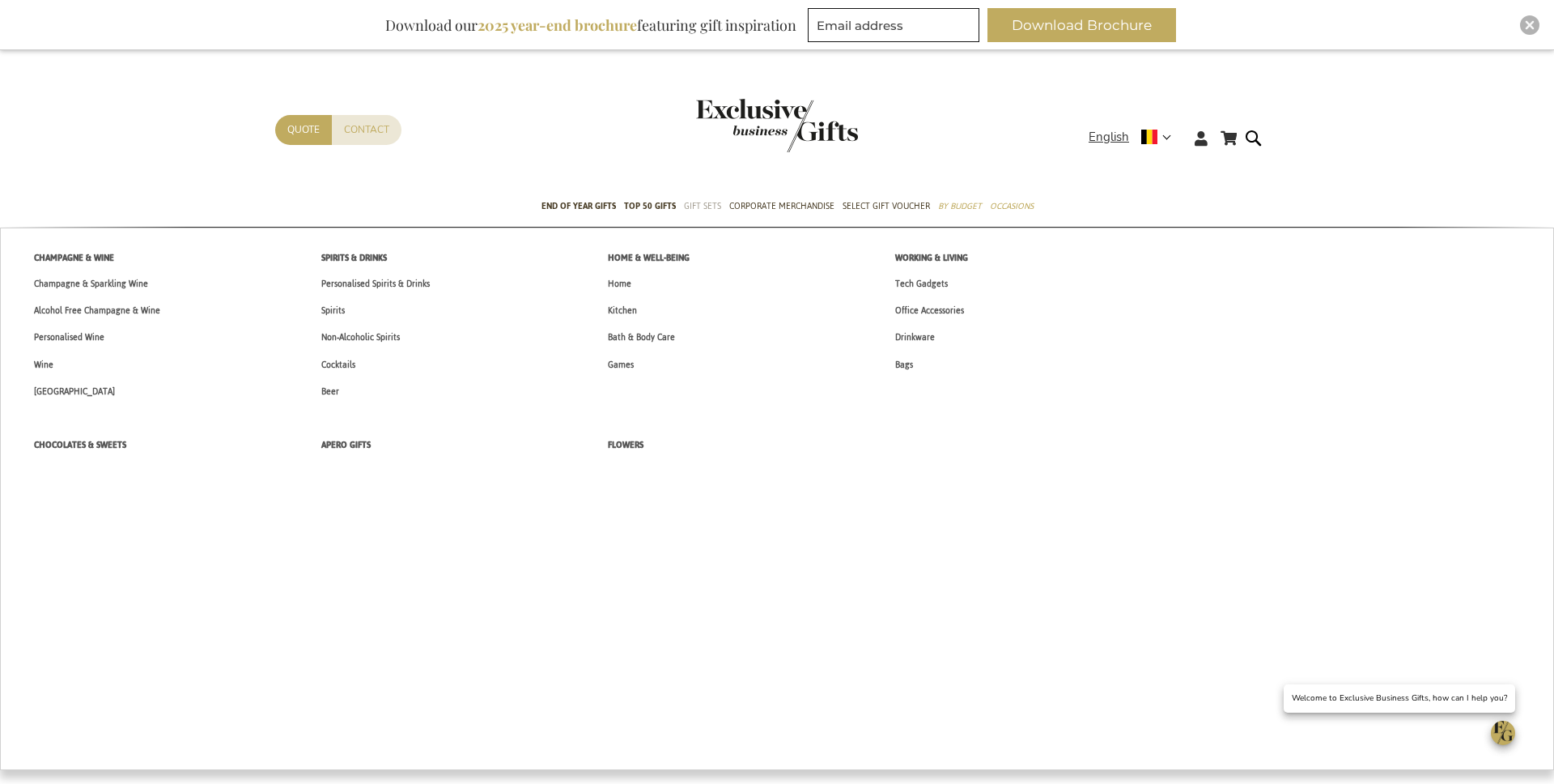
click at [705, 209] on span "Gift Sets" at bounding box center [702, 206] width 37 height 17
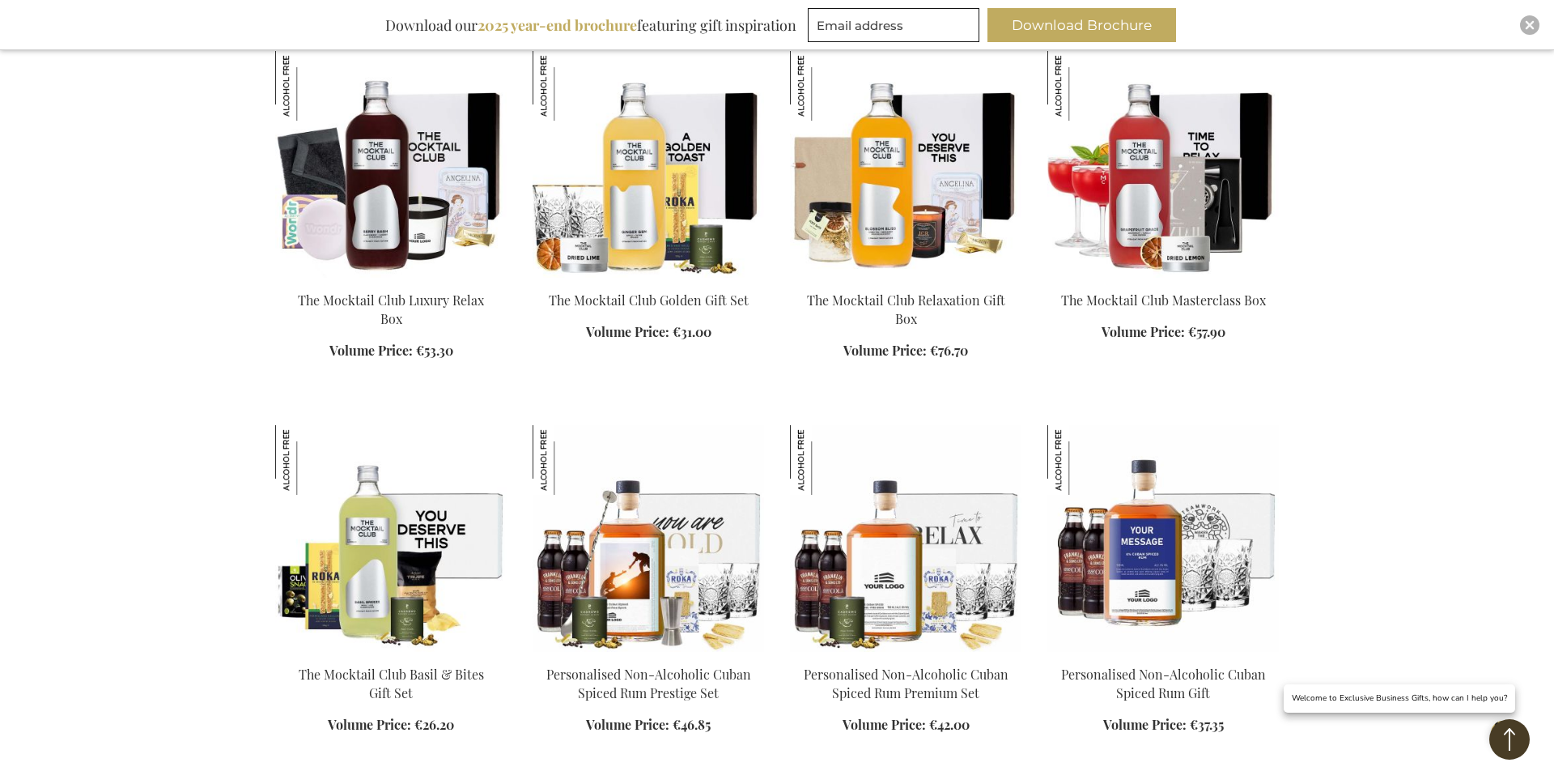
scroll to position [624, 0]
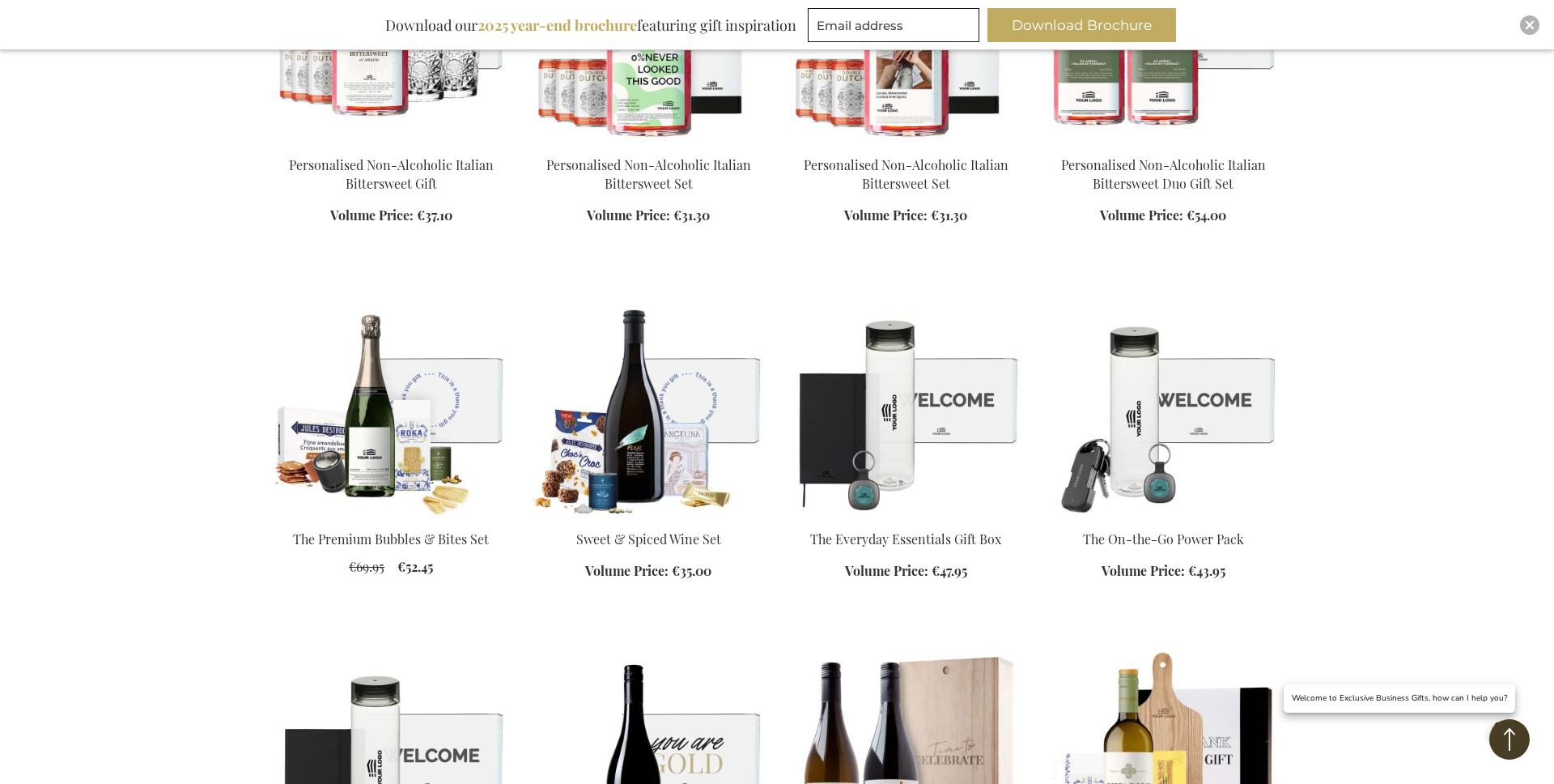
scroll to position [3031, 0]
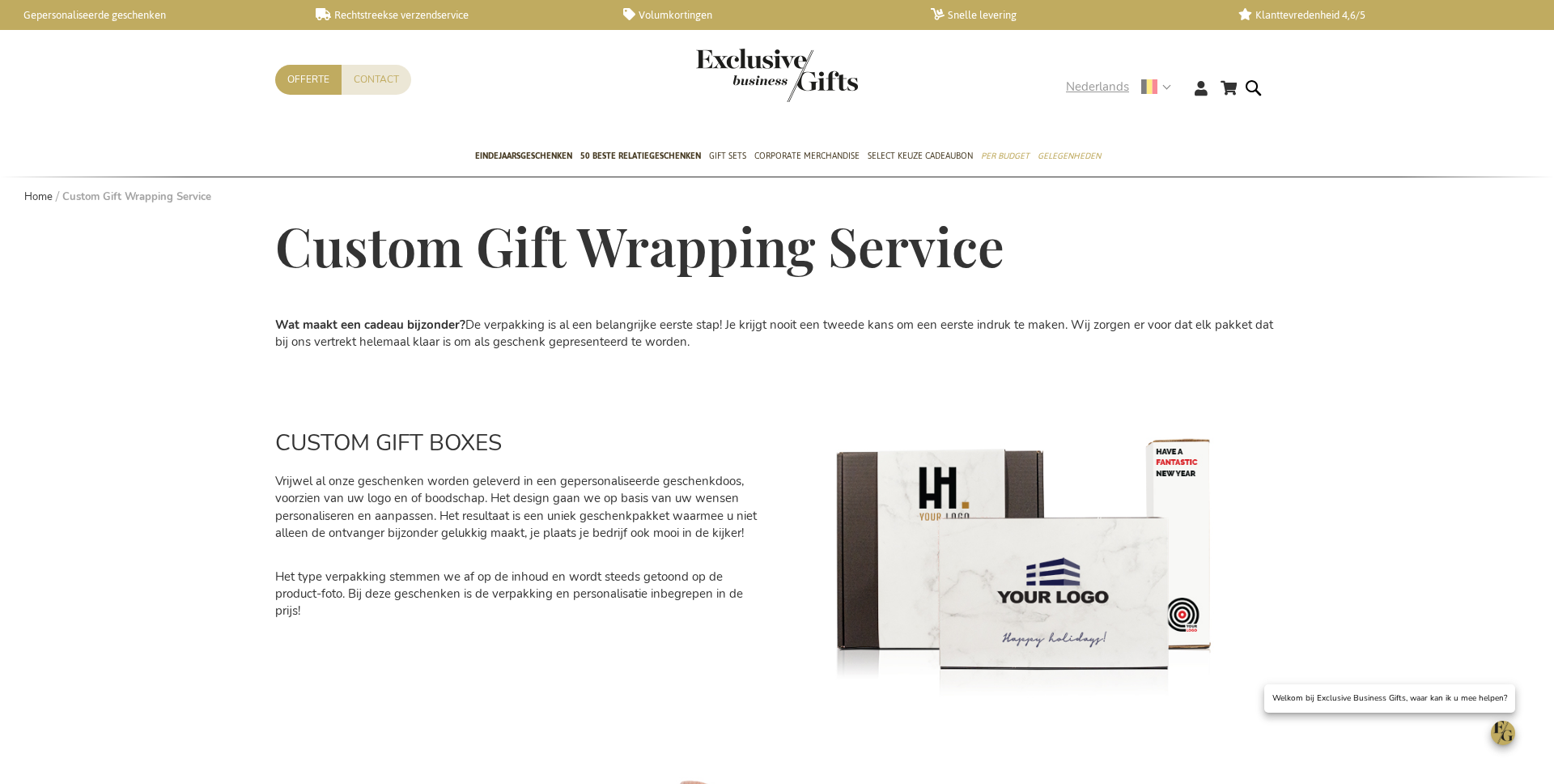
drag, startPoint x: 1124, startPoint y: 87, endPoint x: 1088, endPoint y: 136, distance: 60.8
click at [1124, 87] on span "Nederlands" at bounding box center [1097, 87] width 63 height 18
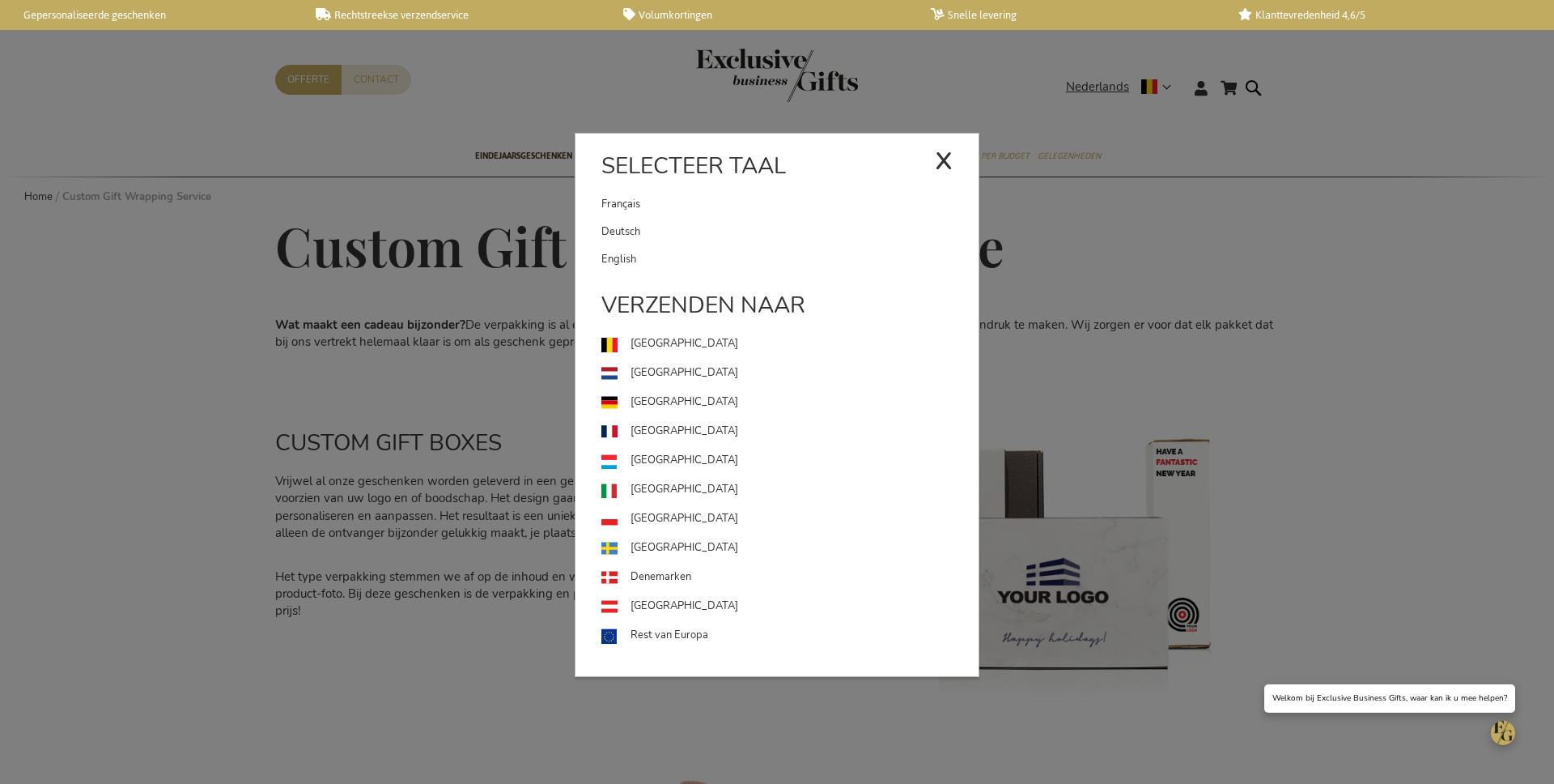
click at [821, 258] on link "English" at bounding box center [790, 259] width 377 height 27
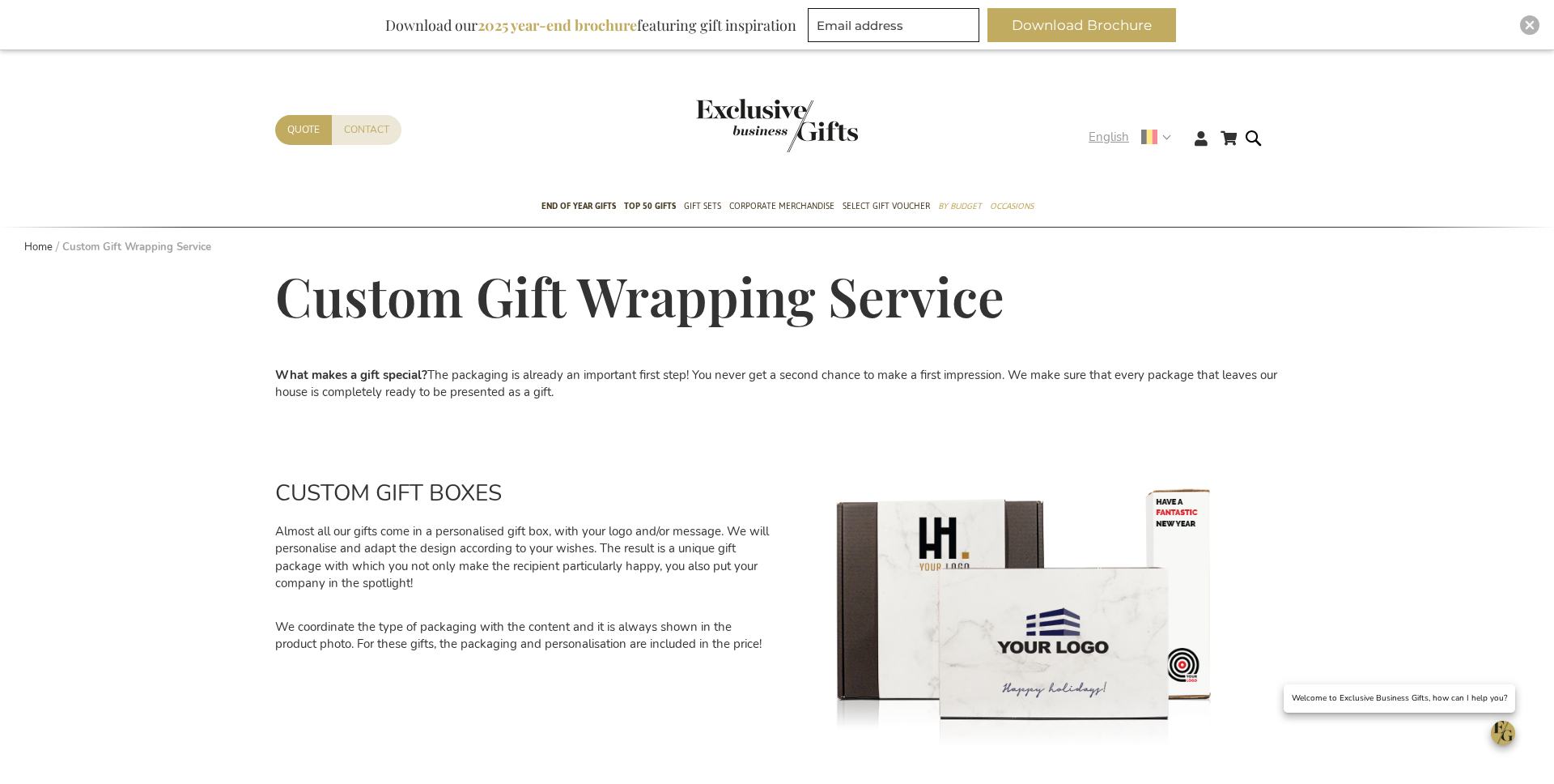
drag, startPoint x: 1118, startPoint y: 134, endPoint x: 1107, endPoint y: 146, distance: 16.3
click at [1118, 134] on span "English" at bounding box center [1109, 137] width 41 height 18
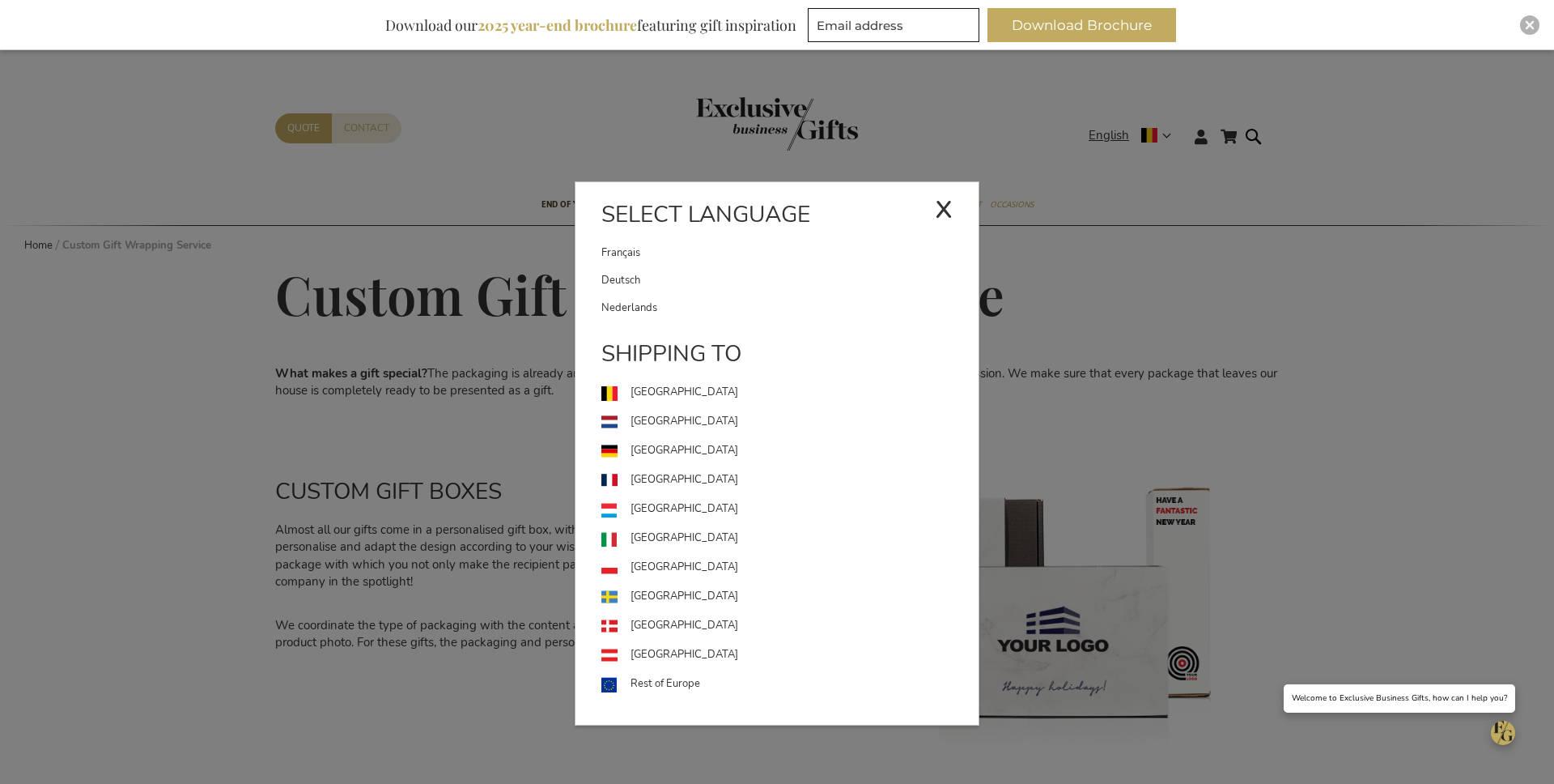
click at [790, 312] on link "Nederlands" at bounding box center [790, 307] width 377 height 27
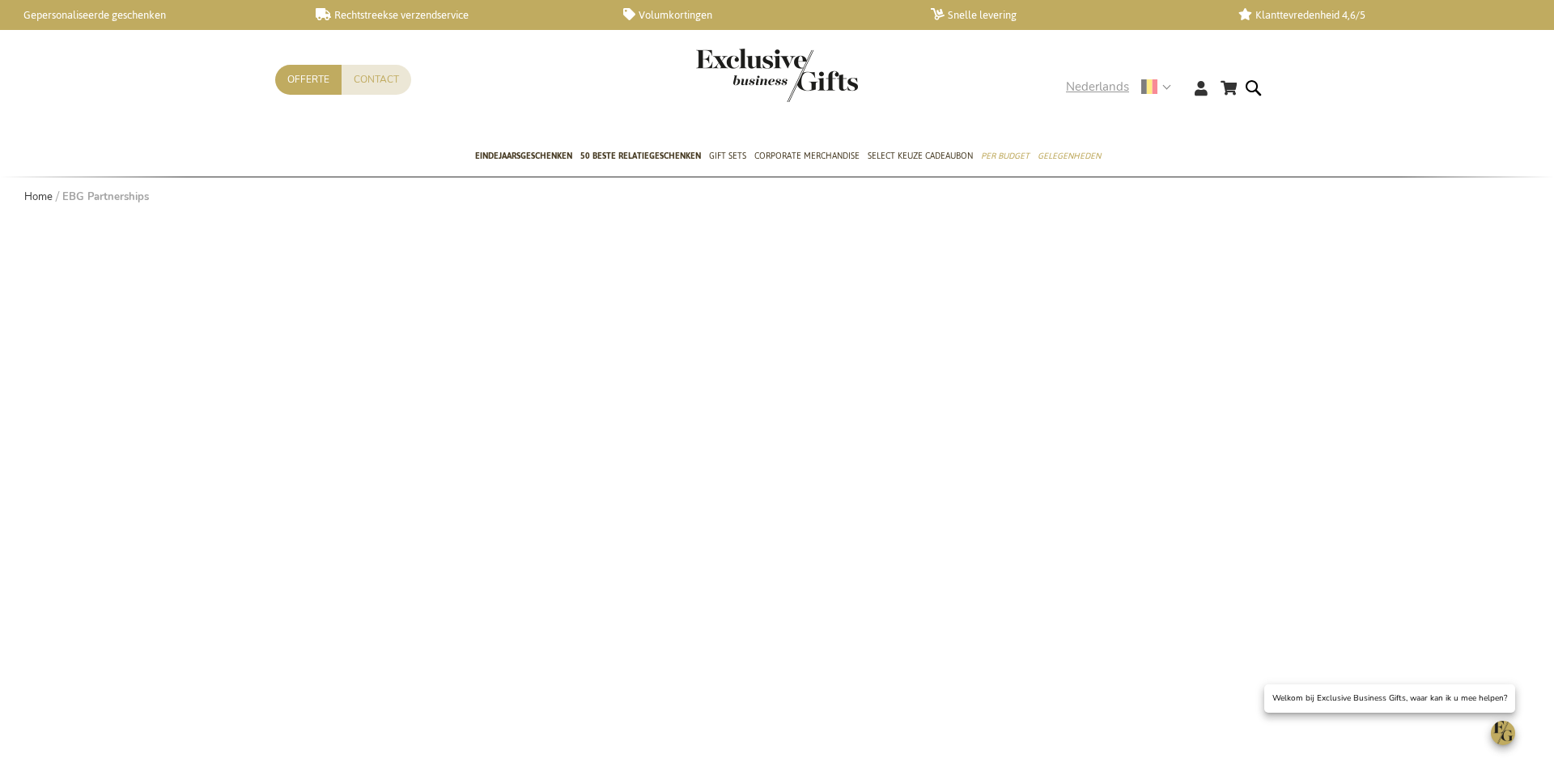
click at [1104, 80] on span "Nederlands" at bounding box center [1097, 87] width 63 height 18
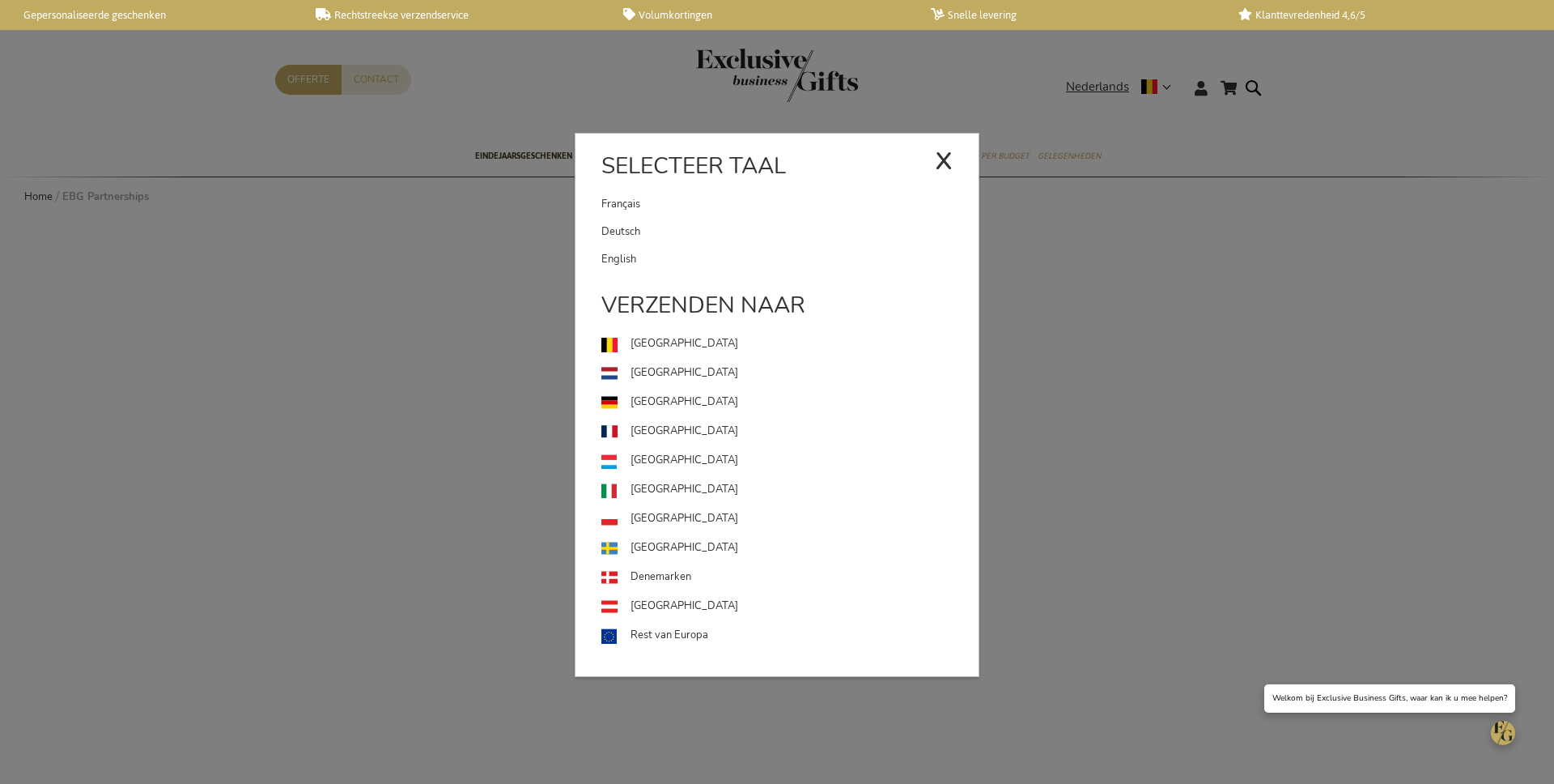
click at [728, 260] on link "English" at bounding box center [790, 259] width 377 height 27
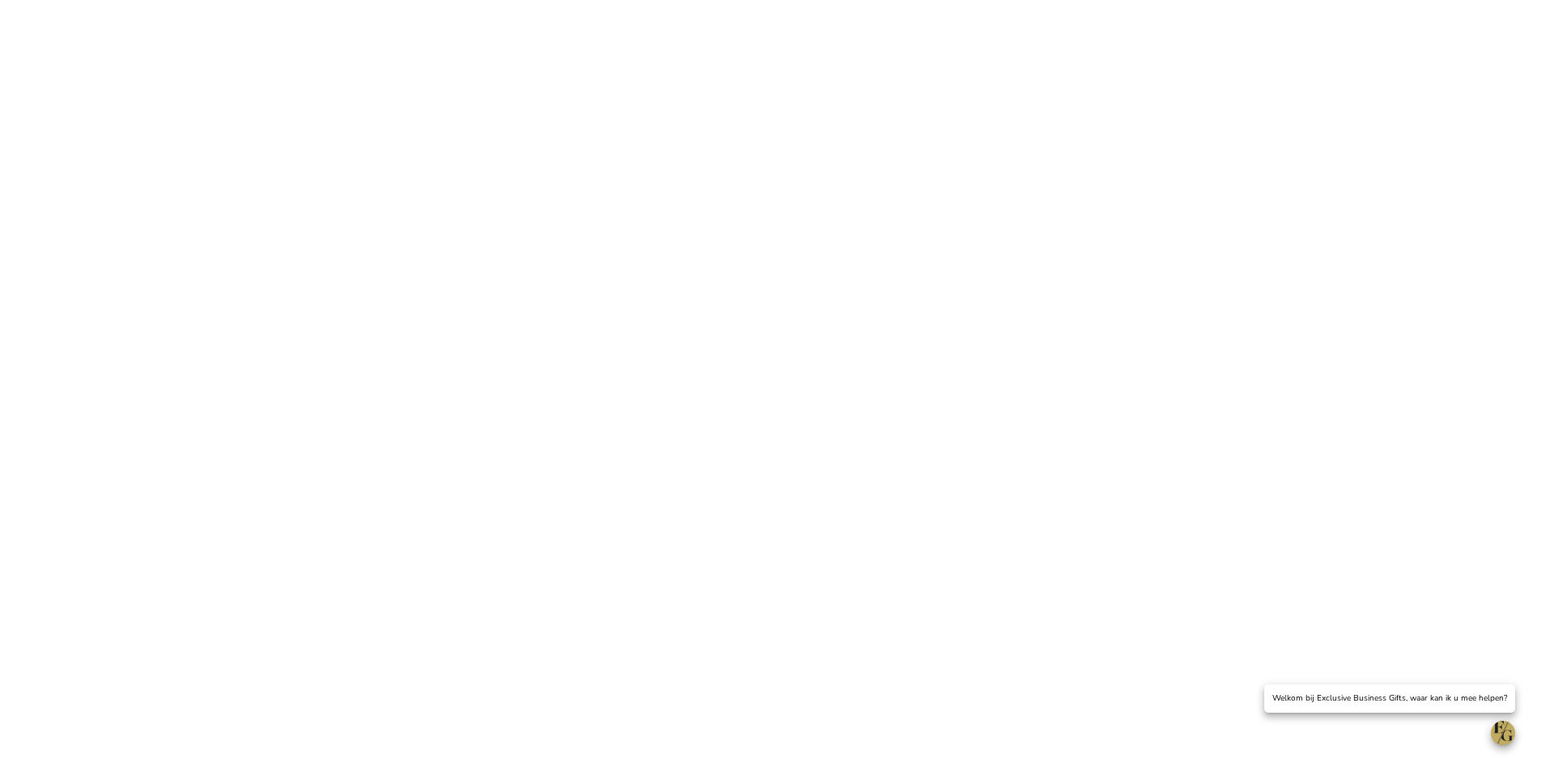
scroll to position [520, 0]
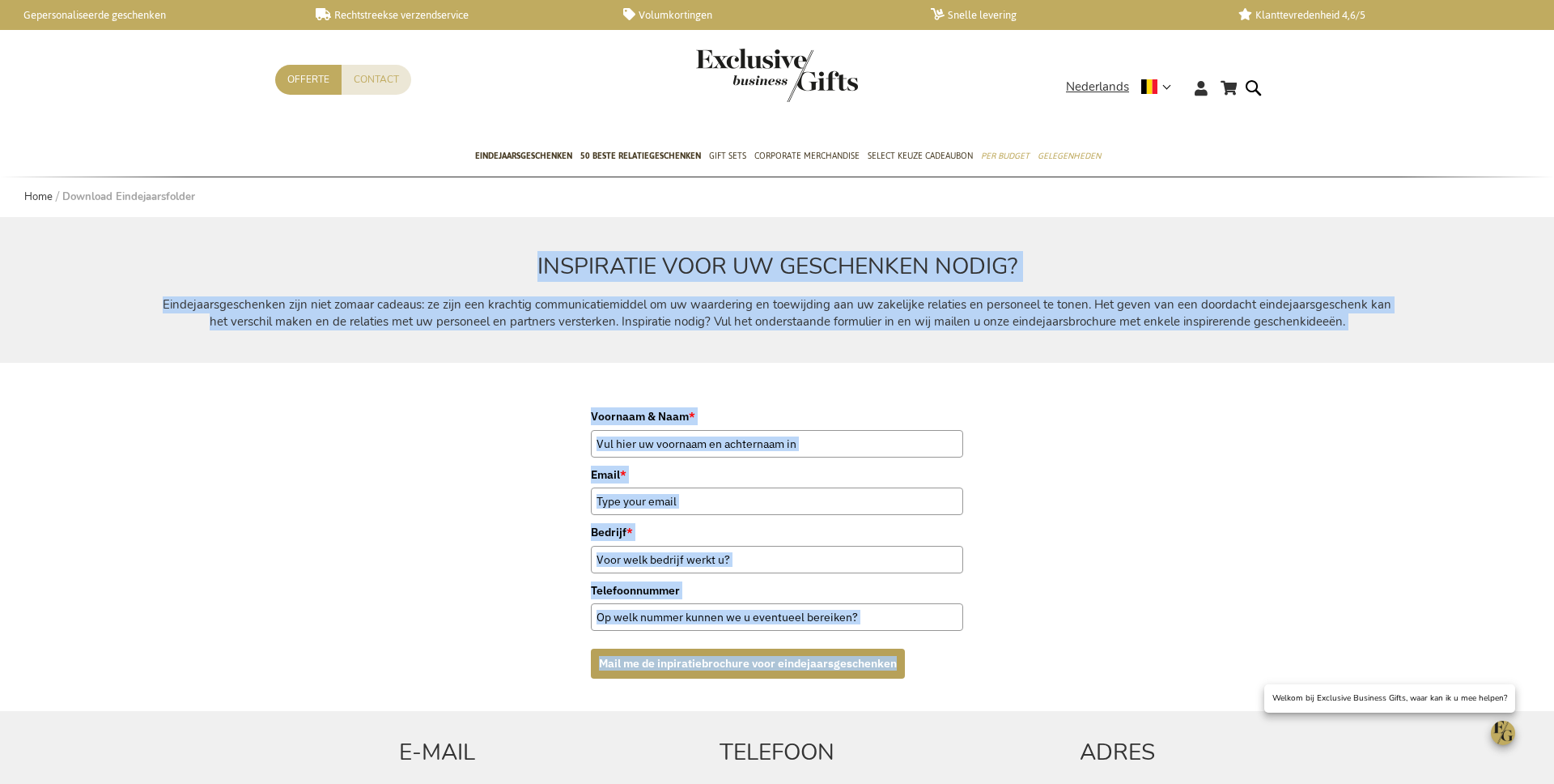
drag, startPoint x: 530, startPoint y: 259, endPoint x: 1029, endPoint y: 675, distance: 649.7
click at [1023, 681] on div "INSPIRATIE VOOR UW GESCHENKEN NODIG? Eindejaarsgeschenken zijn niet zomaar cade…" at bounding box center [777, 661] width 1004 height 888
copy div "INSPIRATIE VOOR UW GESCHENKEN NODIG? Eindejaarsgeschenken zijn niet zomaar cade…"
click at [878, 156] on span "Select Keuze Cadeaubon" at bounding box center [920, 156] width 105 height 17
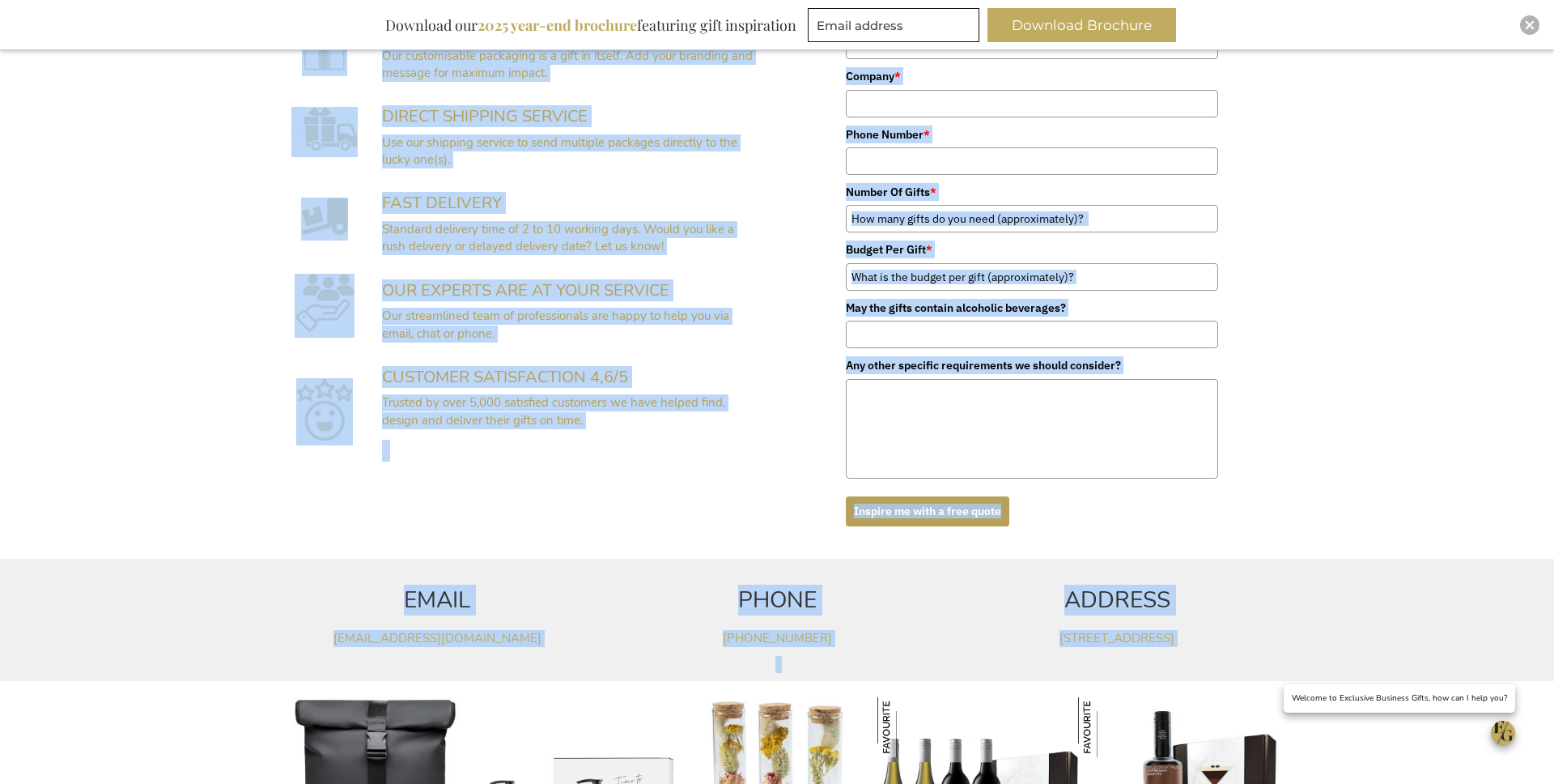
scroll to position [598, 0]
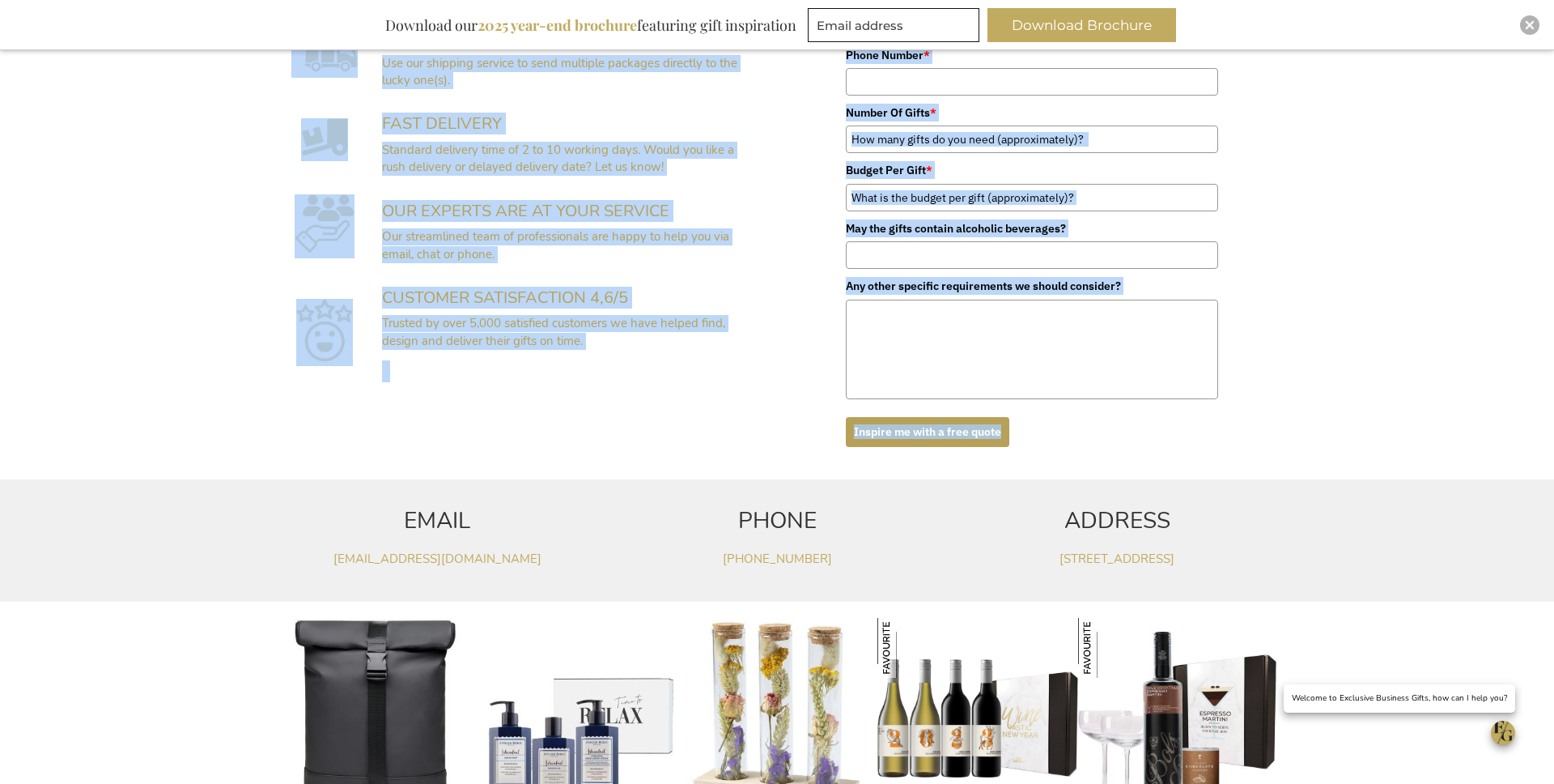
drag, startPoint x: 583, startPoint y: 307, endPoint x: 1278, endPoint y: 457, distance: 711.0
click at [1278, 457] on div "NEED INSPIRATION FOR YOUR GIFTS? A team of professionals will search, design an…" at bounding box center [777, 70] width 1554 height 801
copy div "LORE IPSUMDOLORS AME CONS ADIPI? E sedd ei temporincidid utla etdolo, magnaa en…"
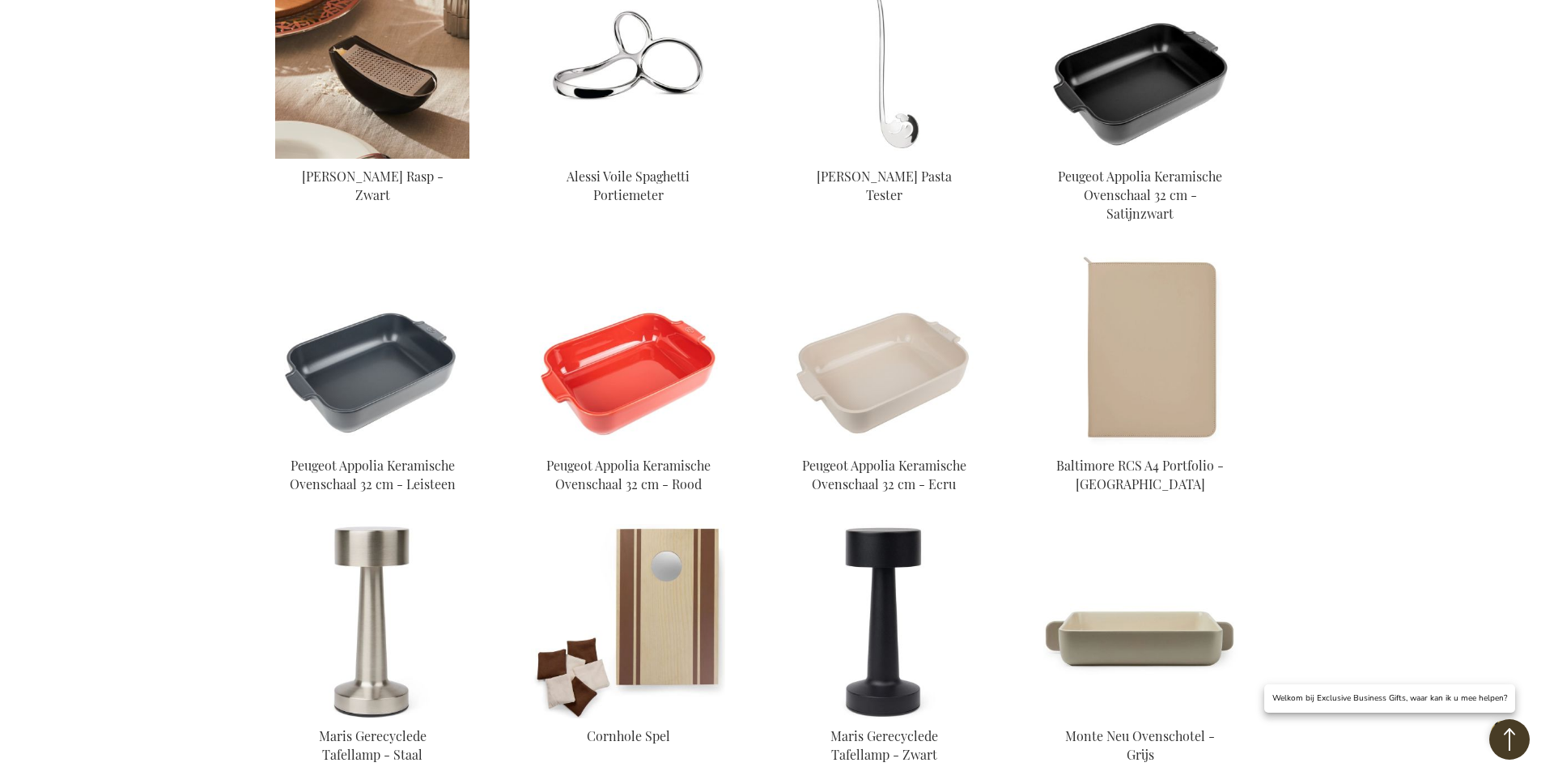
scroll to position [882, 0]
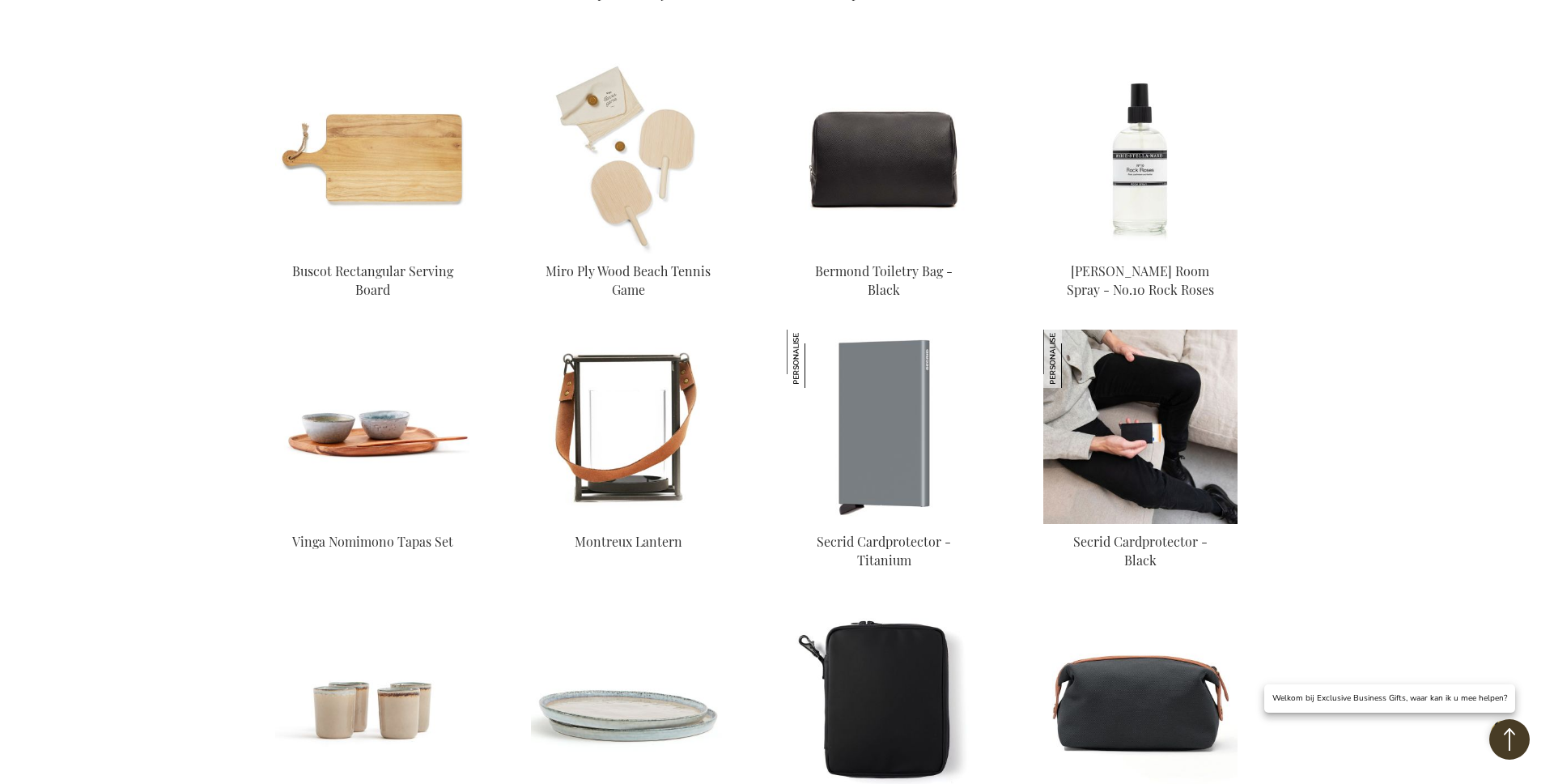
scroll to position [4872, 0]
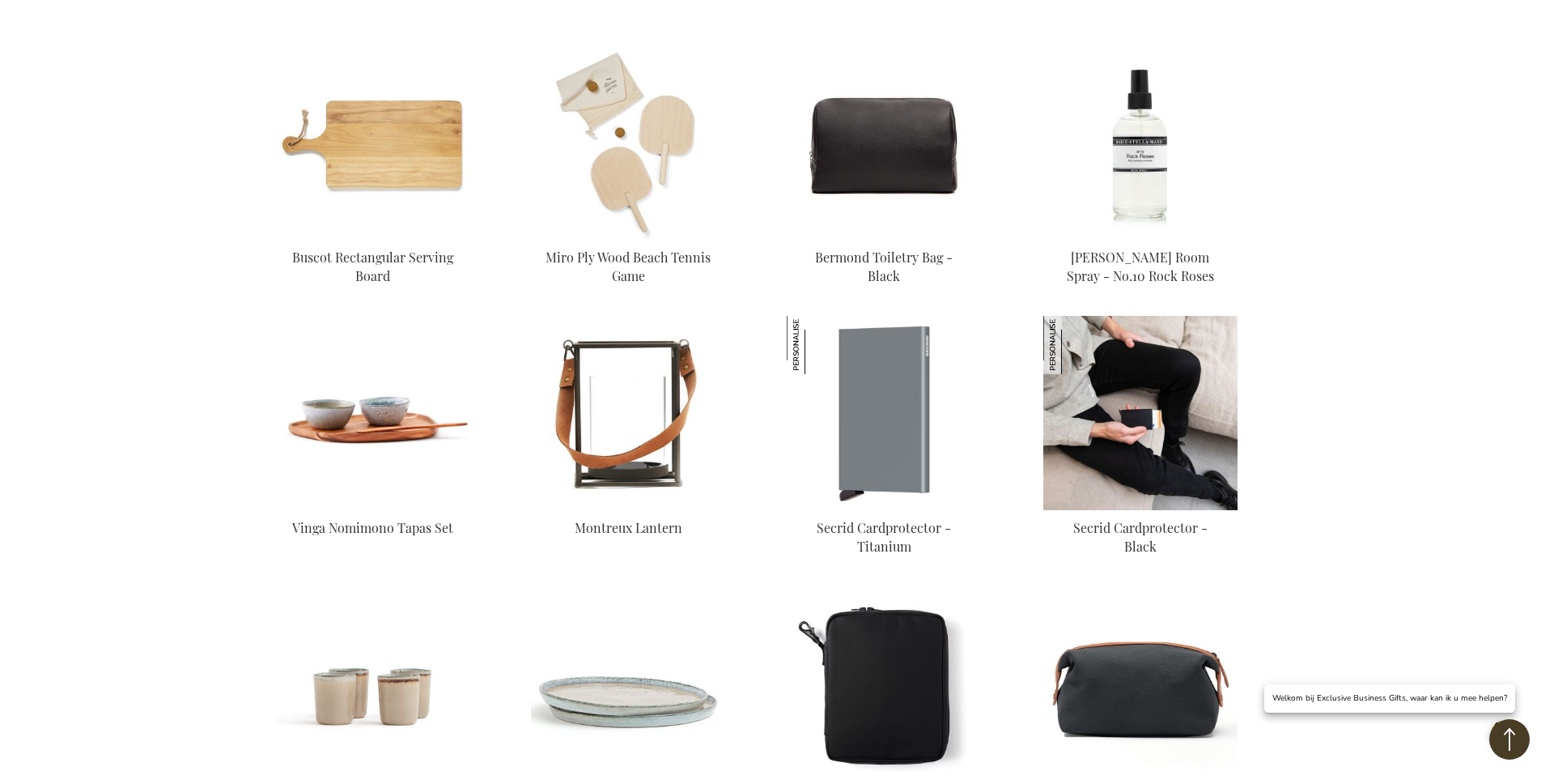
click at [1163, 352] on img at bounding box center [1140, 413] width 194 height 194
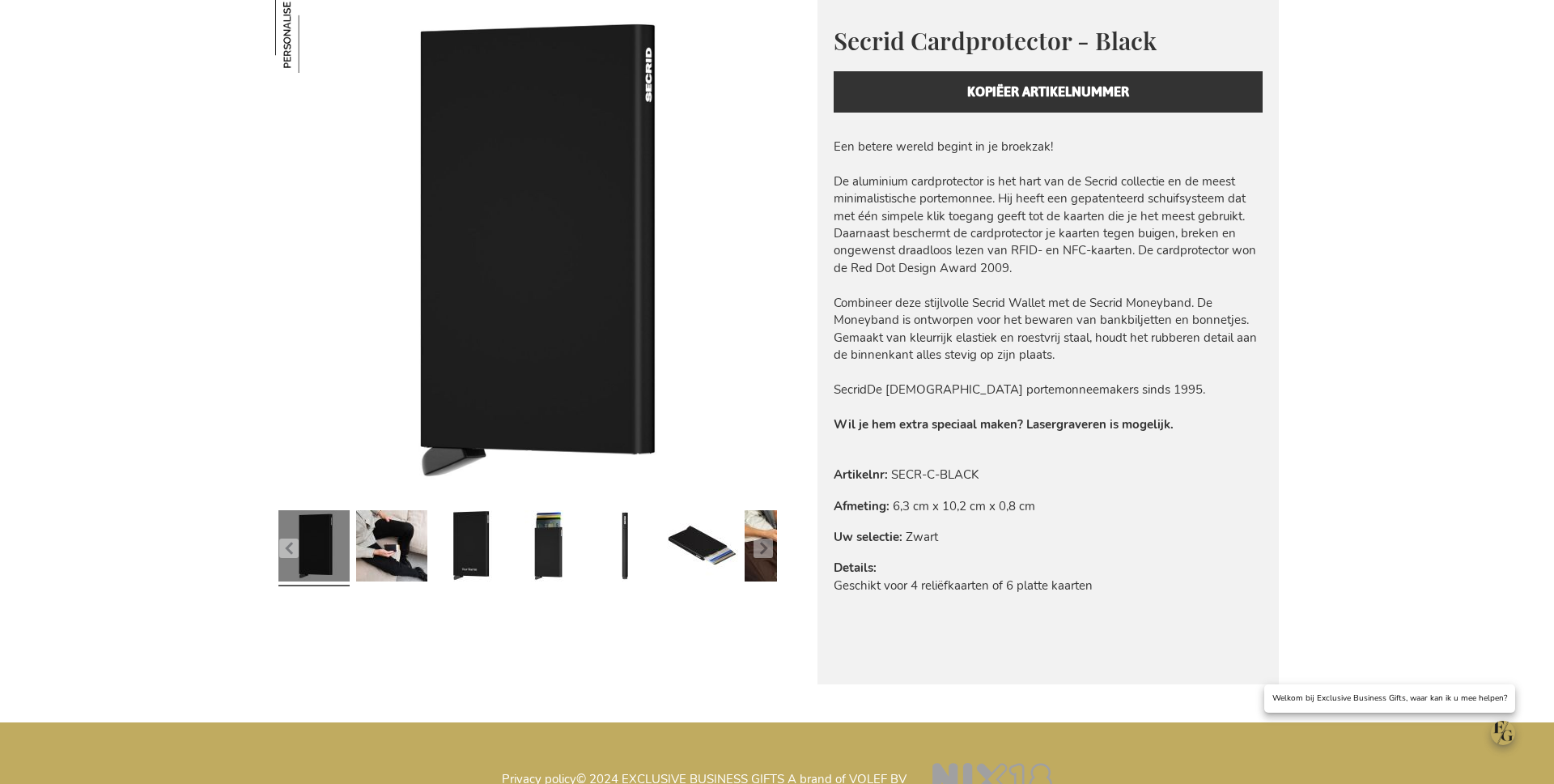
scroll to position [100, 0]
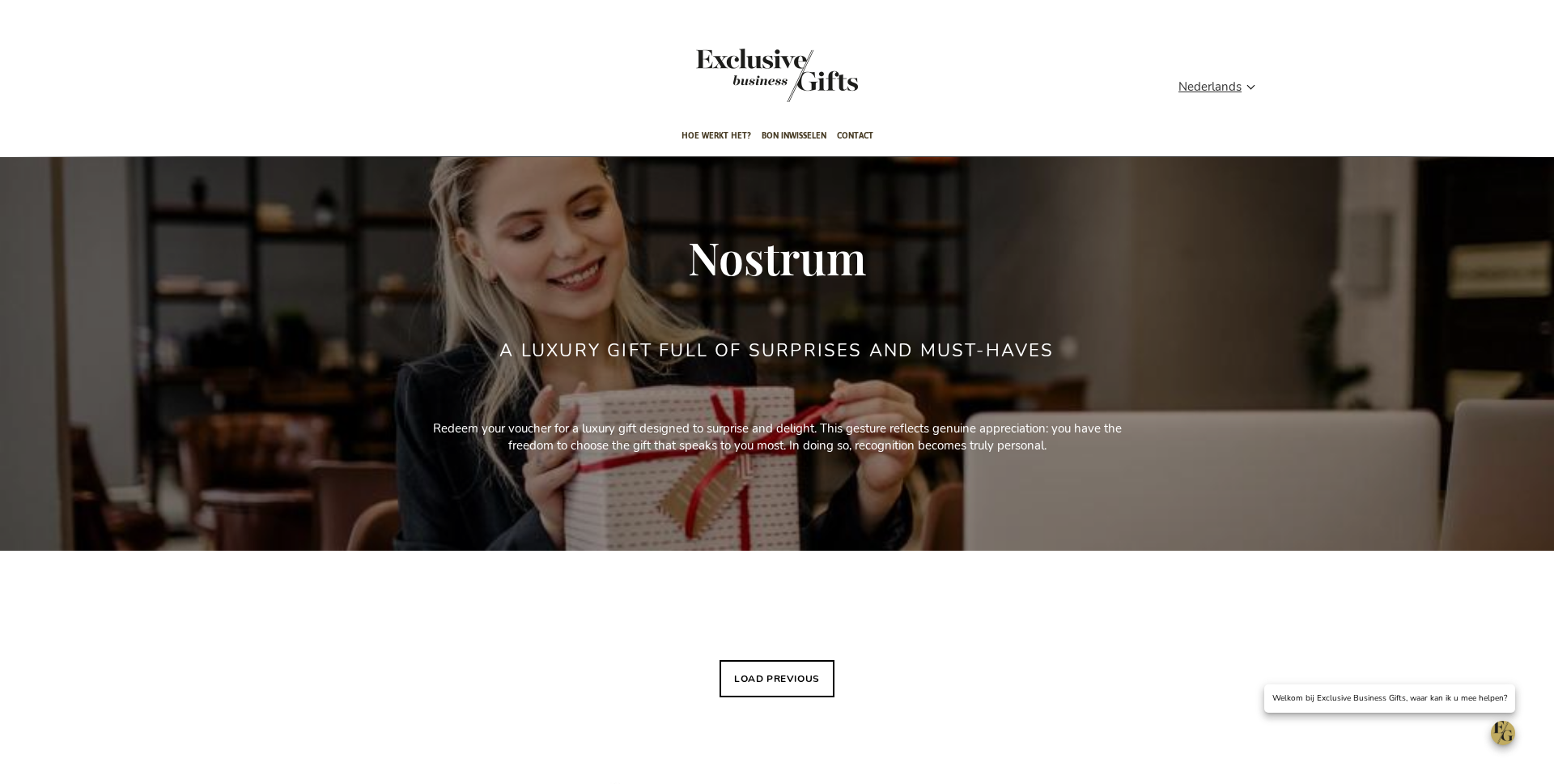
drag, startPoint x: 787, startPoint y: 667, endPoint x: 799, endPoint y: 665, distance: 12.2
click at [787, 668] on button "Load previous" at bounding box center [777, 678] width 115 height 37
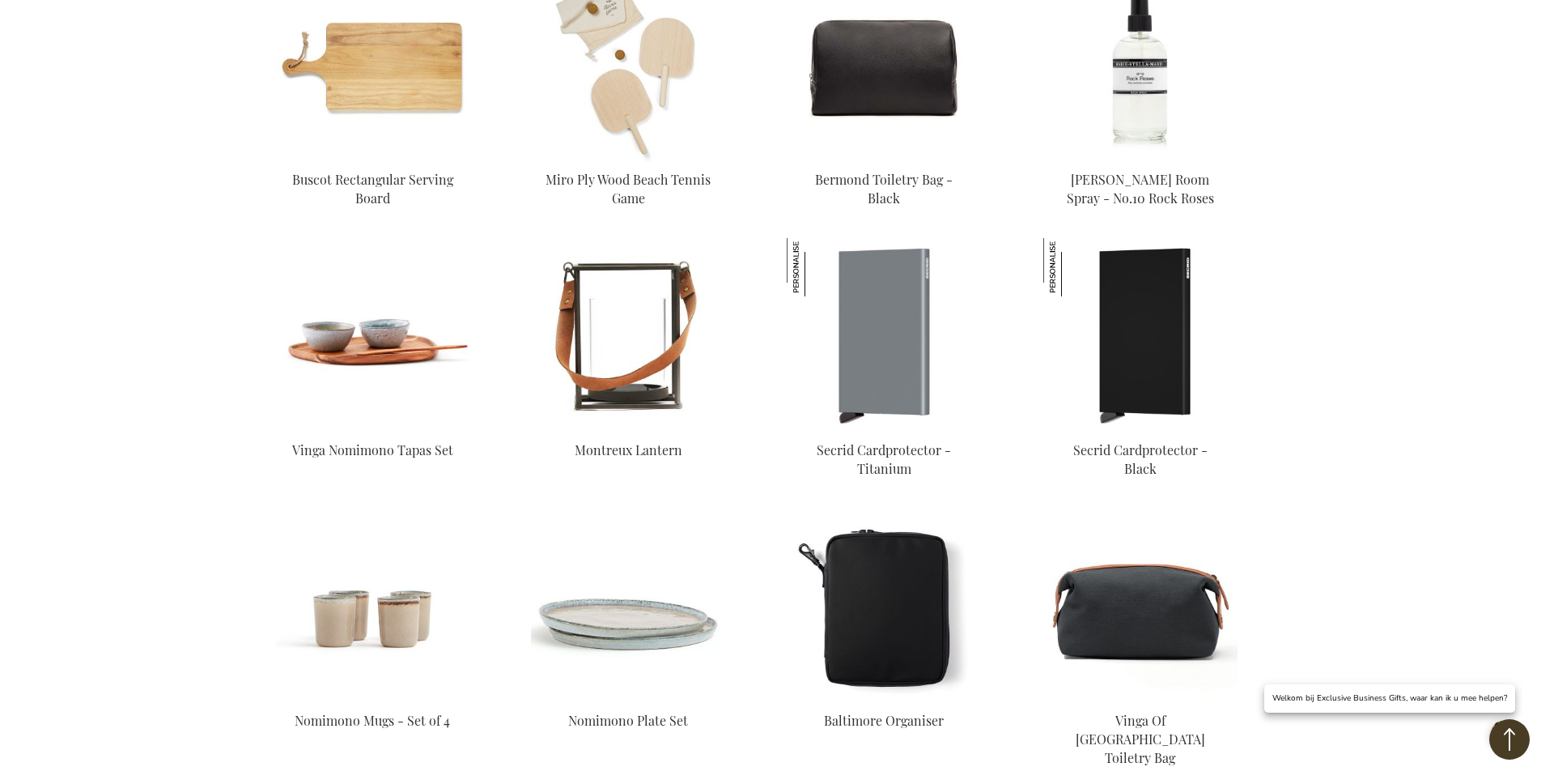
scroll to position [1487, 0]
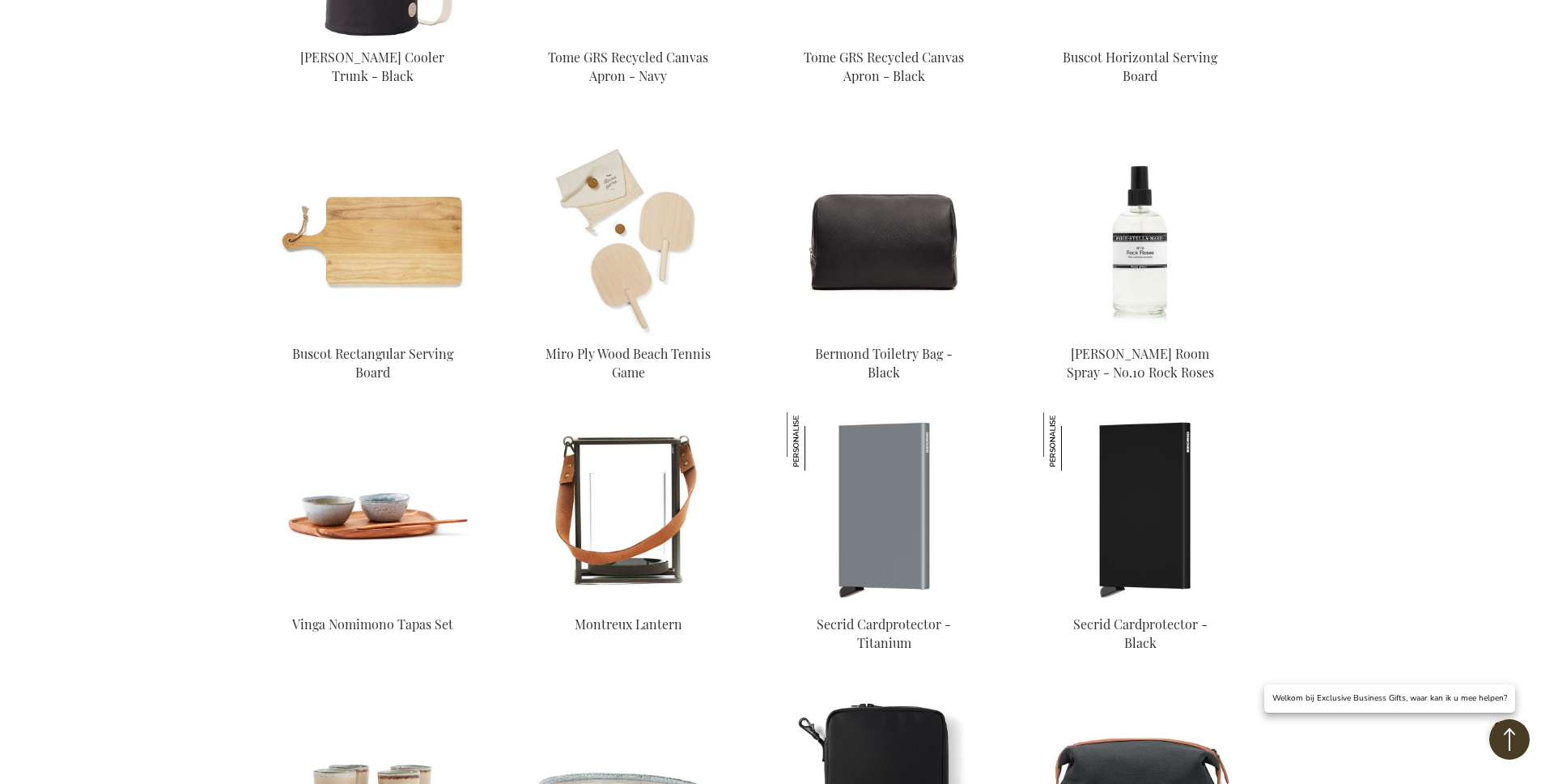
scroll to position [1473, 0]
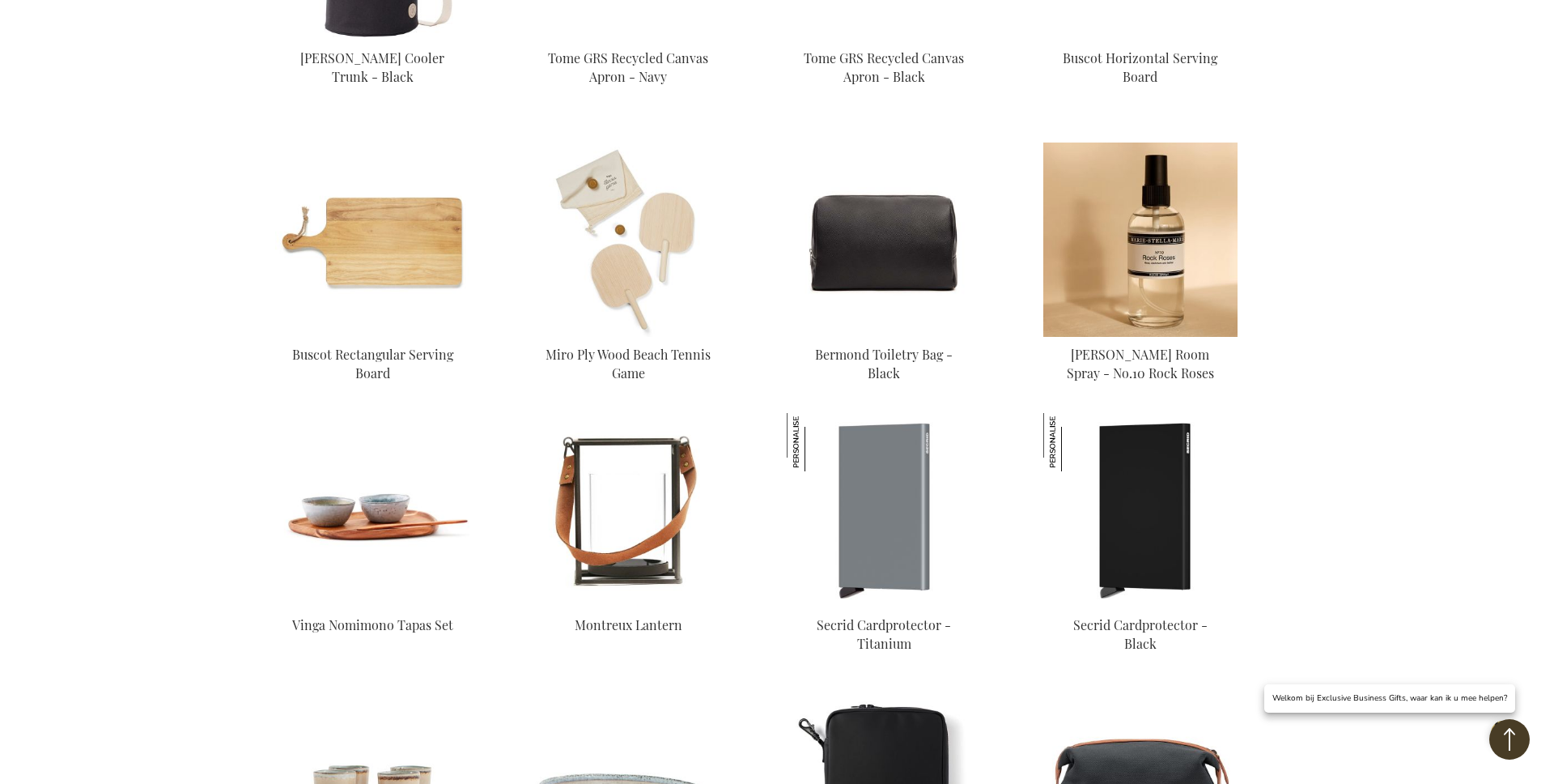
click at [1169, 254] on img at bounding box center [1140, 240] width 194 height 194
